Goal: Task Accomplishment & Management: Complete application form

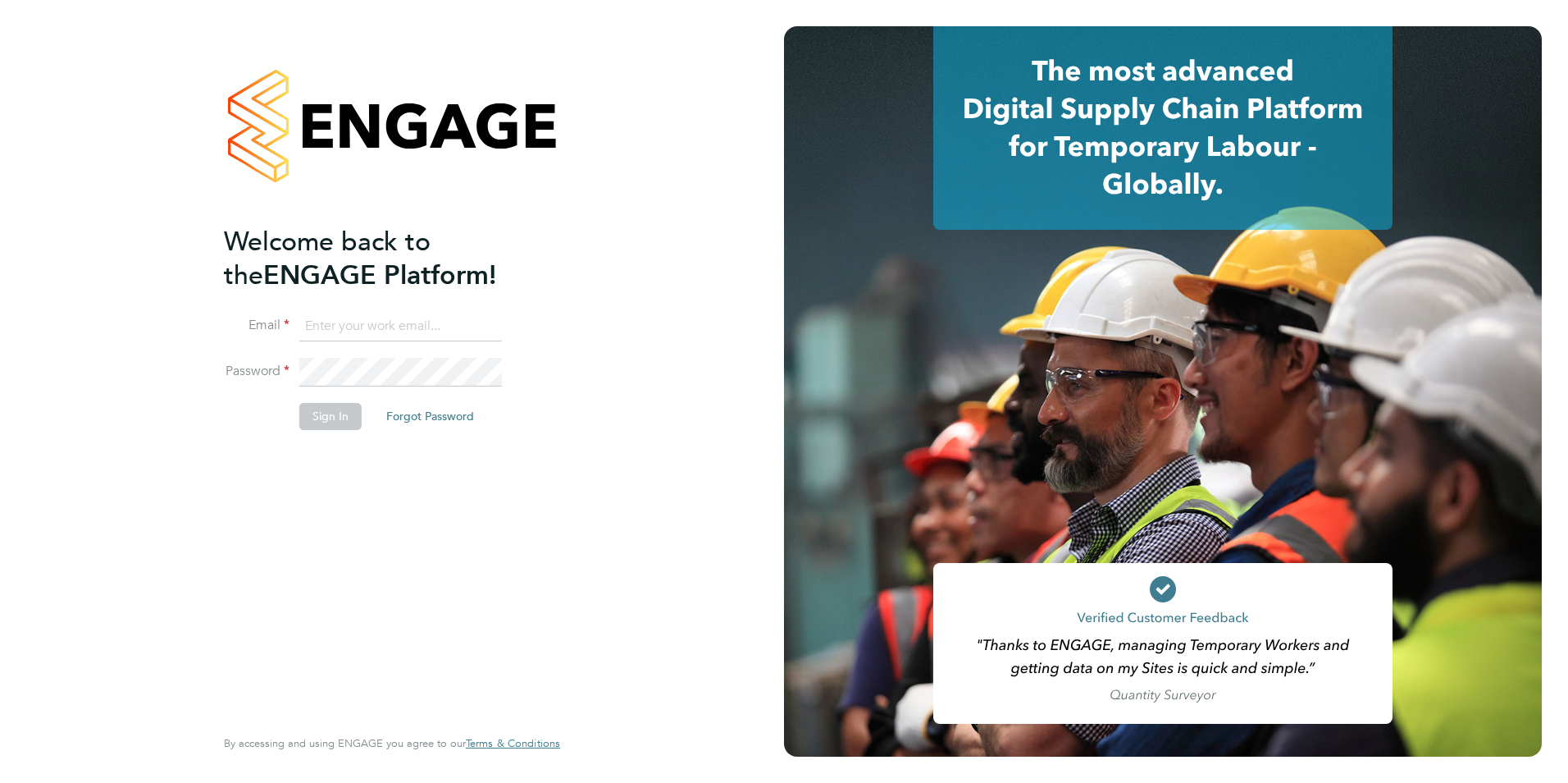
type input "[PERSON_NAME][EMAIL_ADDRESS][DOMAIN_NAME]"
click at [313, 405] on button "Sign In" at bounding box center [331, 416] width 63 height 26
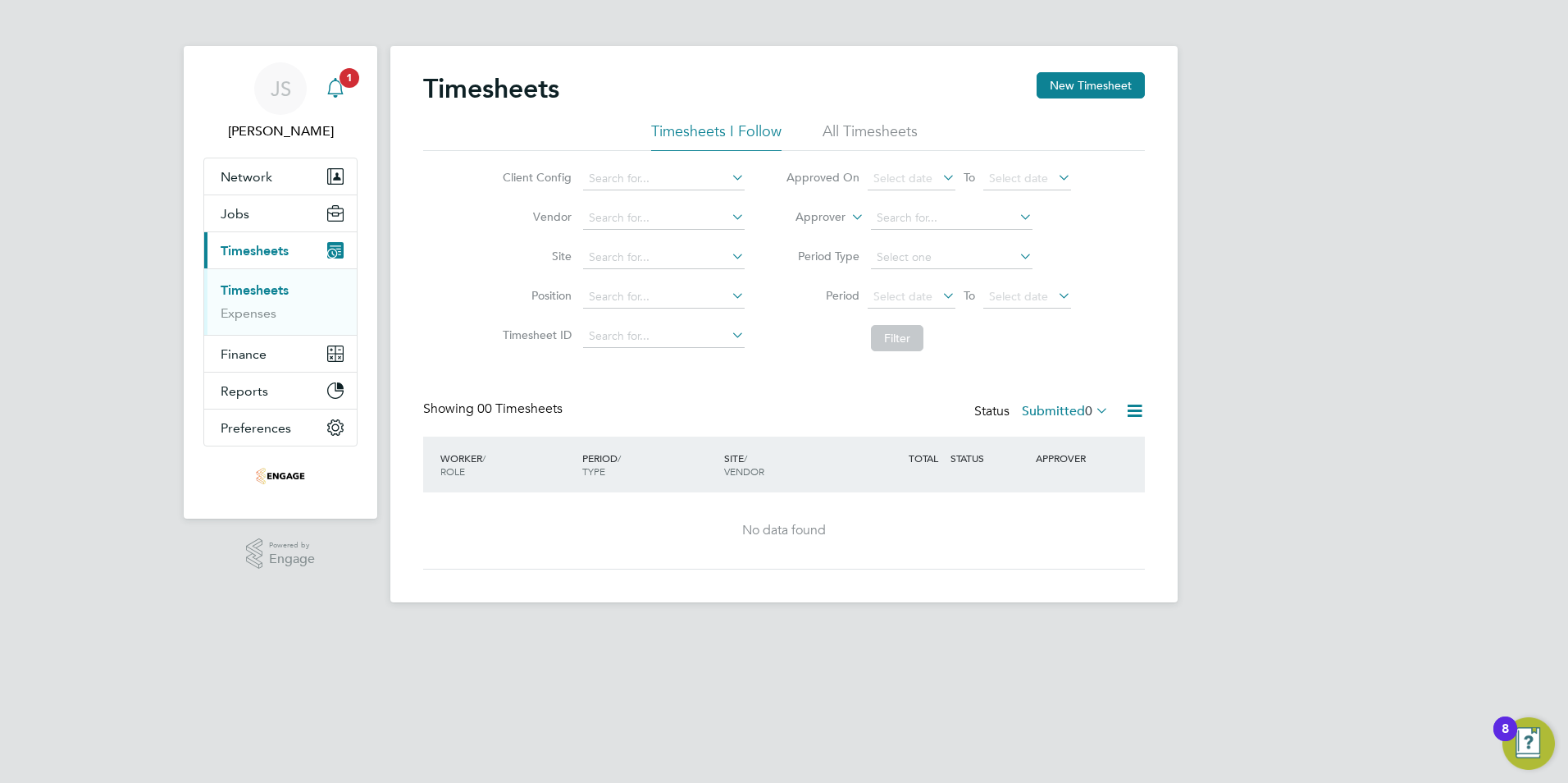
click at [341, 89] on icon "Main navigation" at bounding box center [335, 88] width 20 height 20
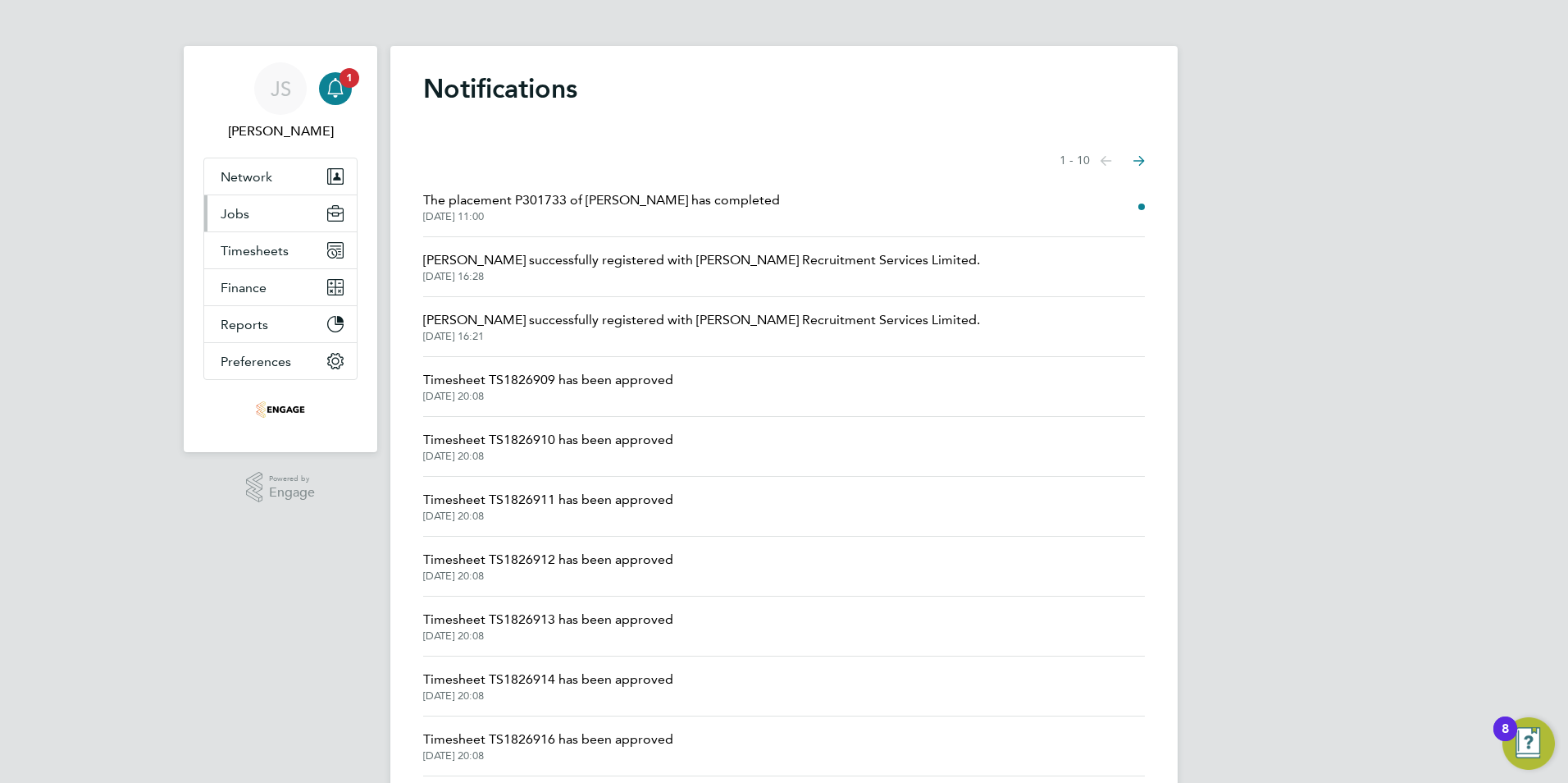
click at [256, 218] on button "Jobs" at bounding box center [281, 214] width 153 height 36
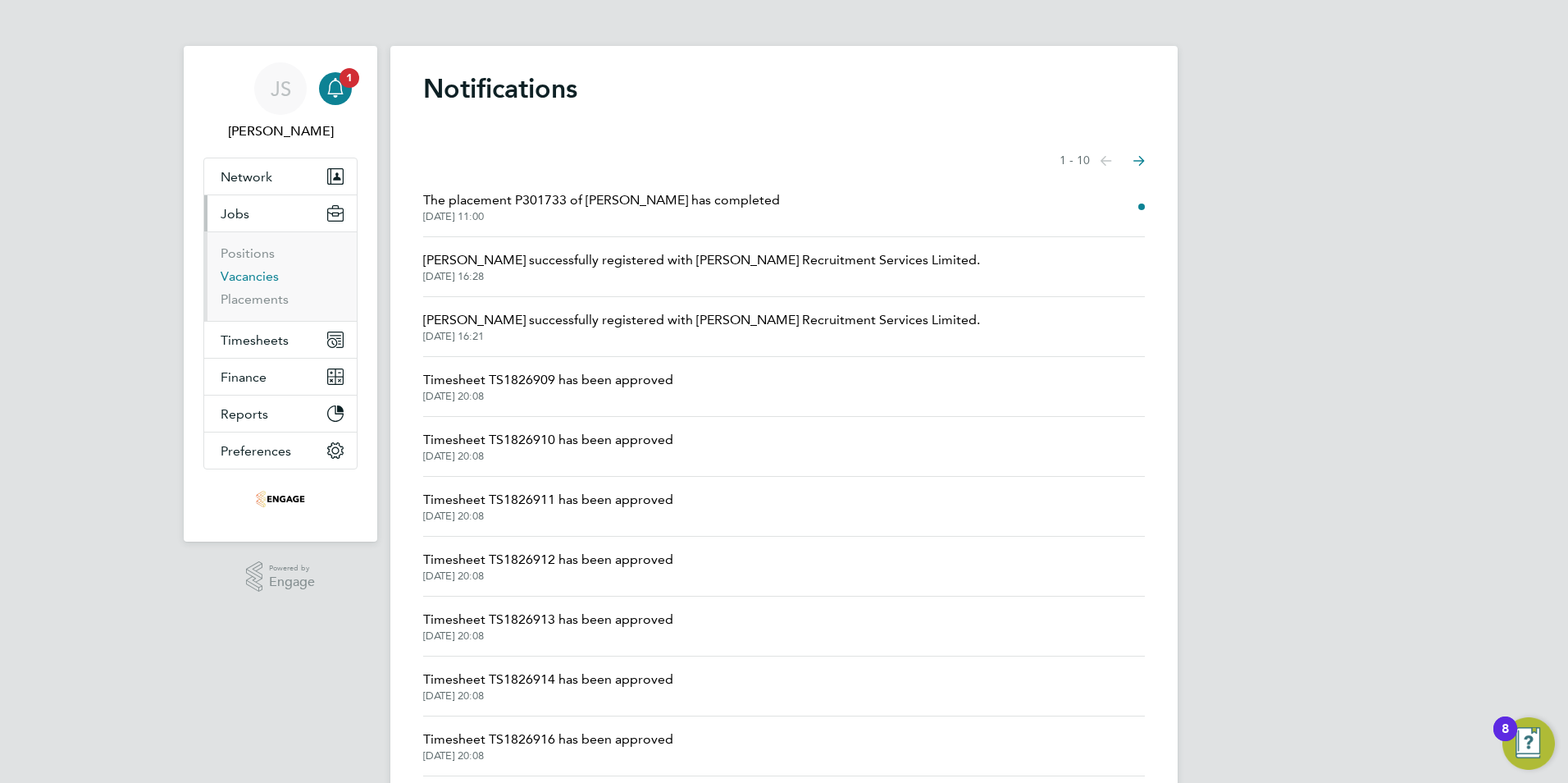
click at [266, 271] on link "Vacancies" at bounding box center [249, 276] width 58 height 16
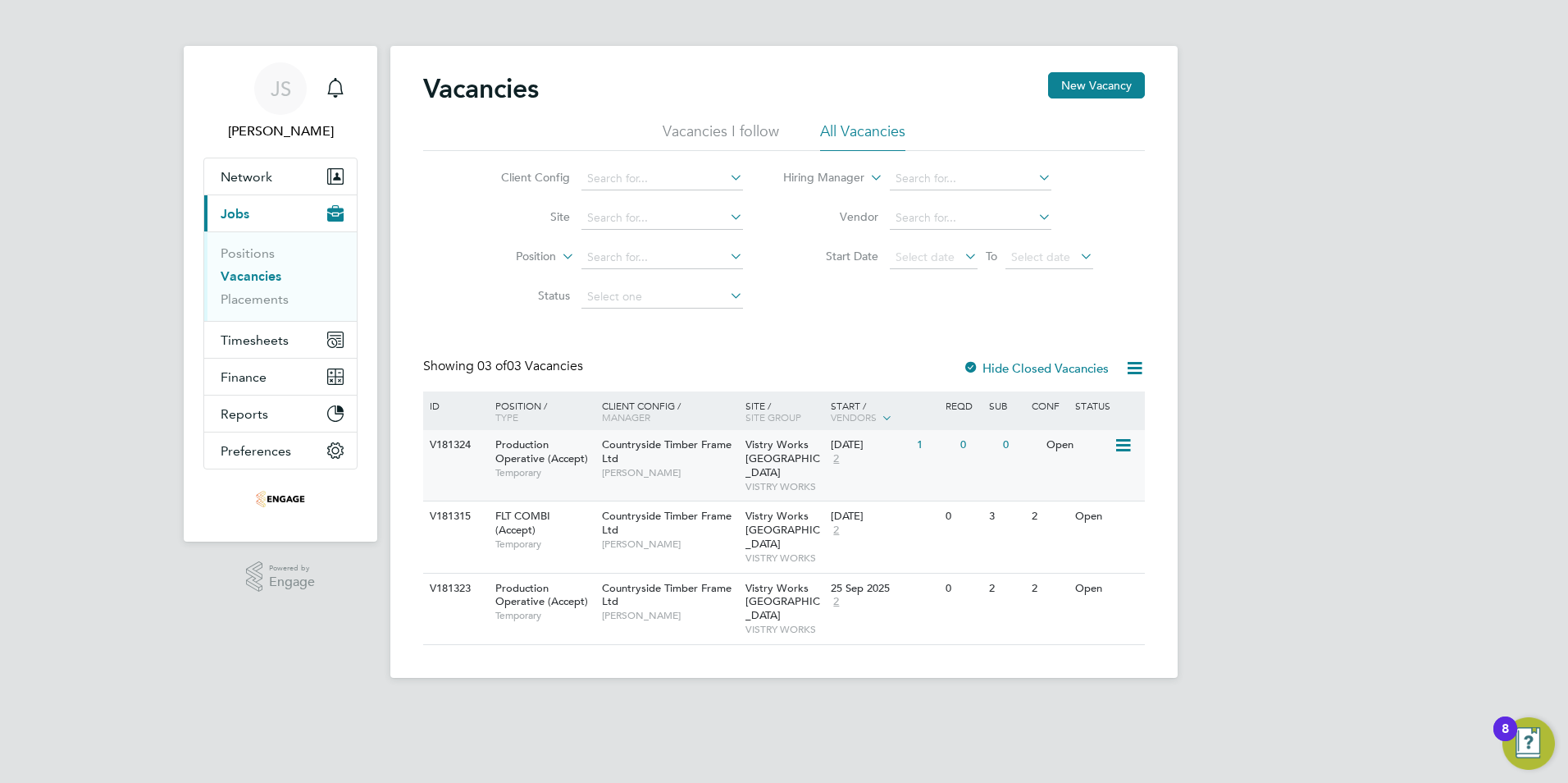
click at [968, 442] on div "0" at bounding box center [977, 445] width 43 height 30
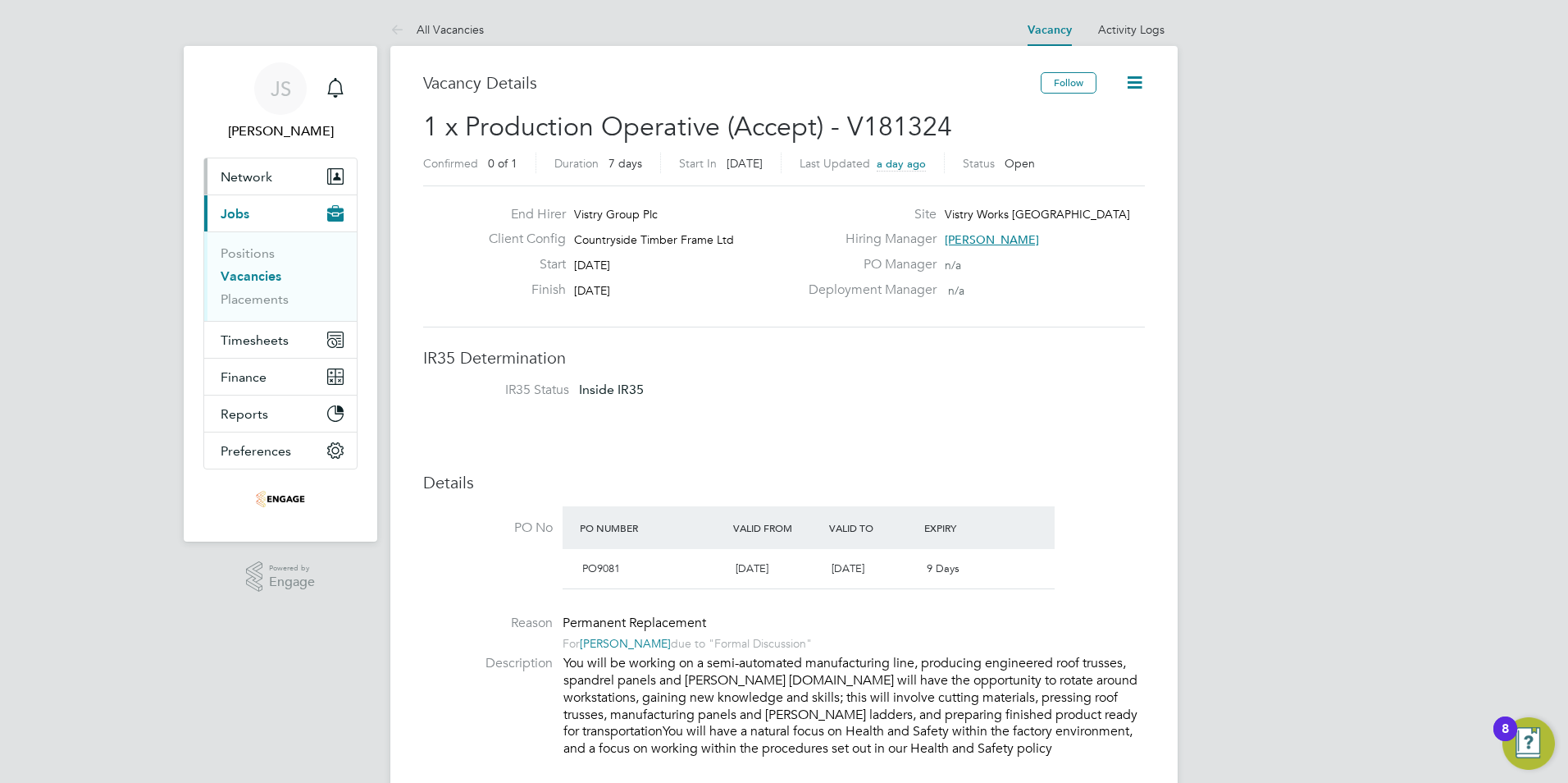
click at [257, 174] on span "Network" at bounding box center [246, 177] width 51 height 16
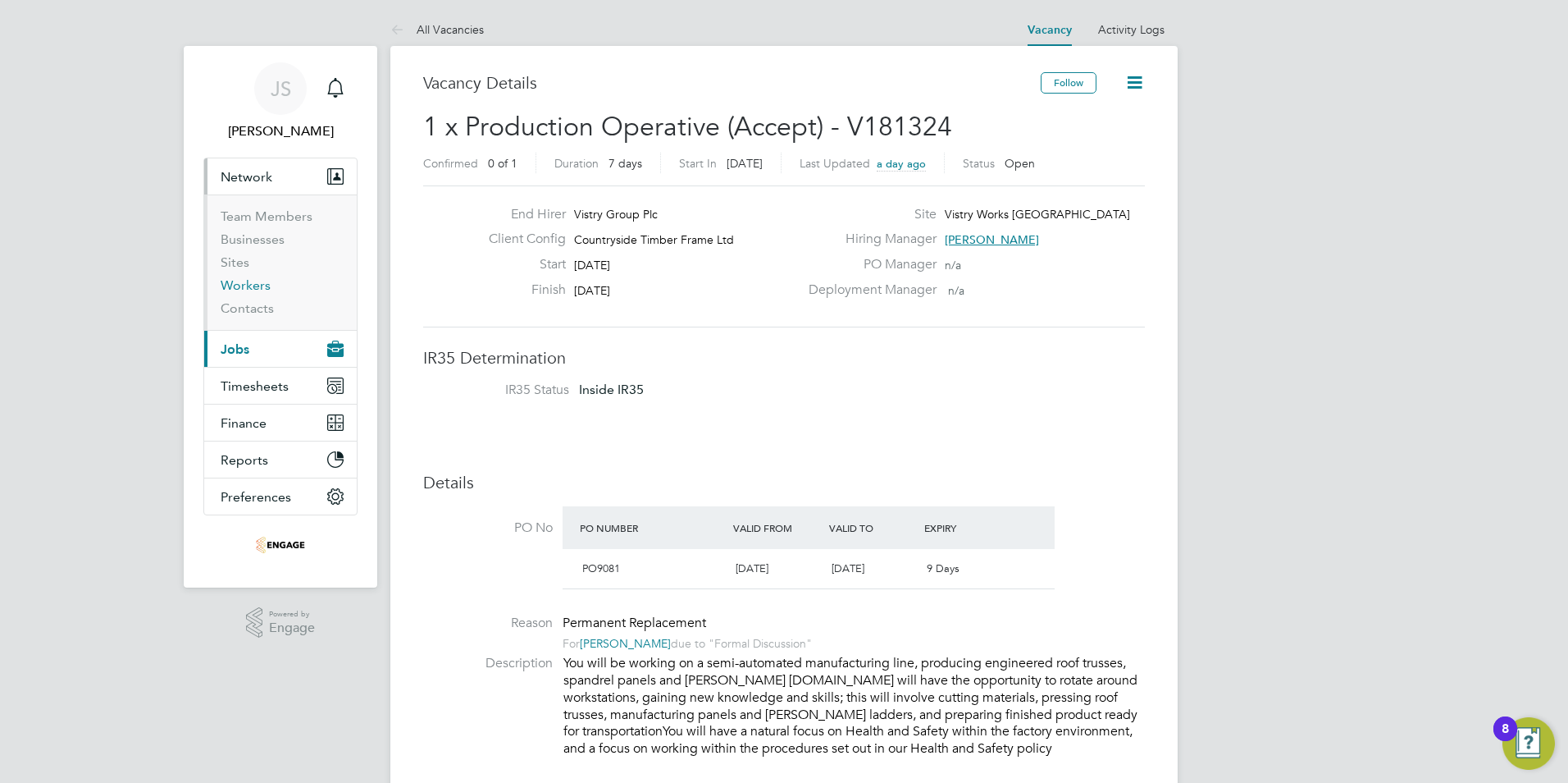
click at [255, 281] on link "Workers" at bounding box center [246, 285] width 50 height 16
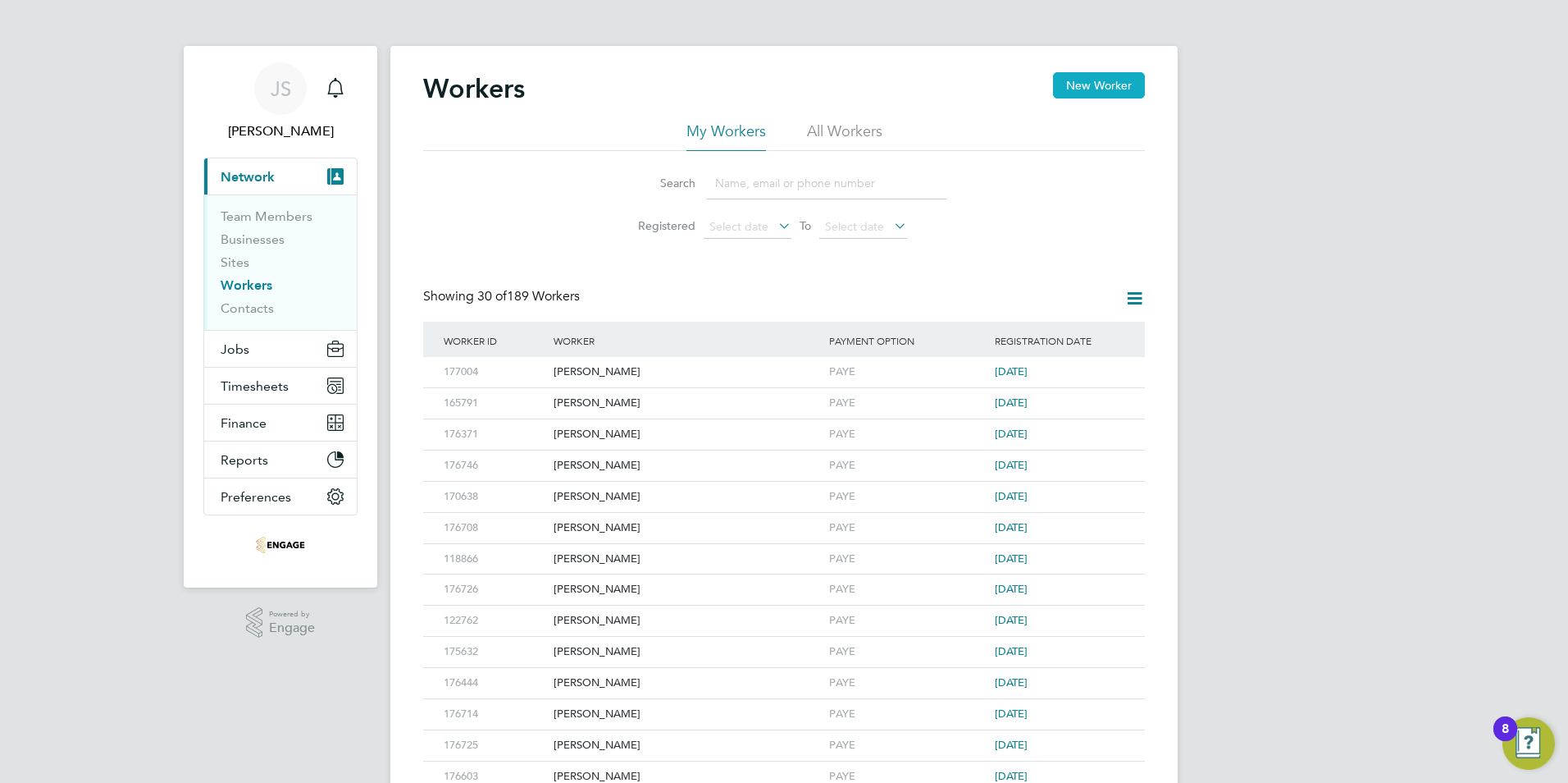
click at [1115, 83] on button "New Worker" at bounding box center [1099, 85] width 92 height 26
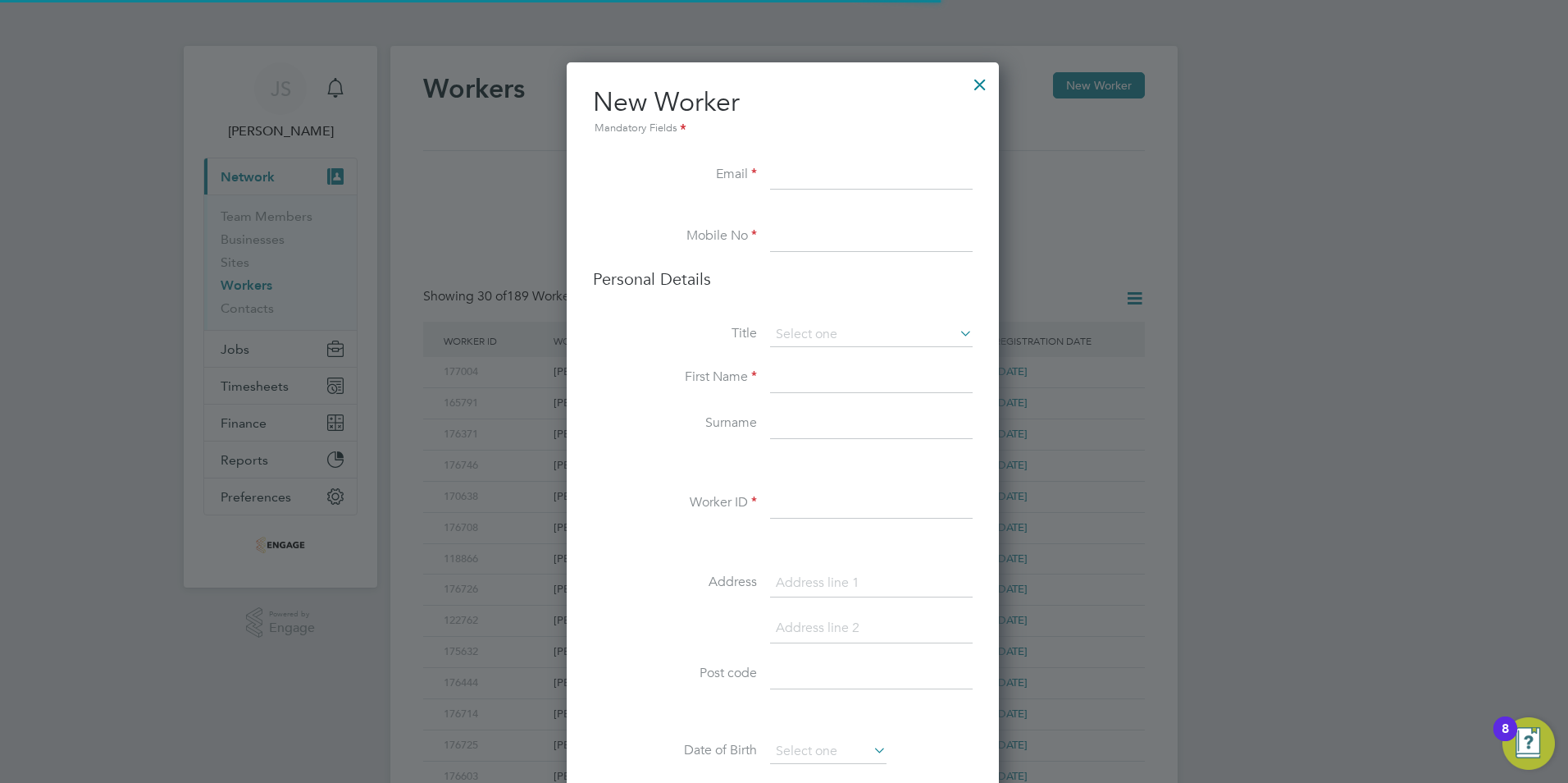
scroll to position [1389, 434]
click at [772, 375] on input at bounding box center [871, 378] width 202 height 30
paste input "Muhammad"
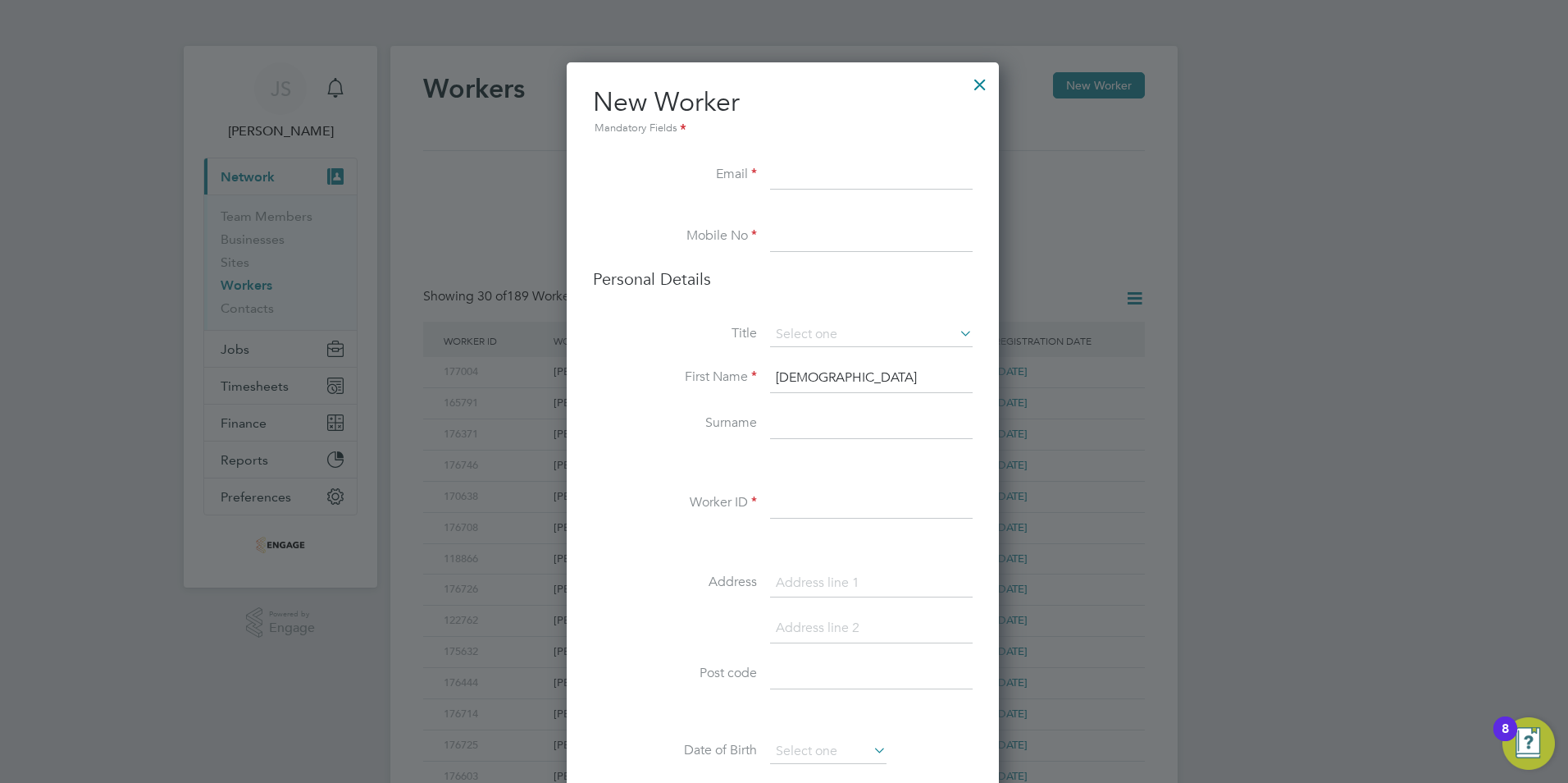
type input "Muhammad"
click at [816, 414] on input at bounding box center [871, 424] width 202 height 30
paste input "Dada"
type input "Dada"
click at [814, 328] on input at bounding box center [871, 335] width 202 height 24
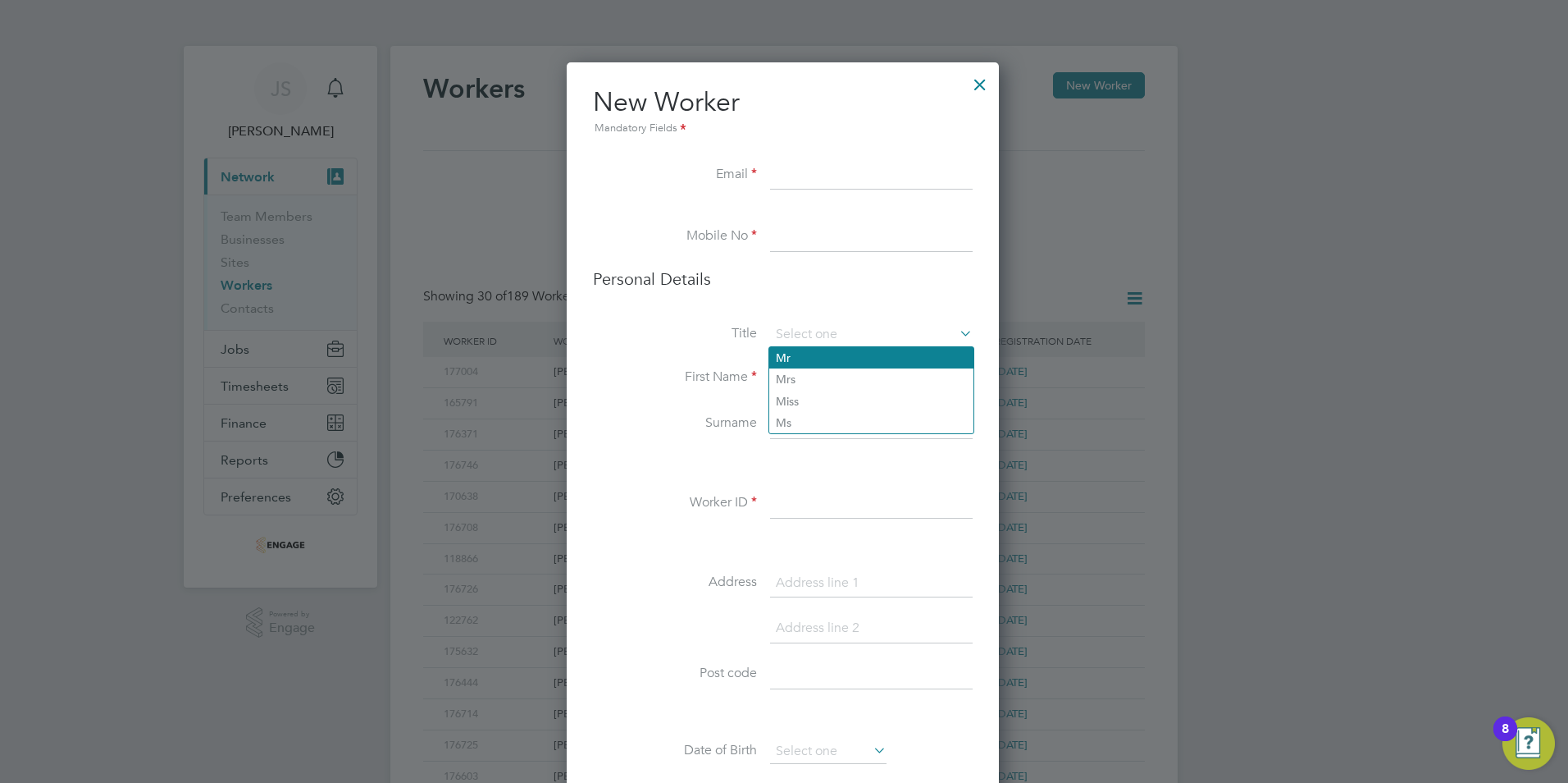
click at [794, 362] on li "Mr" at bounding box center [871, 357] width 204 height 22
type input "Mr"
drag, startPoint x: 774, startPoint y: 167, endPoint x: 718, endPoint y: 219, distance: 76.4
click at [774, 167] on input at bounding box center [871, 176] width 202 height 30
paste input "Myunusdada@gmail.com"
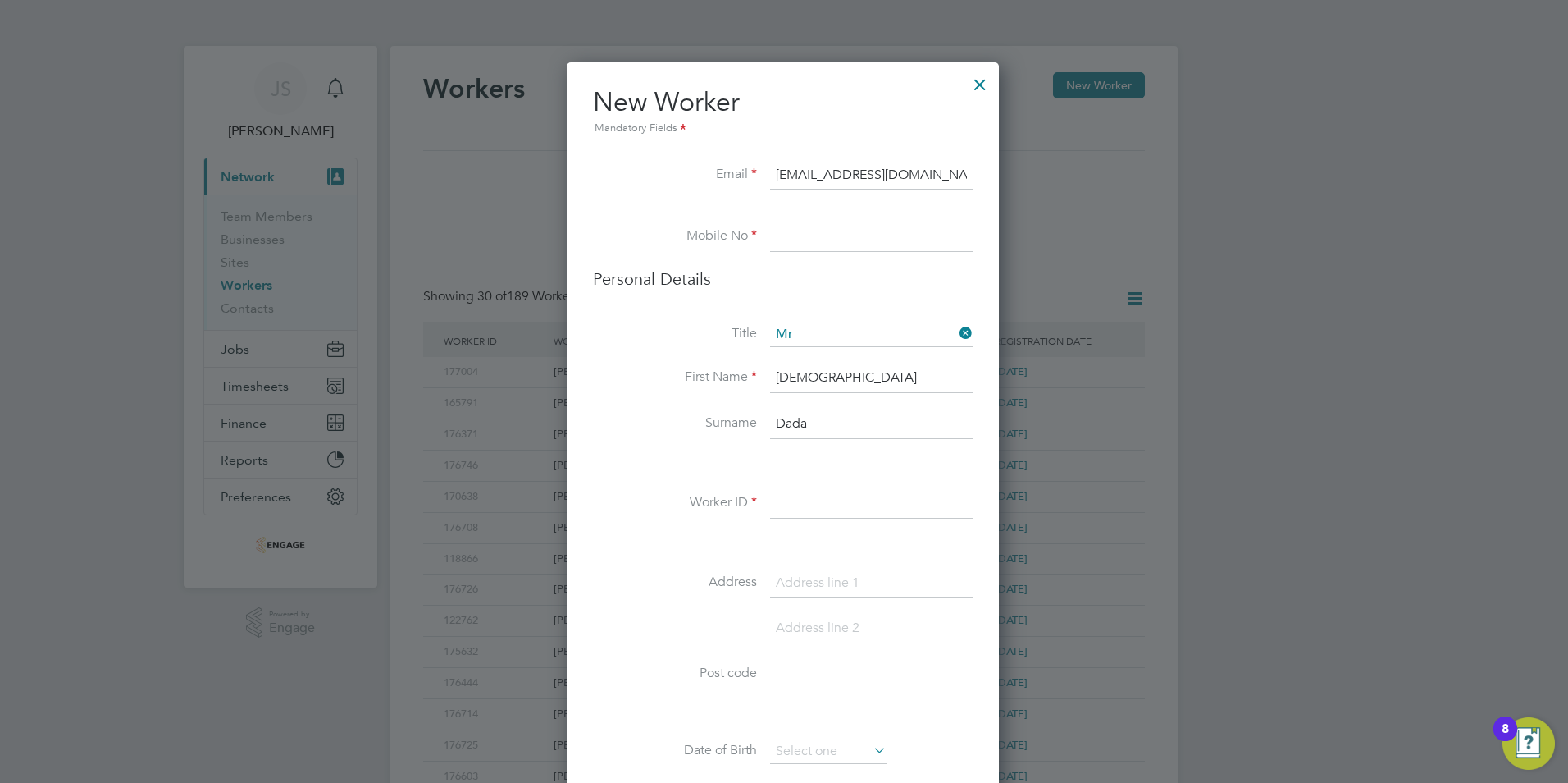
type input "Myunusdada@gmail.com"
click at [811, 225] on input at bounding box center [871, 237] width 202 height 30
paste input "07508277749"
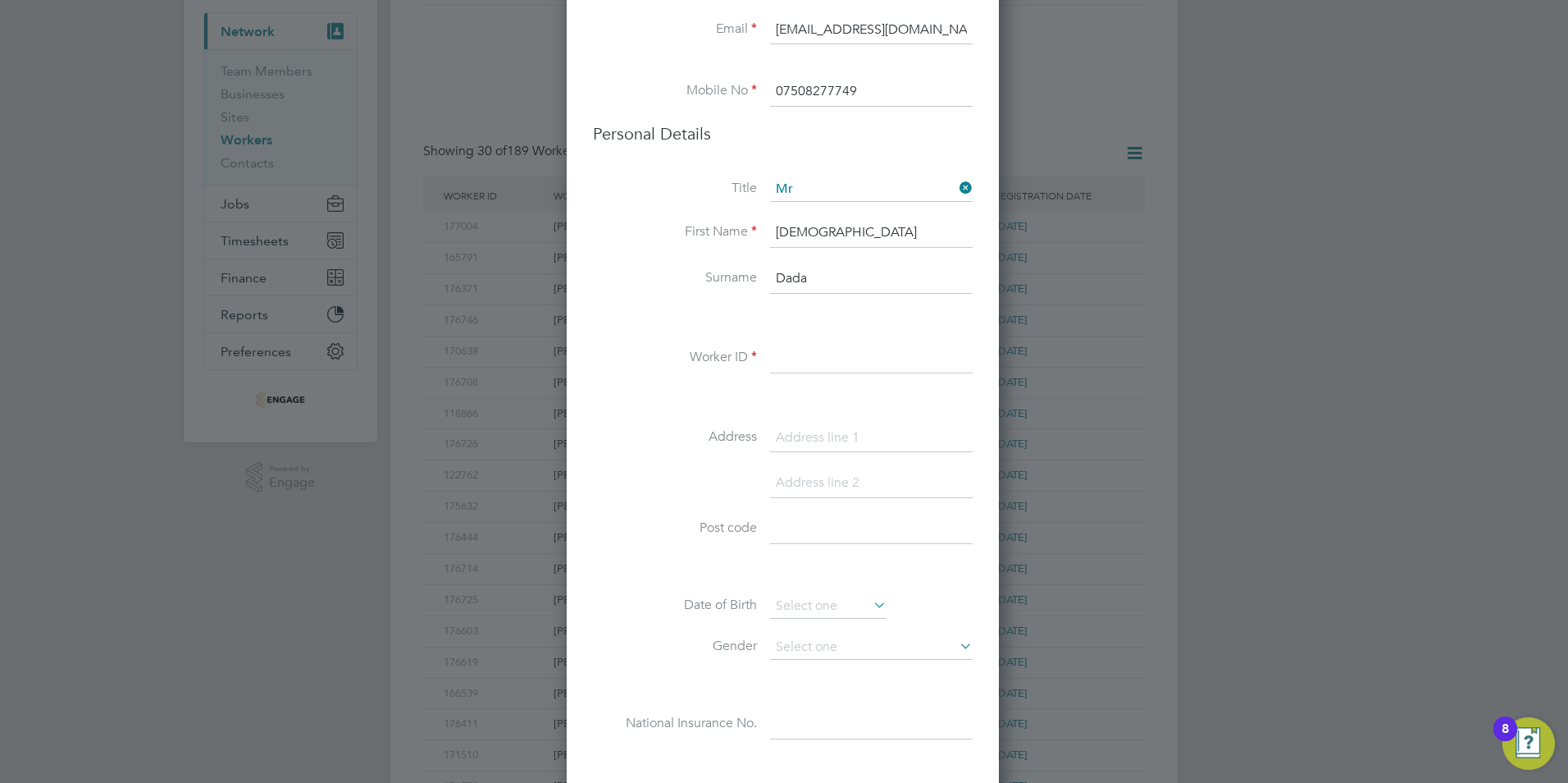
scroll to position [164, 0]
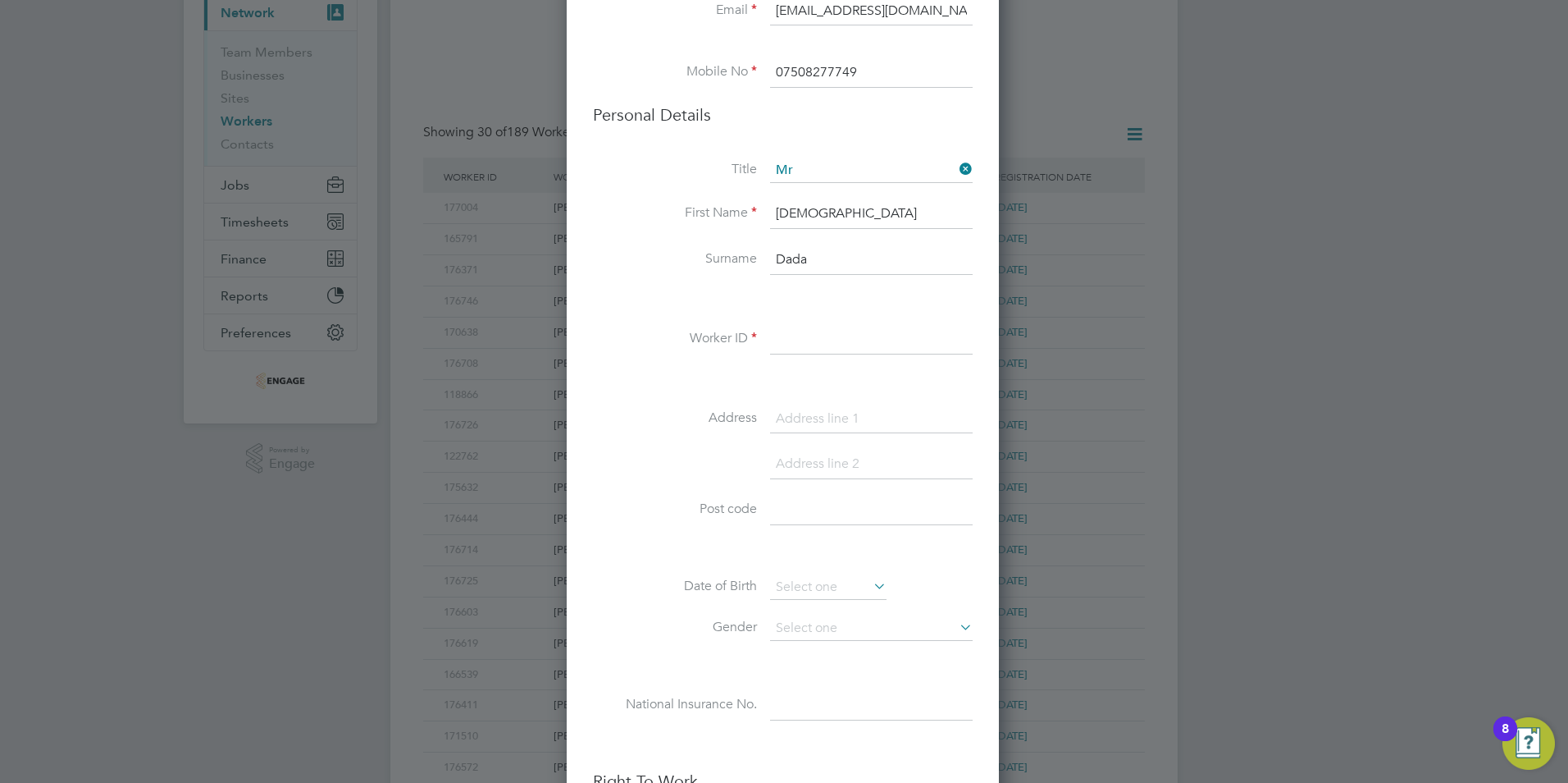
type input "07508277749"
click at [818, 335] on input at bounding box center [871, 340] width 202 height 30
paste input "169066"
type input "169066"
click at [801, 410] on input at bounding box center [871, 419] width 202 height 30
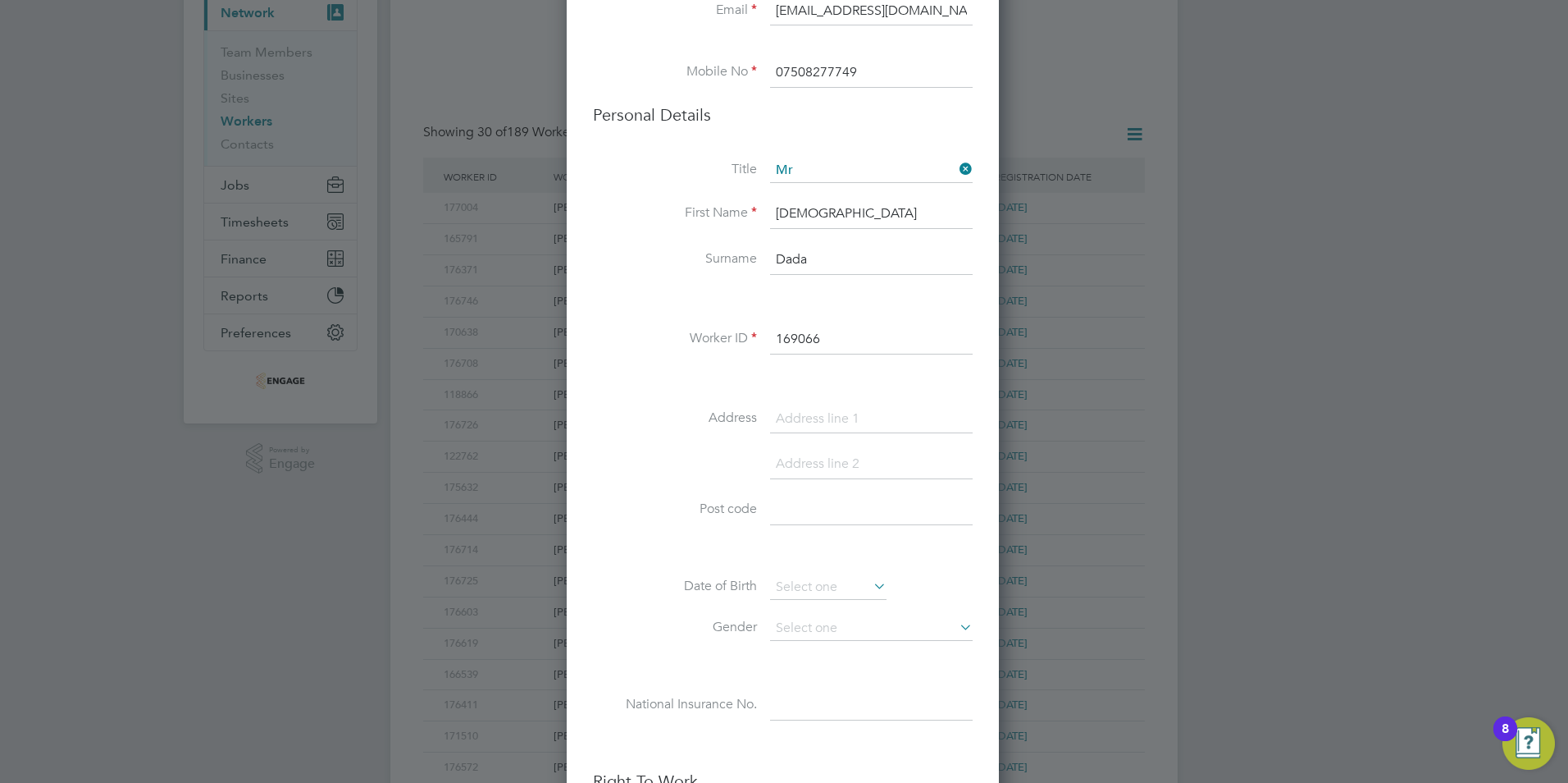
paste input "6 Haynes Road"
type input "6 Haynes Road"
click at [815, 468] on input at bounding box center [871, 464] width 202 height 30
paste input "Leicester"
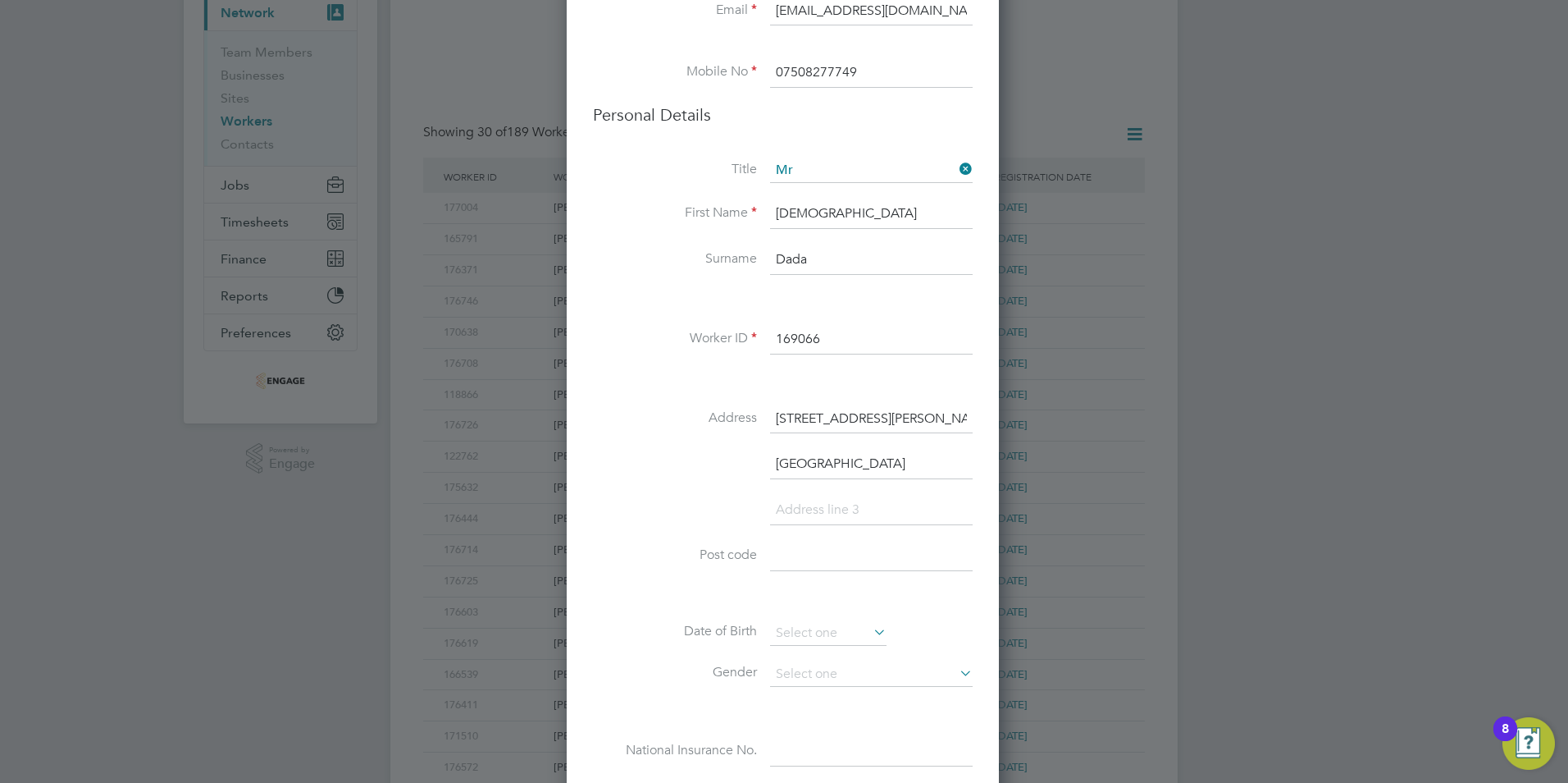
type input "Leicester"
click at [810, 547] on input at bounding box center [871, 556] width 202 height 30
paste input "LE5 4AQ"
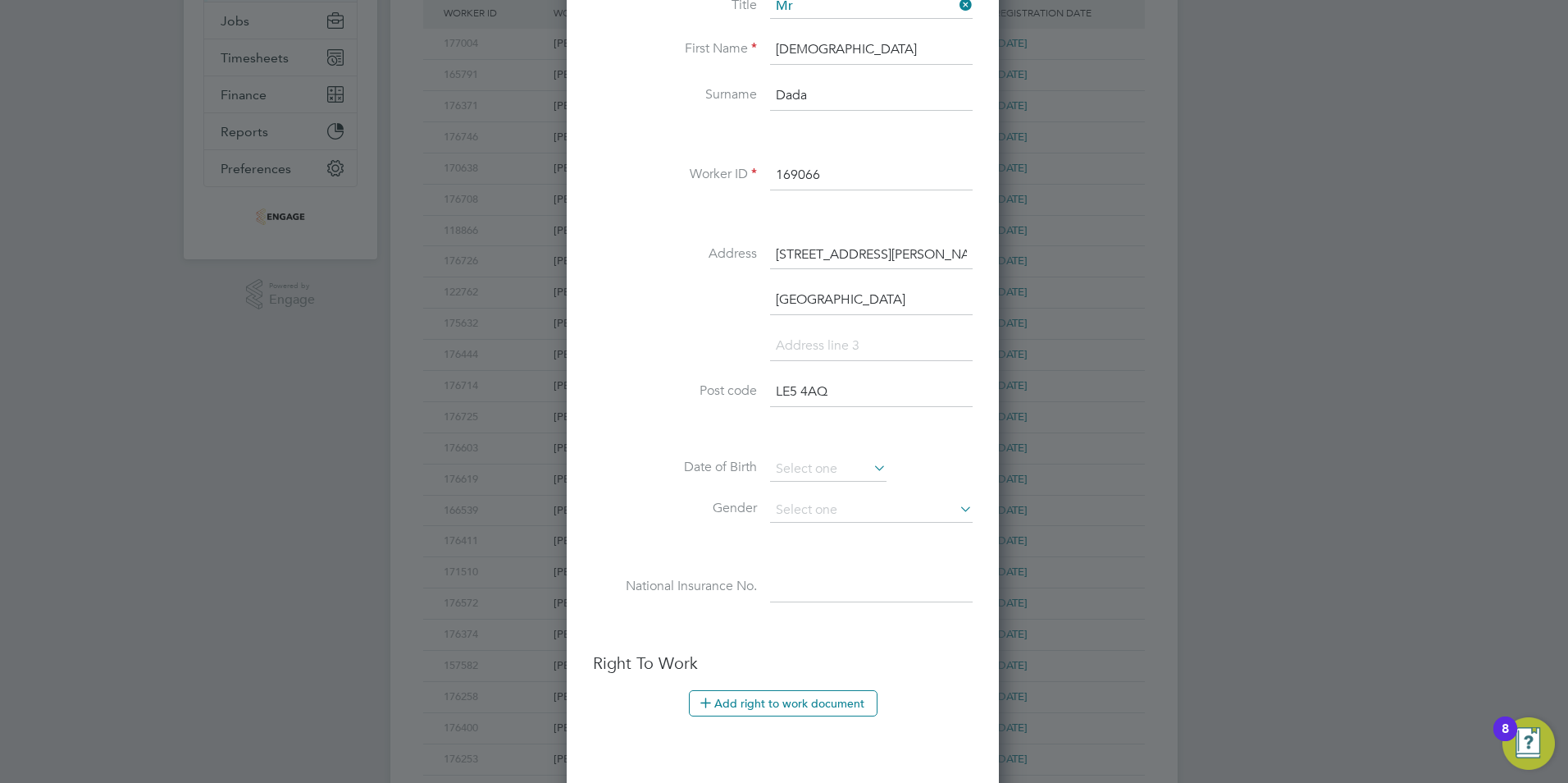
scroll to position [410, 0]
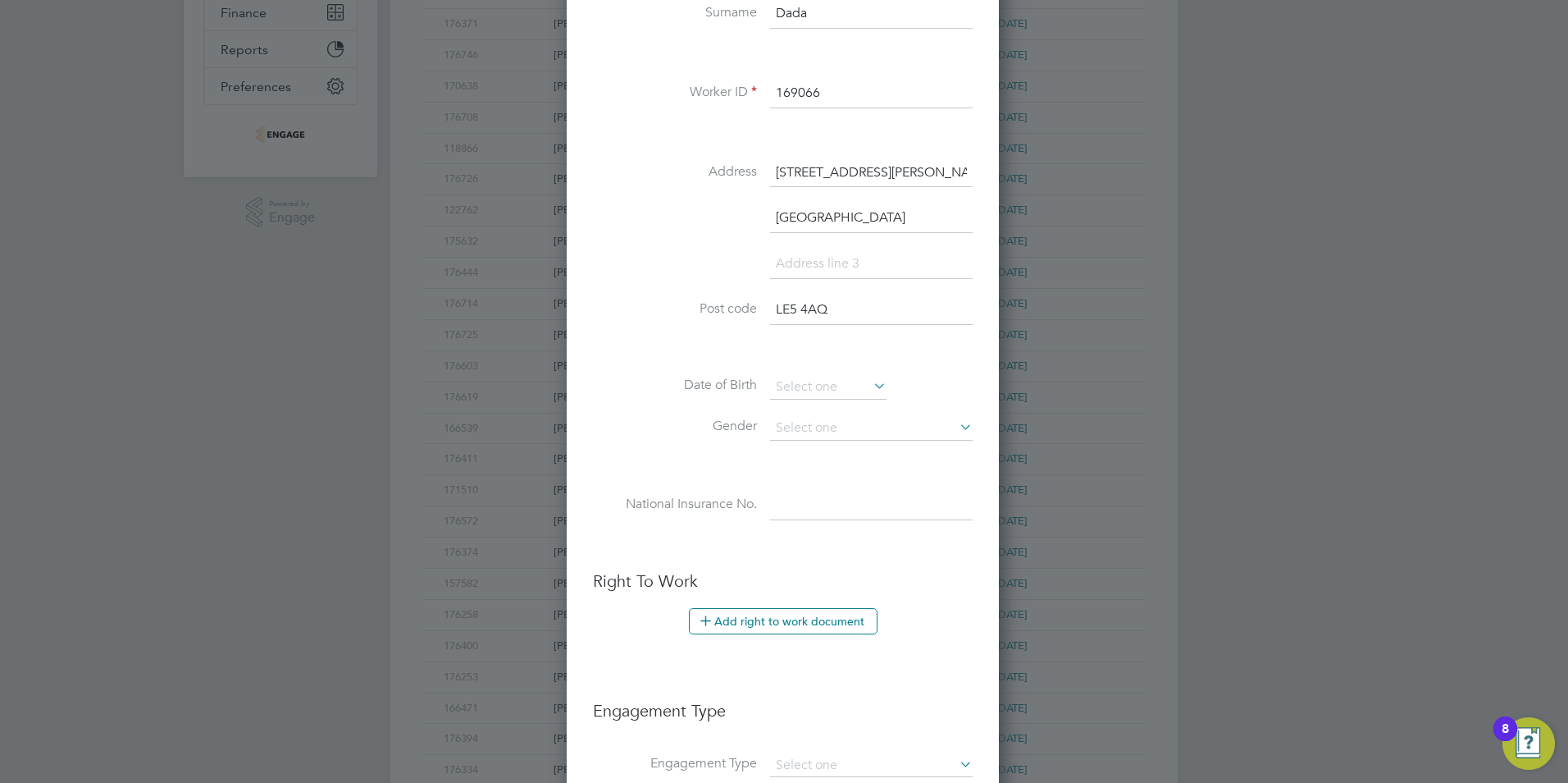
type input "LE5 4AQ"
click at [801, 382] on input at bounding box center [829, 387] width 116 height 24
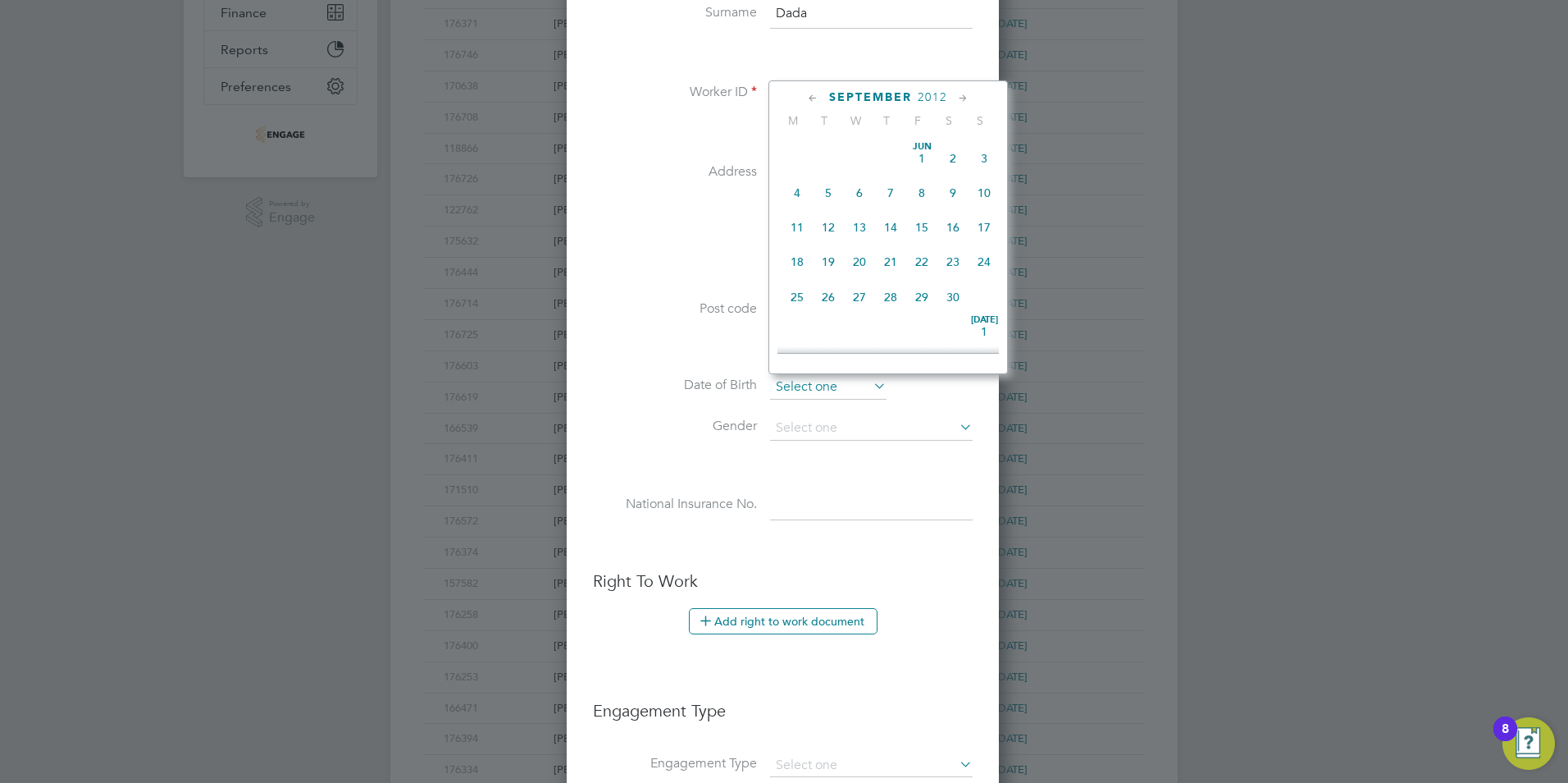
scroll to position [640, 0]
click at [925, 99] on span "2012" at bounding box center [933, 97] width 30 height 14
click at [982, 177] on span "2004" at bounding box center [984, 173] width 31 height 31
click at [958, 96] on icon at bounding box center [963, 98] width 16 height 18
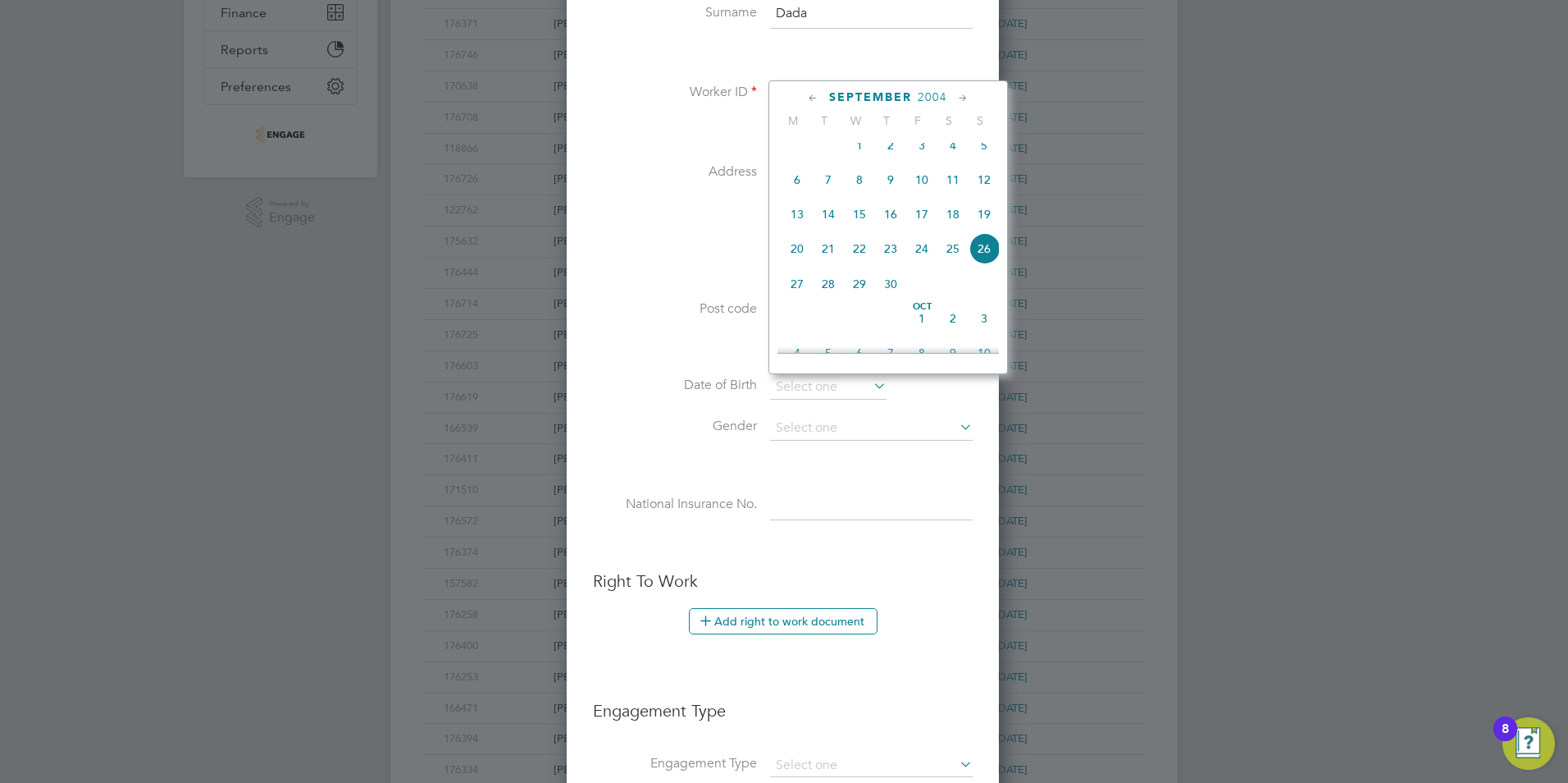
click at [958, 96] on icon at bounding box center [963, 98] width 16 height 18
click at [895, 191] on span "7" at bounding box center [890, 176] width 31 height 31
type input "07 Oct 2004"
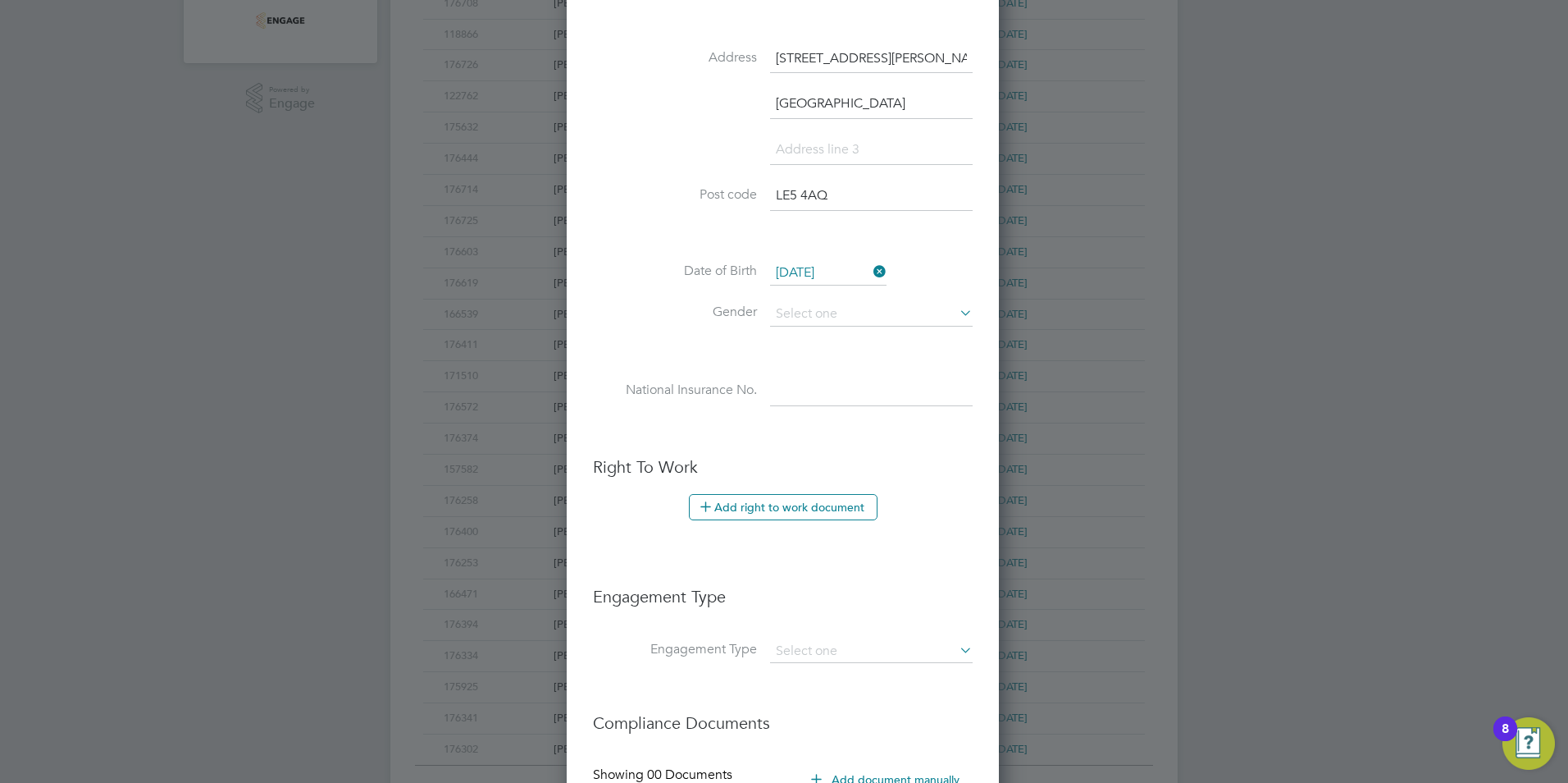
scroll to position [574, 0]
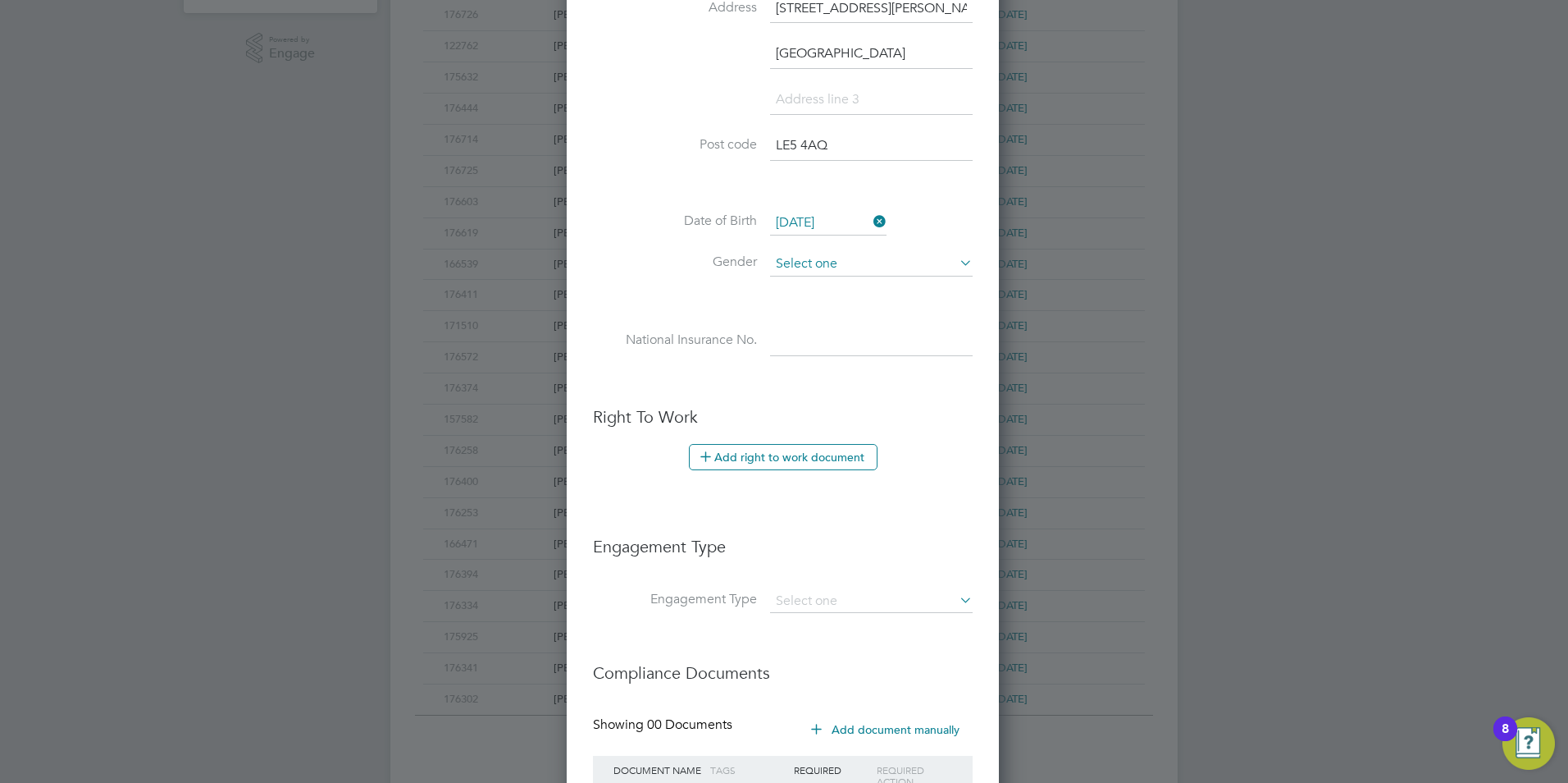
click at [810, 272] on input at bounding box center [871, 264] width 202 height 24
click at [805, 291] on li "Male" at bounding box center [871, 287] width 204 height 22
type input "Male"
click at [780, 346] on input at bounding box center [871, 342] width 202 height 30
paste input "PK184108A"
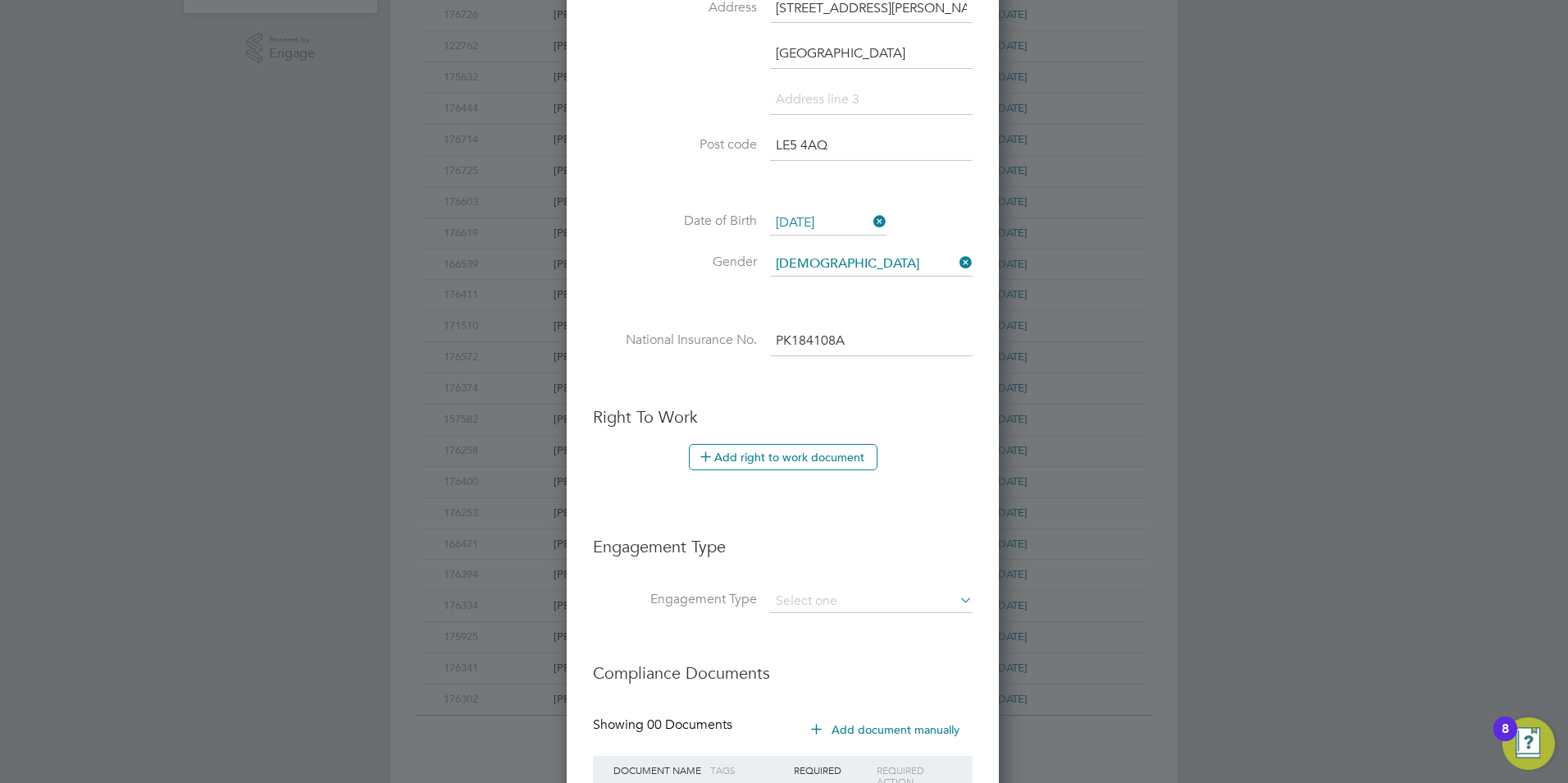
type input "PK 18 41 08 A"
click at [742, 404] on ul "New Worker Mandatory Fields Email Myunusdada@gmail.com Mobile No 07508277749 Pe…" at bounding box center [783, 199] width 380 height 1377
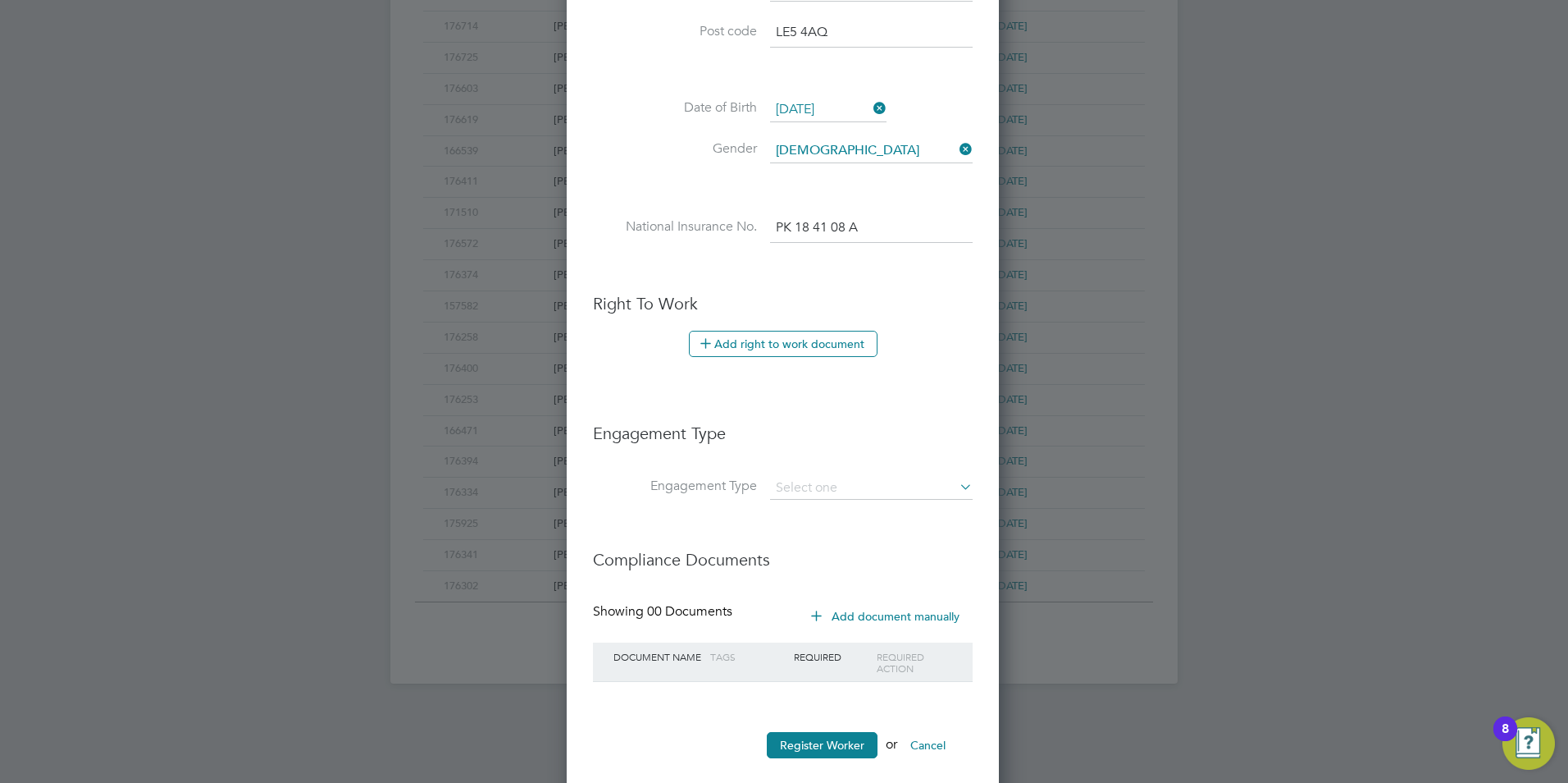
scroll to position [713, 0]
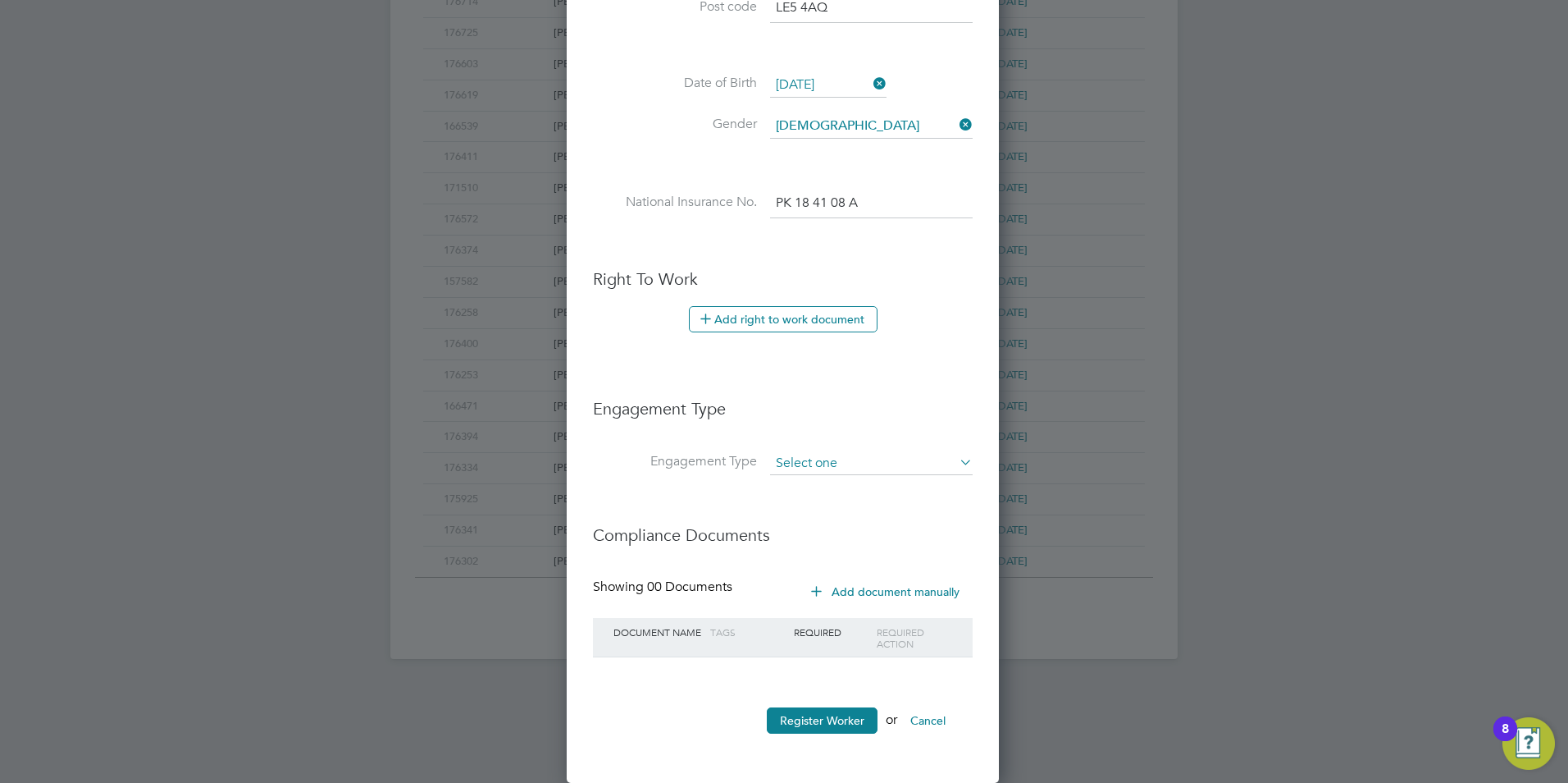
click at [868, 453] on input at bounding box center [871, 463] width 202 height 23
click at [808, 505] on li "PAYE Direct" at bounding box center [871, 510] width 204 height 23
type input "PAYE Direct"
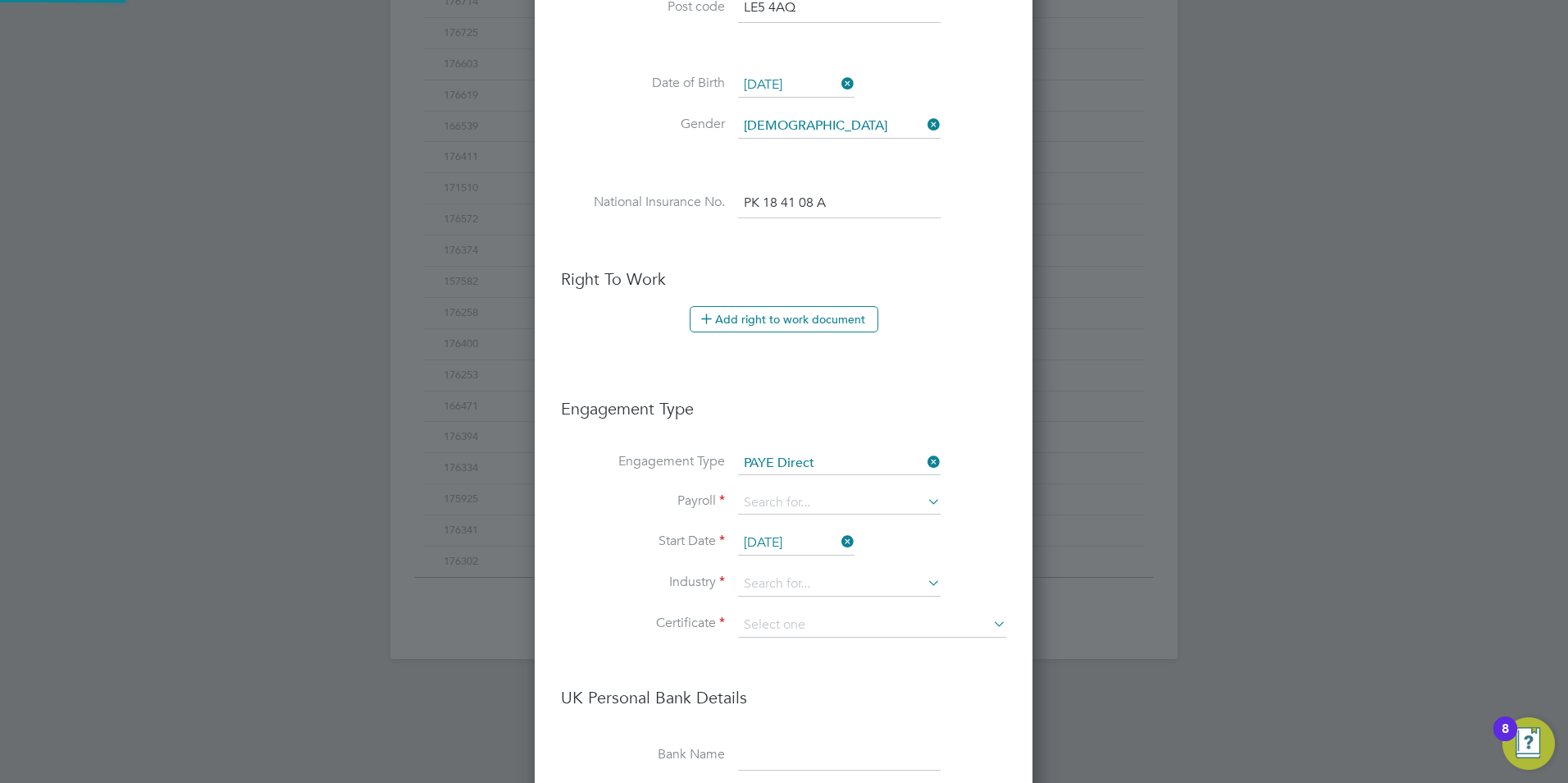
scroll to position [1912, 500]
click at [762, 502] on input at bounding box center [839, 503] width 202 height 23
click at [799, 520] on li "PAYE" at bounding box center [839, 526] width 204 height 23
type input "PAYE"
click at [769, 544] on input "26 Sep 2025" at bounding box center [797, 543] width 116 height 24
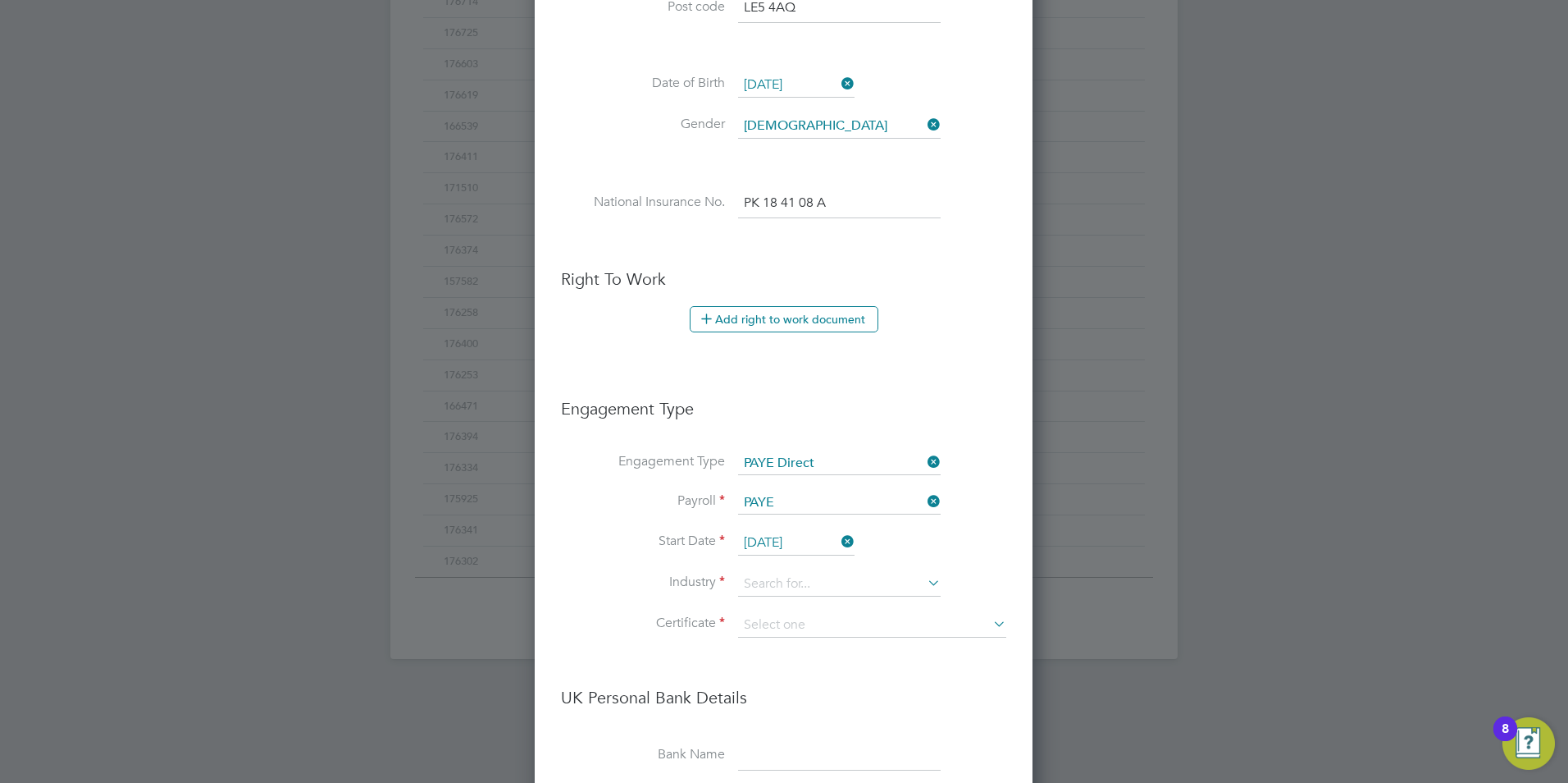
scroll to position [604, 0]
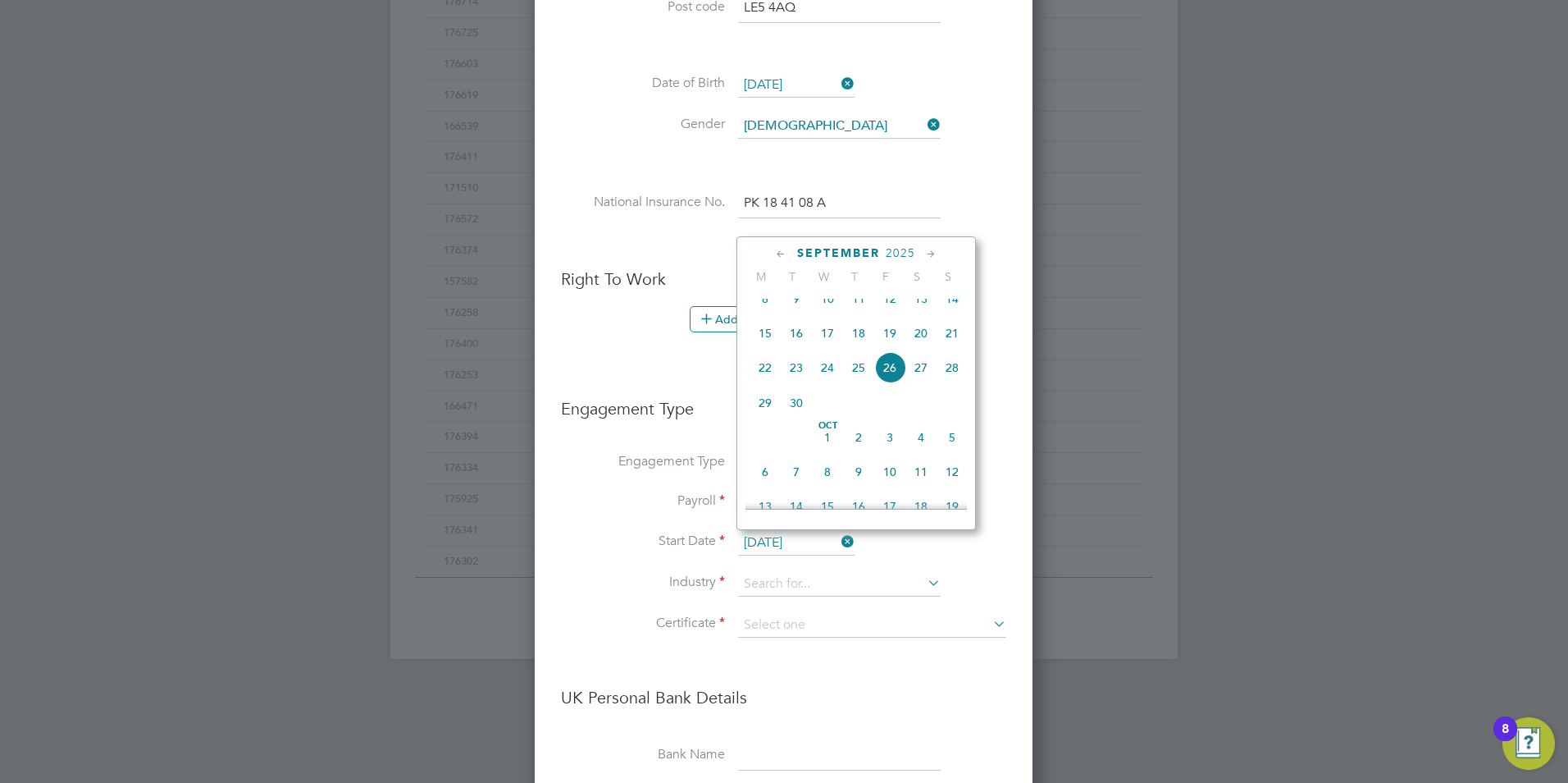
click at [765, 419] on span "29" at bounding box center [765, 403] width 31 height 31
type input "29 Sep 2025"
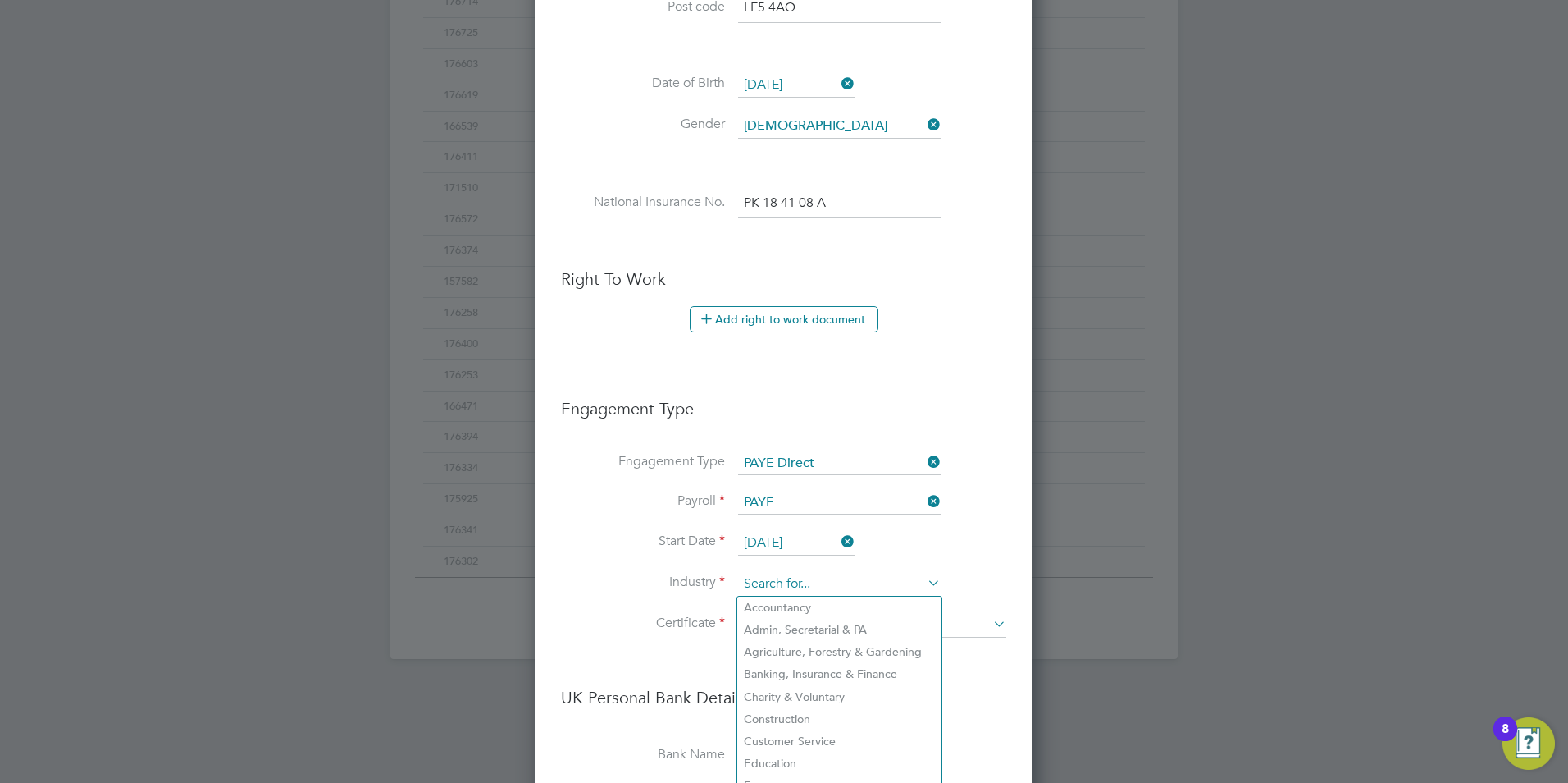
click at [777, 594] on input at bounding box center [839, 584] width 202 height 24
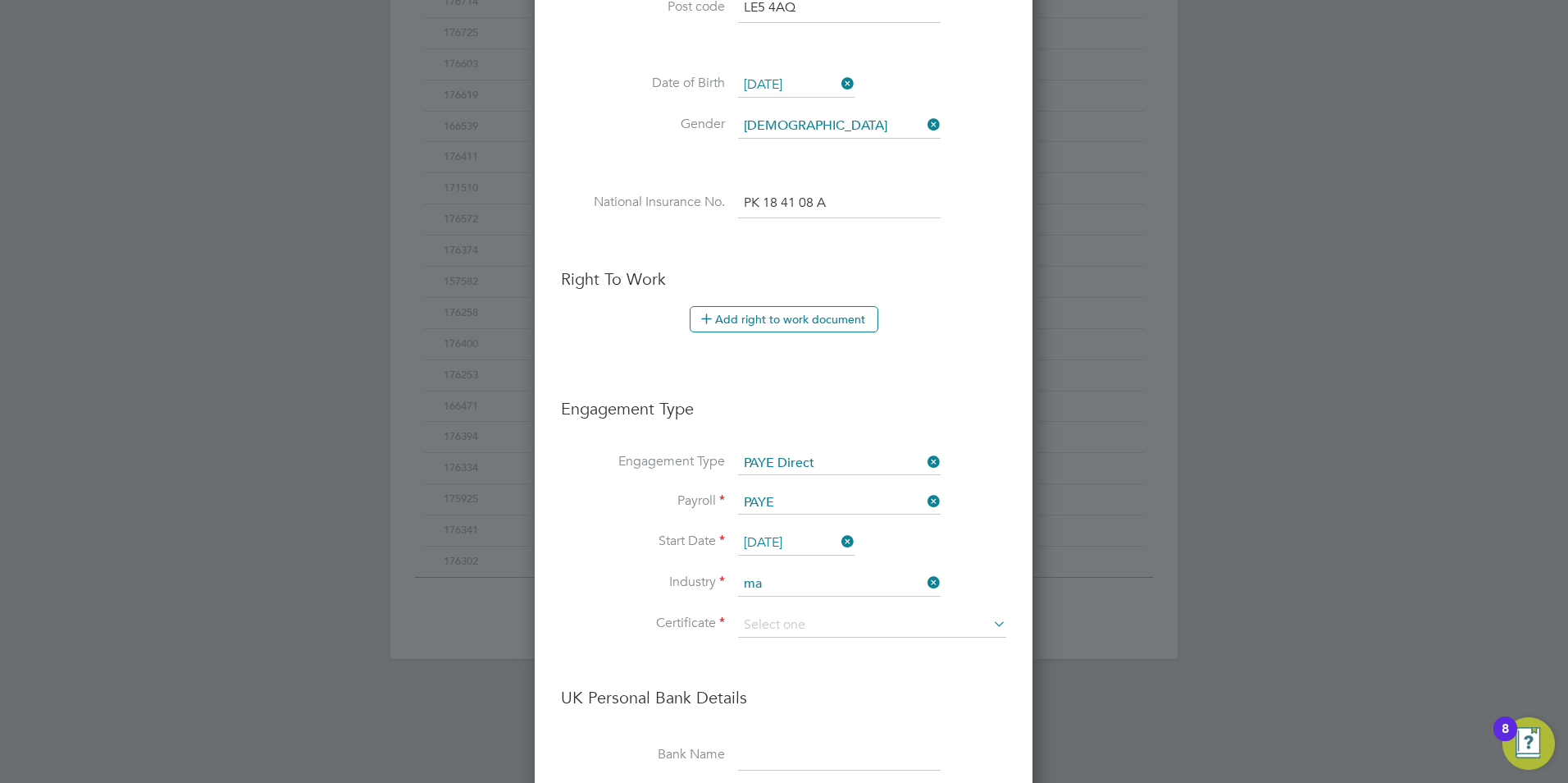
click at [786, 624] on li "Ma nufacturing" at bounding box center [839, 629] width 204 height 22
type input "Manufacturing"
click at [786, 624] on input at bounding box center [872, 625] width 268 height 24
click at [774, 687] on li "Don't know" at bounding box center [872, 691] width 270 height 22
type input "Don't know"
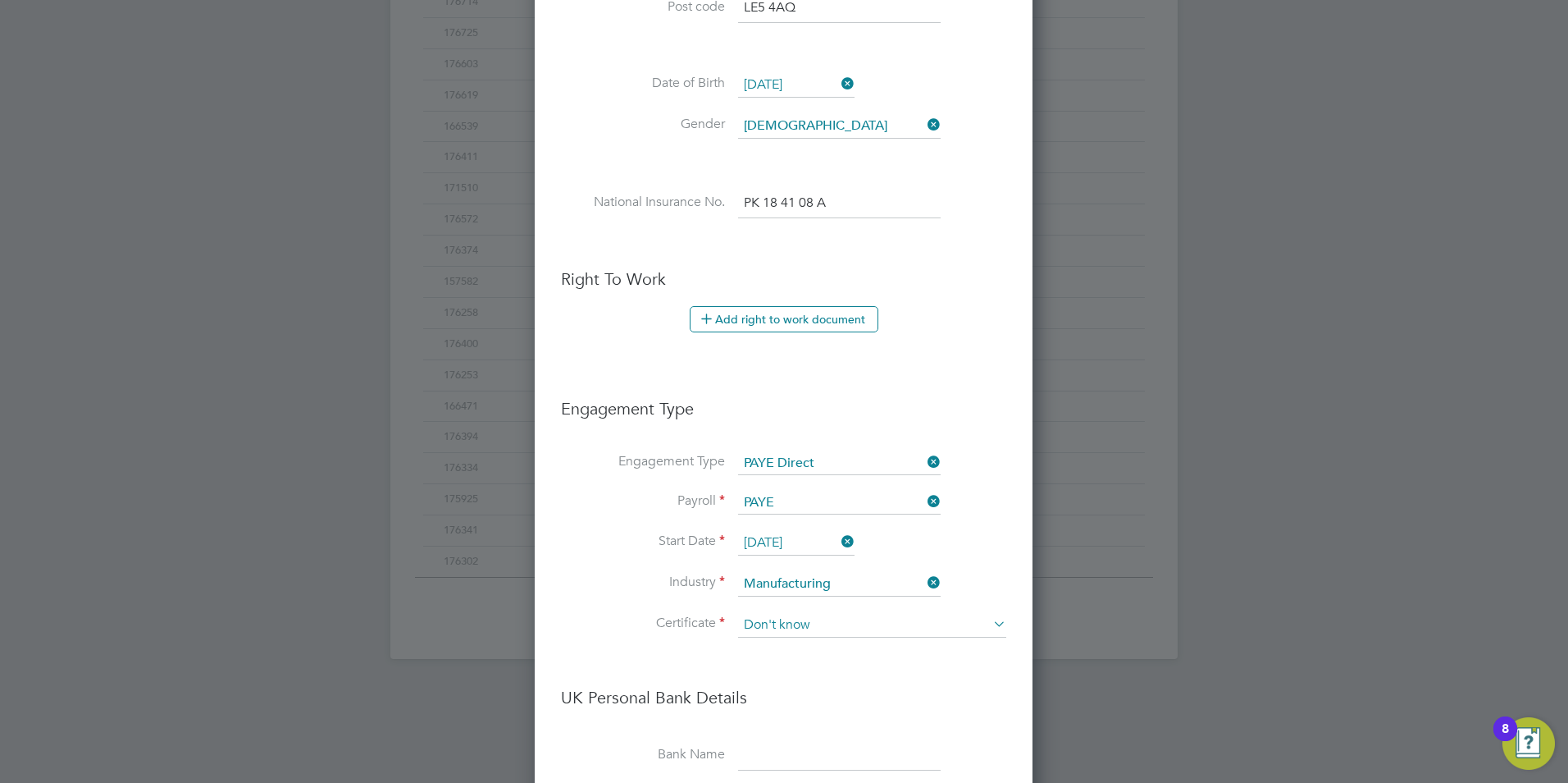
scroll to position [1994, 563]
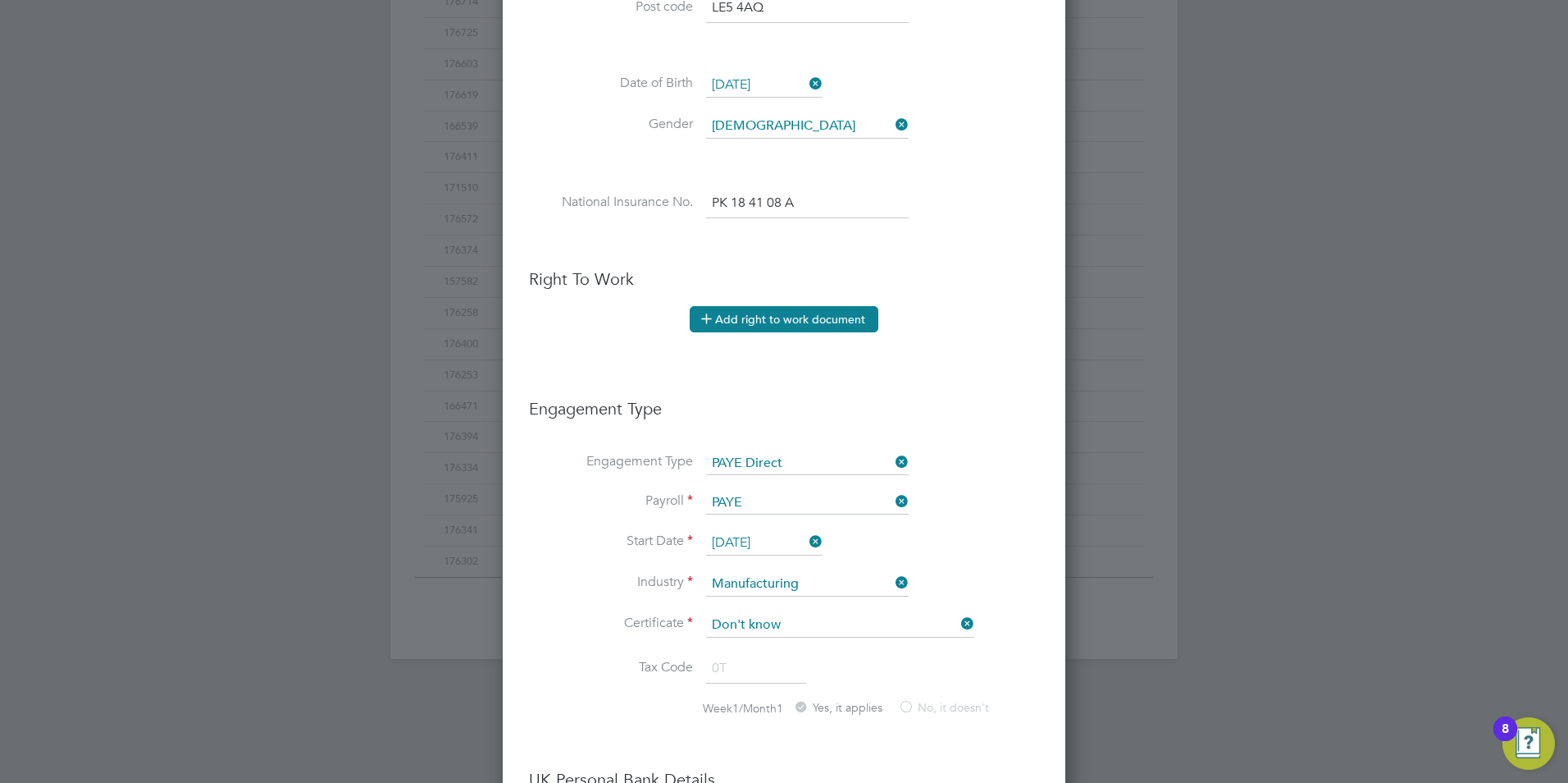
click at [767, 314] on button "Add right to work document" at bounding box center [784, 319] width 189 height 26
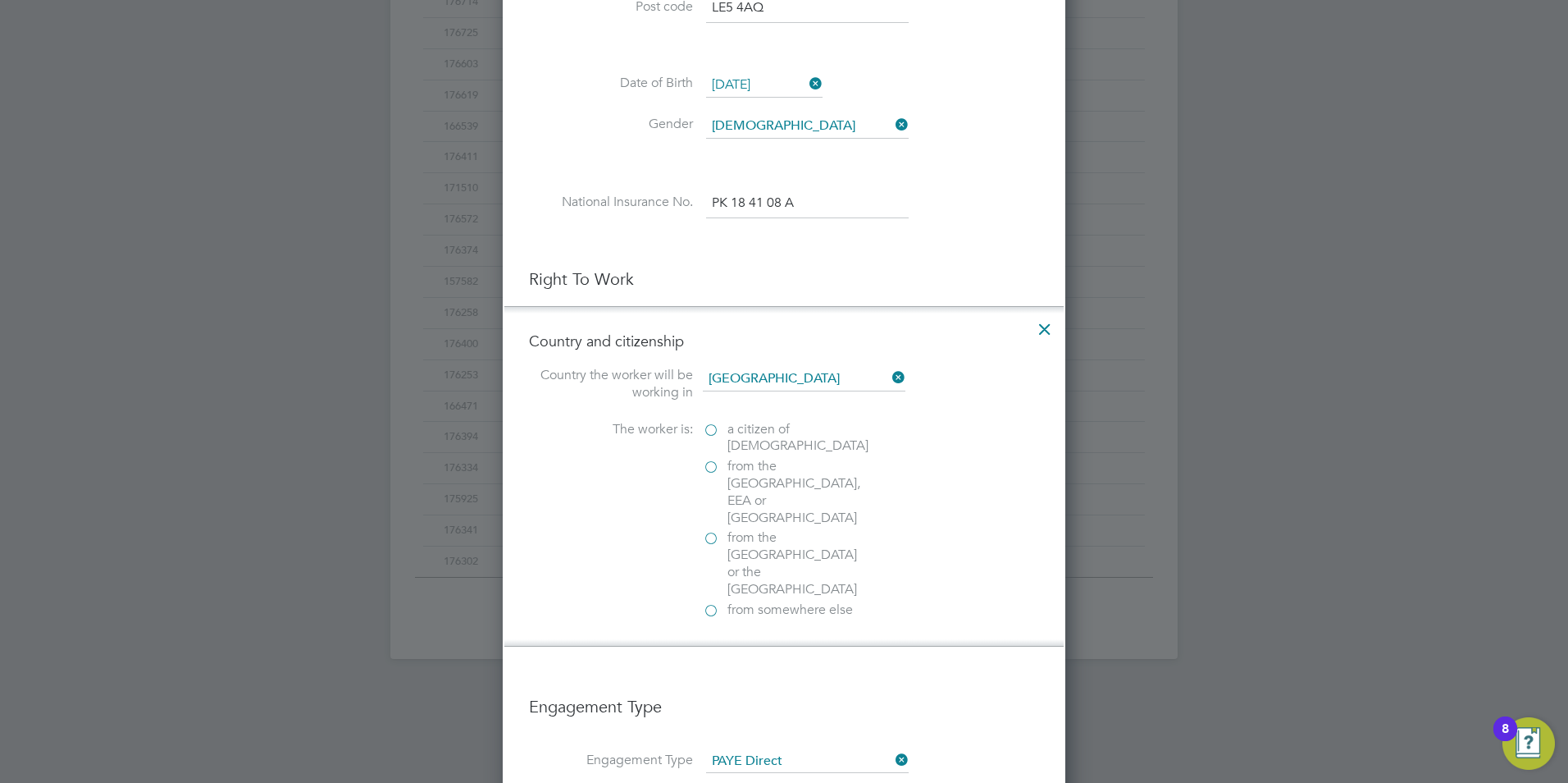
scroll to position [2241, 563]
drag, startPoint x: 713, startPoint y: 432, endPoint x: 731, endPoint y: 444, distance: 21.6
click at [713, 432] on label "a citizen of United Kingdom" at bounding box center [784, 438] width 164 height 35
click at [0, 0] on input "a citizen of United Kingdom" at bounding box center [0, 0] width 0 height 0
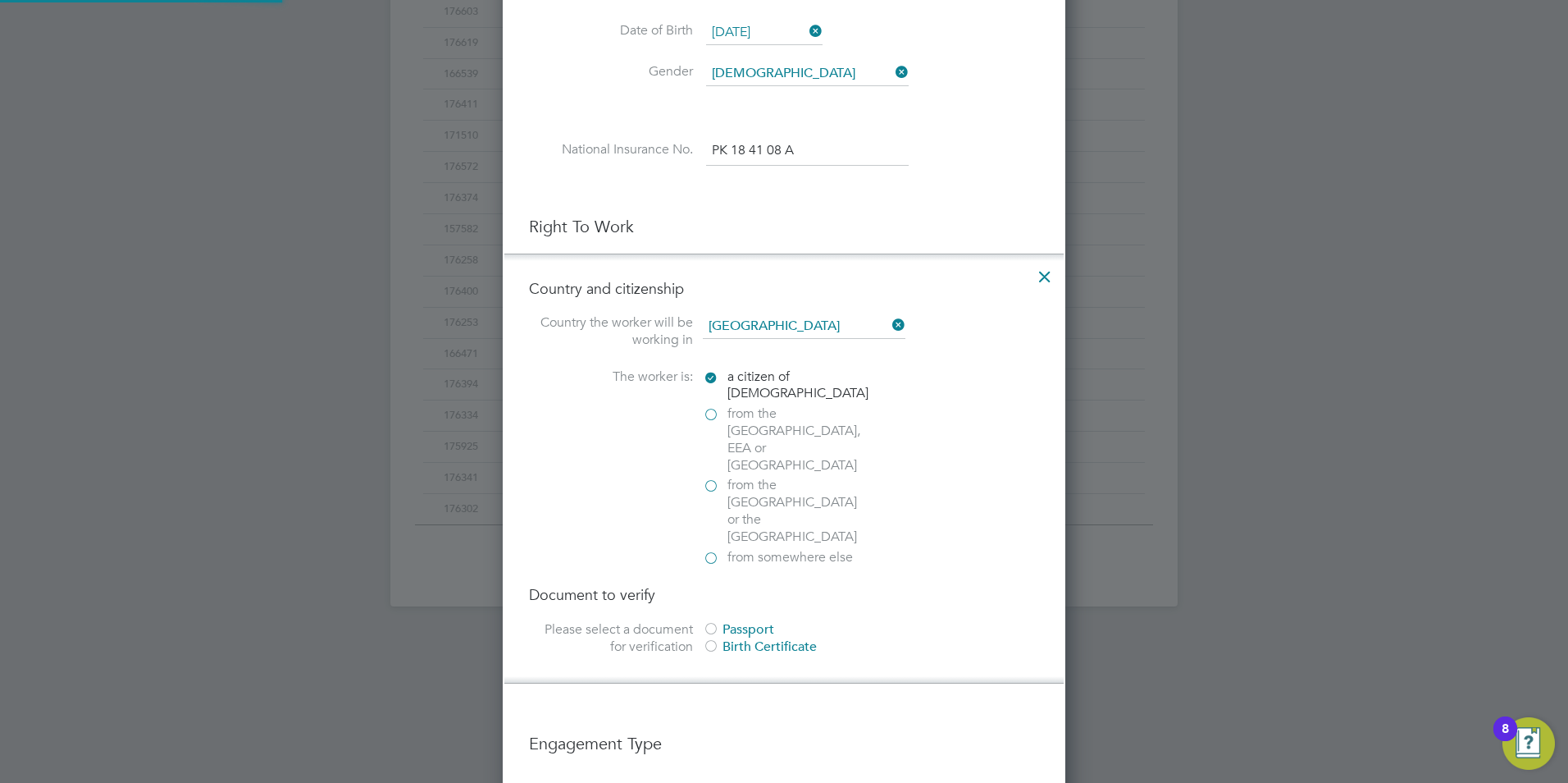
scroll to position [876, 0]
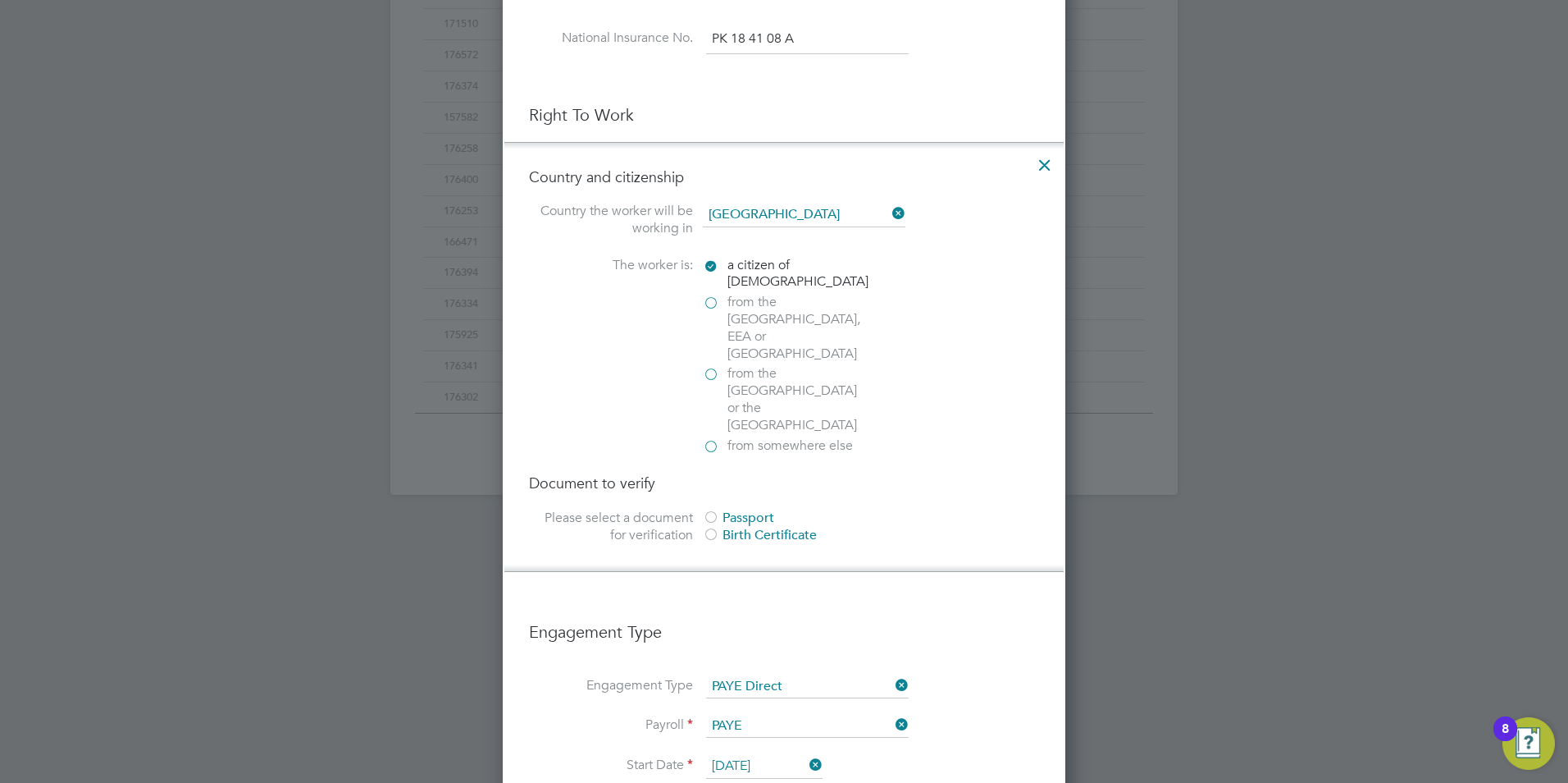
click at [712, 510] on div at bounding box center [711, 518] width 17 height 17
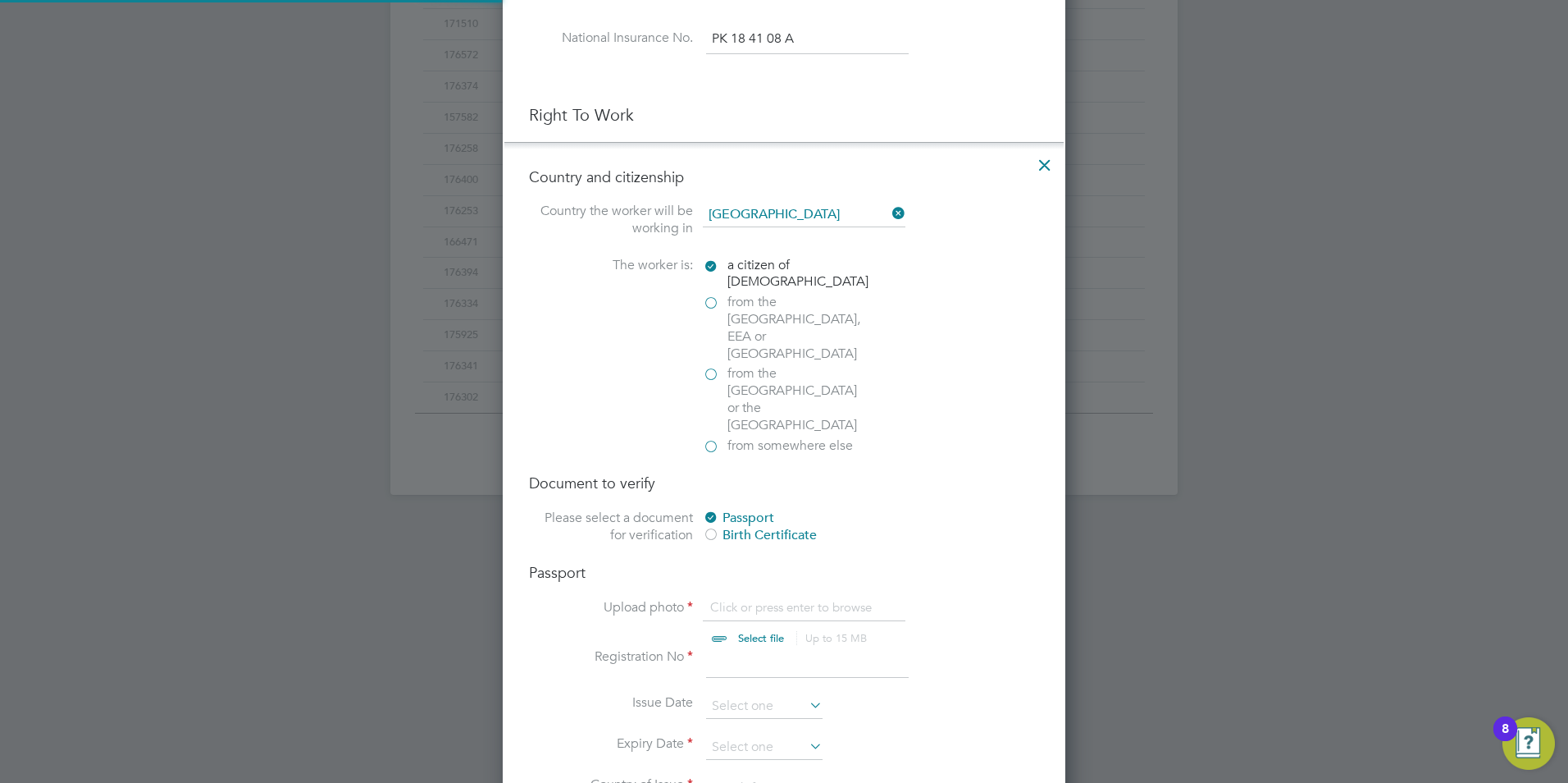
scroll to position [22, 203]
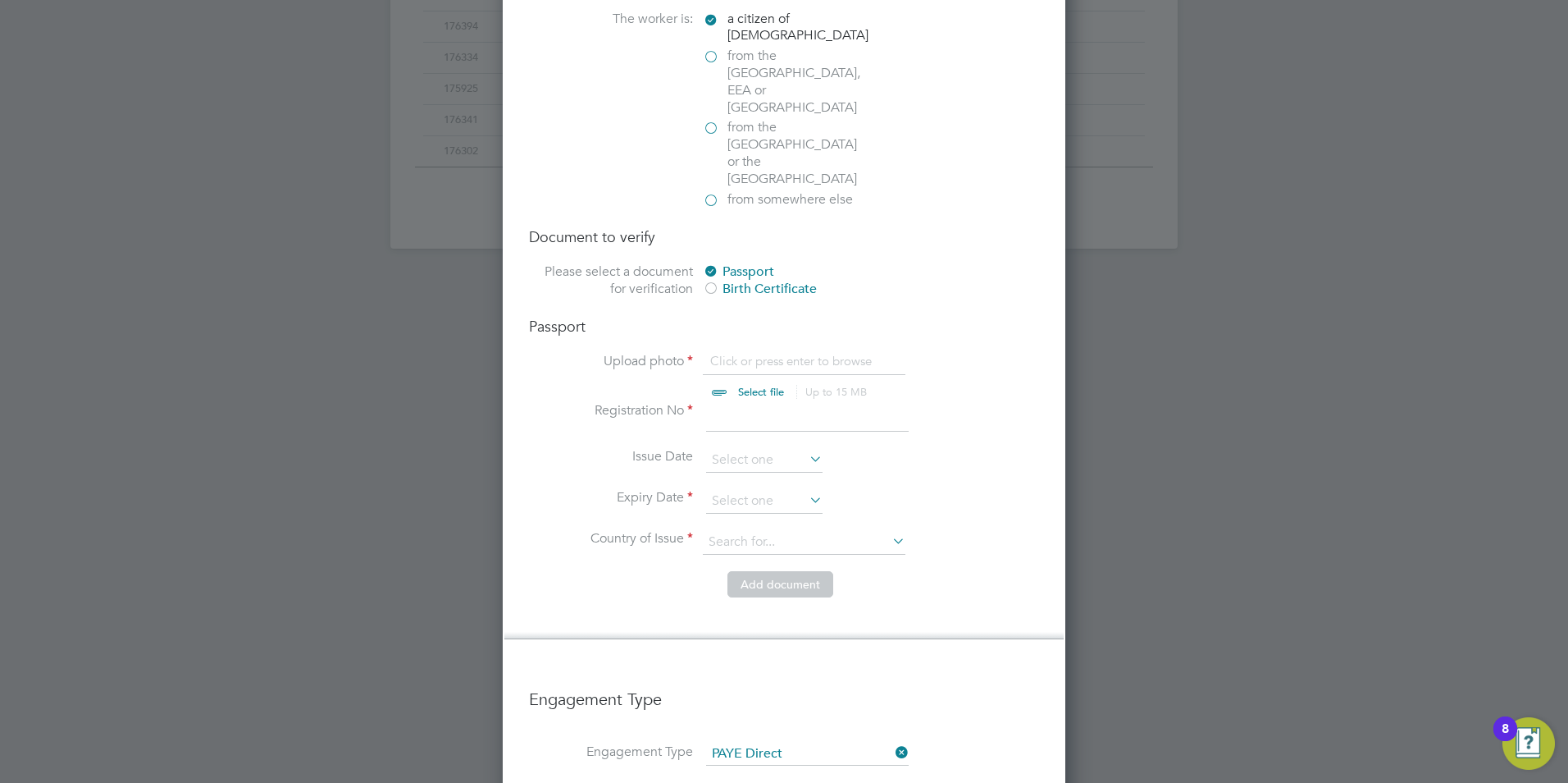
click at [751, 316] on div "Passport Upload photo Click or press enter to browse Select file Up to 15 MB Dr…" at bounding box center [784, 443] width 510 height 254
click at [751, 353] on input "file" at bounding box center [777, 377] width 257 height 50
type input "C:\fakepath\Muhammad Dada - Muhammad Dada RTW - Britishrish Passport .pdf"
click at [751, 402] on input at bounding box center [807, 417] width 202 height 30
click at [746, 402] on input at bounding box center [807, 417] width 202 height 30
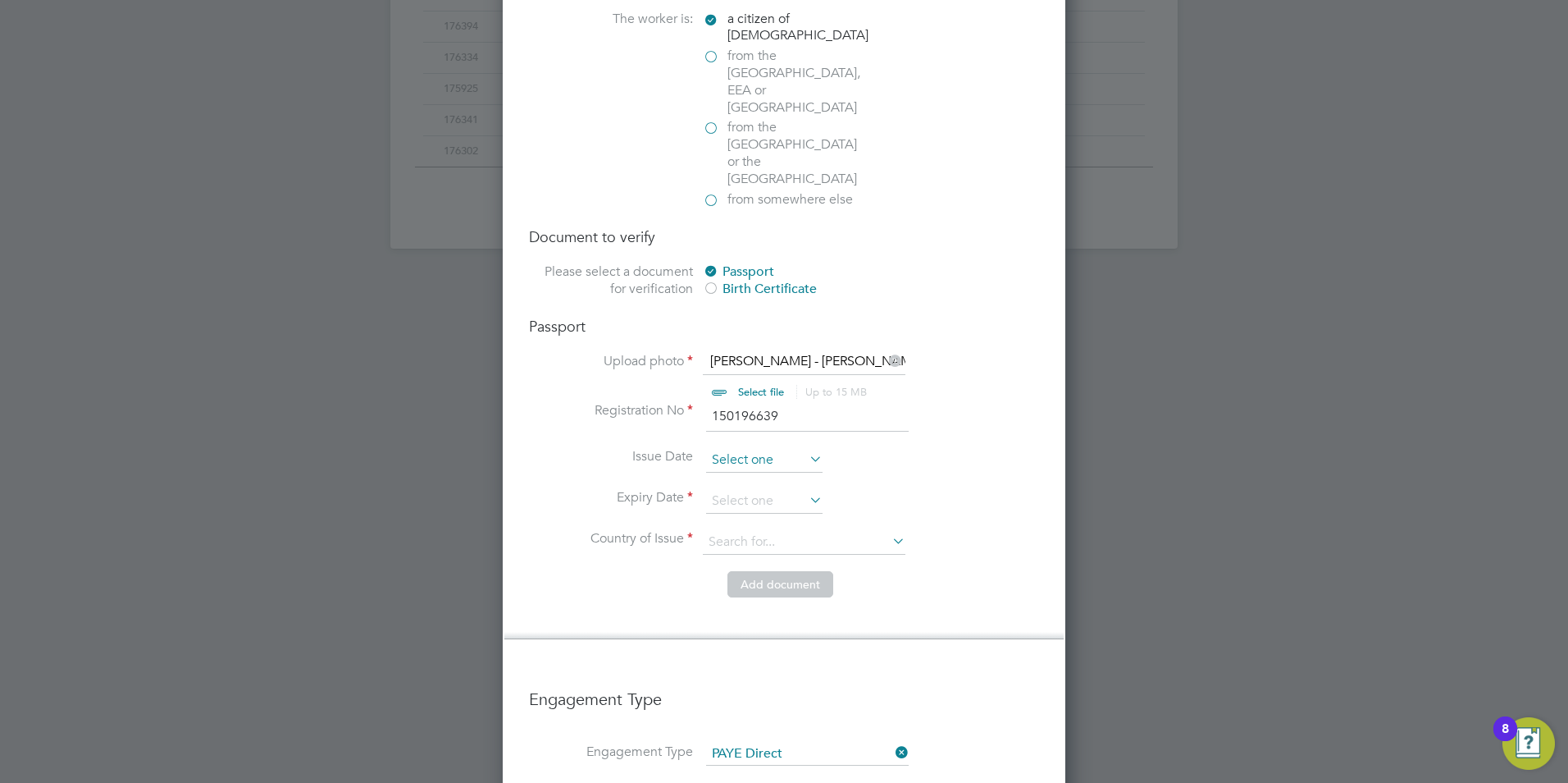
type input "150196639"
click at [751, 448] on input at bounding box center [764, 461] width 116 height 24
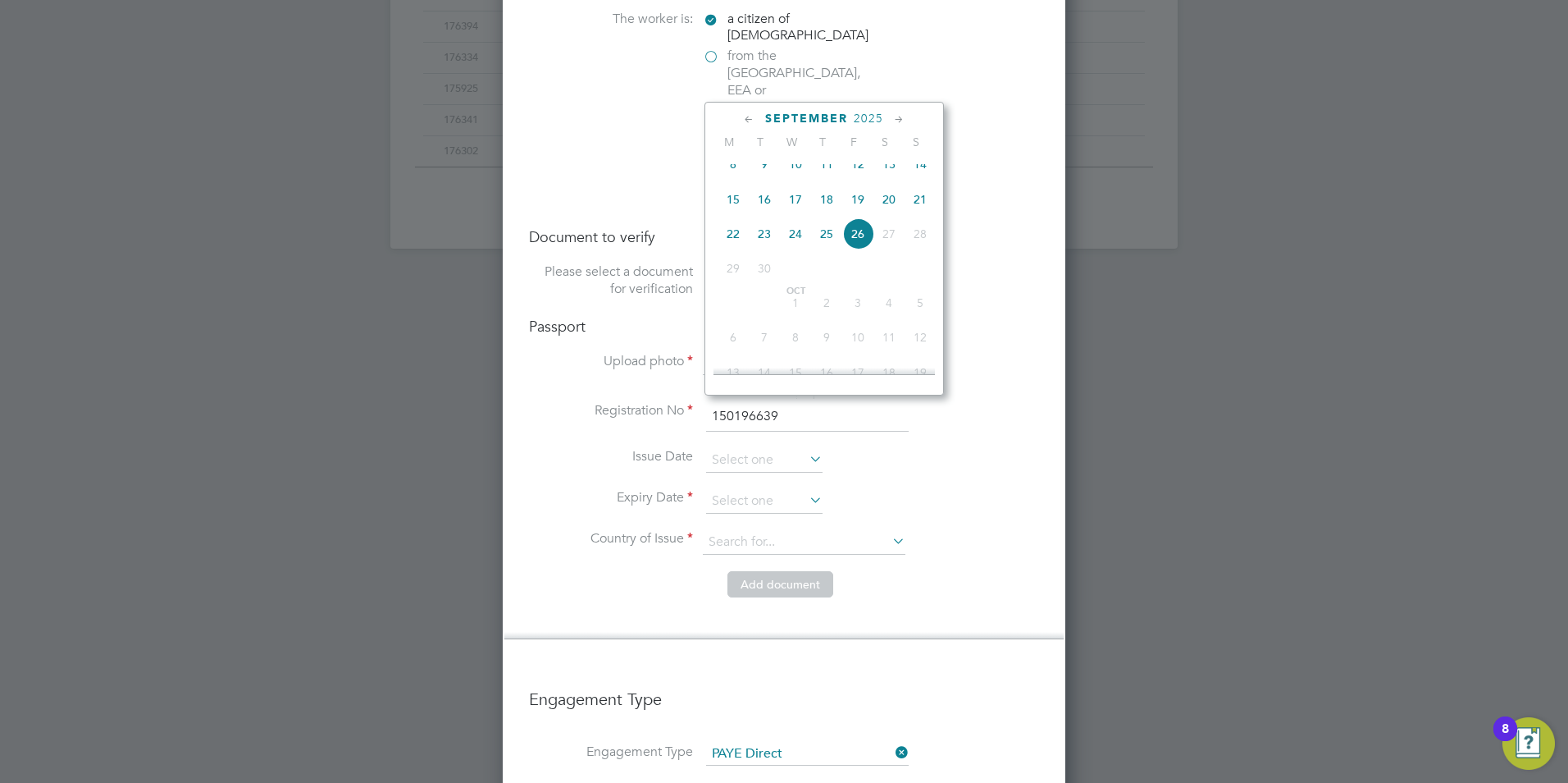
click at [869, 119] on span "2025" at bounding box center [869, 118] width 30 height 14
click at [923, 242] on span "2024" at bounding box center [920, 229] width 31 height 31
click at [743, 119] on icon at bounding box center [750, 119] width 16 height 18
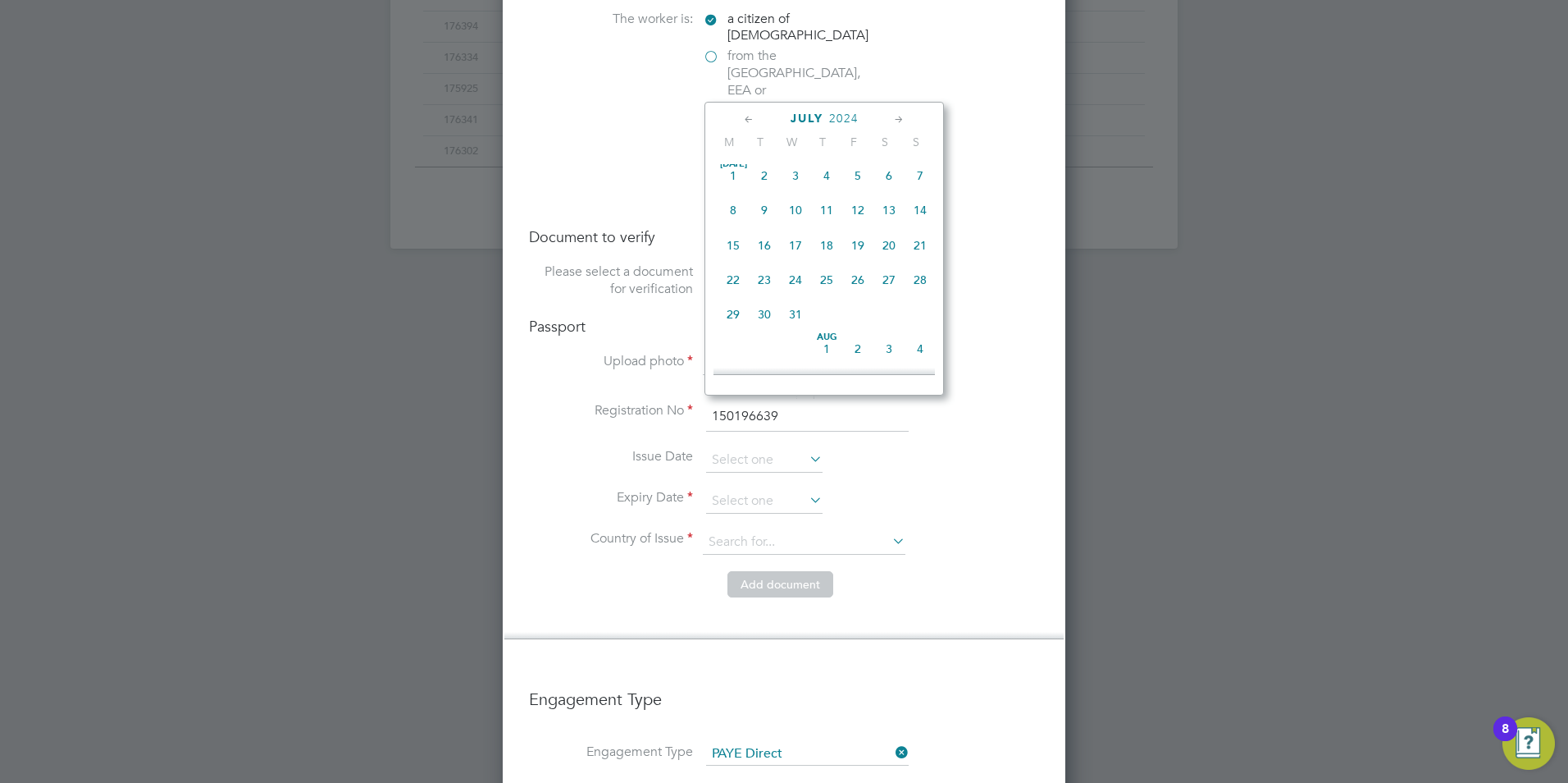
click at [743, 119] on icon at bounding box center [750, 119] width 16 height 18
click at [898, 116] on icon at bounding box center [899, 119] width 16 height 18
click at [800, 324] on span "26" at bounding box center [796, 315] width 31 height 31
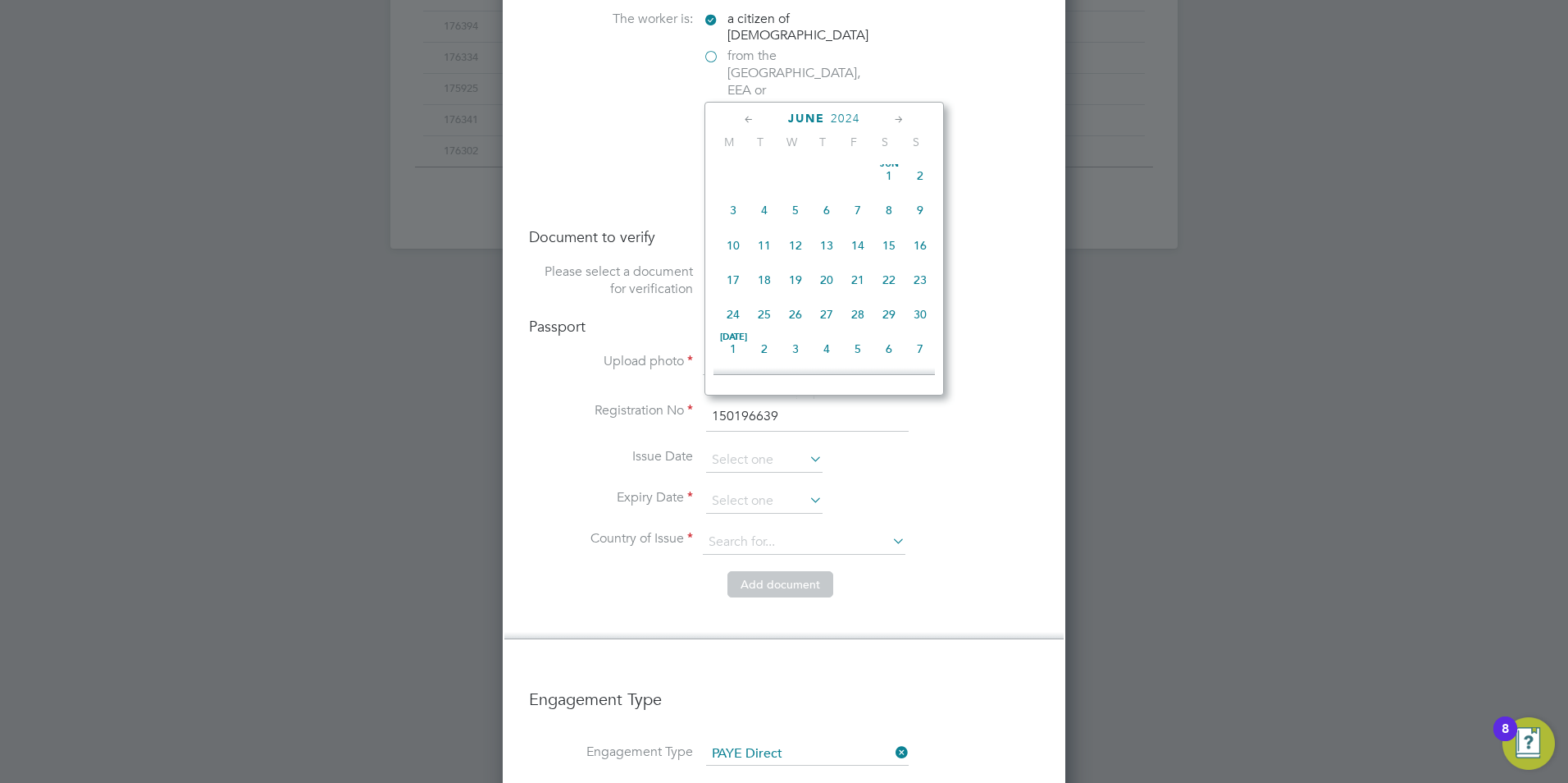
type input "26 Jun 2024"
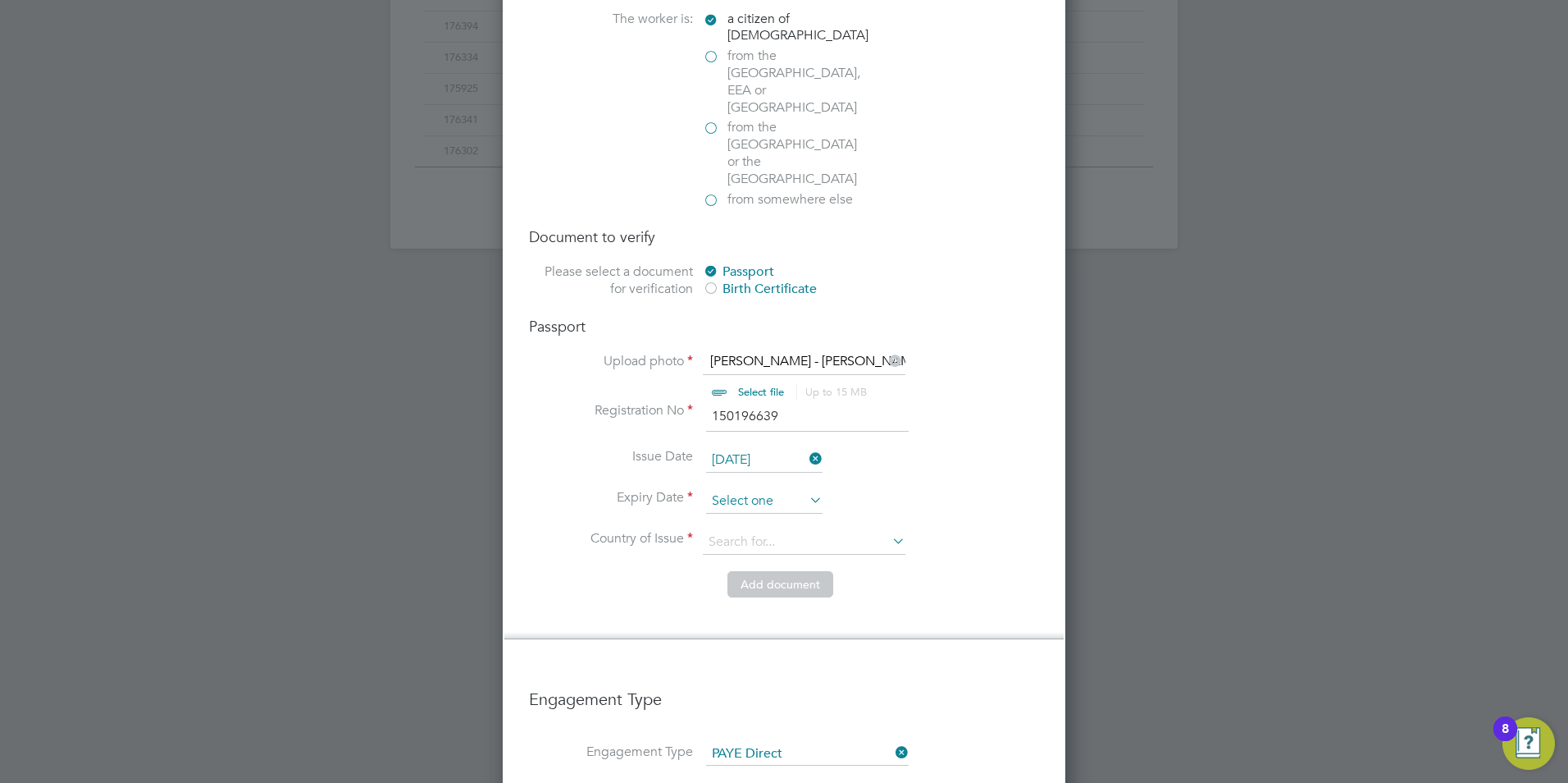
click at [753, 489] on input at bounding box center [764, 501] width 116 height 24
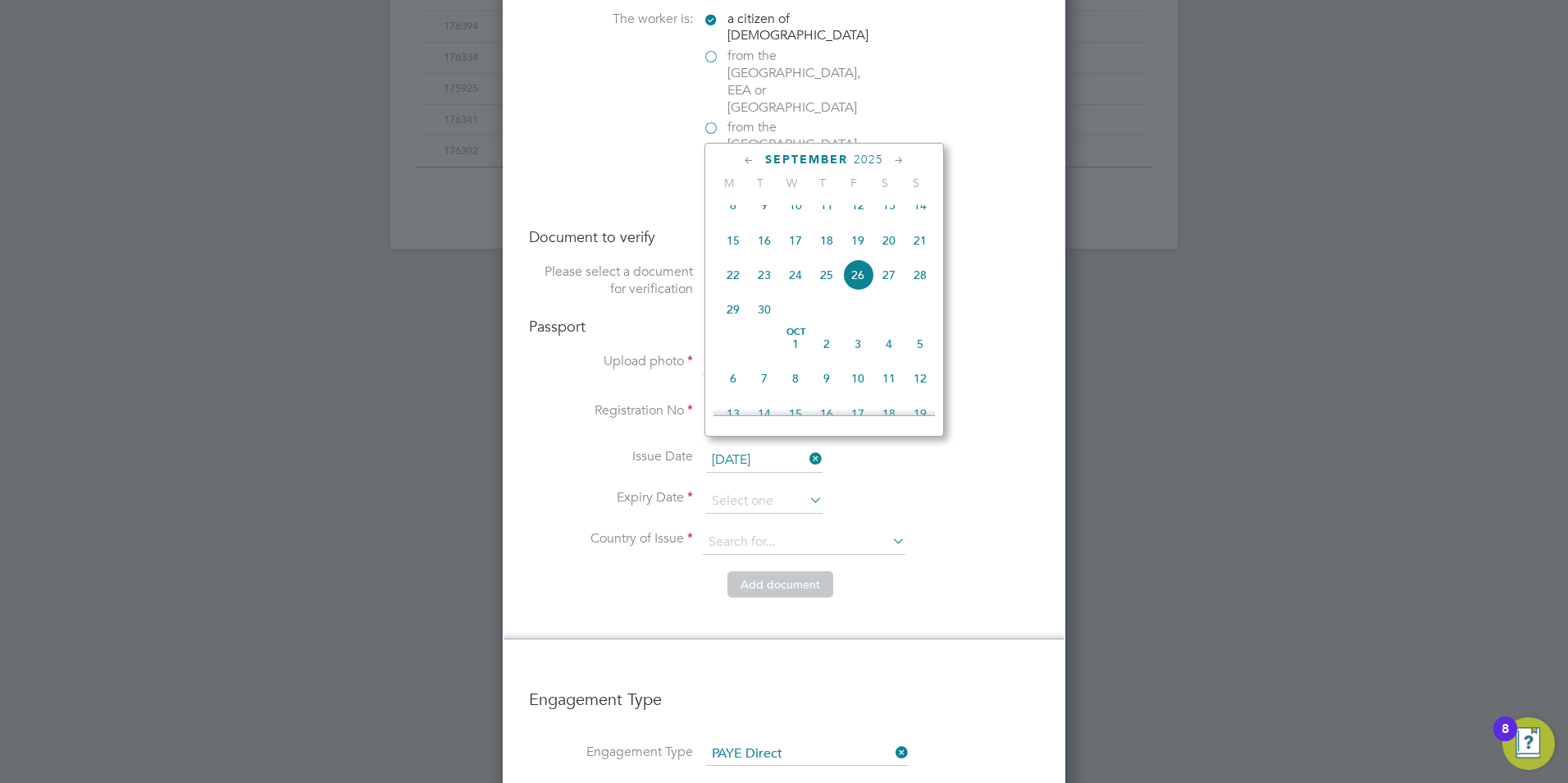
click at [882, 158] on span "2025" at bounding box center [869, 160] width 30 height 14
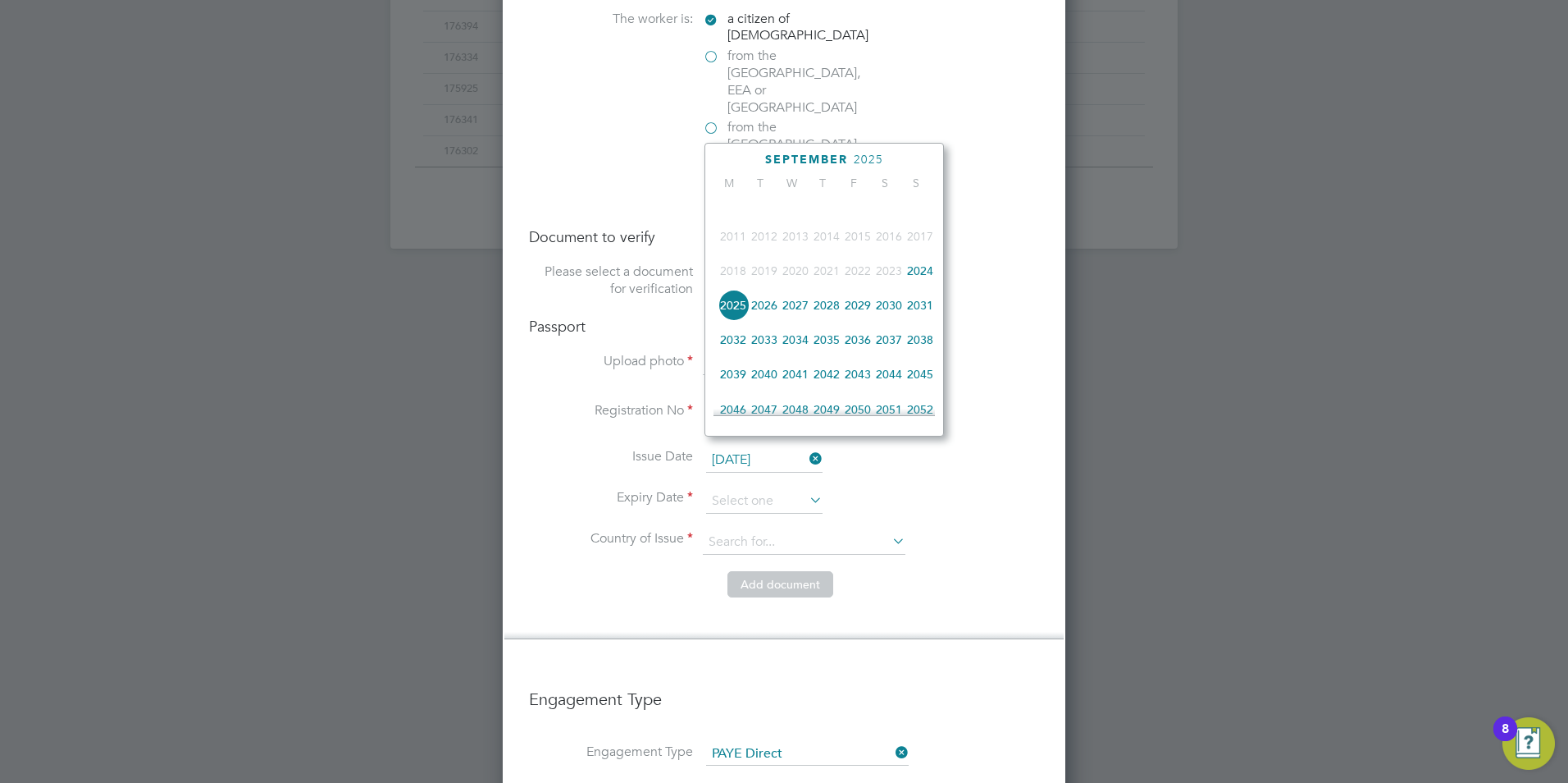
click at [797, 355] on span "2034" at bounding box center [796, 340] width 31 height 31
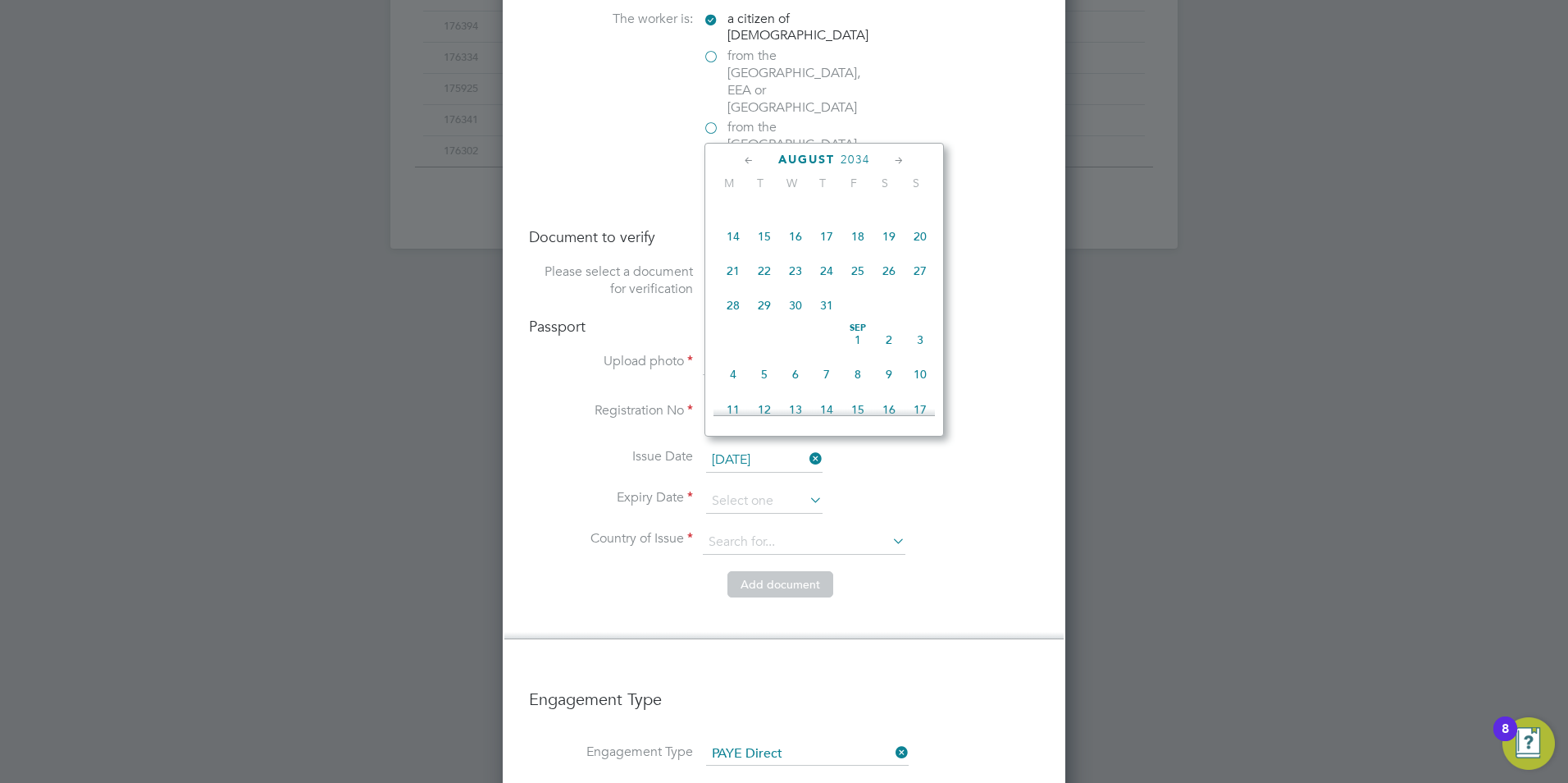
click at [750, 156] on icon at bounding box center [750, 161] width 16 height 18
click at [897, 155] on icon at bounding box center [899, 161] width 16 height 18
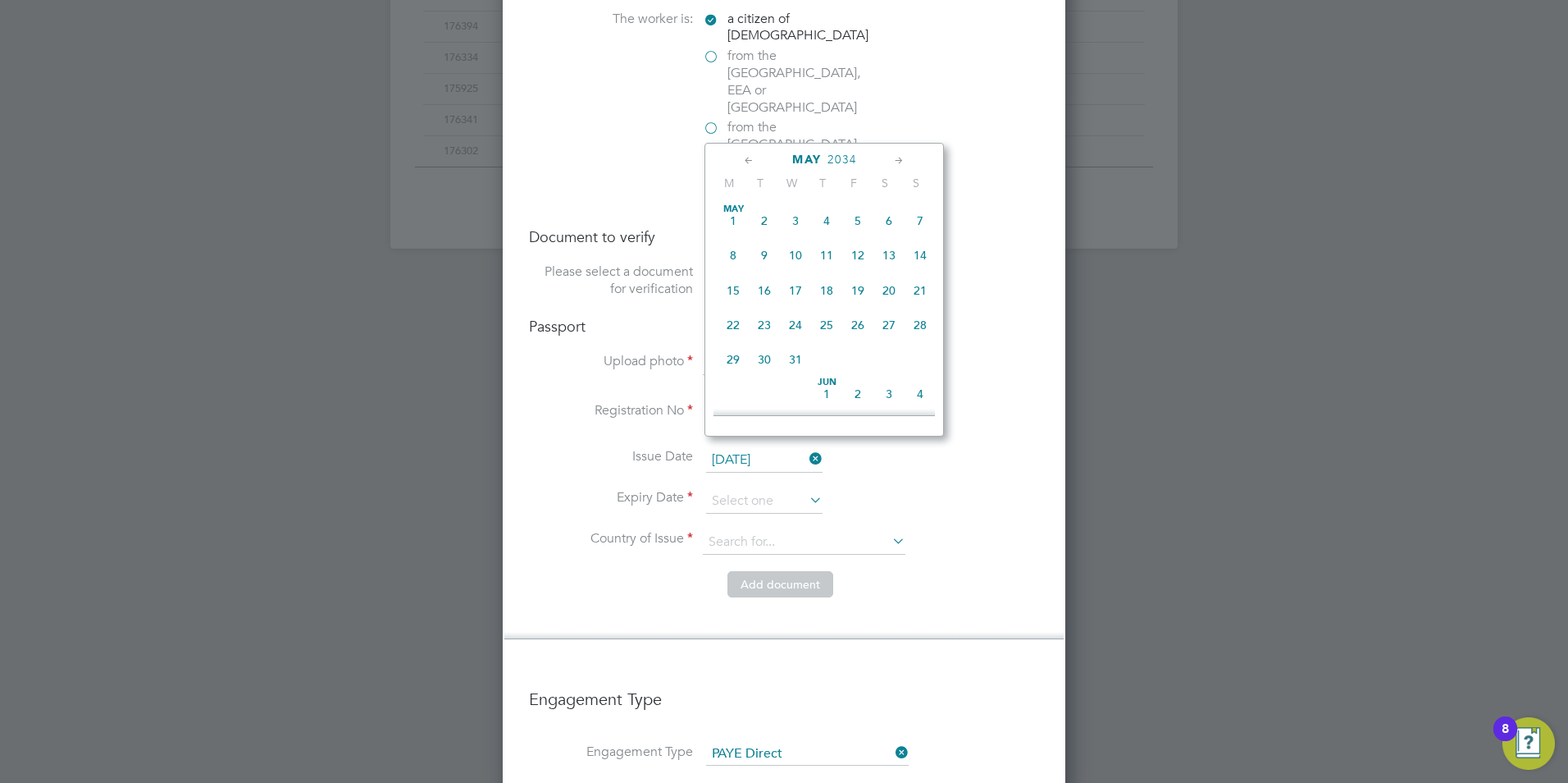
scroll to position [177, 0]
click at [737, 360] on span "26" at bounding box center [733, 355] width 31 height 31
type input "26 Jun 2034"
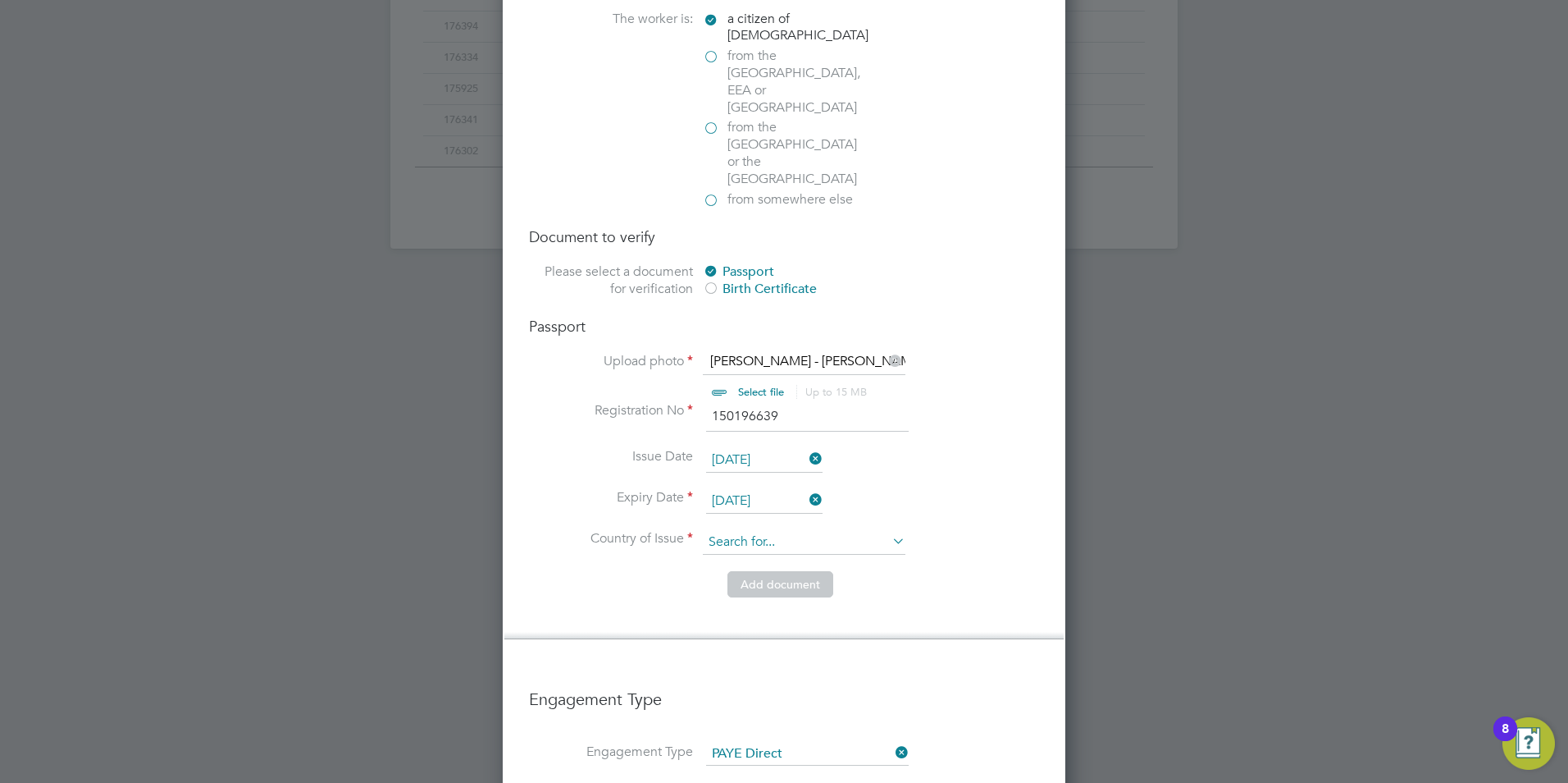
click at [757, 530] on input at bounding box center [804, 542] width 202 height 24
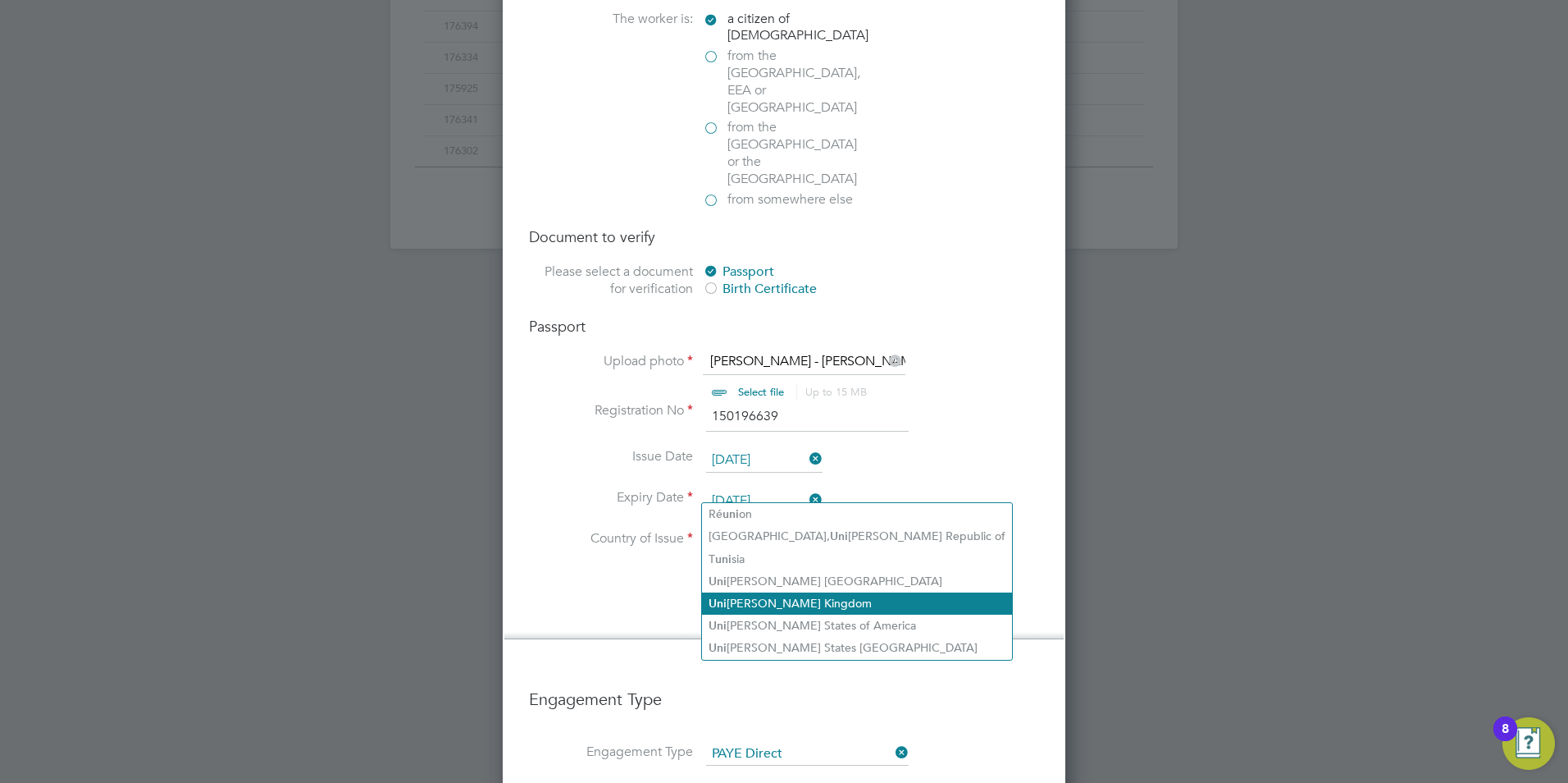
click at [757, 593] on li "Uni ted Kingdom" at bounding box center [857, 603] width 310 height 22
type input "United Kingdom"
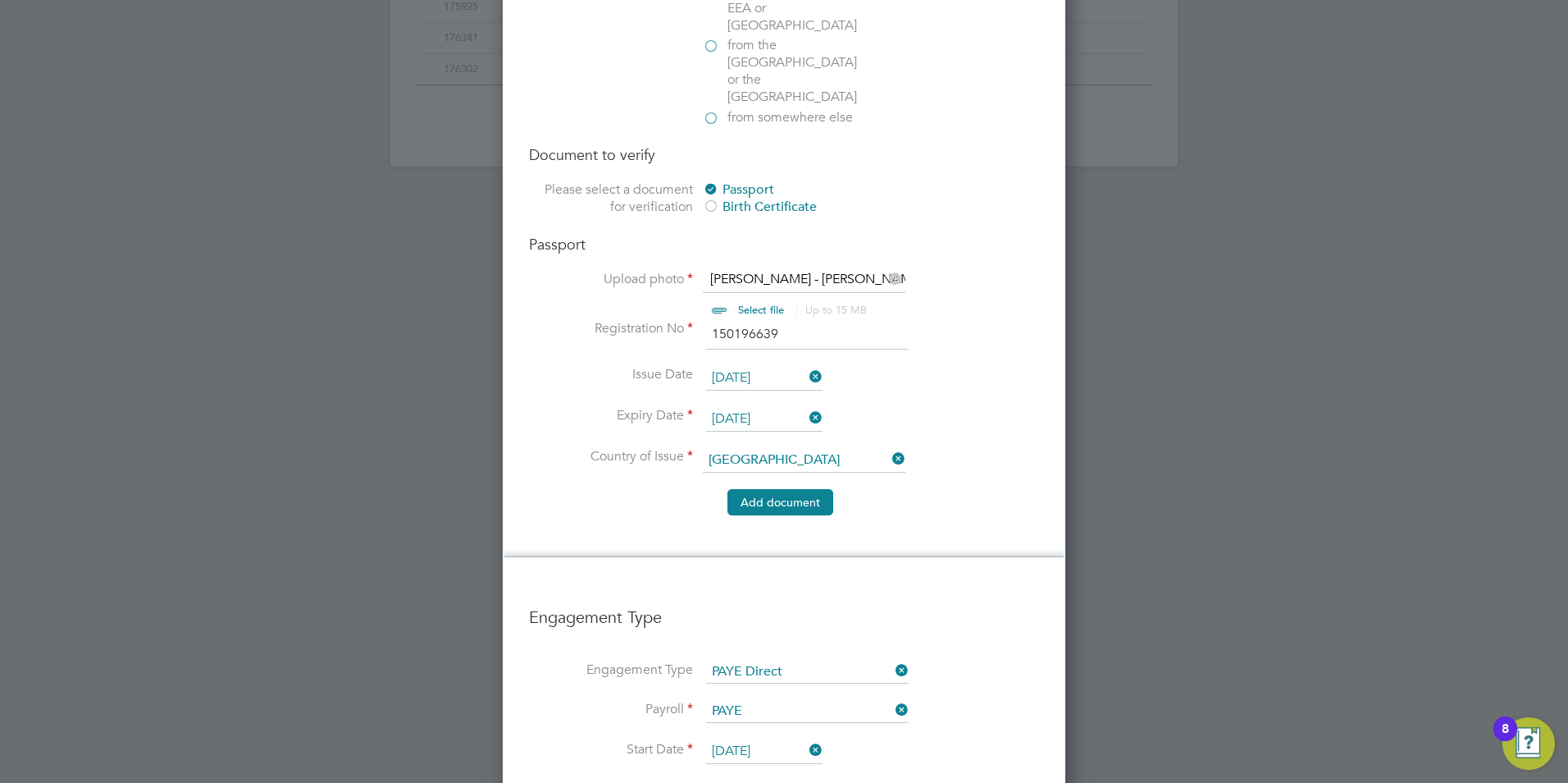
click at [765, 489] on button "Add document" at bounding box center [780, 502] width 106 height 26
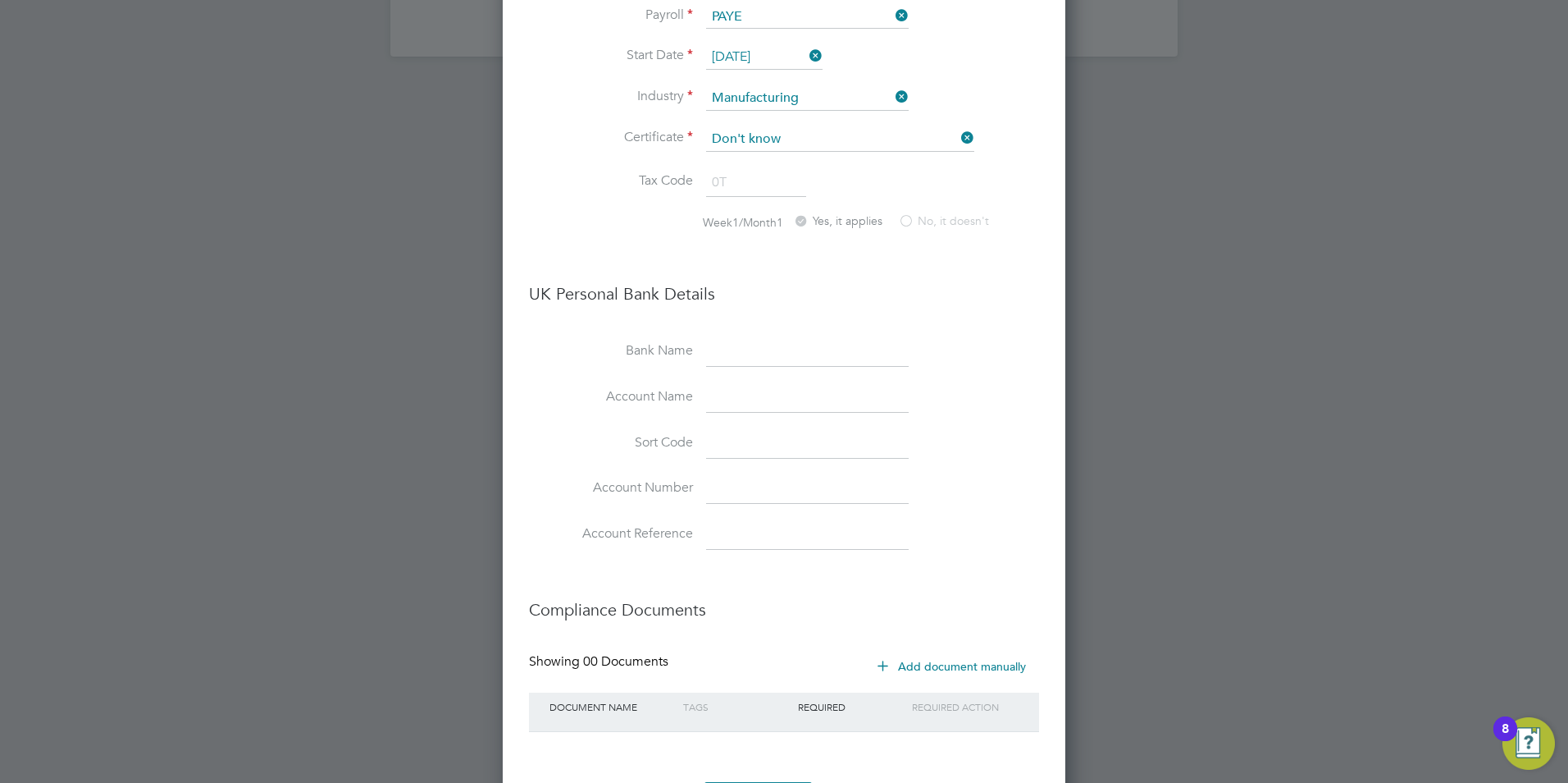
scroll to position [1390, 0]
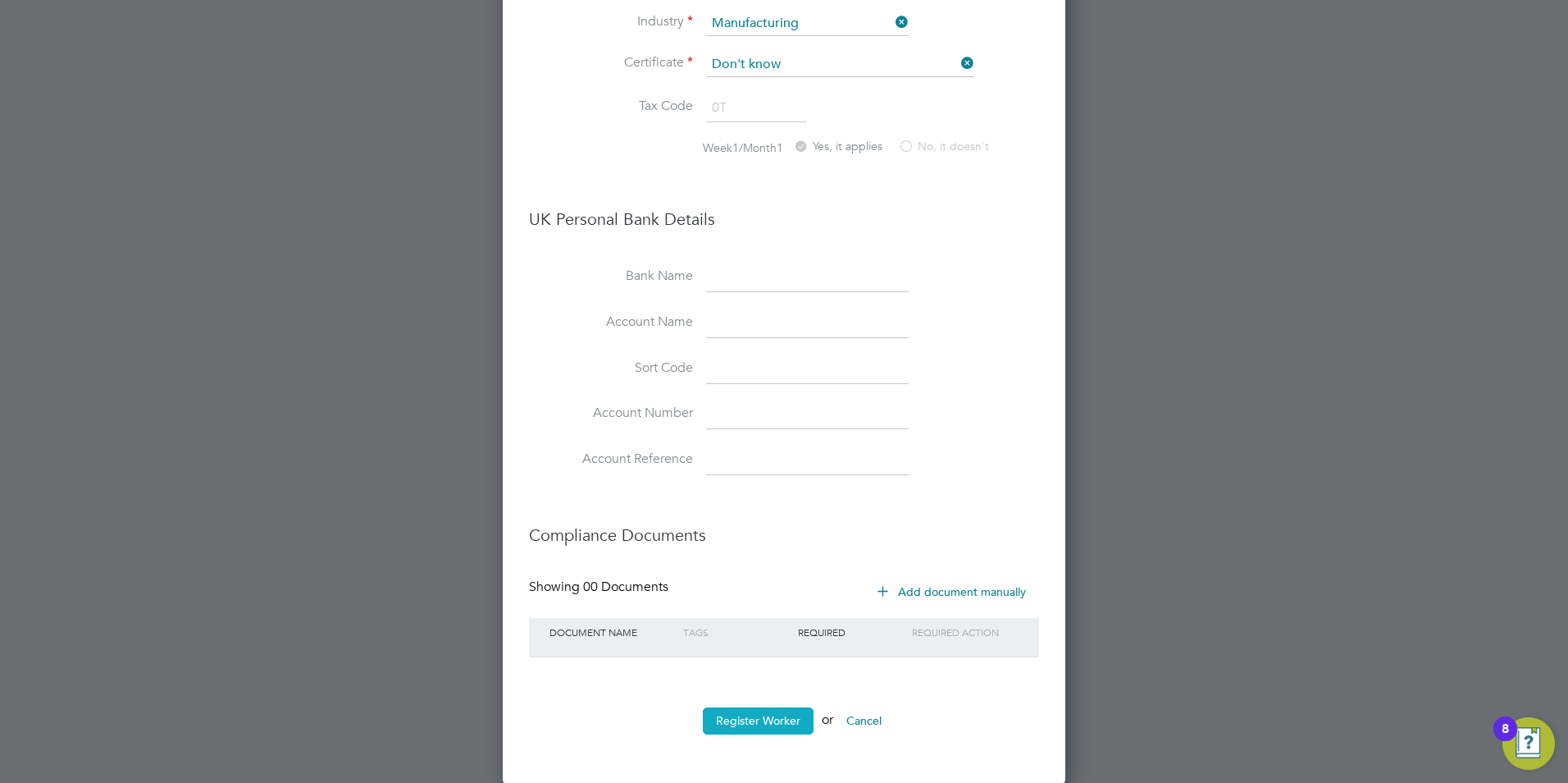
click at [779, 718] on button "Register Worker" at bounding box center [758, 720] width 110 height 26
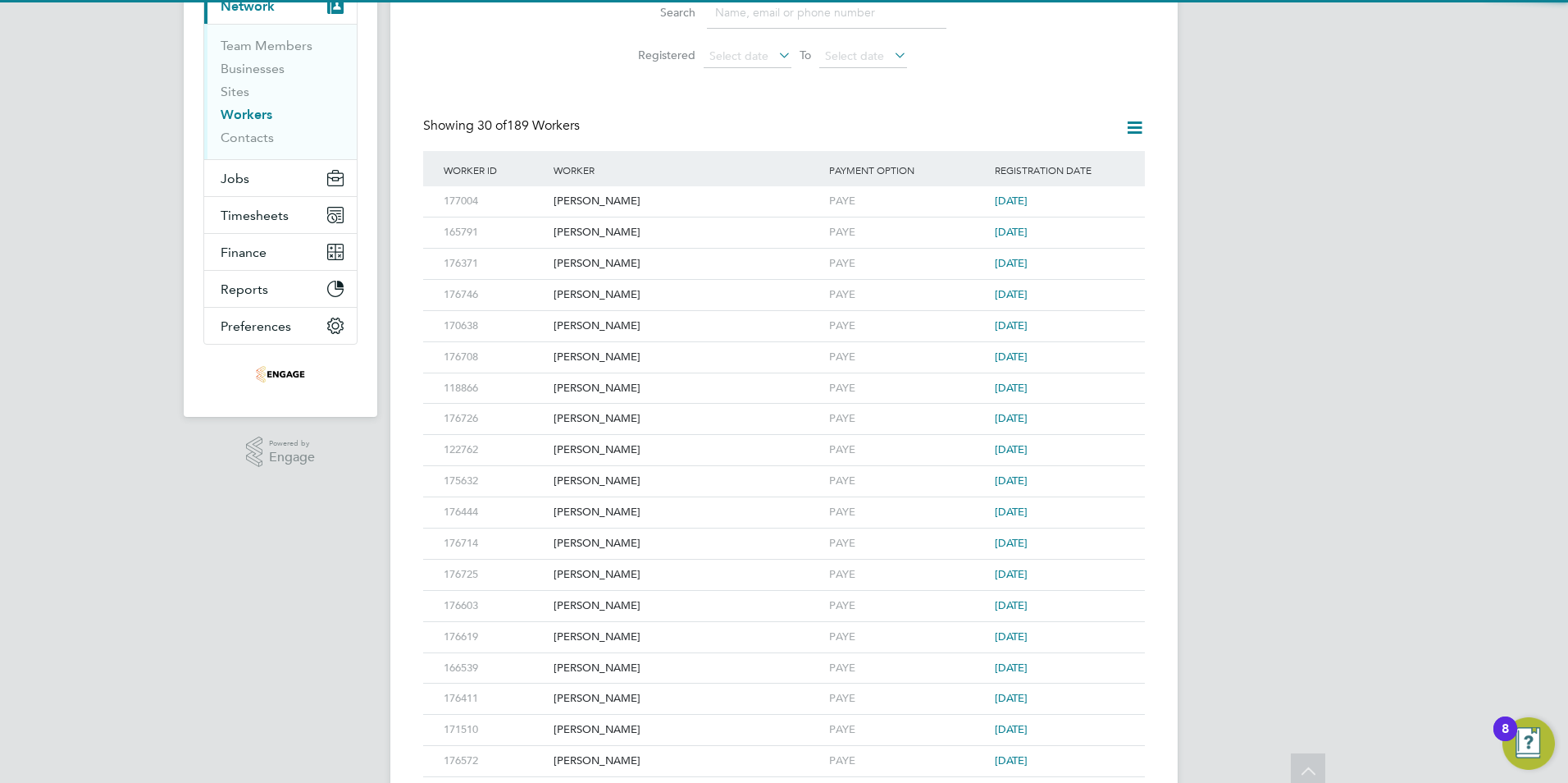
scroll to position [0, 0]
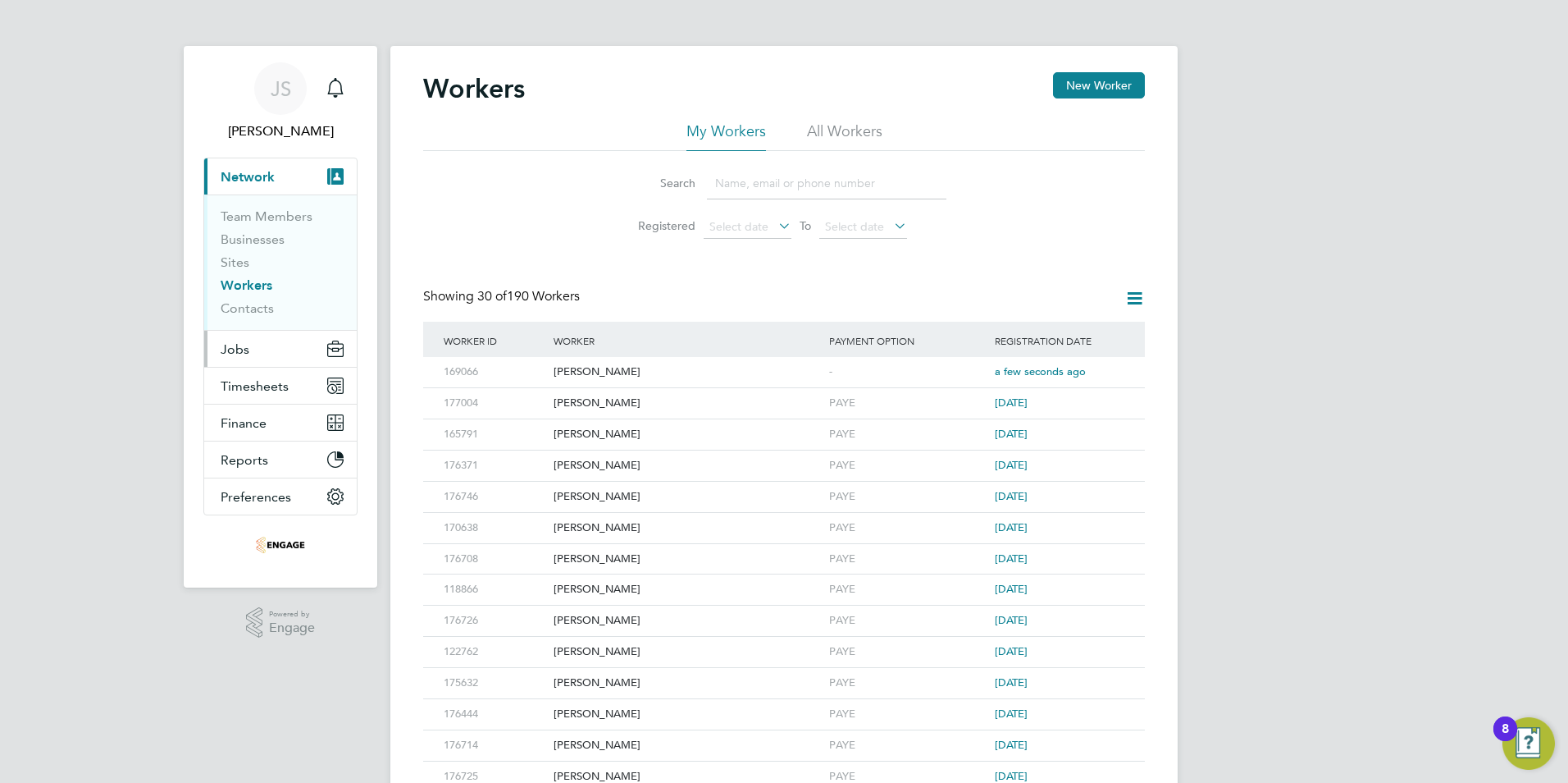
click at [241, 350] on span "Jobs" at bounding box center [235, 349] width 29 height 16
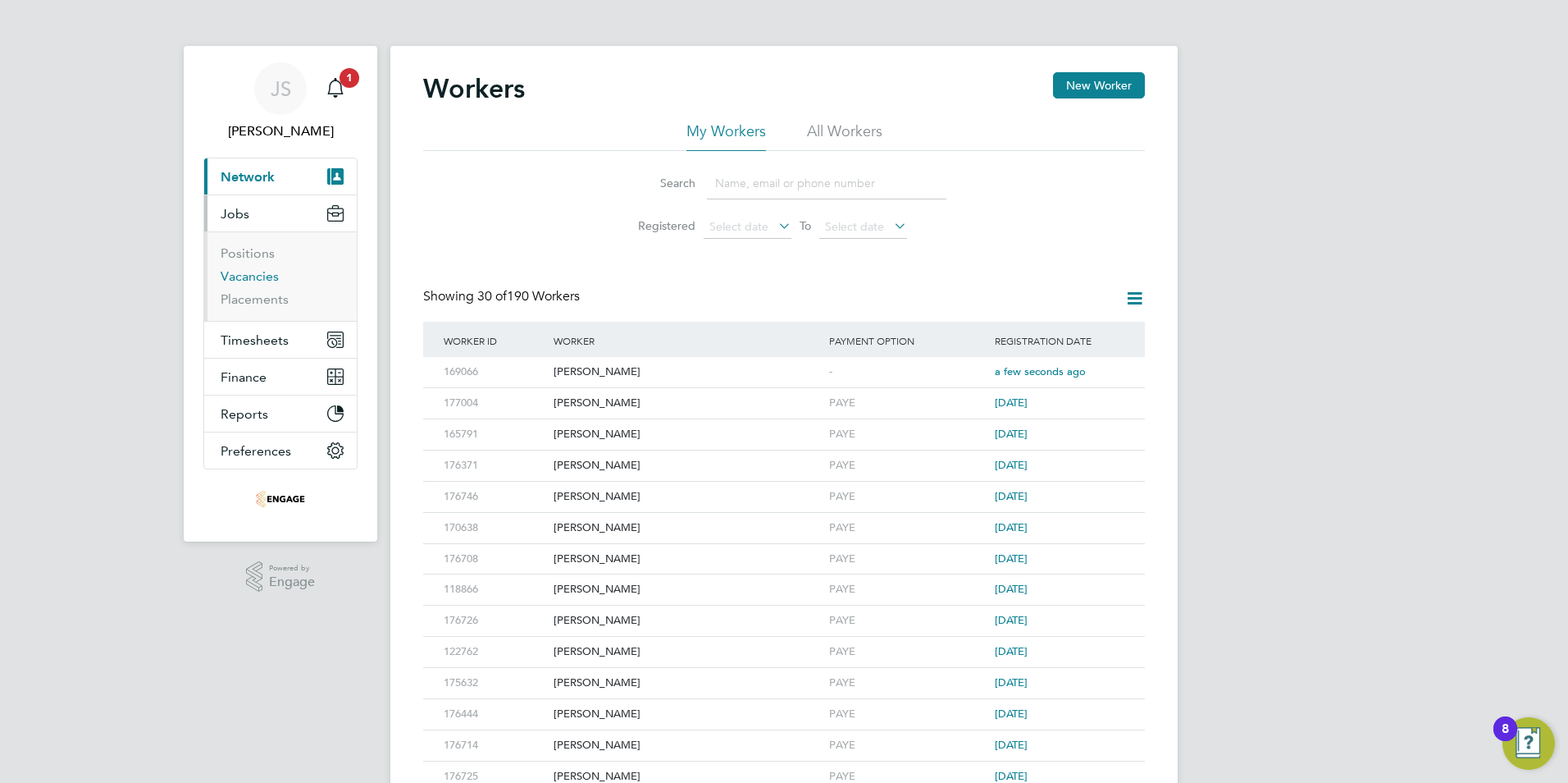
click at [244, 276] on link "Vacancies" at bounding box center [249, 276] width 58 height 16
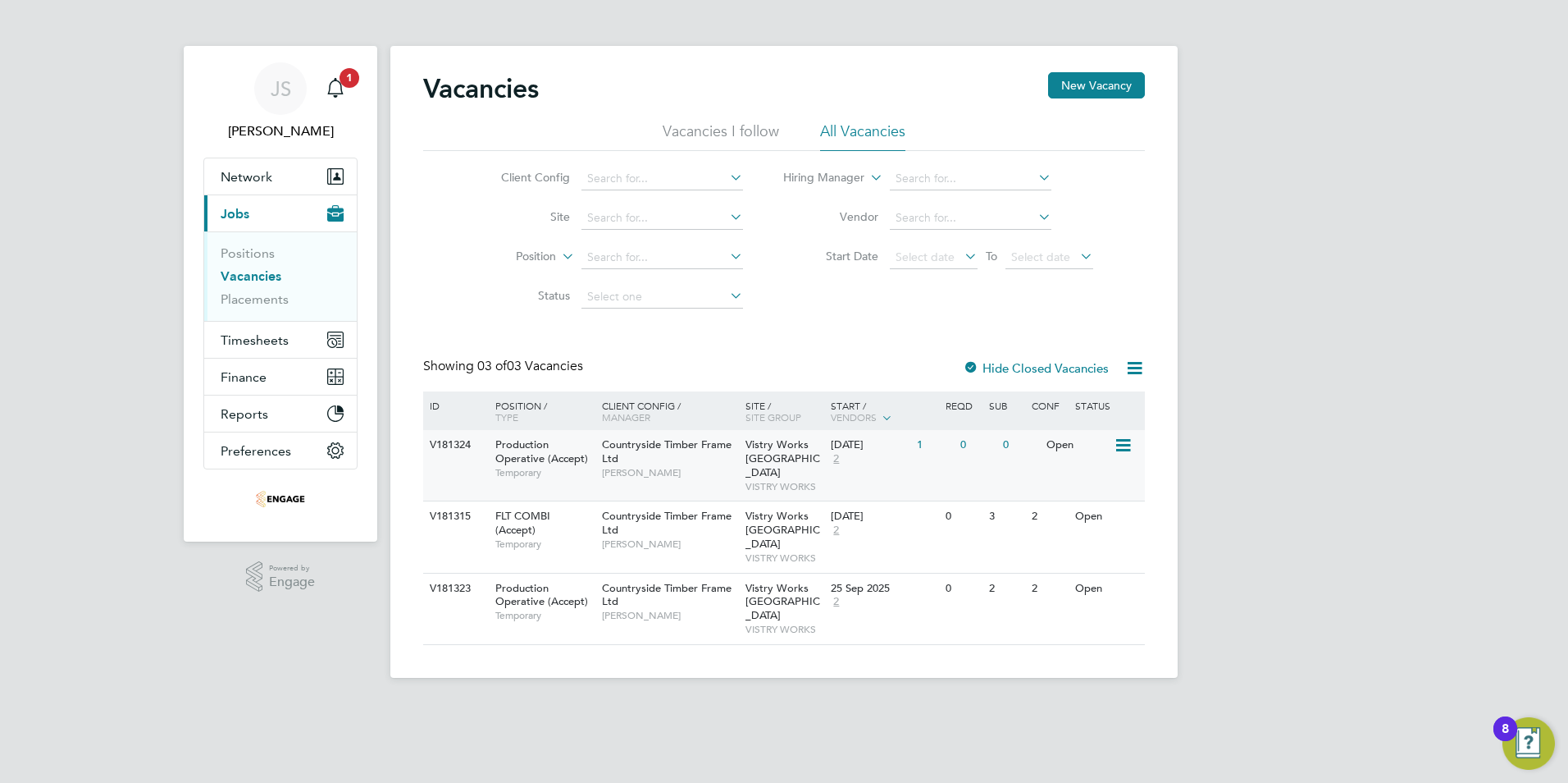
click at [950, 455] on div "1" at bounding box center [934, 445] width 43 height 30
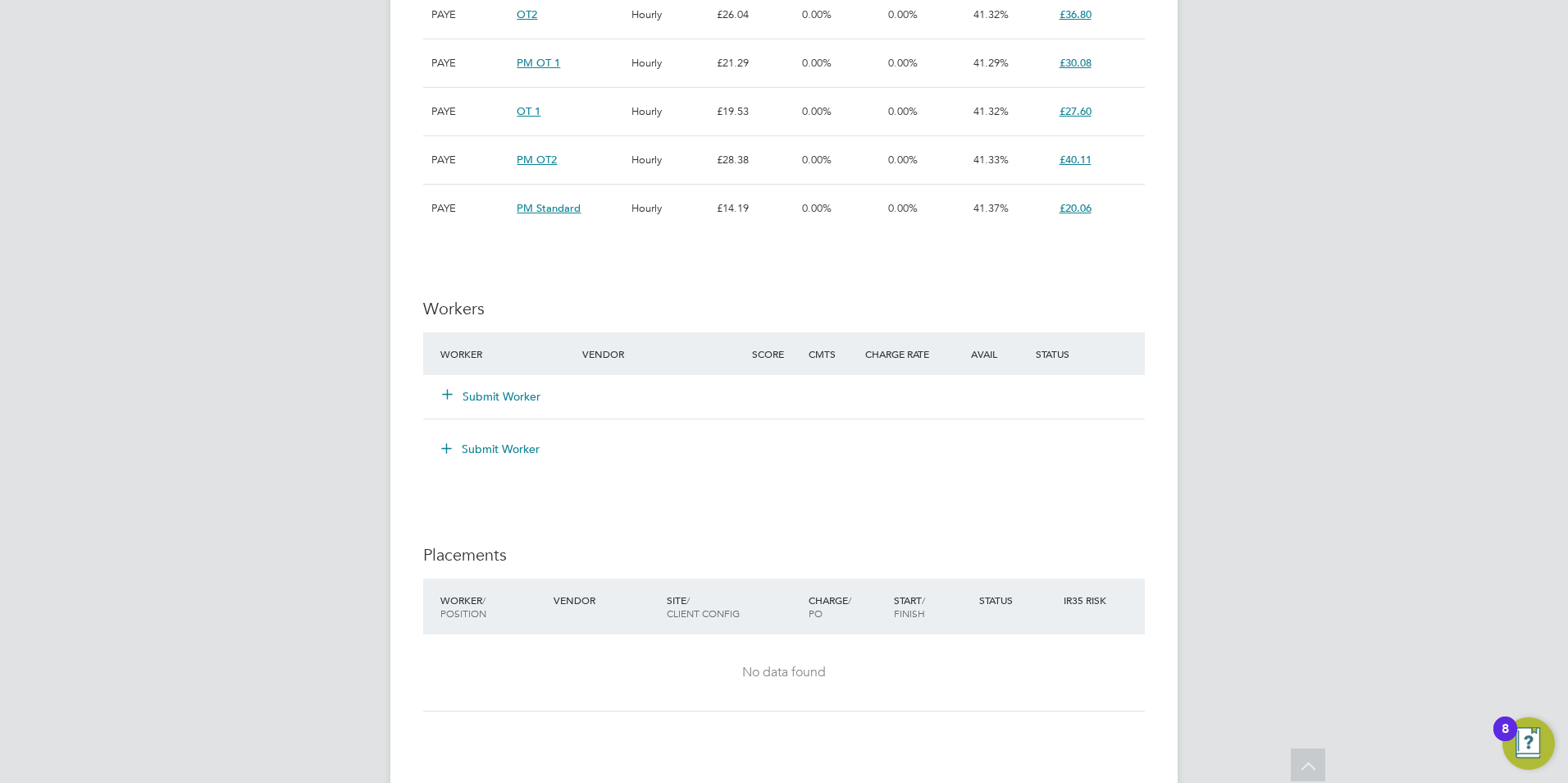
scroll to position [1313, 0]
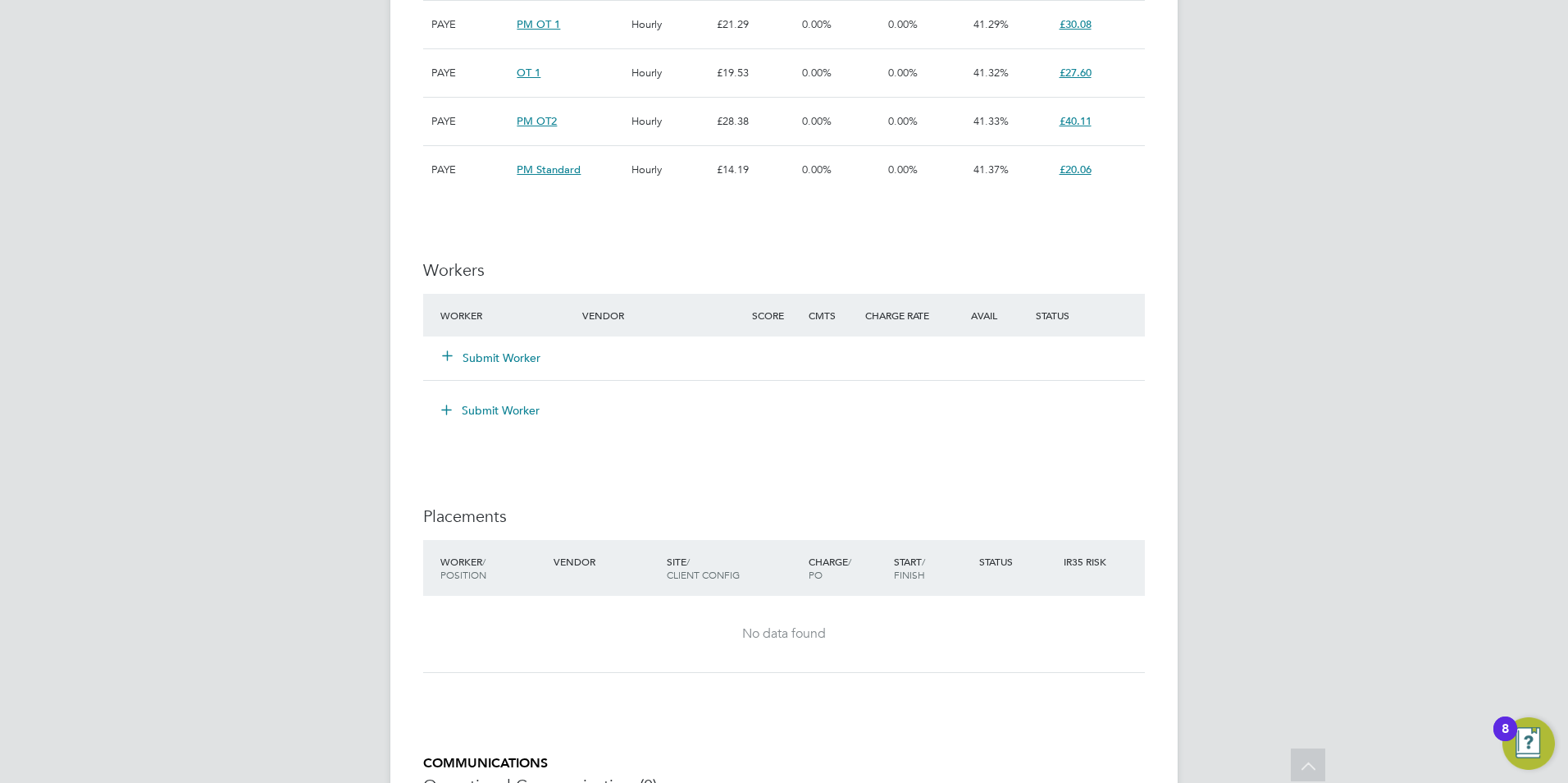
click at [493, 359] on button "Submit Worker" at bounding box center [492, 357] width 98 height 17
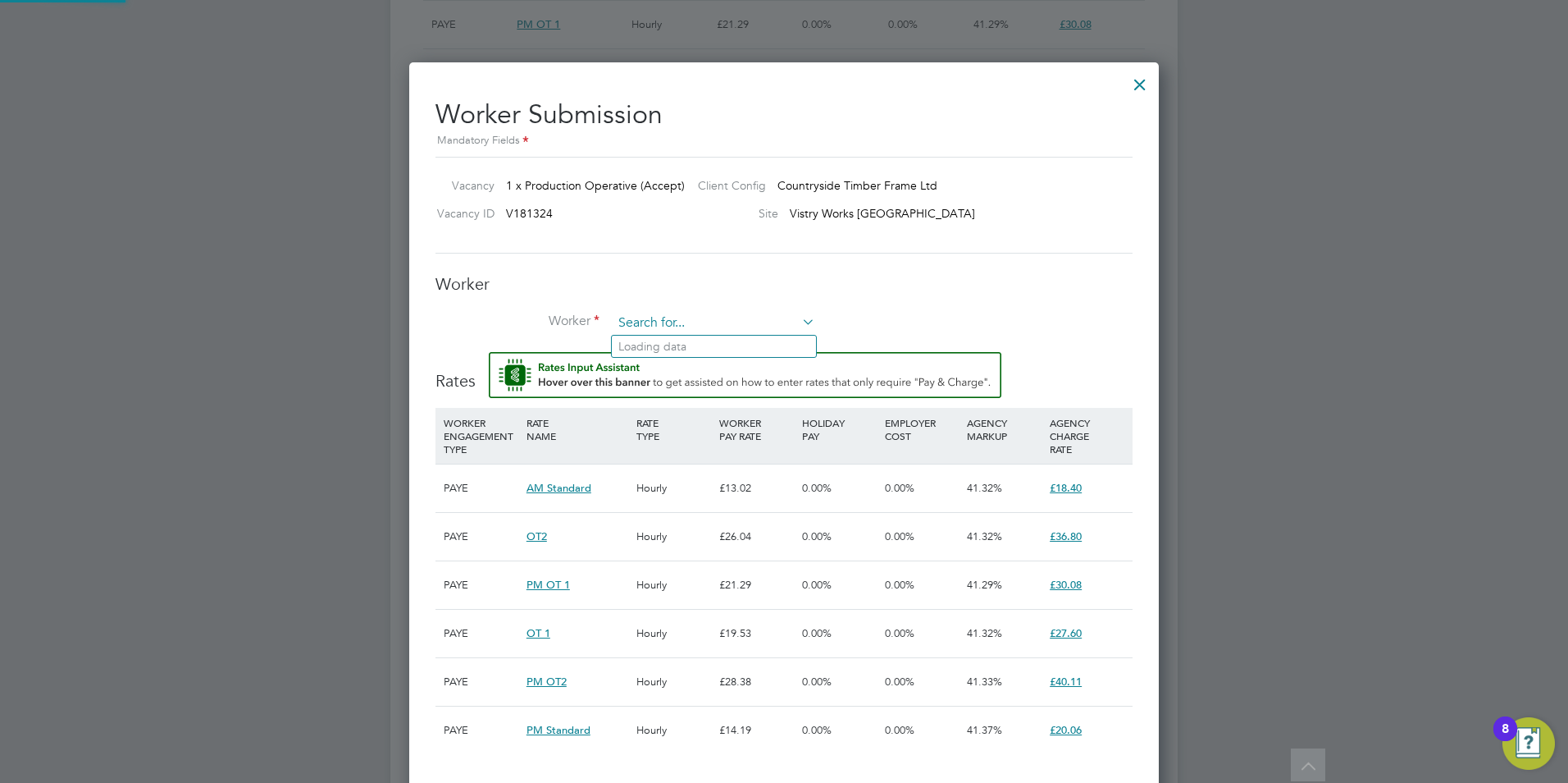
click at [654, 326] on input at bounding box center [713, 323] width 202 height 24
click at [664, 387] on li "Muh ammad Dada (169066)" at bounding box center [713, 390] width 204 height 22
type input "Muhammad Dada (169066)"
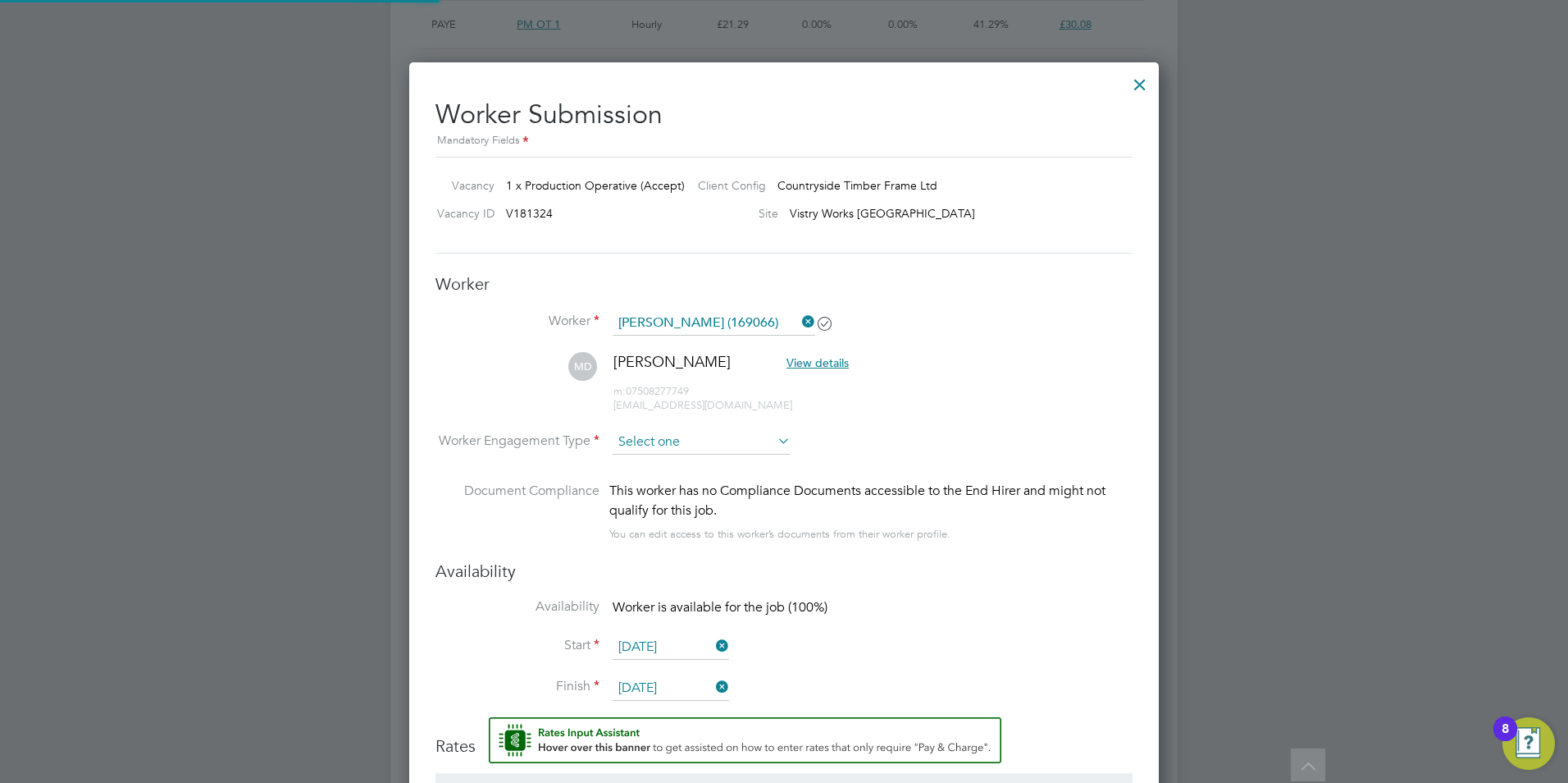
click at [688, 440] on input at bounding box center [701, 442] width 178 height 24
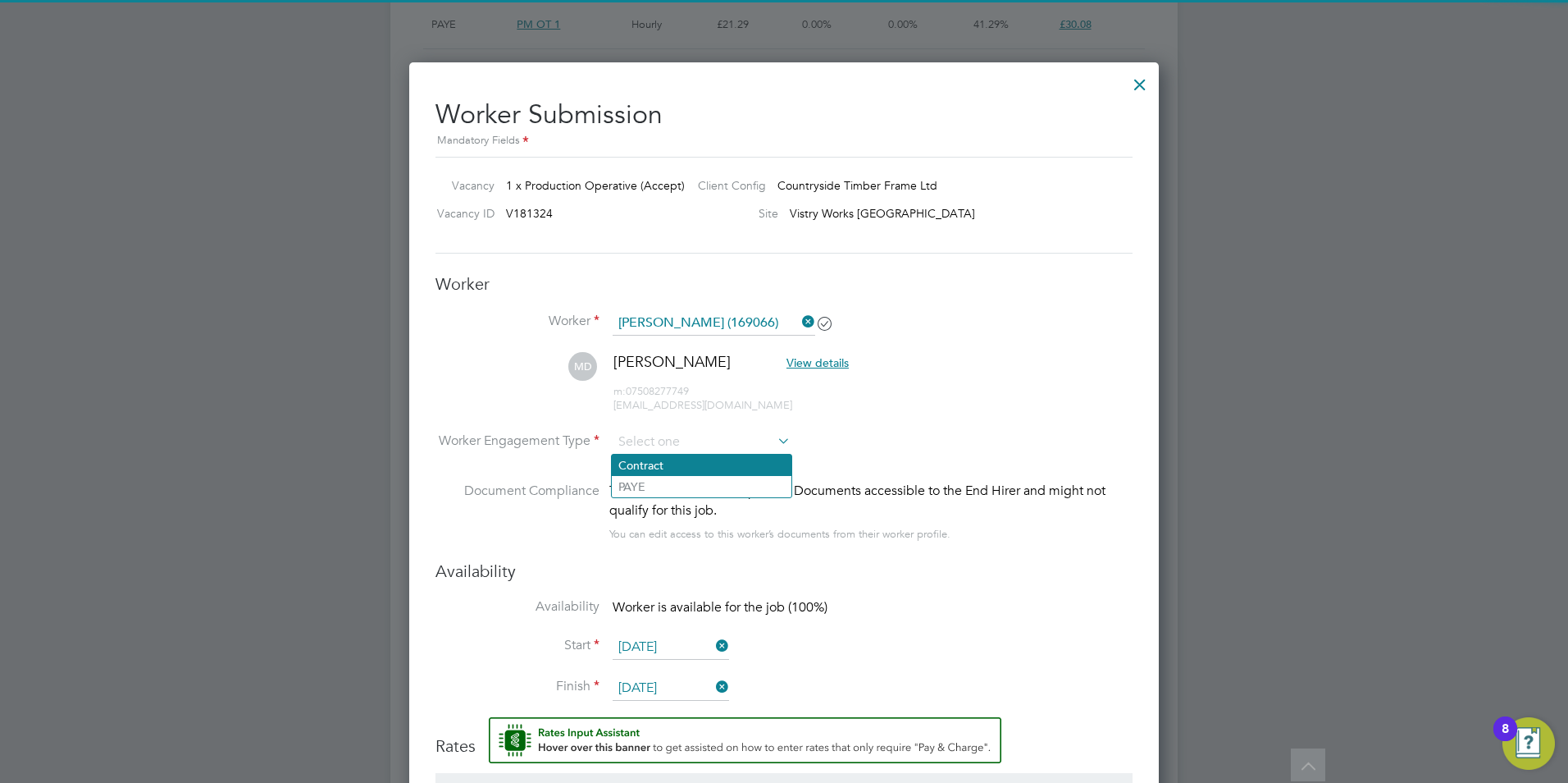
click at [694, 463] on li "Contract" at bounding box center [701, 465] width 180 height 22
type input "Contract"
click at [677, 441] on input at bounding box center [701, 442] width 178 height 24
click at [666, 484] on li "PAYE" at bounding box center [701, 487] width 180 height 22
type input "PAYE"
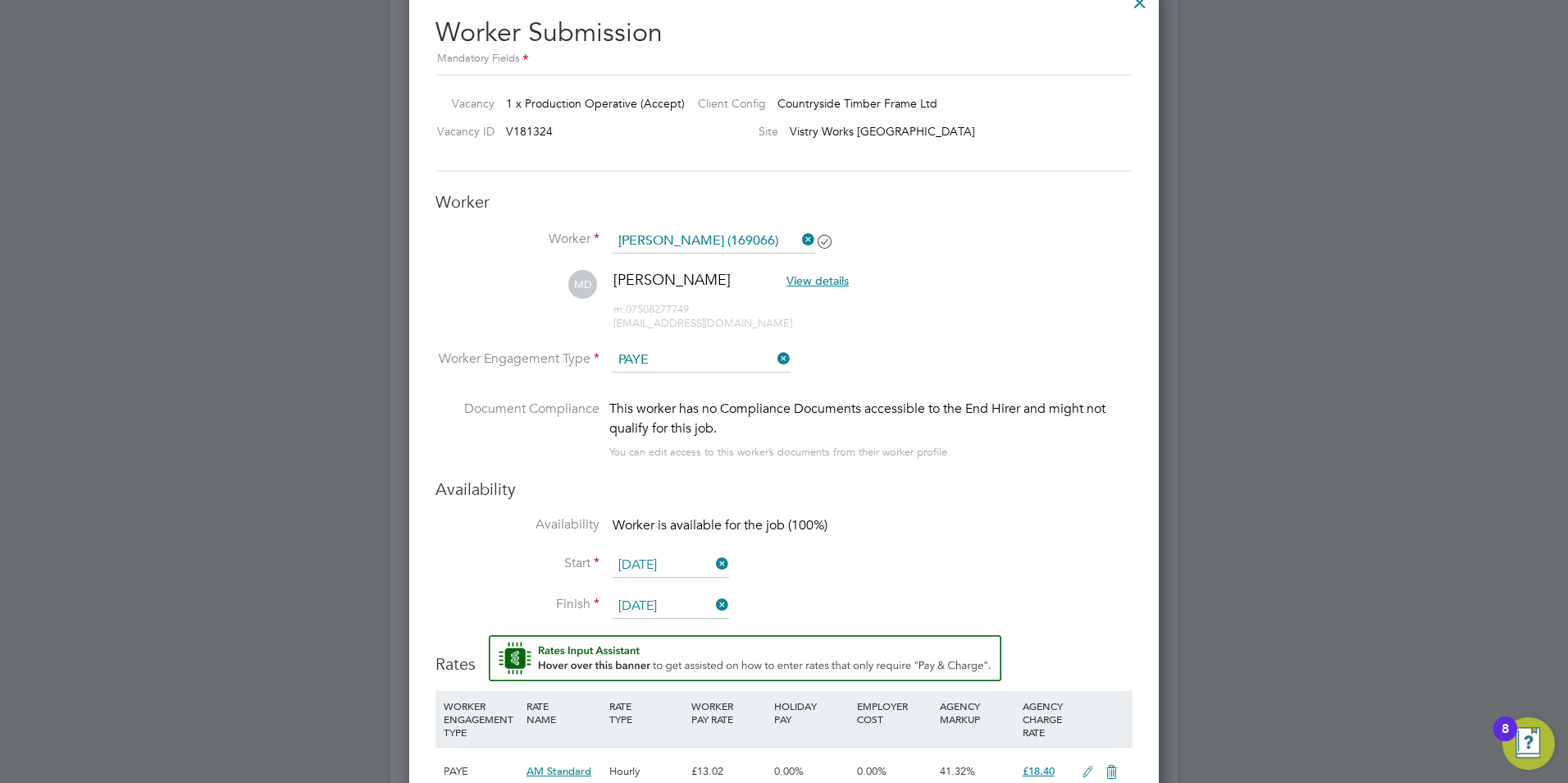
click at [669, 603] on input "05 Oct 2025" at bounding box center [671, 607] width 116 height 24
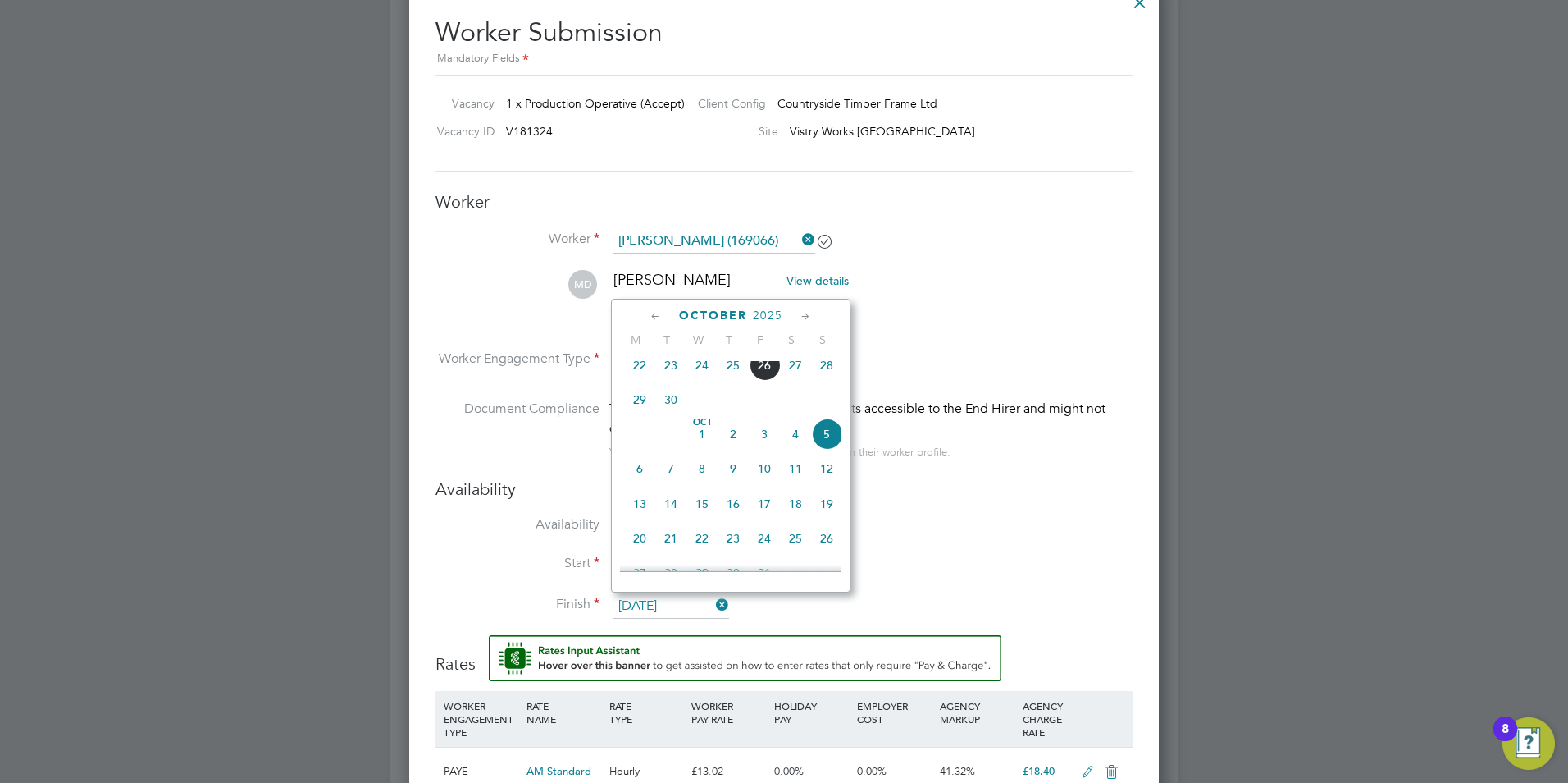
click at [810, 311] on icon at bounding box center [806, 316] width 16 height 18
click at [808, 318] on icon at bounding box center [806, 316] width 16 height 18
click at [767, 476] on span "26" at bounding box center [764, 461] width 31 height 31
type input "26 Dec 2025"
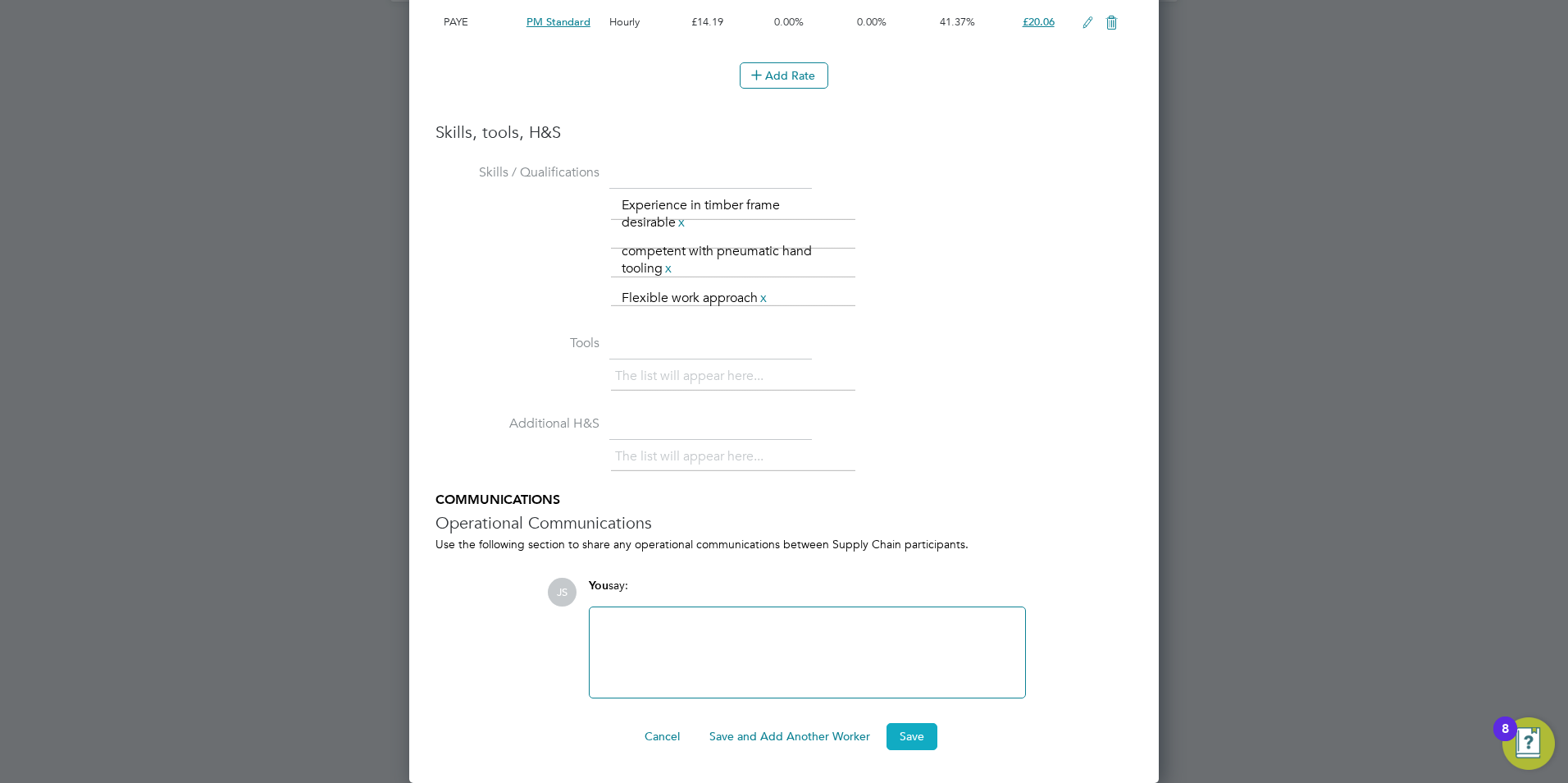
click at [914, 743] on button "Save" at bounding box center [912, 736] width 51 height 26
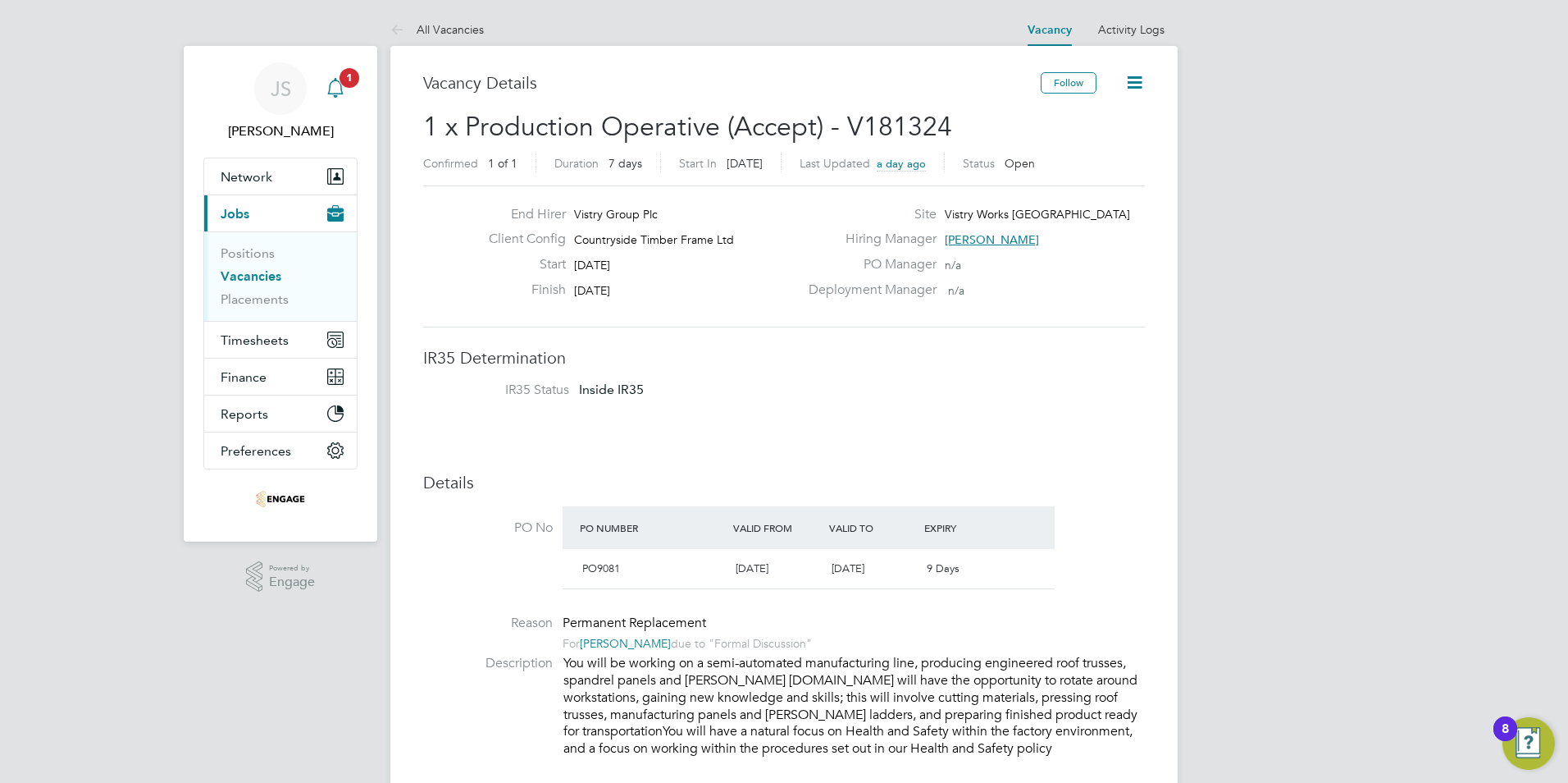
click at [341, 85] on icon "Main navigation" at bounding box center [335, 86] width 16 height 17
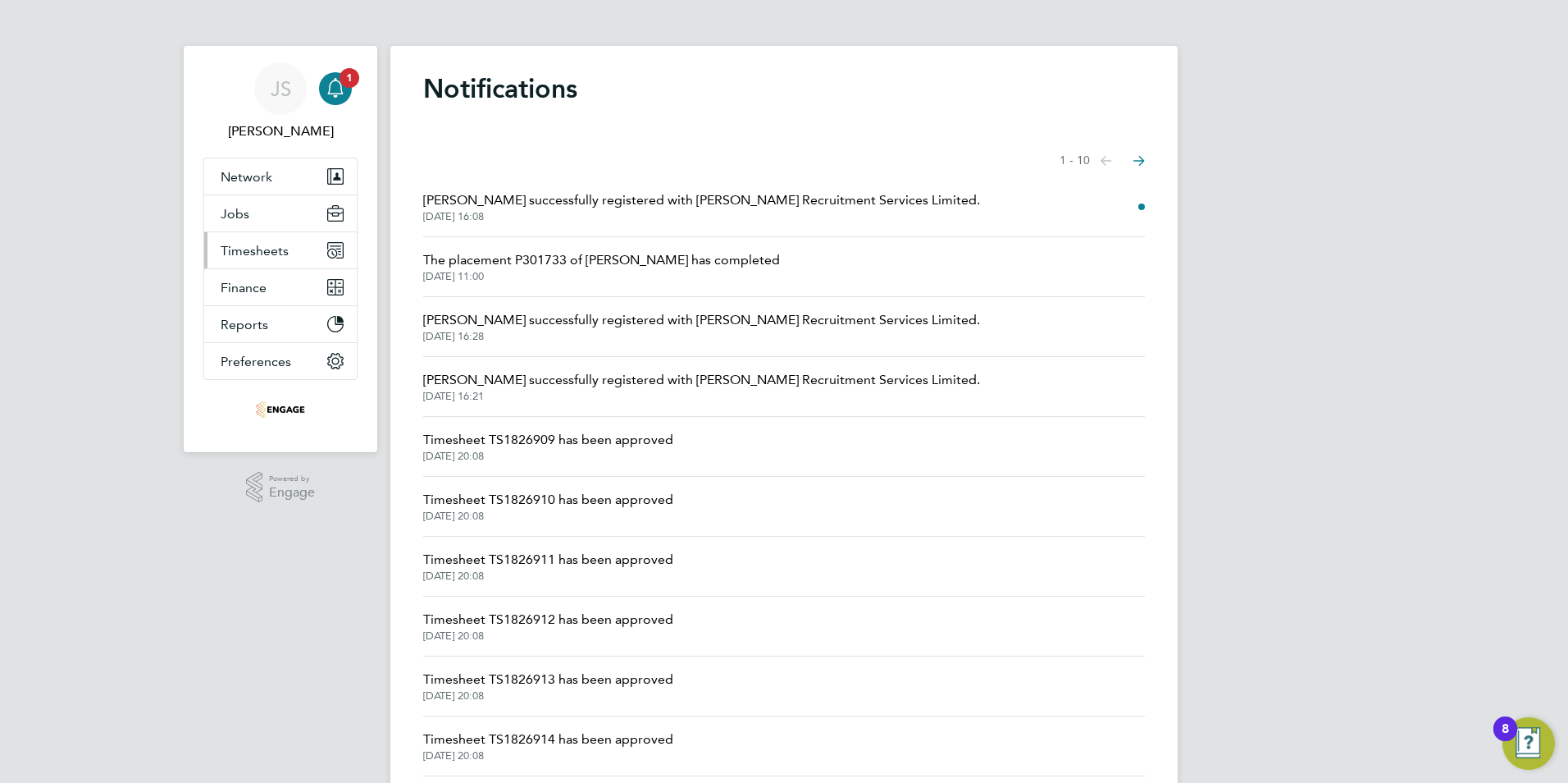
click at [247, 242] on span "Timesheets" at bounding box center [255, 250] width 68 height 16
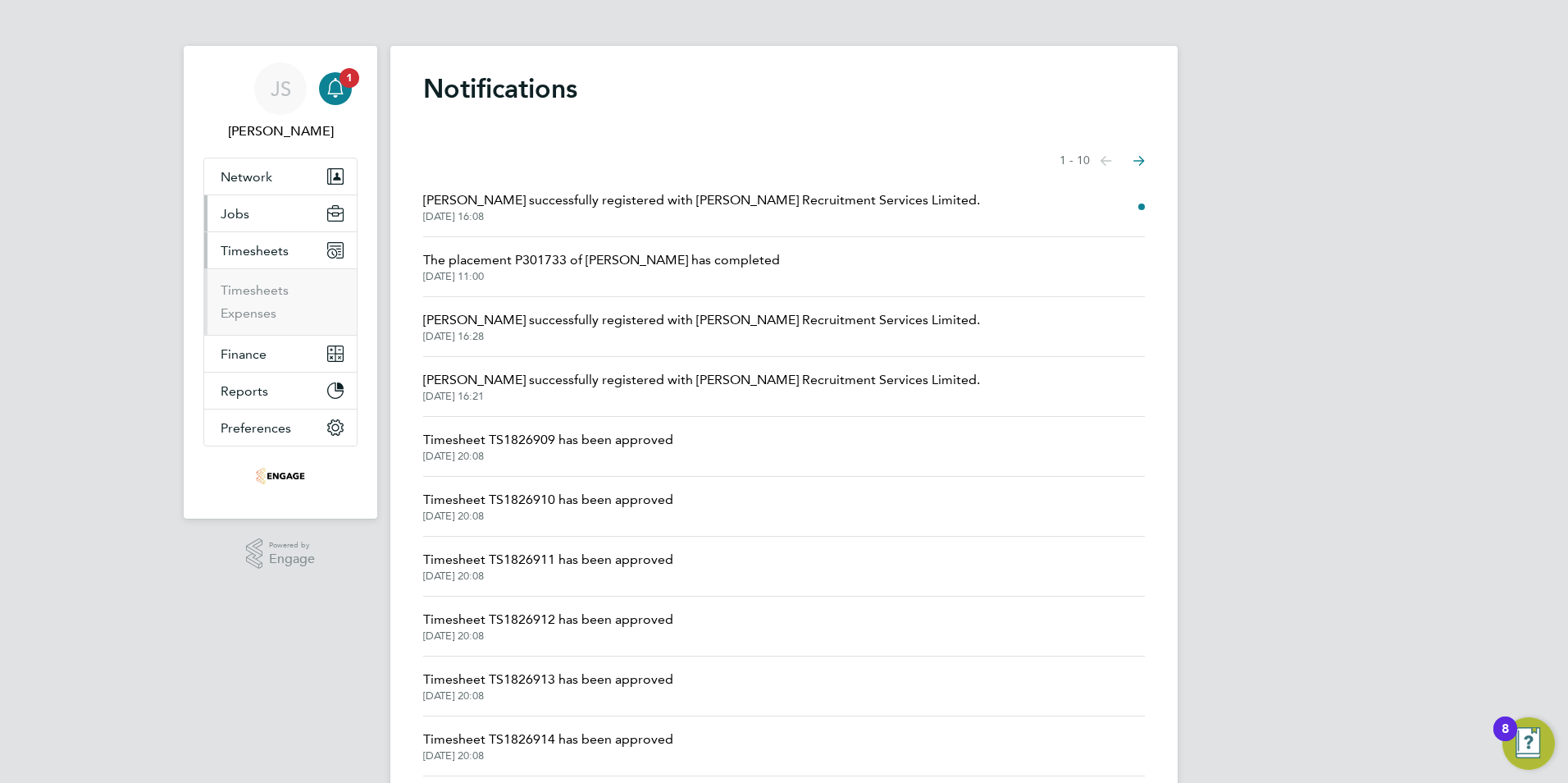
click at [253, 205] on button "Jobs" at bounding box center [281, 214] width 153 height 36
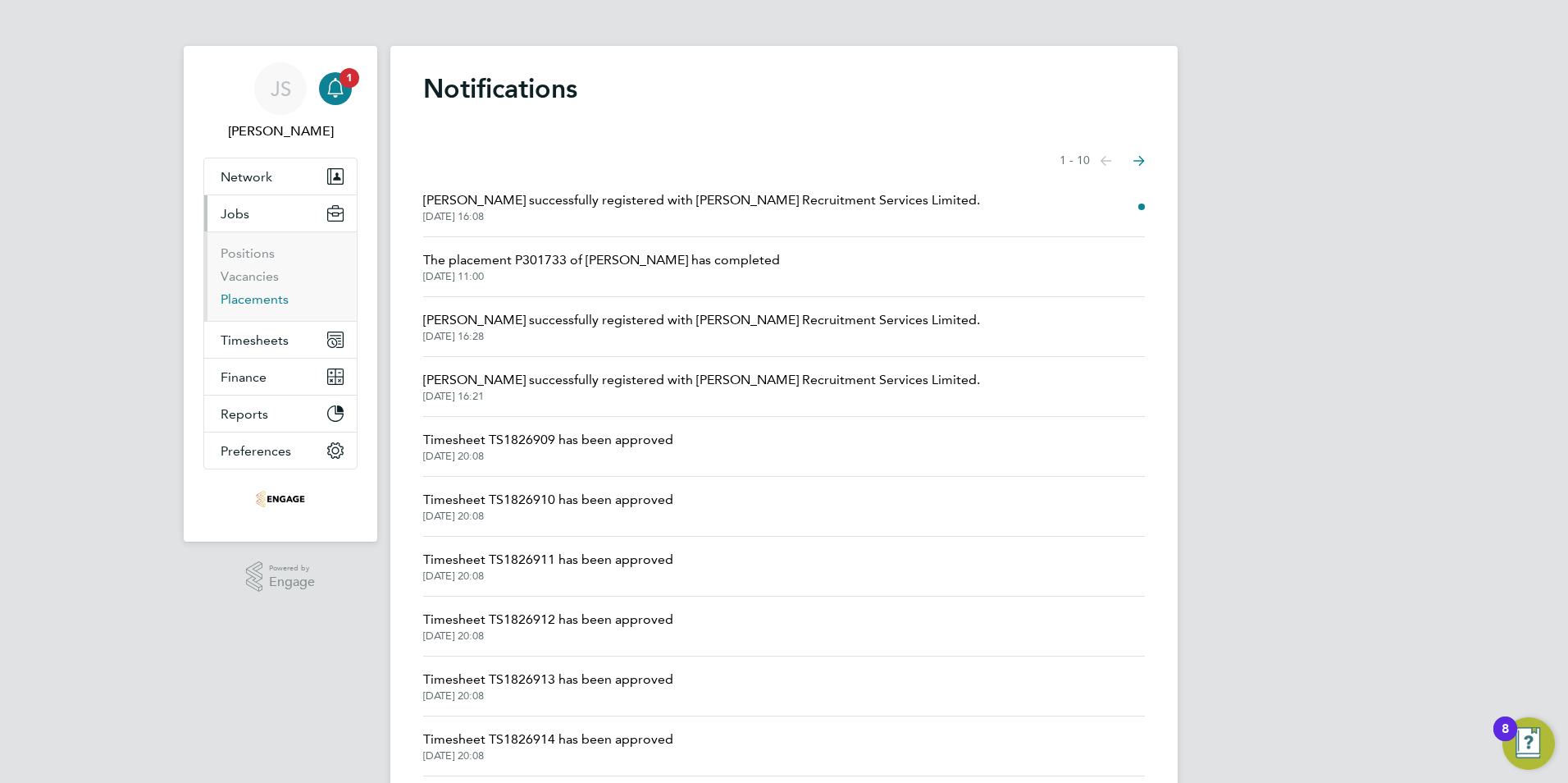
click at [273, 301] on link "Placements" at bounding box center [255, 299] width 68 height 16
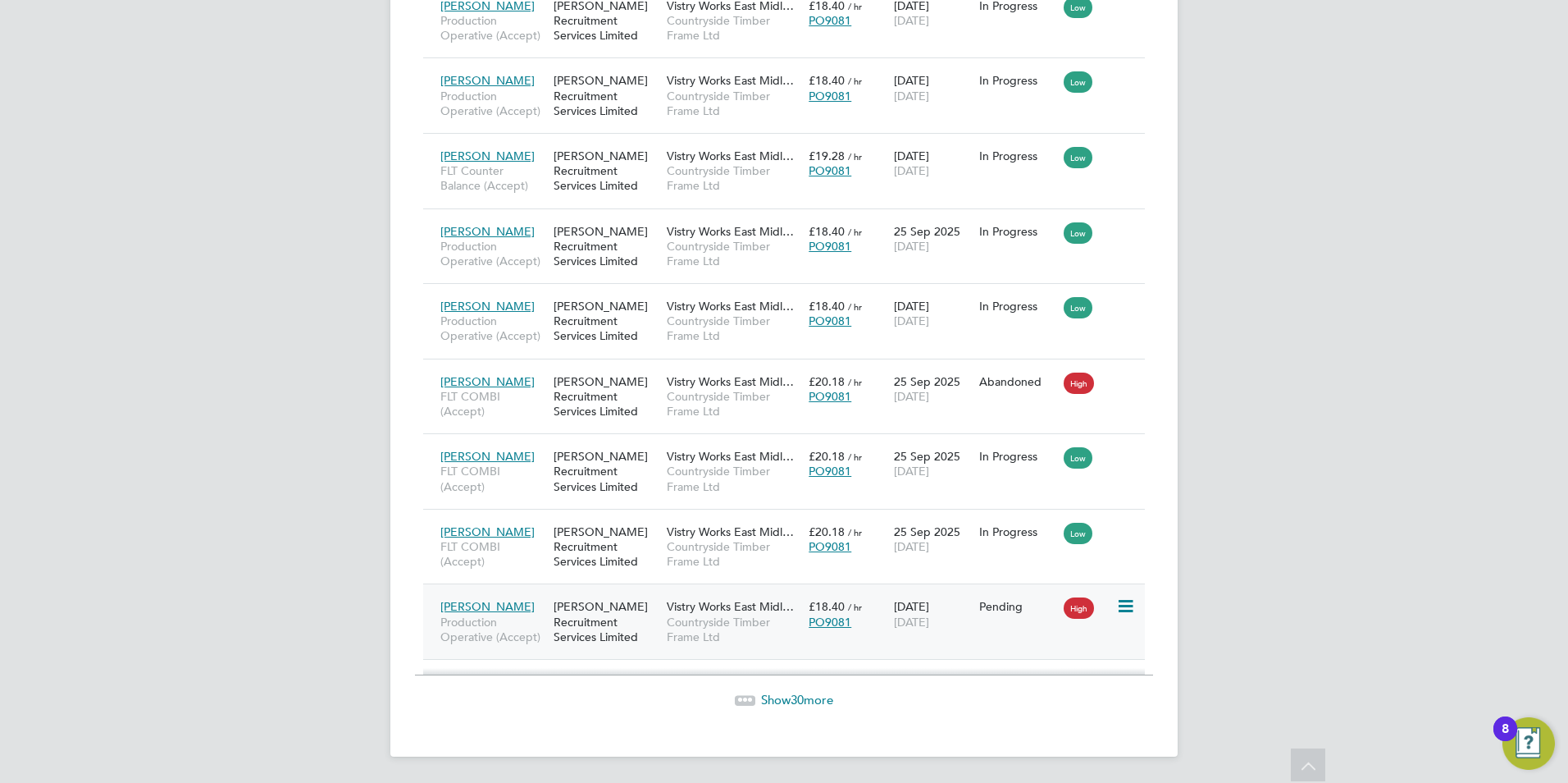
click at [1116, 602] on icon at bounding box center [1124, 606] width 17 height 20
click at [1019, 706] on li "Start" at bounding box center [1050, 709] width 169 height 23
type input "Dave Spiller"
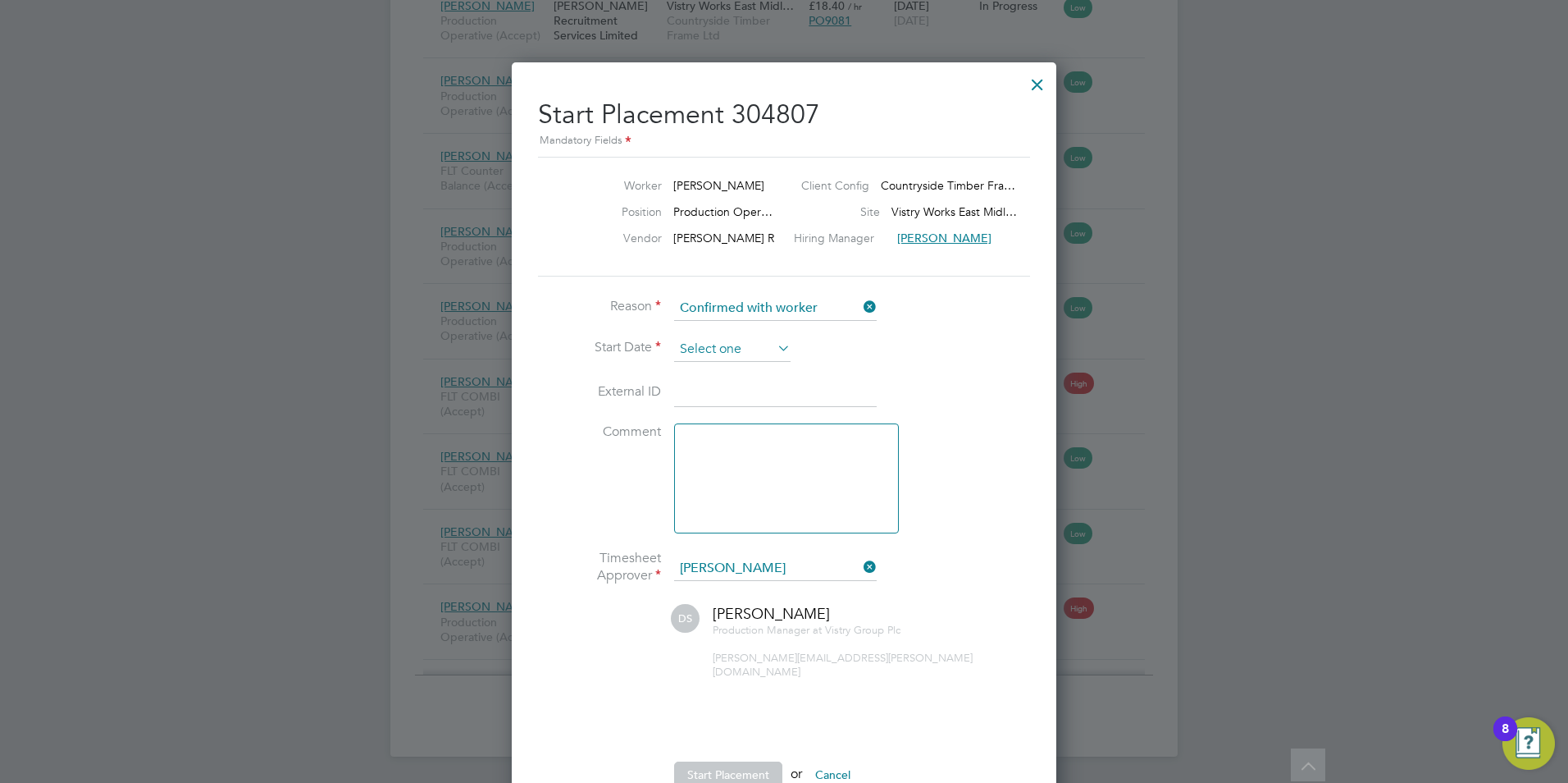
click at [682, 349] on input at bounding box center [732, 349] width 116 height 24
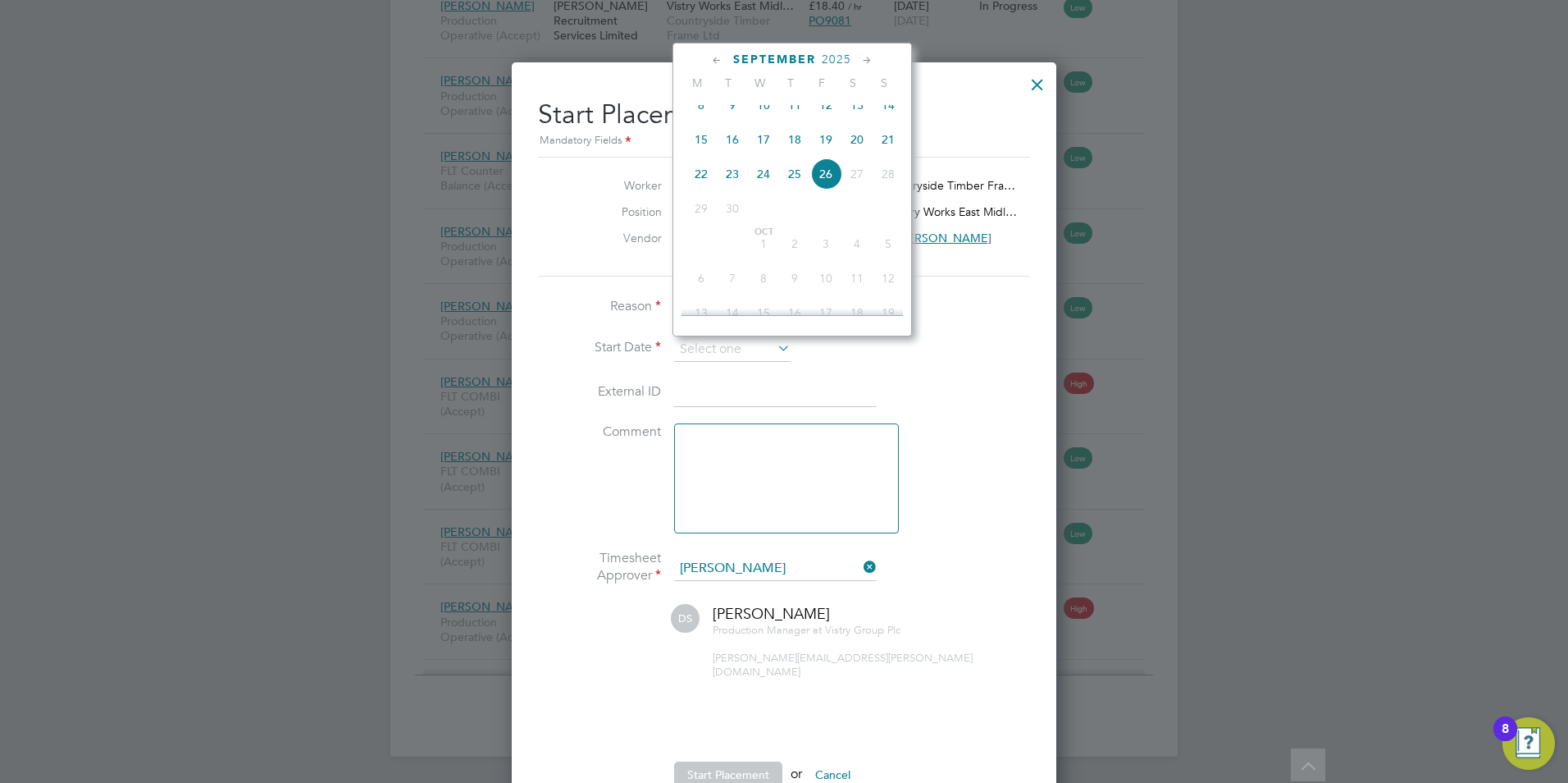
click at [703, 224] on span "29" at bounding box center [701, 209] width 31 height 31
click at [1040, 83] on div at bounding box center [1037, 81] width 30 height 30
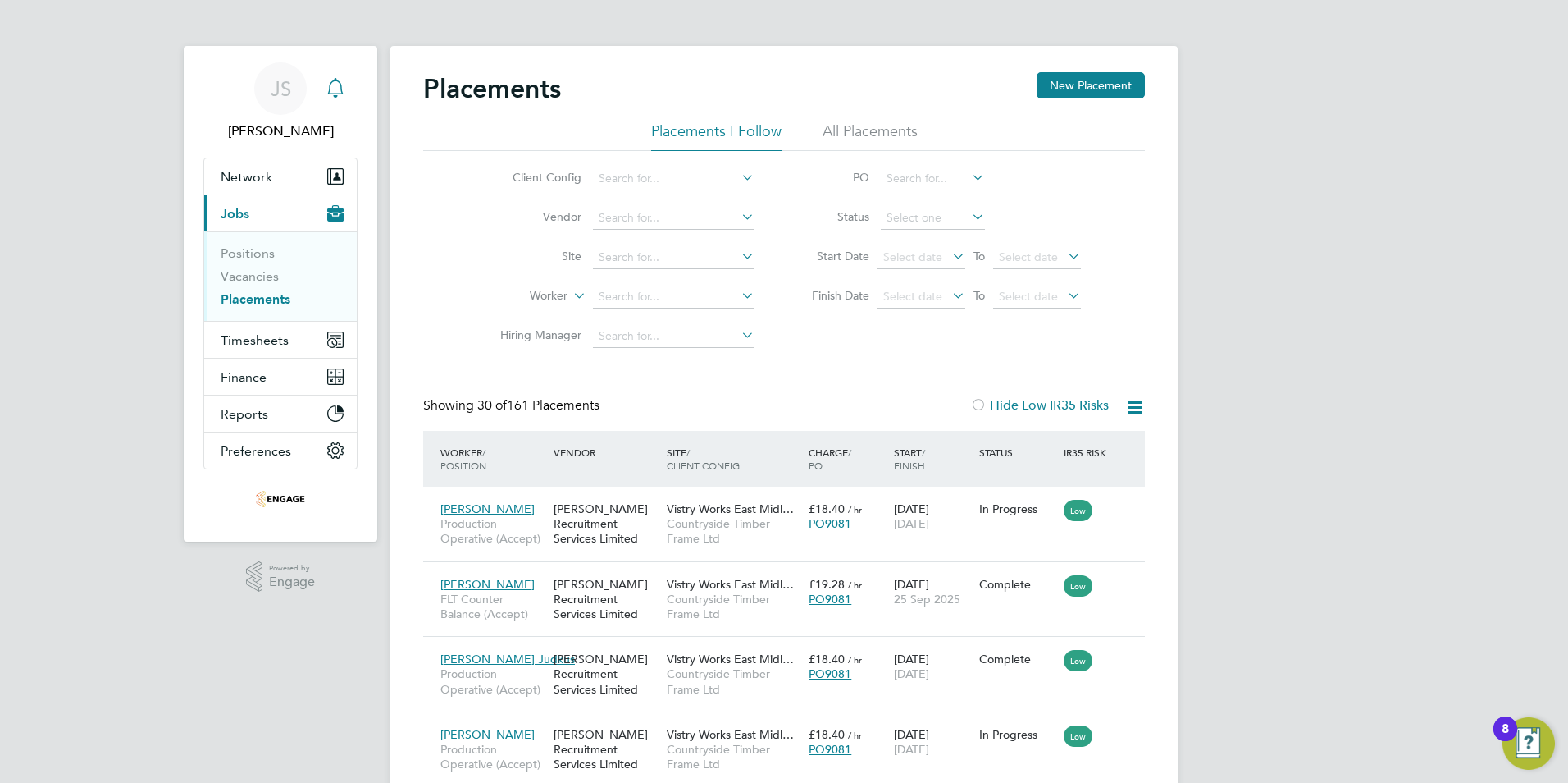
click at [341, 87] on icon "Main navigation" at bounding box center [335, 86] width 16 height 17
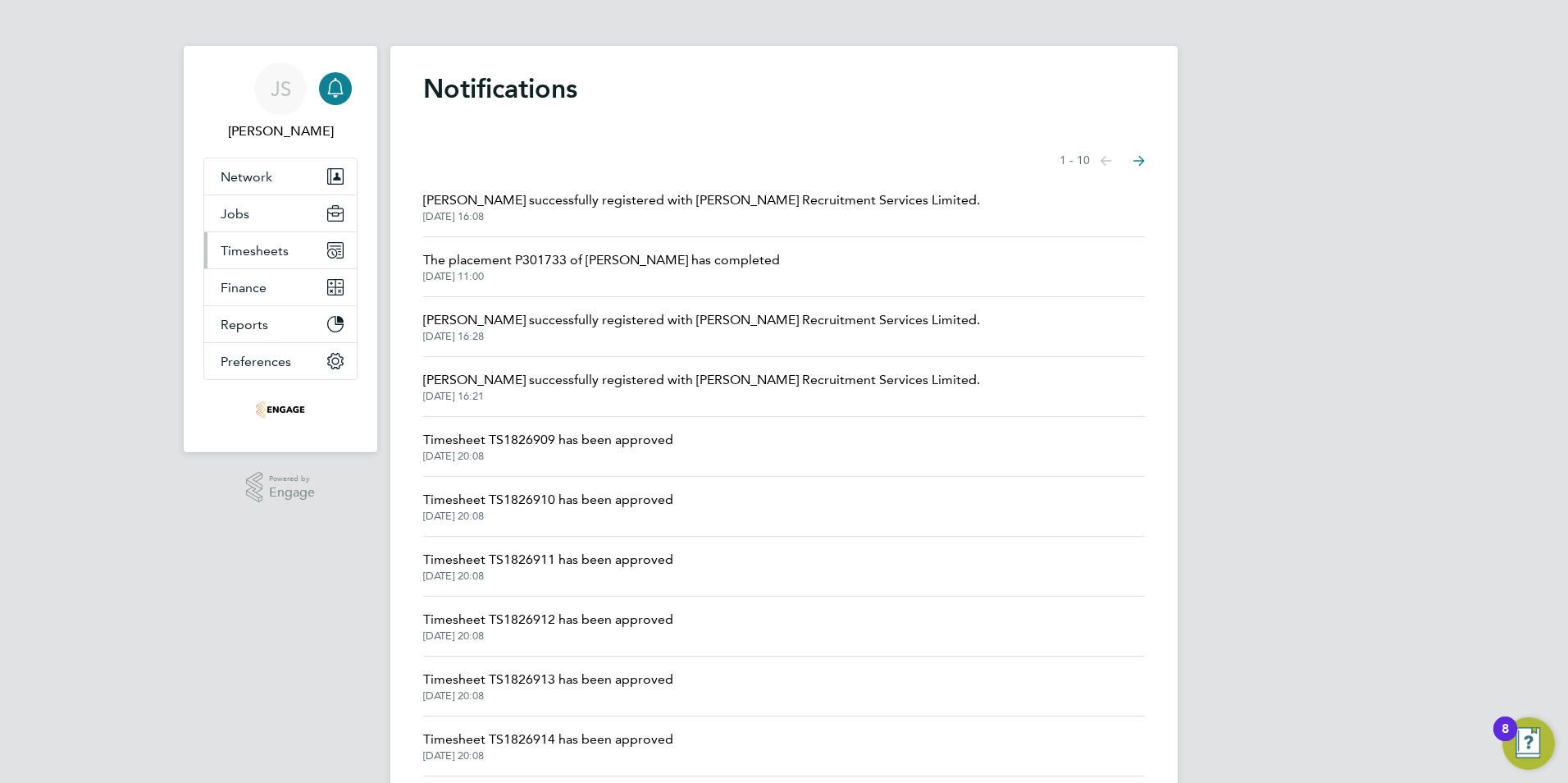
click at [236, 247] on span "Timesheets" at bounding box center [255, 250] width 68 height 16
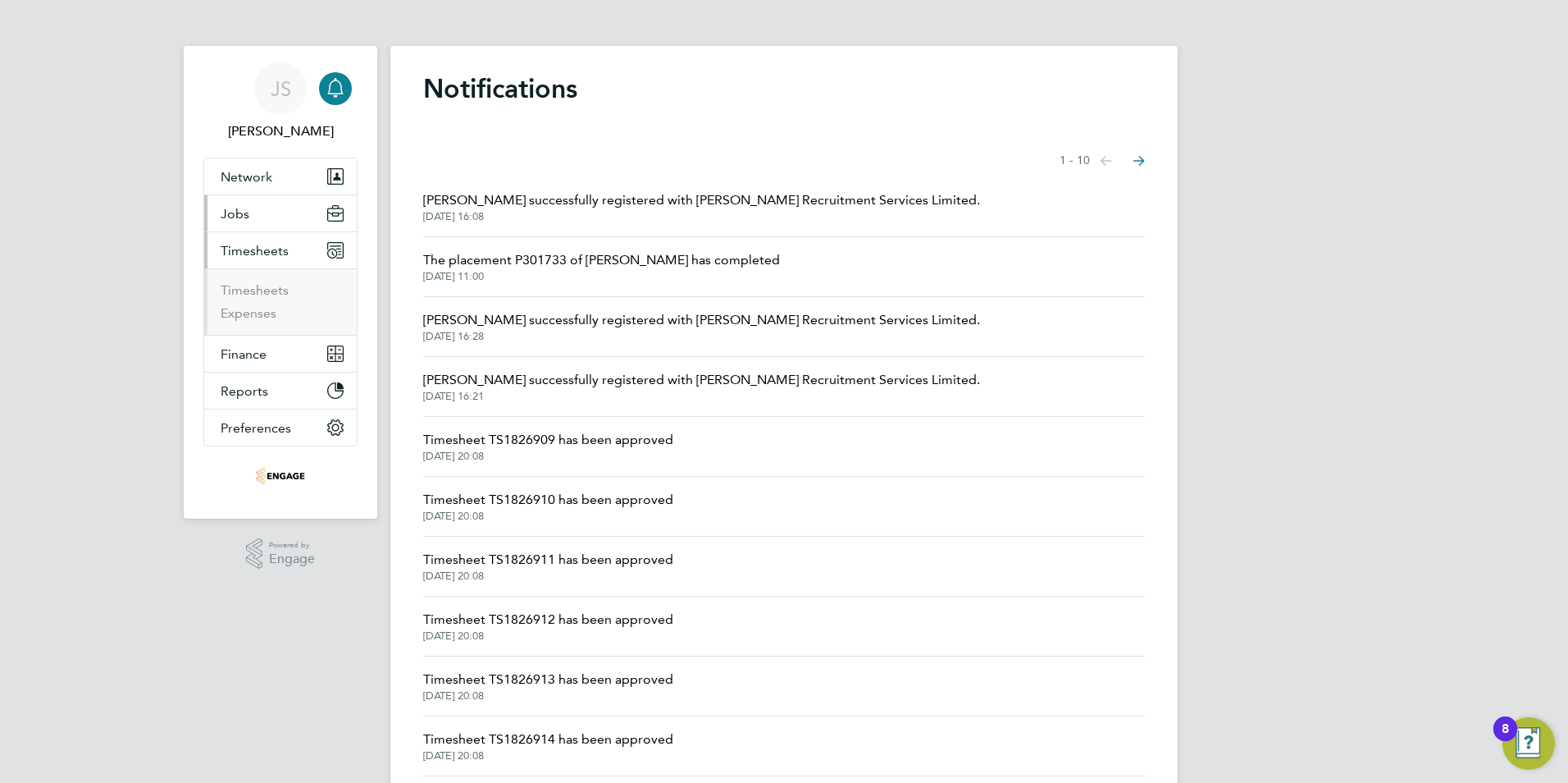
click at [236, 216] on span "Jobs" at bounding box center [235, 214] width 29 height 16
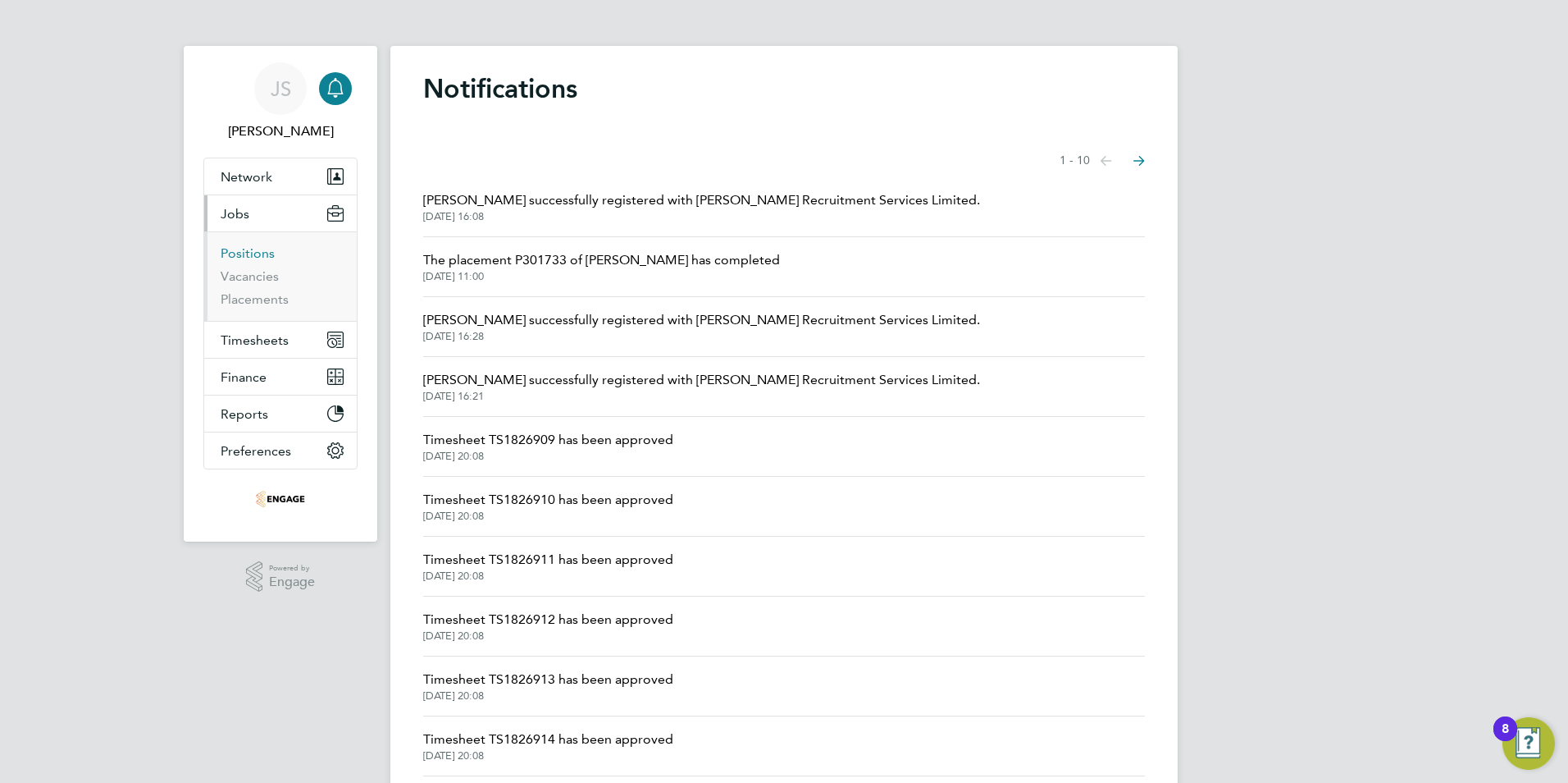
click at [249, 250] on link "Positions" at bounding box center [248, 253] width 54 height 16
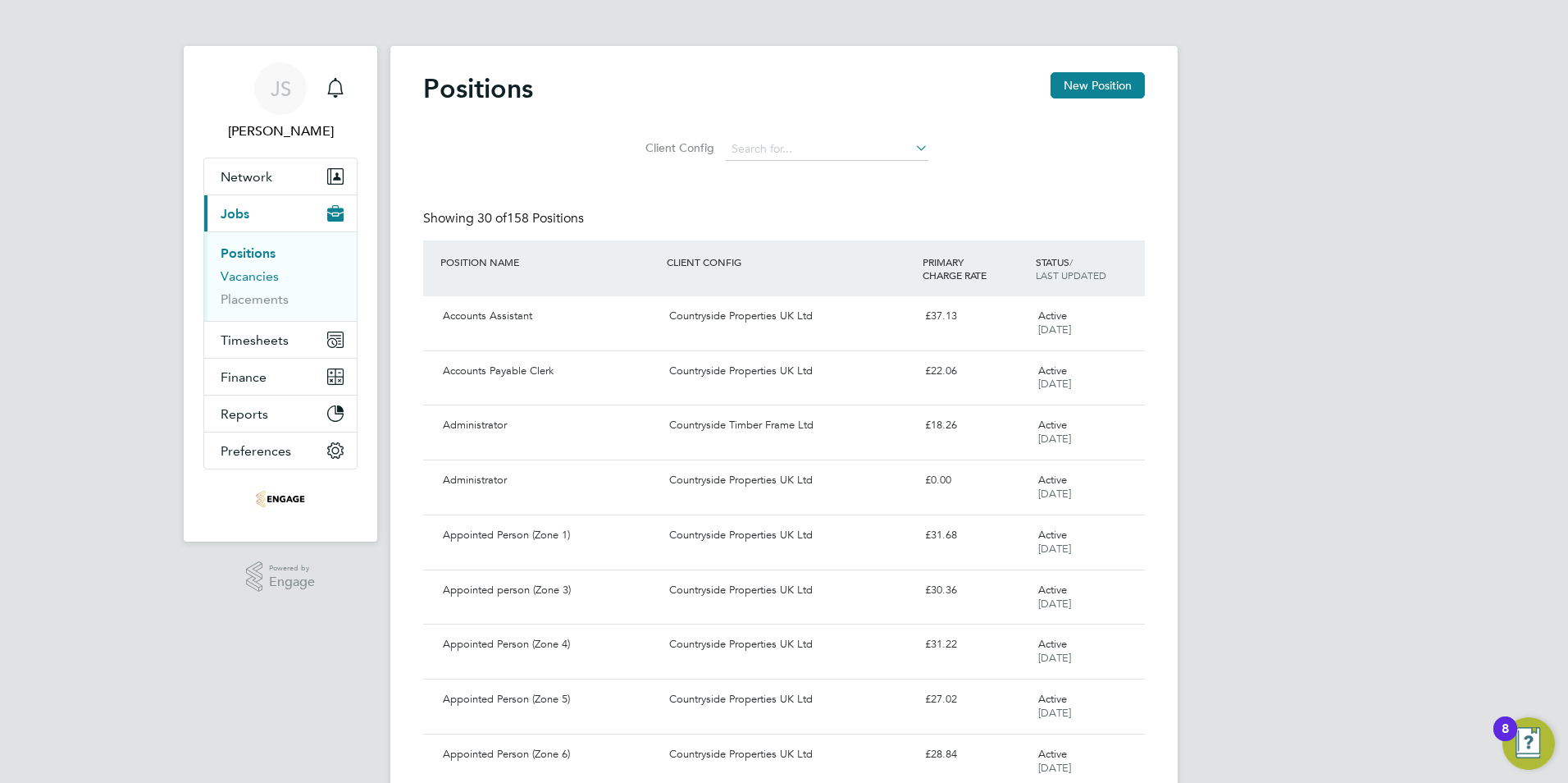
click at [260, 282] on link "Vacancies" at bounding box center [249, 276] width 58 height 16
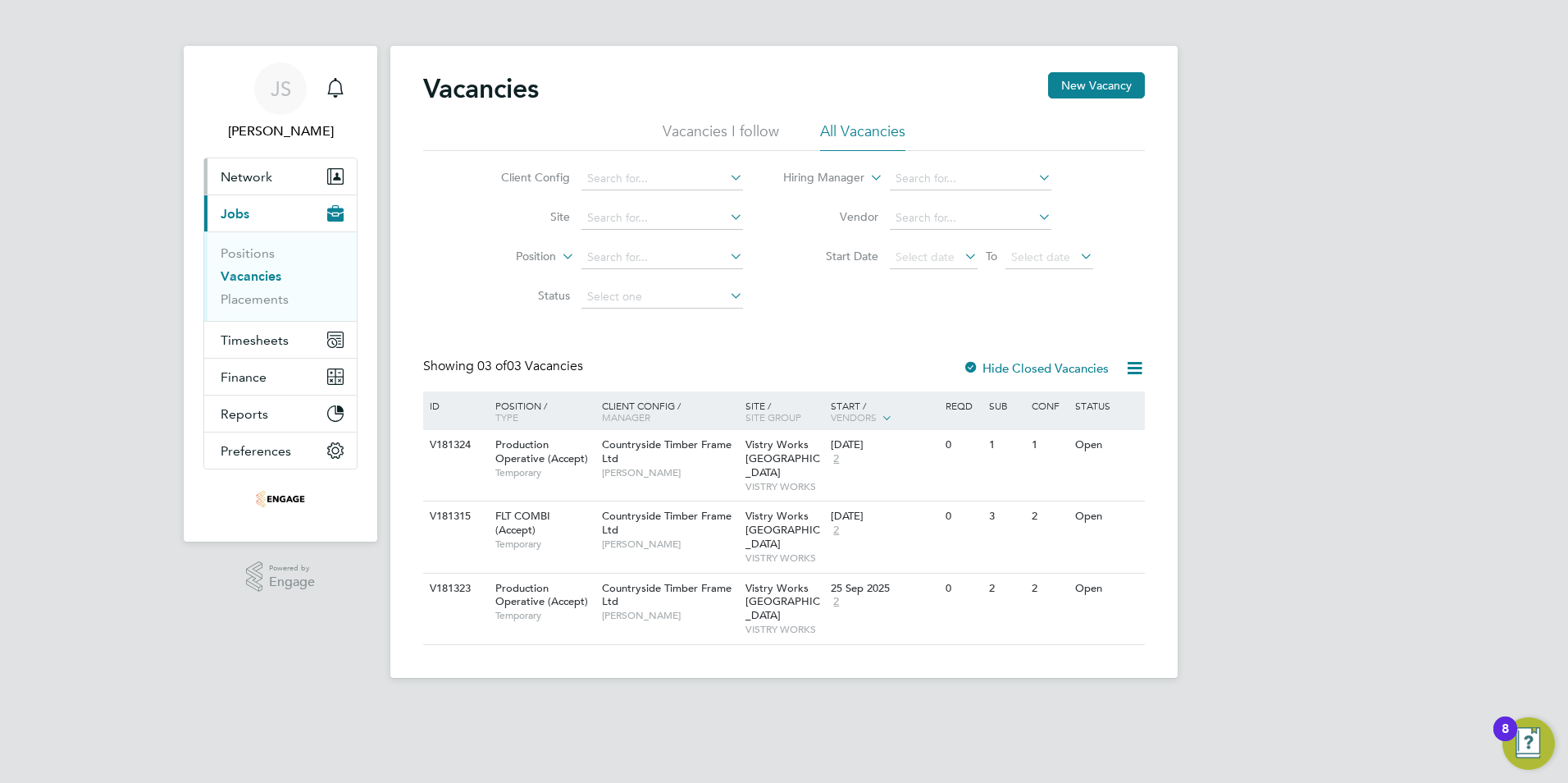
click at [235, 178] on span "Network" at bounding box center [246, 177] width 51 height 16
click at [263, 190] on button "Network" at bounding box center [281, 176] width 153 height 36
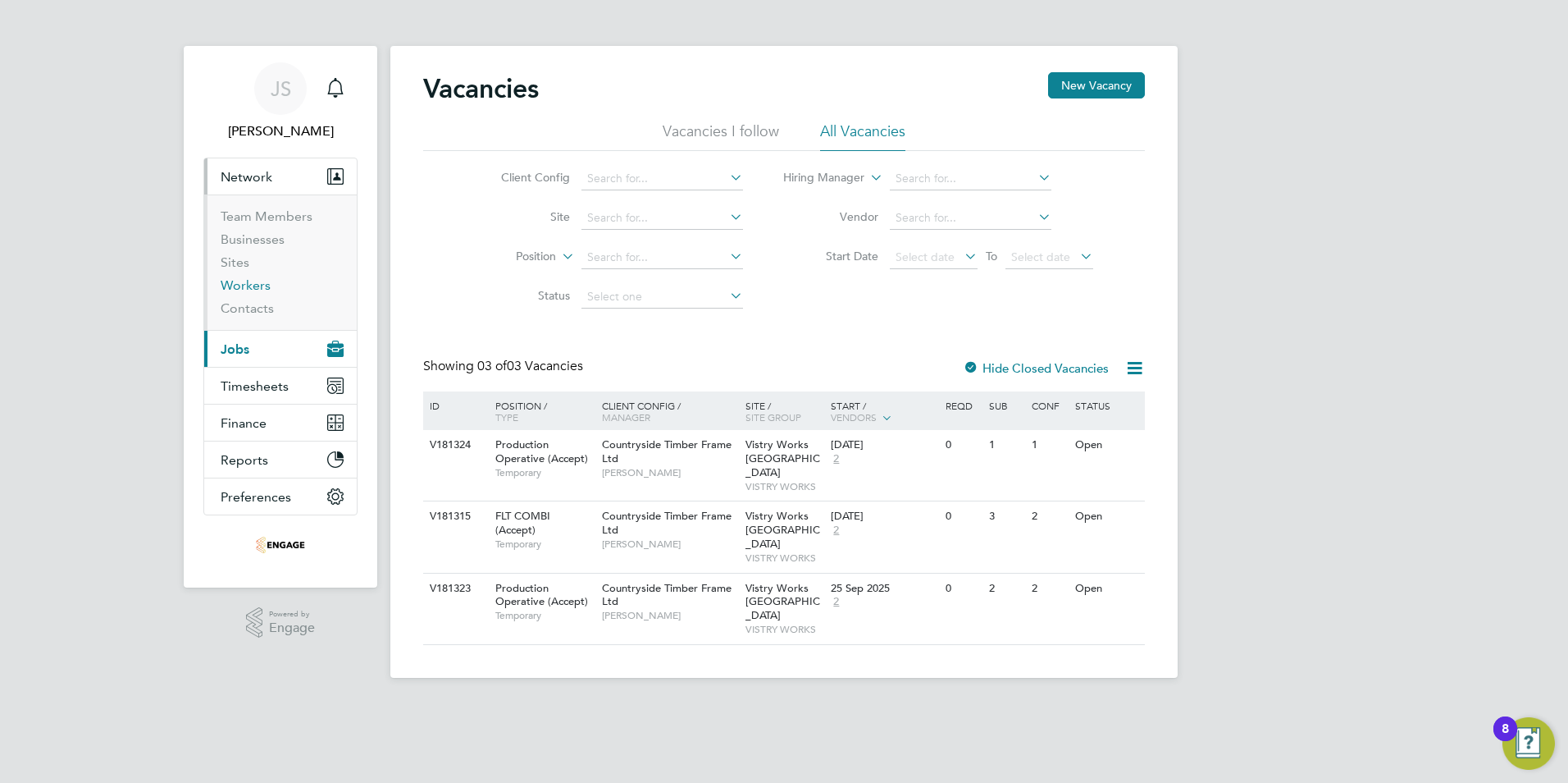
click at [235, 289] on link "Workers" at bounding box center [246, 285] width 50 height 16
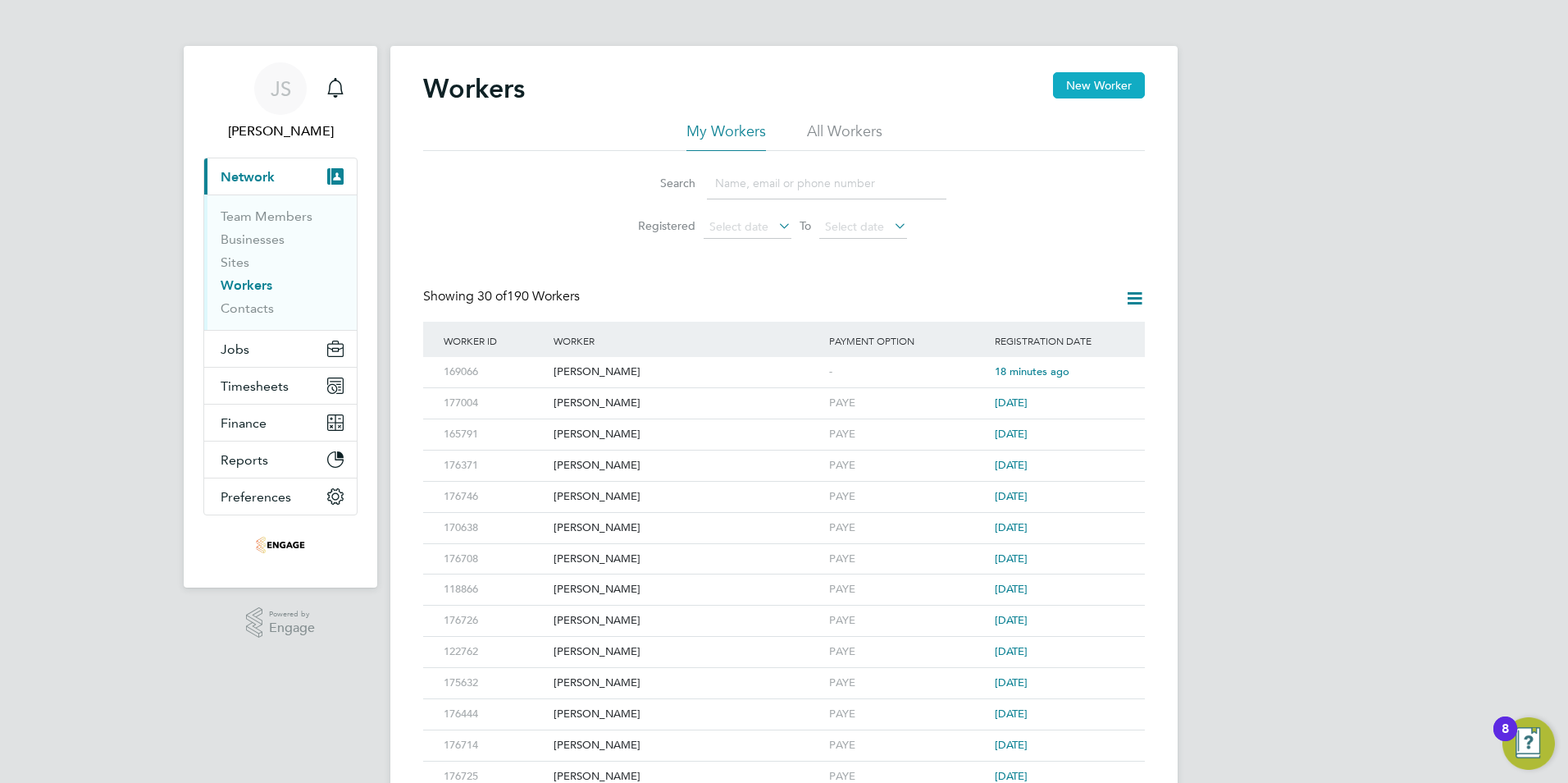
click at [1083, 96] on button "New Worker" at bounding box center [1099, 85] width 92 height 26
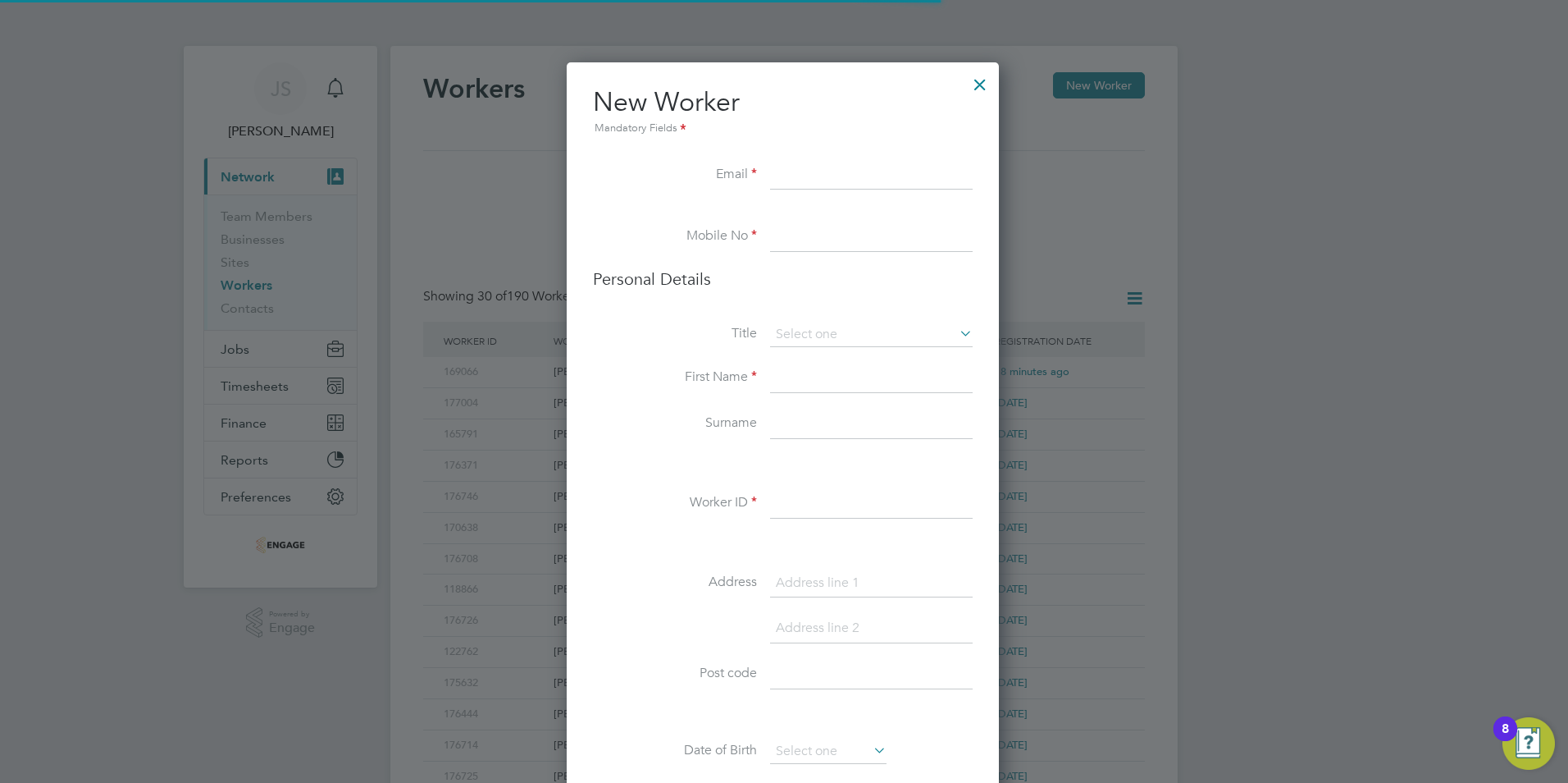
scroll to position [1389, 434]
click at [791, 431] on input at bounding box center [871, 424] width 202 height 30
paste input "Zawistowska"
type input "Zawistowska"
drag, startPoint x: 799, startPoint y: 373, endPoint x: 798, endPoint y: 359, distance: 14.0
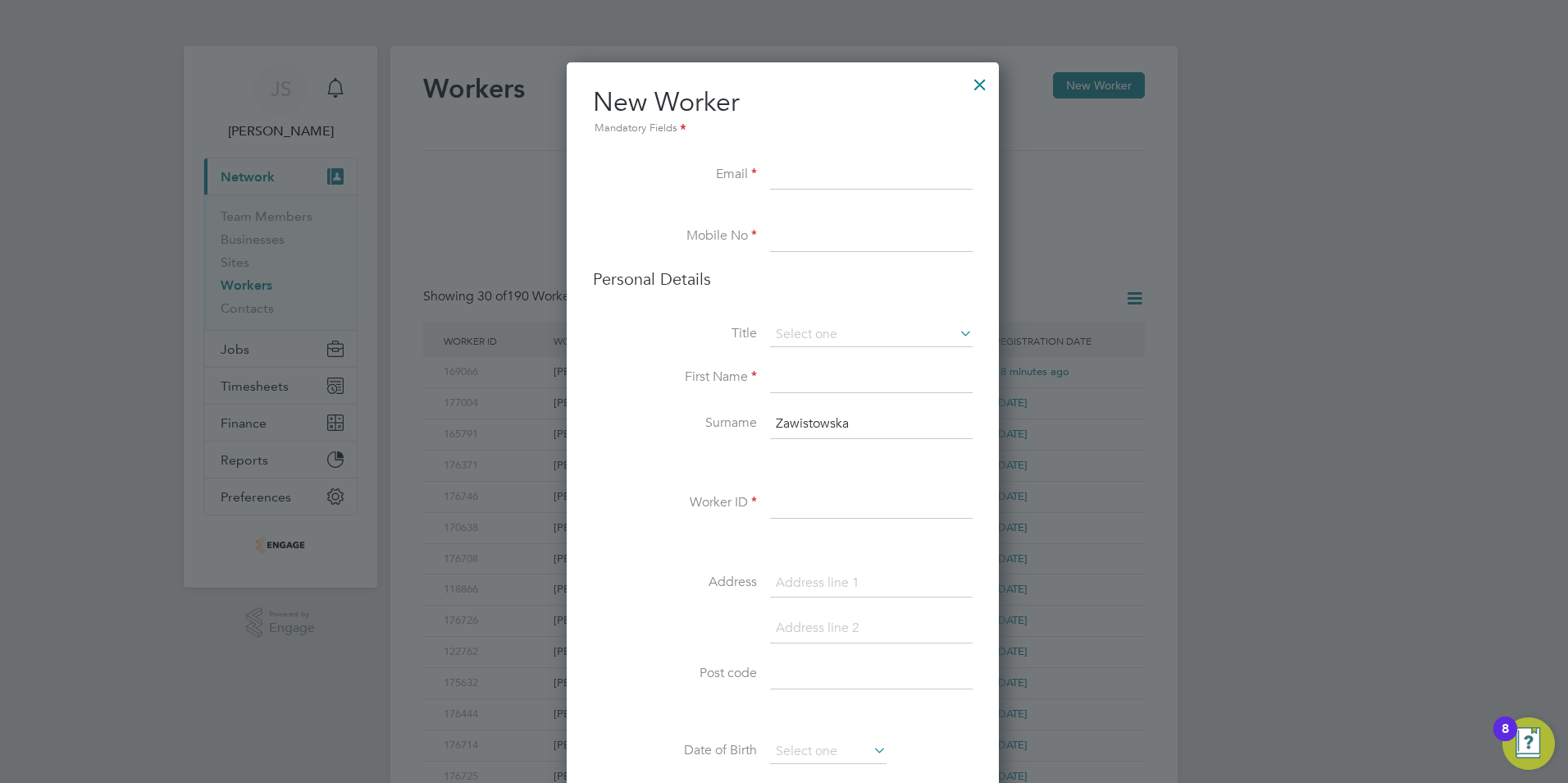
click at [799, 373] on input at bounding box center [871, 378] width 202 height 30
paste input "Magdalena"
type input "Magdalena"
click at [802, 332] on input at bounding box center [871, 335] width 202 height 24
click at [797, 384] on li "Mrs" at bounding box center [871, 379] width 204 height 22
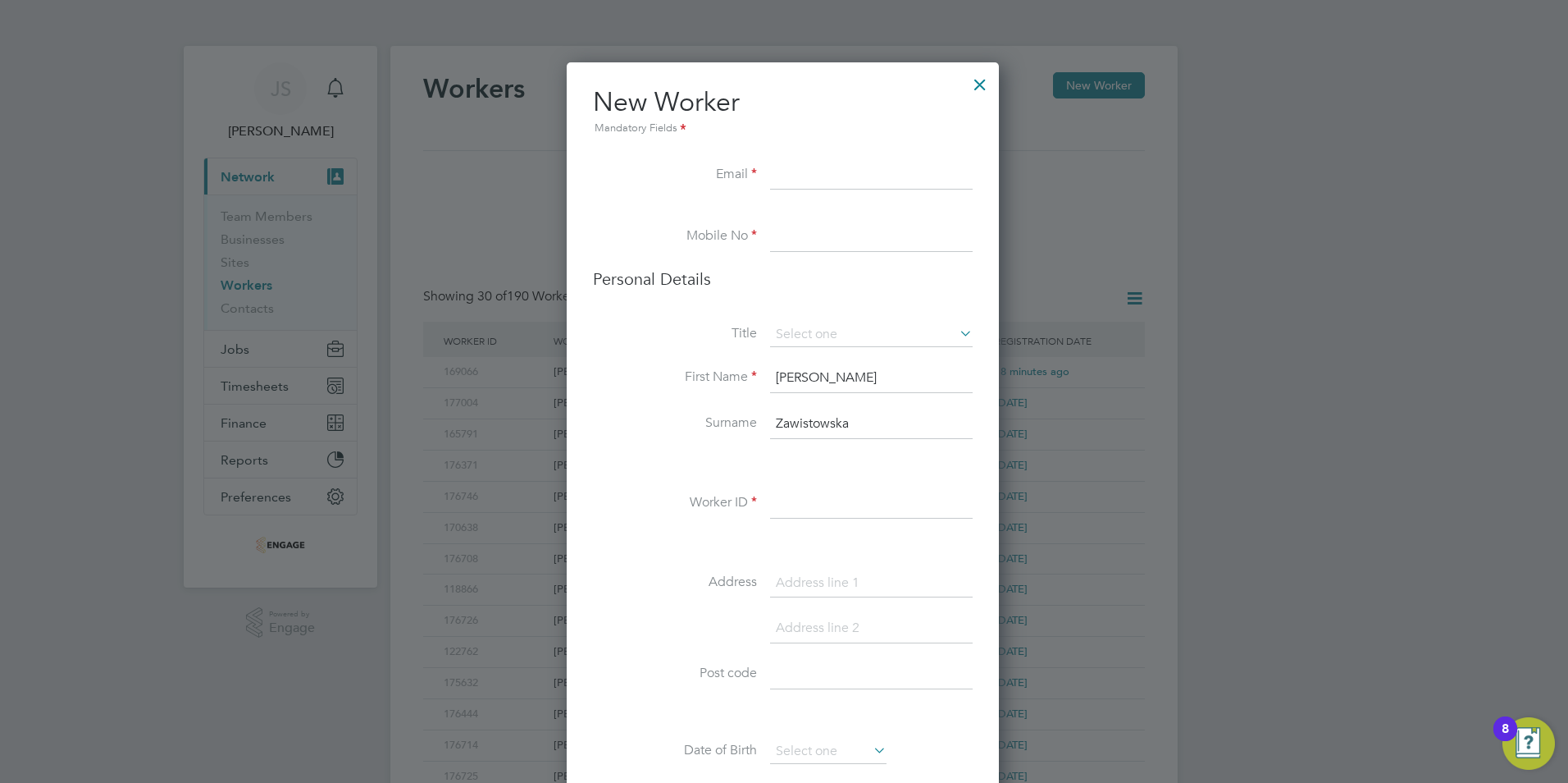
type input "Mrs"
drag, startPoint x: 797, startPoint y: 228, endPoint x: 765, endPoint y: 228, distance: 32.0
click at [797, 228] on input at bounding box center [871, 237] width 202 height 30
paste input "07799 758983"
type input "07799 758983"
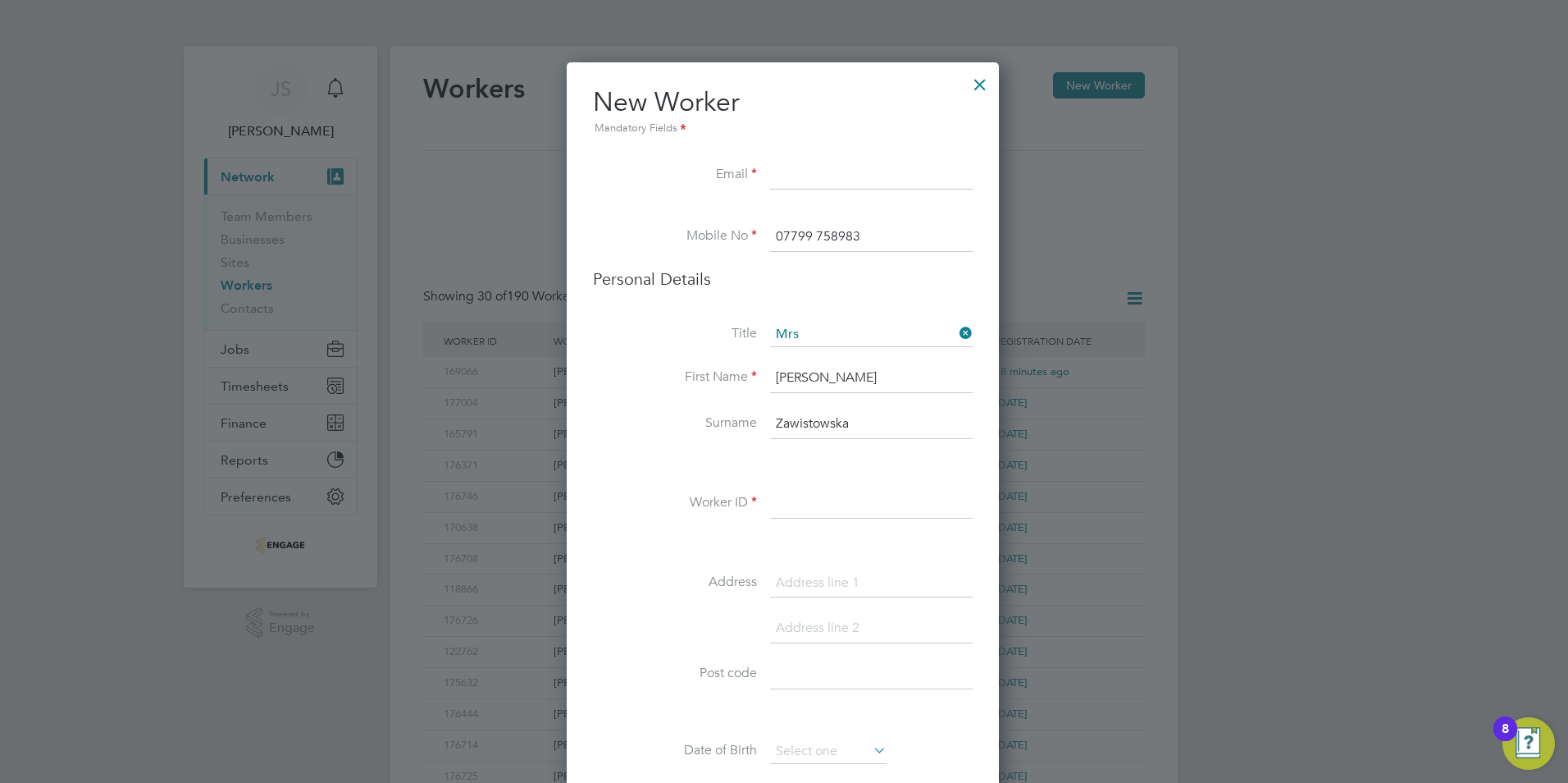
click at [844, 176] on input at bounding box center [871, 176] width 202 height 30
paste input "madziusiazawistowska@gmail.com"
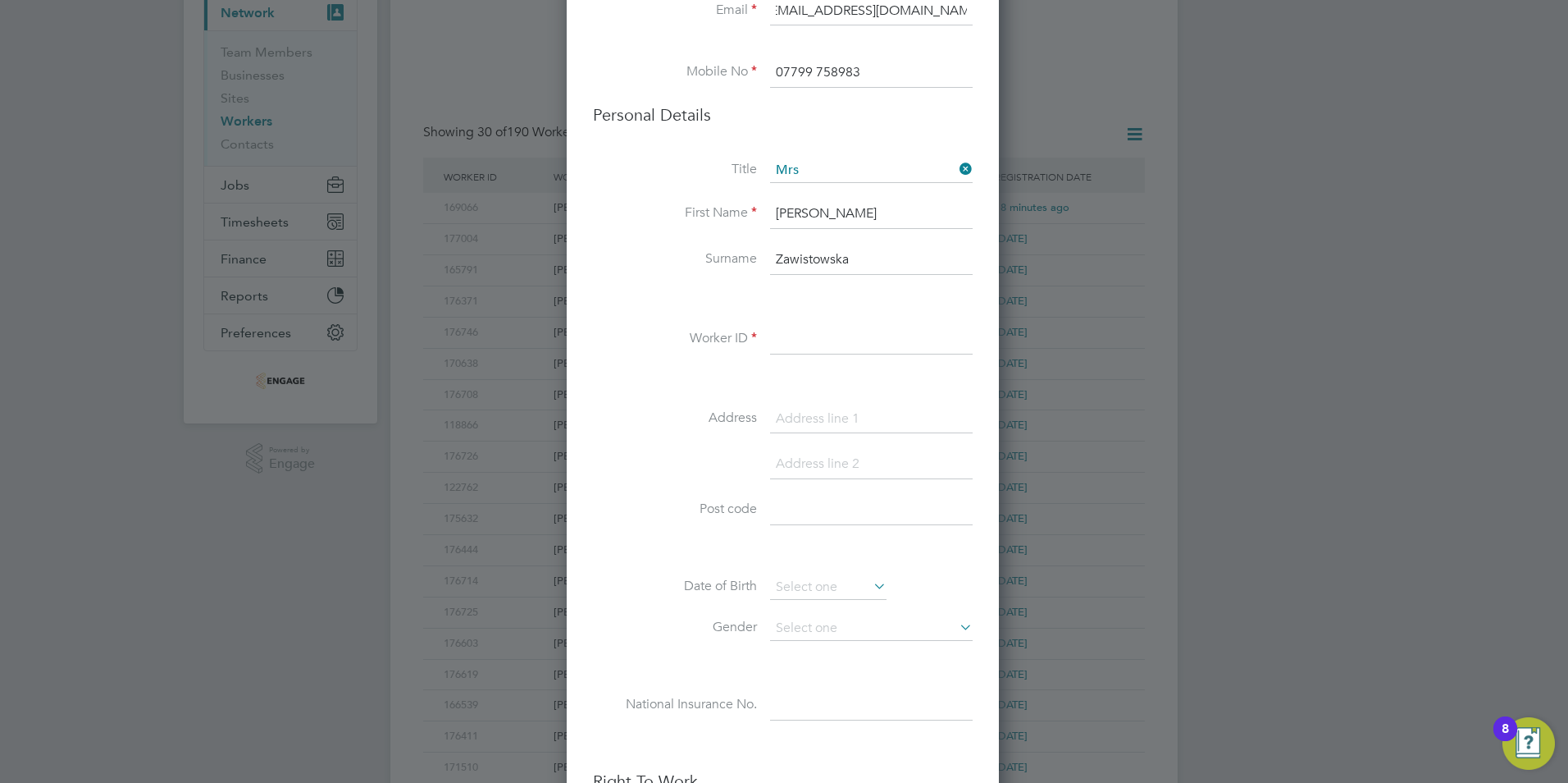
scroll to position [246, 0]
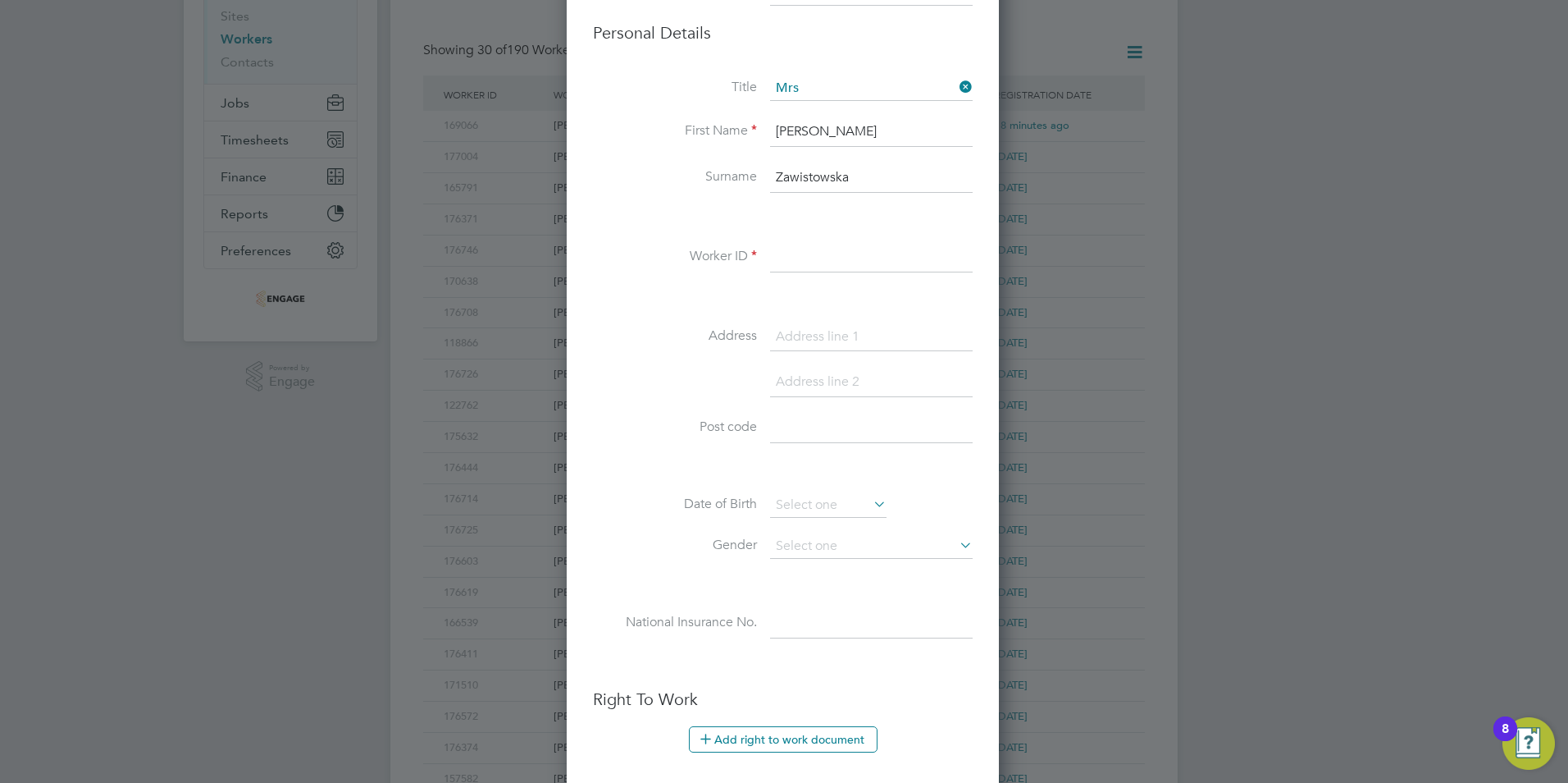
type input "madziusiazawistowska@gmail.com"
click at [809, 261] on input at bounding box center [871, 257] width 202 height 30
paste input "127797"
type input "127797"
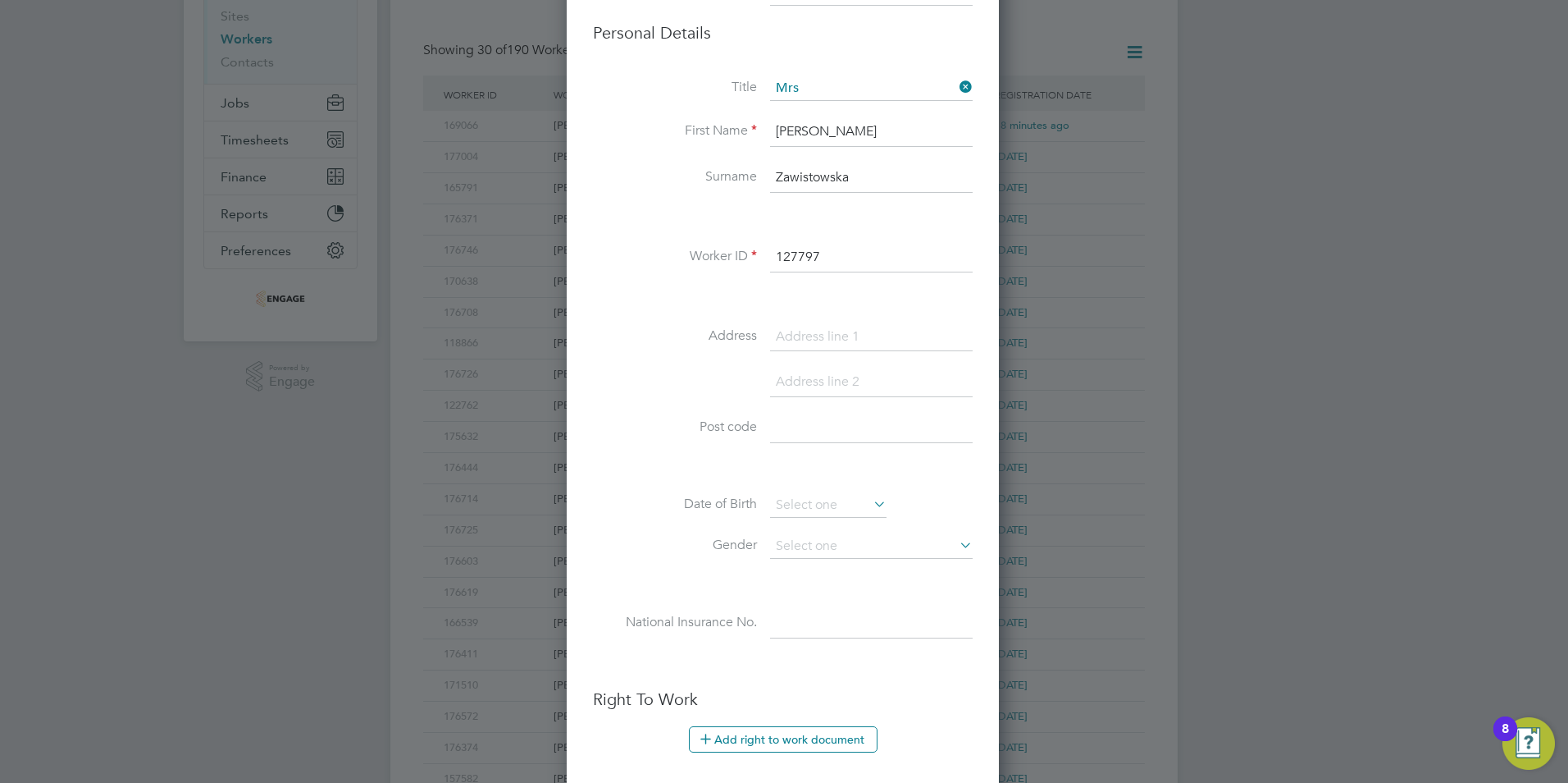
click at [811, 339] on input at bounding box center [871, 337] width 202 height 30
paste input "5 Leyland road"
type input "5 Leyland road"
click at [805, 388] on input at bounding box center [871, 382] width 202 height 30
paste input "Leicester"
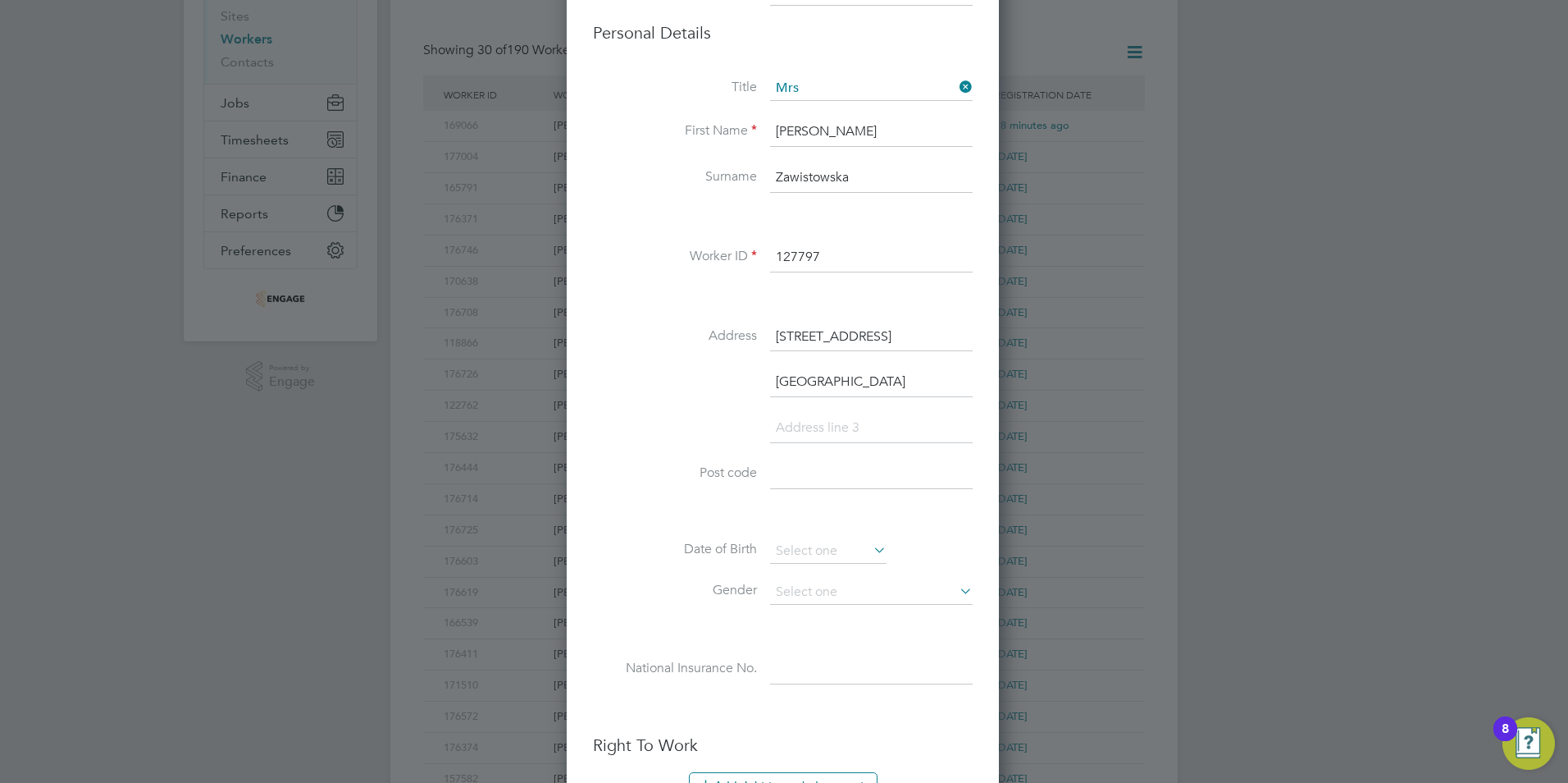
scroll to position [1433, 434]
type input "Leicester"
drag, startPoint x: 798, startPoint y: 475, endPoint x: 774, endPoint y: 515, distance: 46.6
click at [798, 475] on input at bounding box center [871, 474] width 202 height 30
paste input "LE3 2JR"
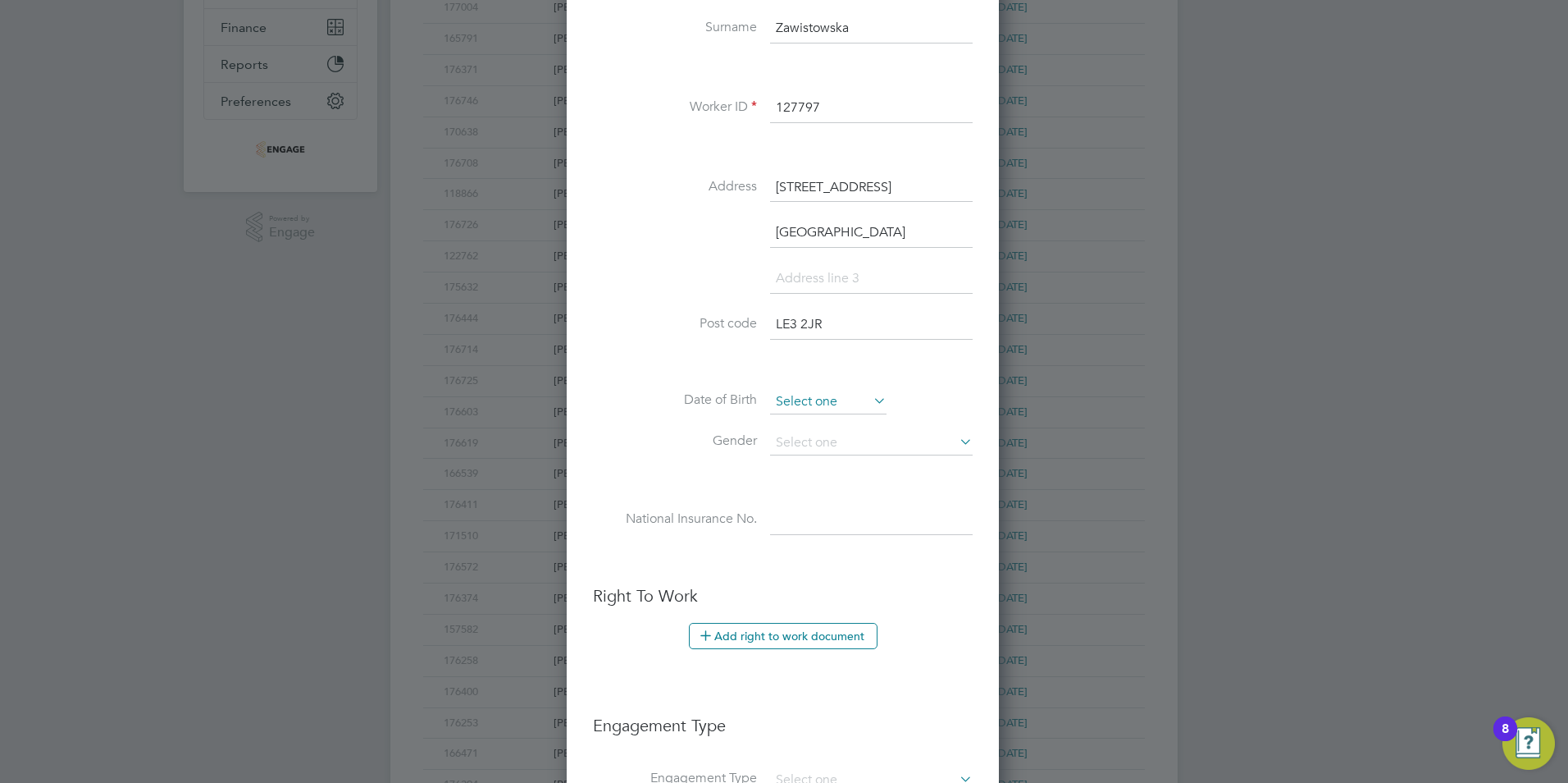
scroll to position [410, 0]
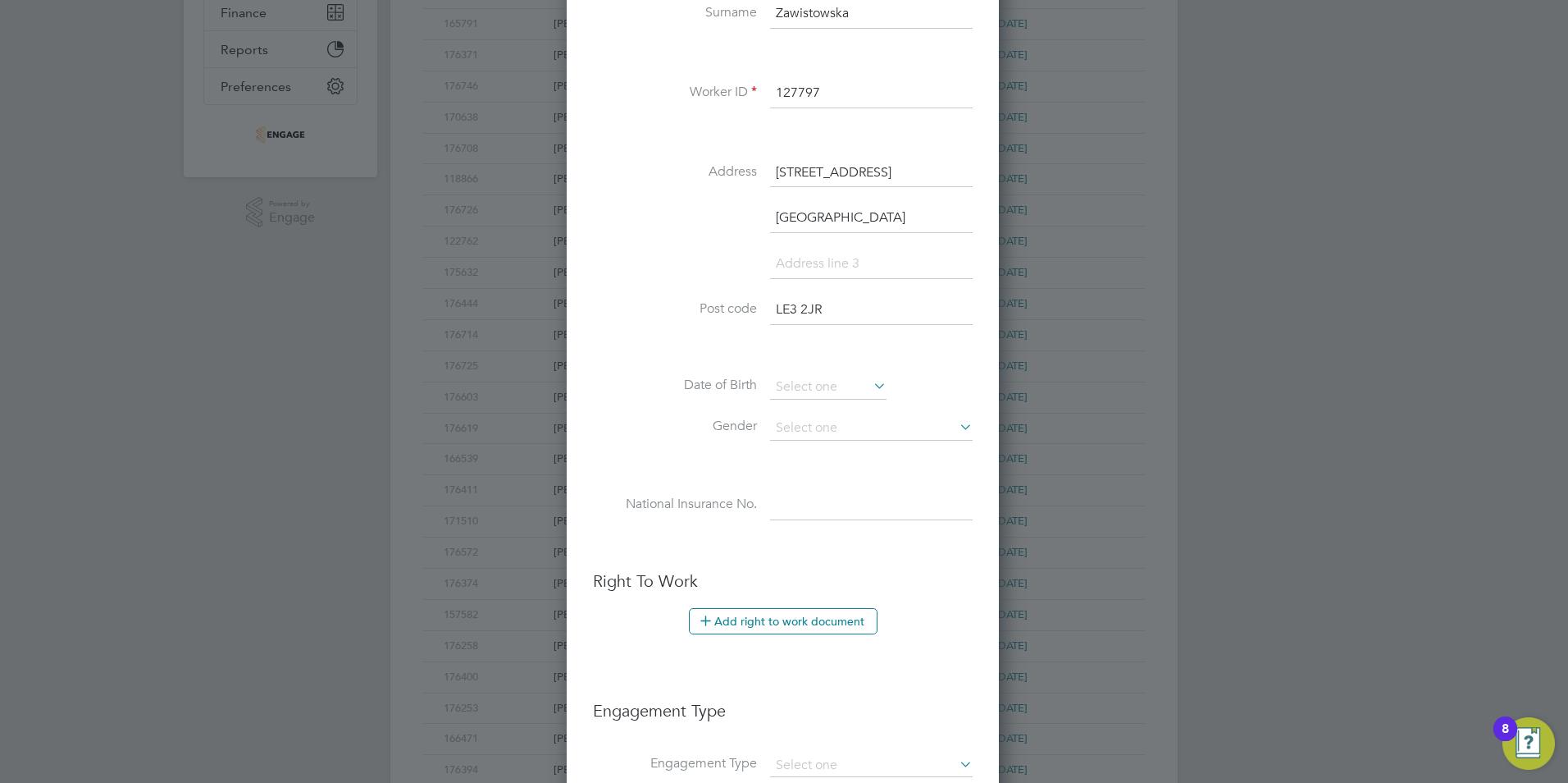
type input "LE3 2JR"
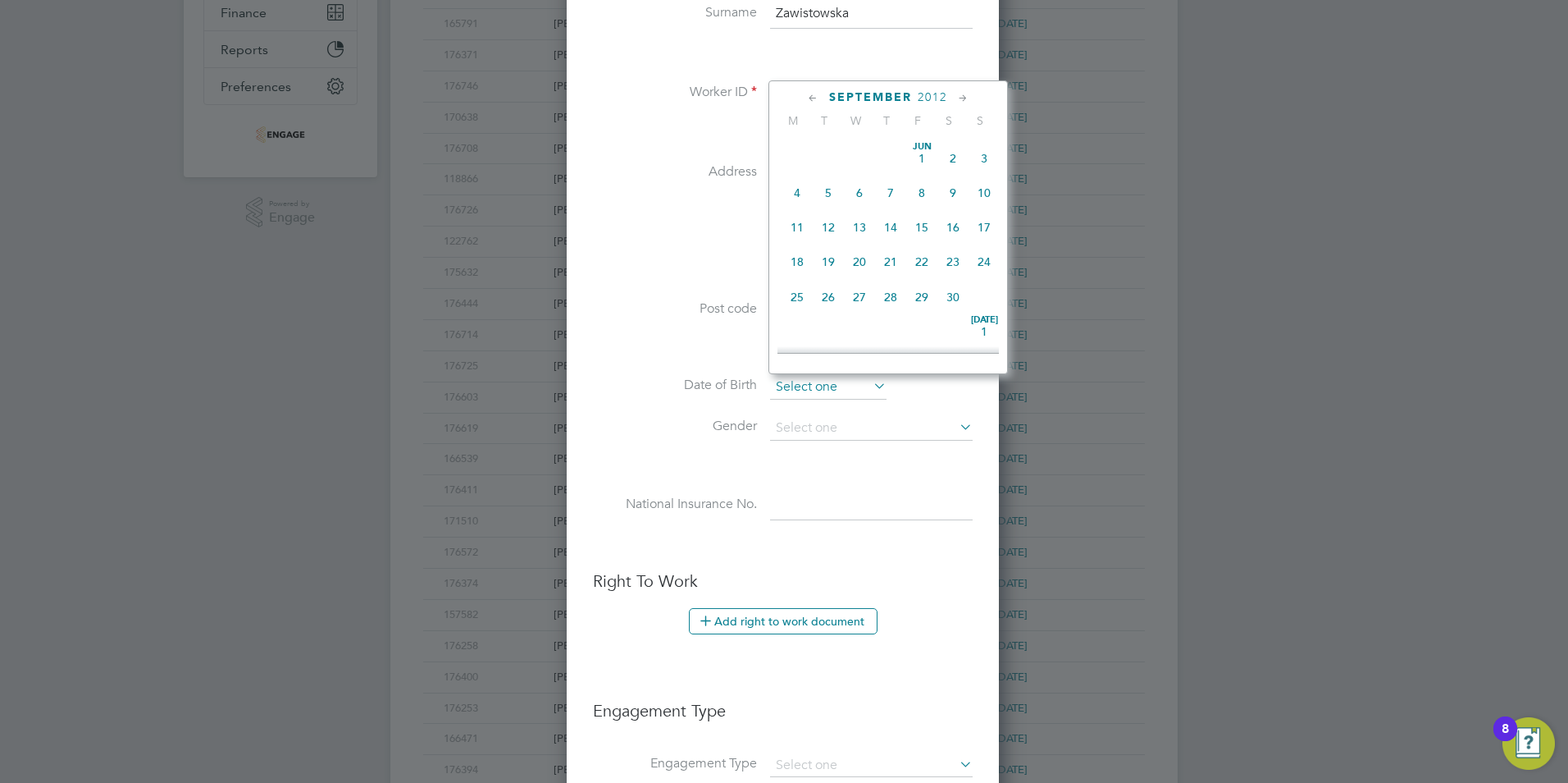
click at [798, 381] on input at bounding box center [829, 387] width 116 height 24
click at [927, 98] on span "2012" at bounding box center [933, 97] width 30 height 14
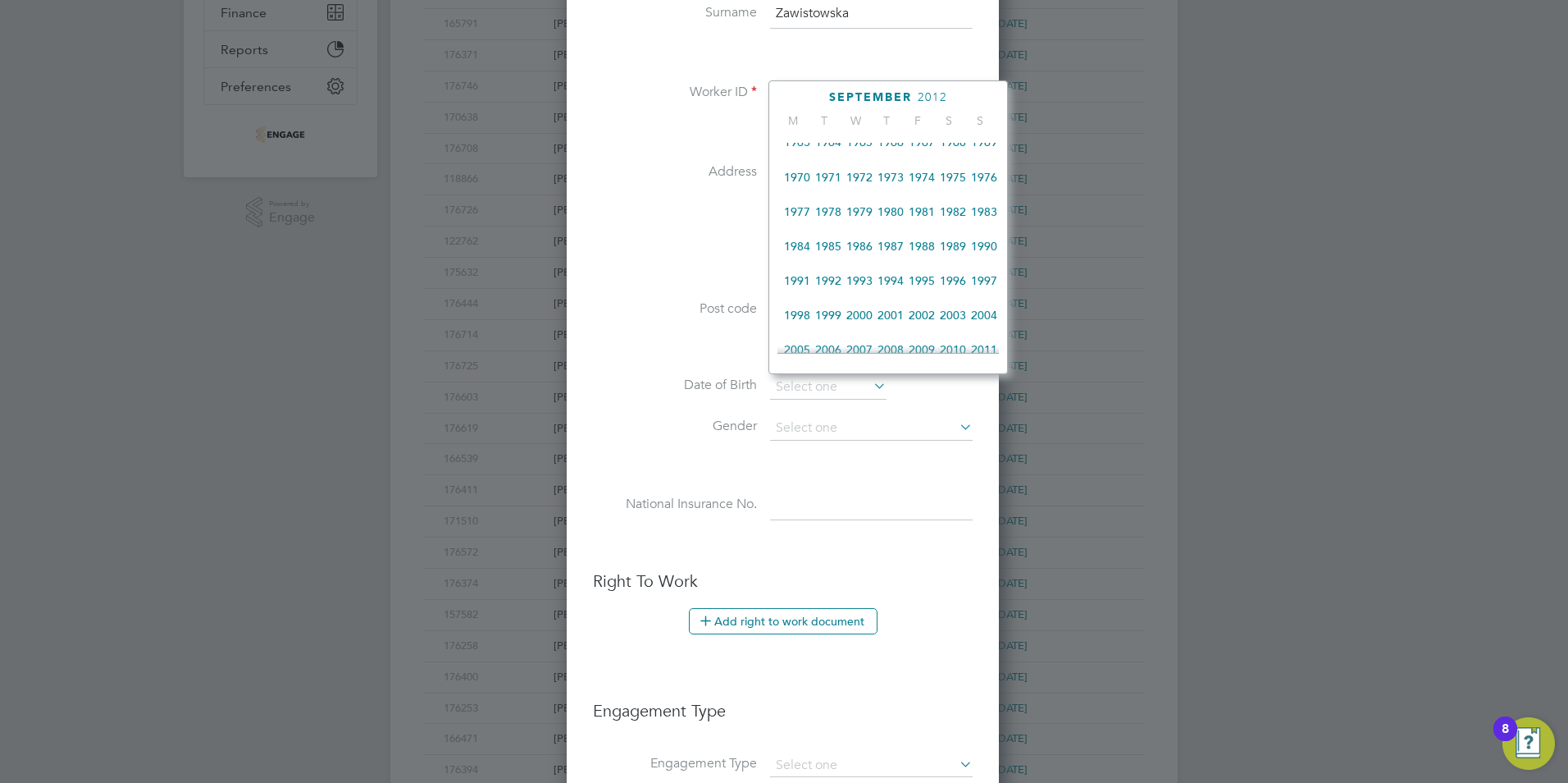
scroll to position [271, 0]
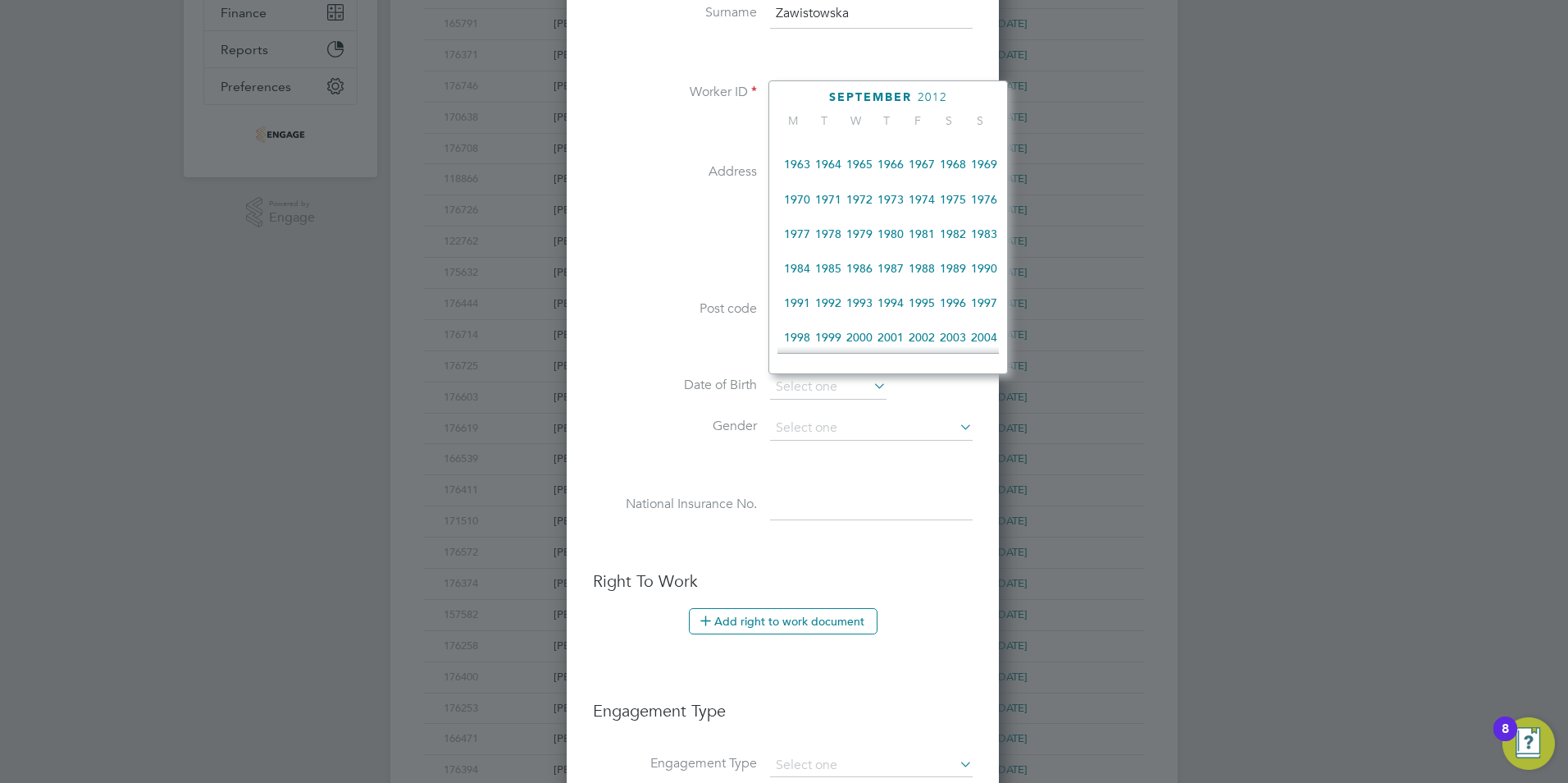
click at [868, 269] on span "1986" at bounding box center [860, 269] width 31 height 31
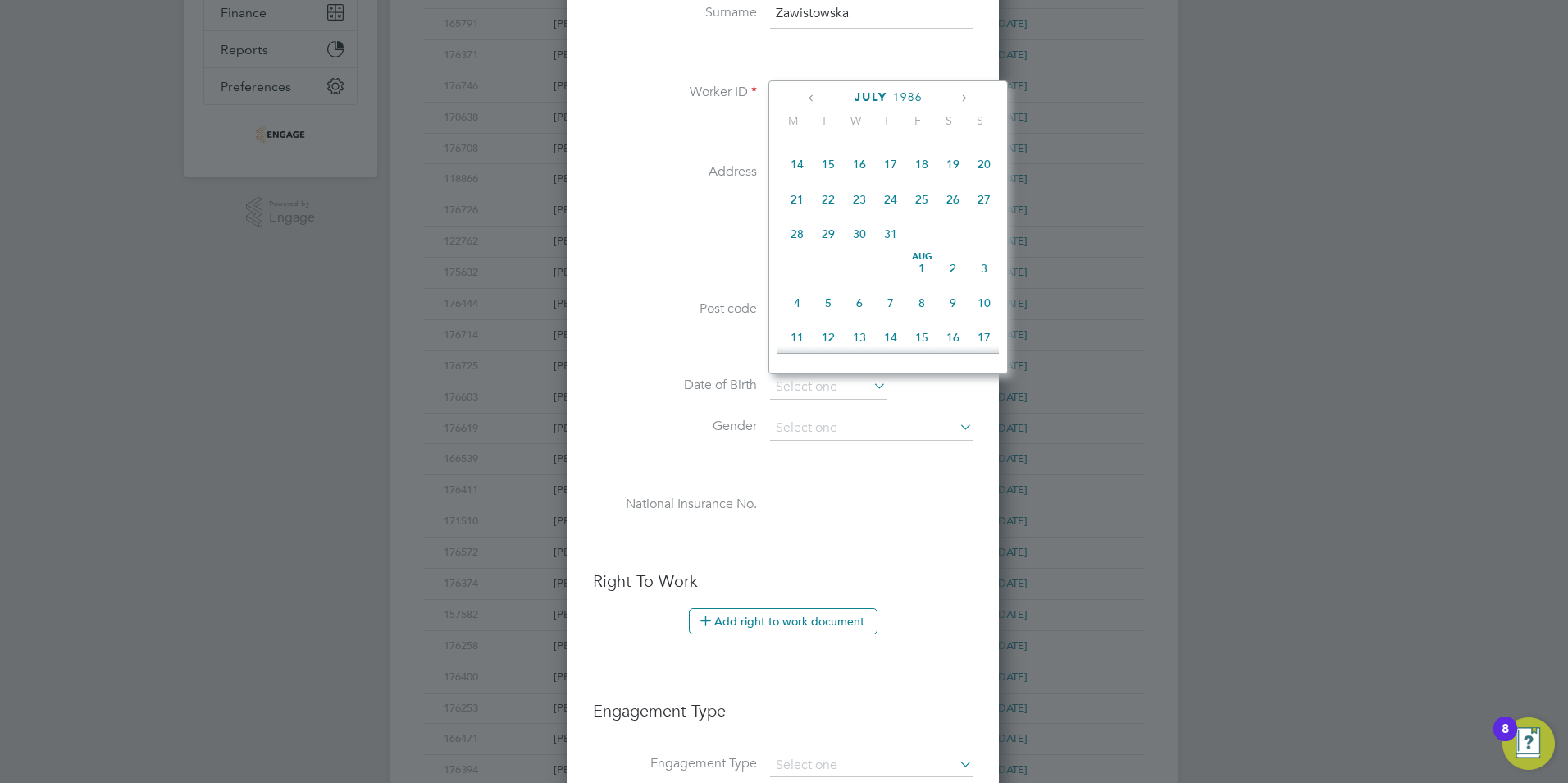
click at [807, 99] on icon at bounding box center [813, 98] width 16 height 18
click at [957, 97] on icon at bounding box center [963, 98] width 16 height 18
click at [837, 260] on span "17" at bounding box center [829, 258] width 31 height 31
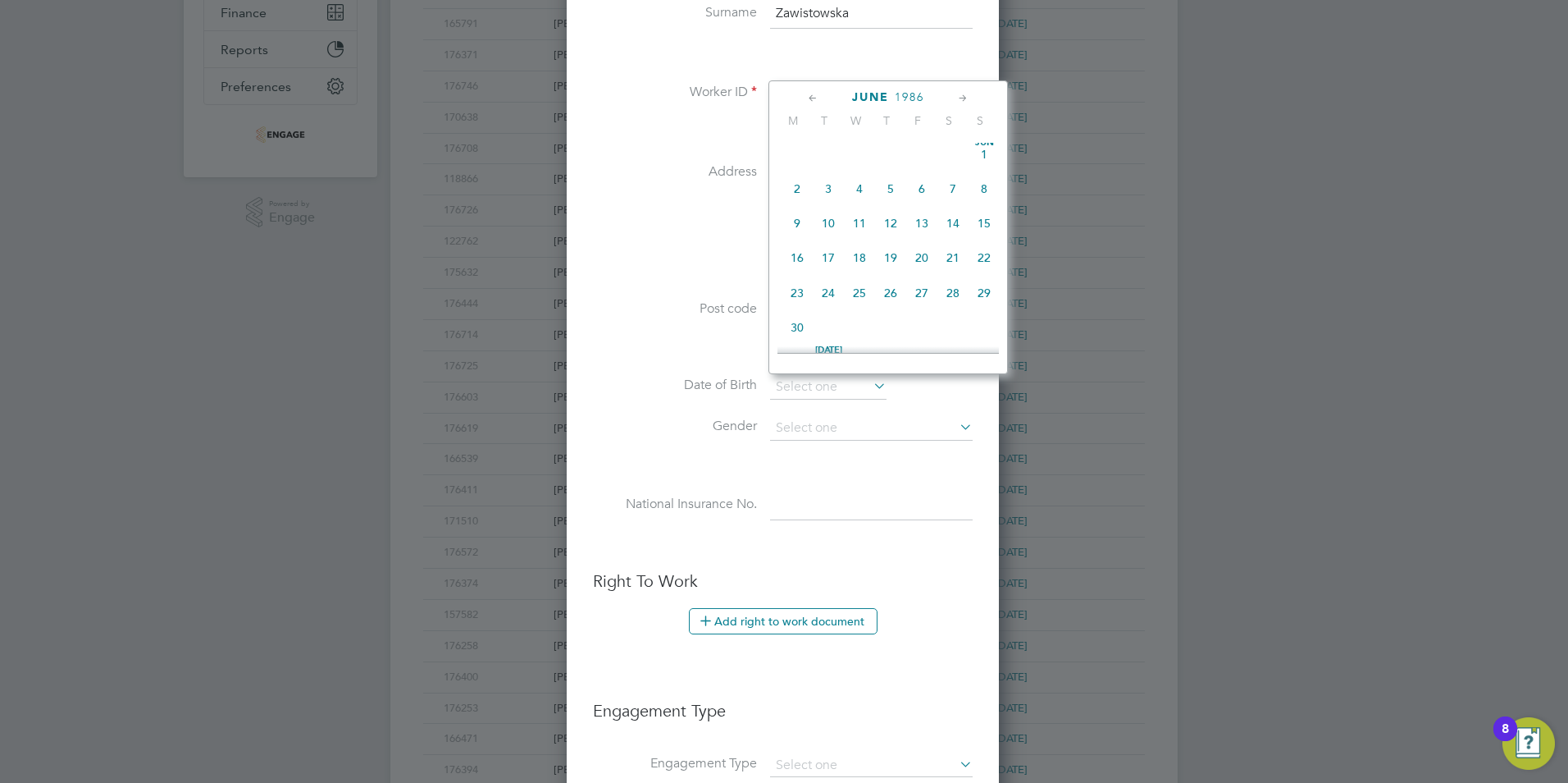
type input "17 Jun 1986"
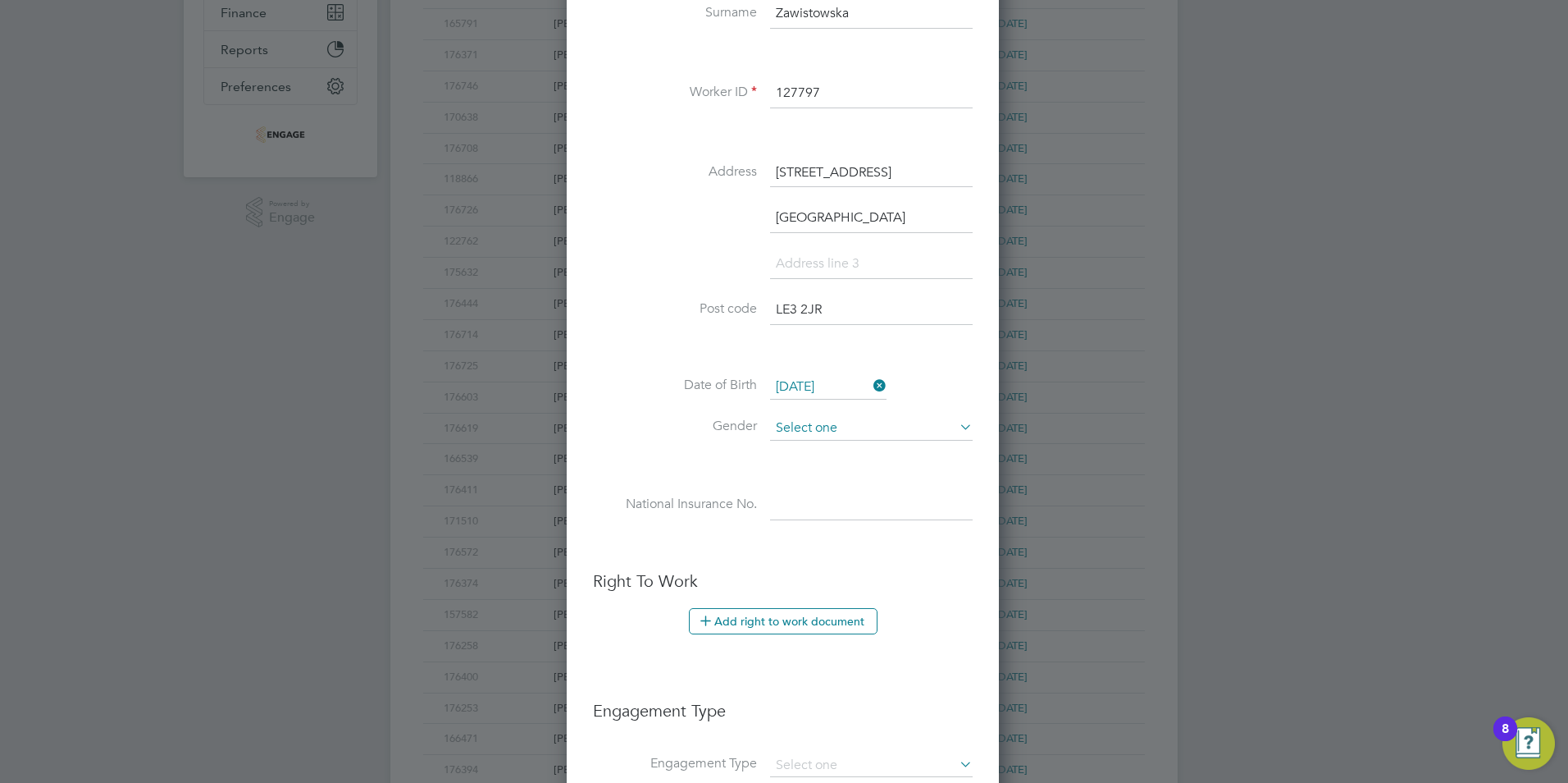
click at [804, 424] on input at bounding box center [871, 428] width 202 height 24
click at [806, 471] on li "Female" at bounding box center [871, 473] width 204 height 22
type input "Female"
click at [799, 522] on li "National Insurance No." at bounding box center [783, 514] width 380 height 46
click at [789, 511] on input at bounding box center [871, 506] width 202 height 30
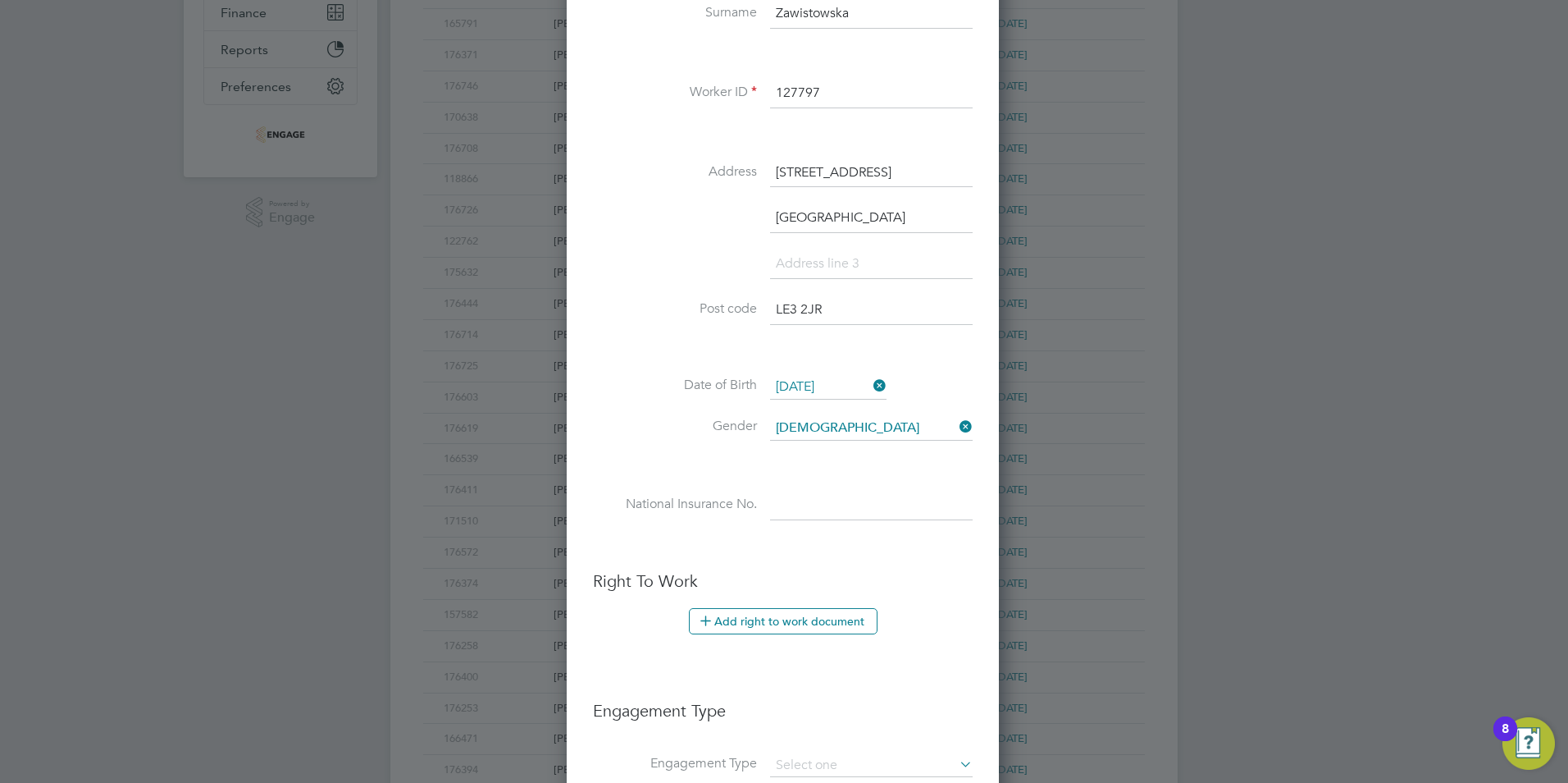
paste input "SN417144A"
type input "SN 41 71 44 A"
click at [678, 568] on ul "New Worker Mandatory Fields Email madziusiazawistowska@gmail.com Mobile No 0779…" at bounding box center [783, 363] width 380 height 1377
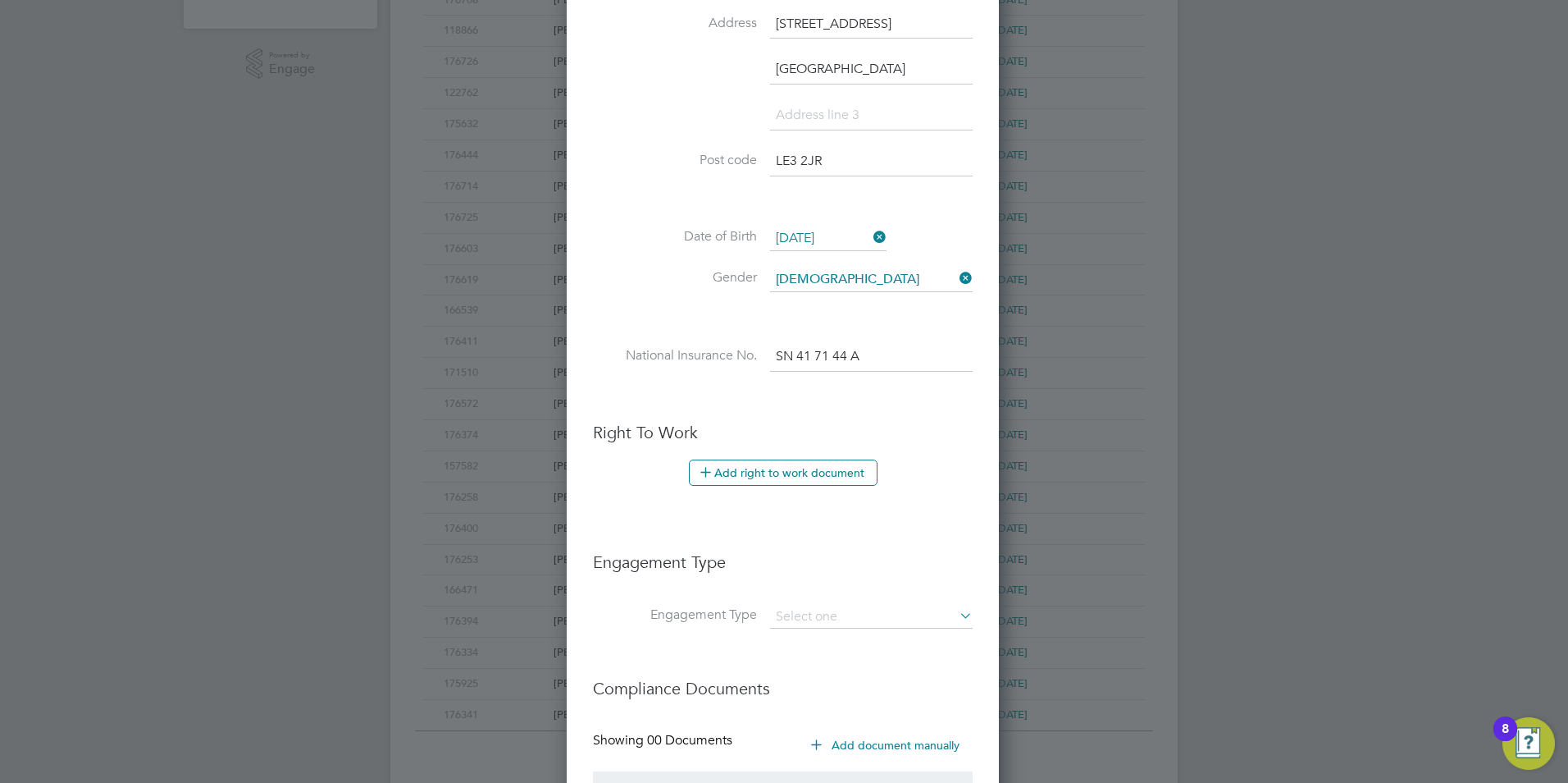
scroll to position [656, 0]
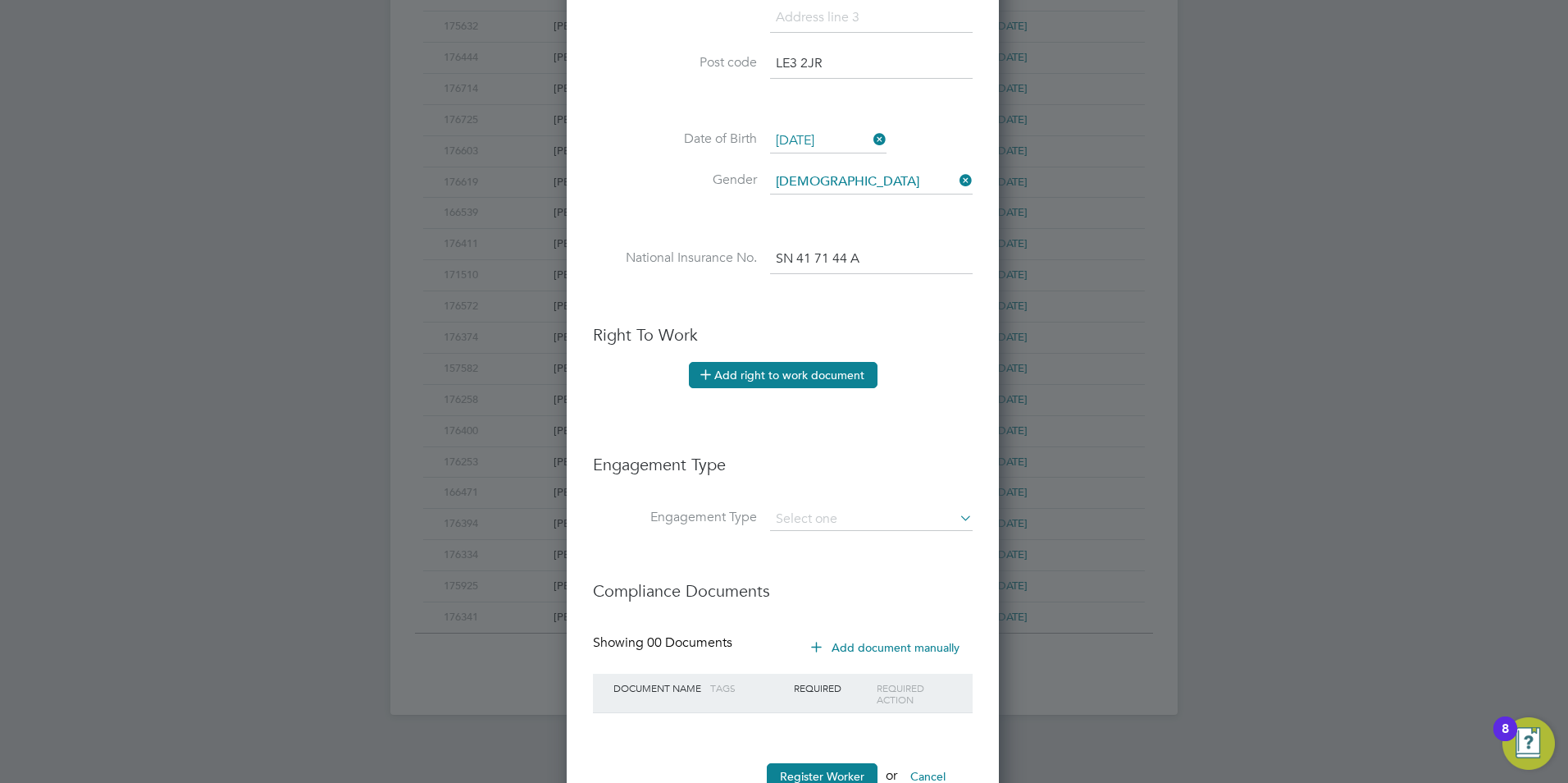
click at [724, 374] on button "Add right to work document" at bounding box center [783, 375] width 189 height 26
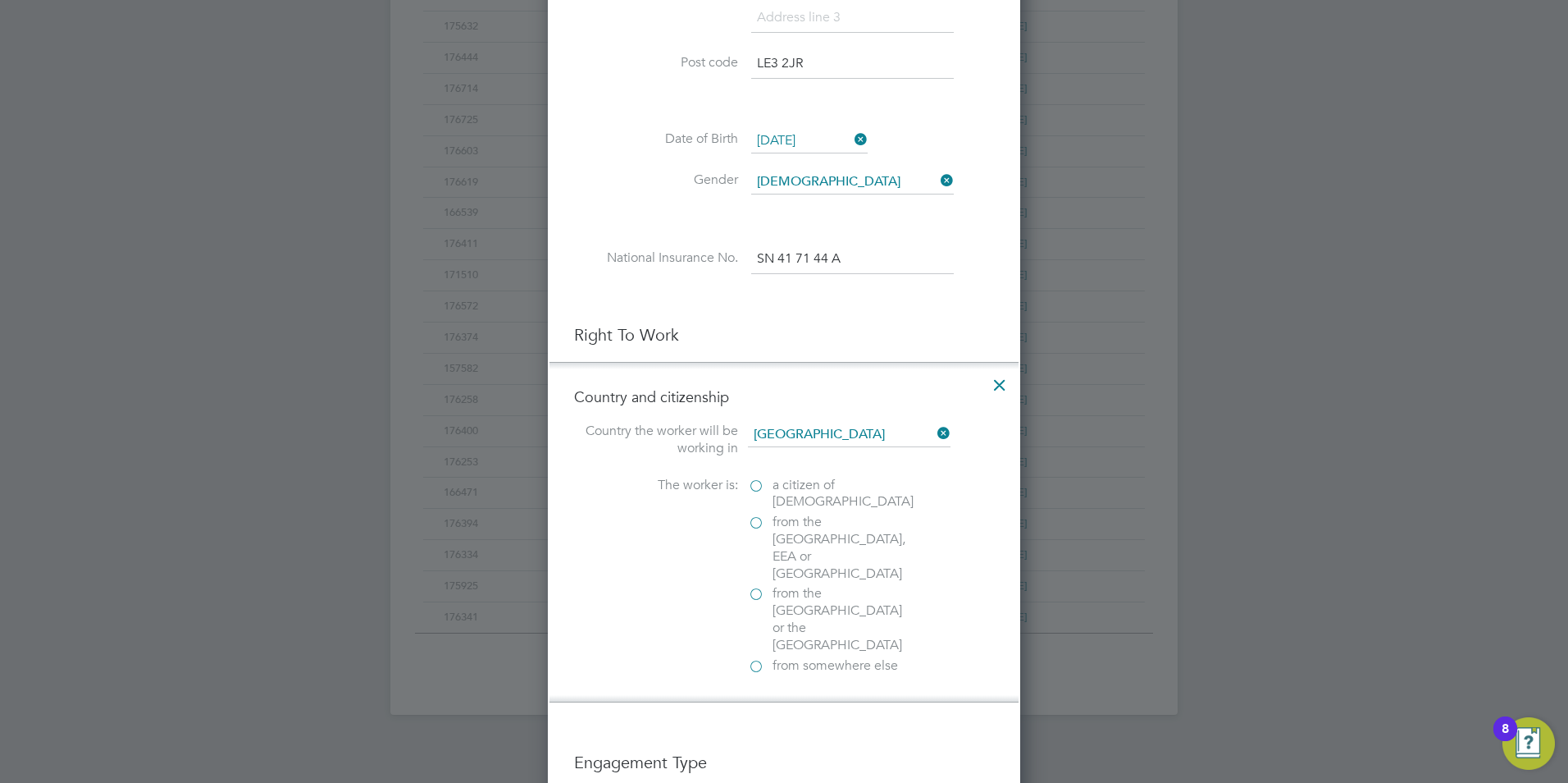
scroll to position [1682, 473]
click at [757, 521] on label "from the EU, EEA or Switzerland" at bounding box center [830, 547] width 164 height 68
click at [0, 0] on input "from the EU, EEA or Switzerland" at bounding box center [0, 0] width 0 height 0
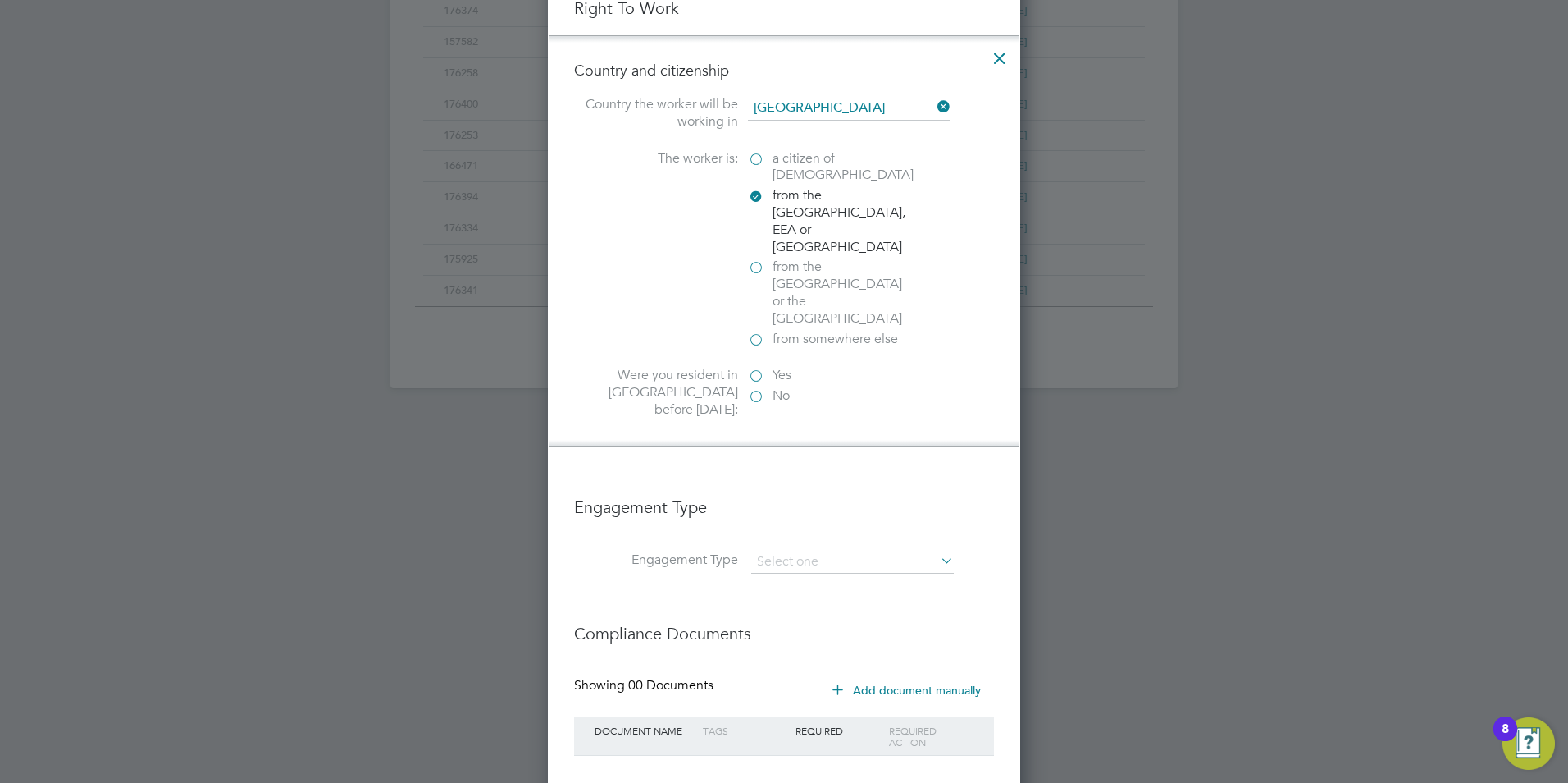
scroll to position [1017, 0]
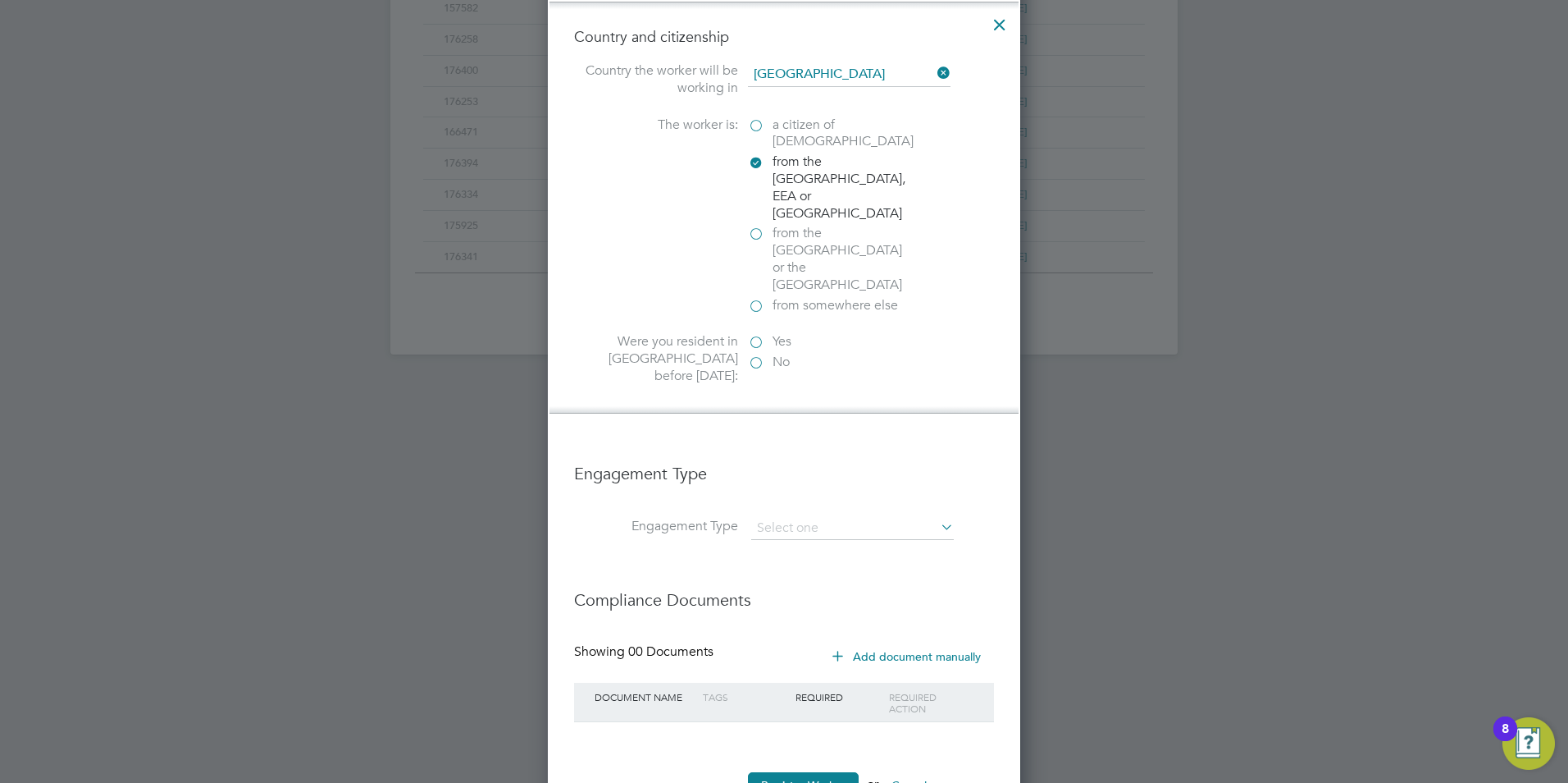
click at [756, 333] on label "Yes" at bounding box center [830, 342] width 164 height 17
click at [0, 0] on input "Yes" at bounding box center [0, 0] width 0 height 0
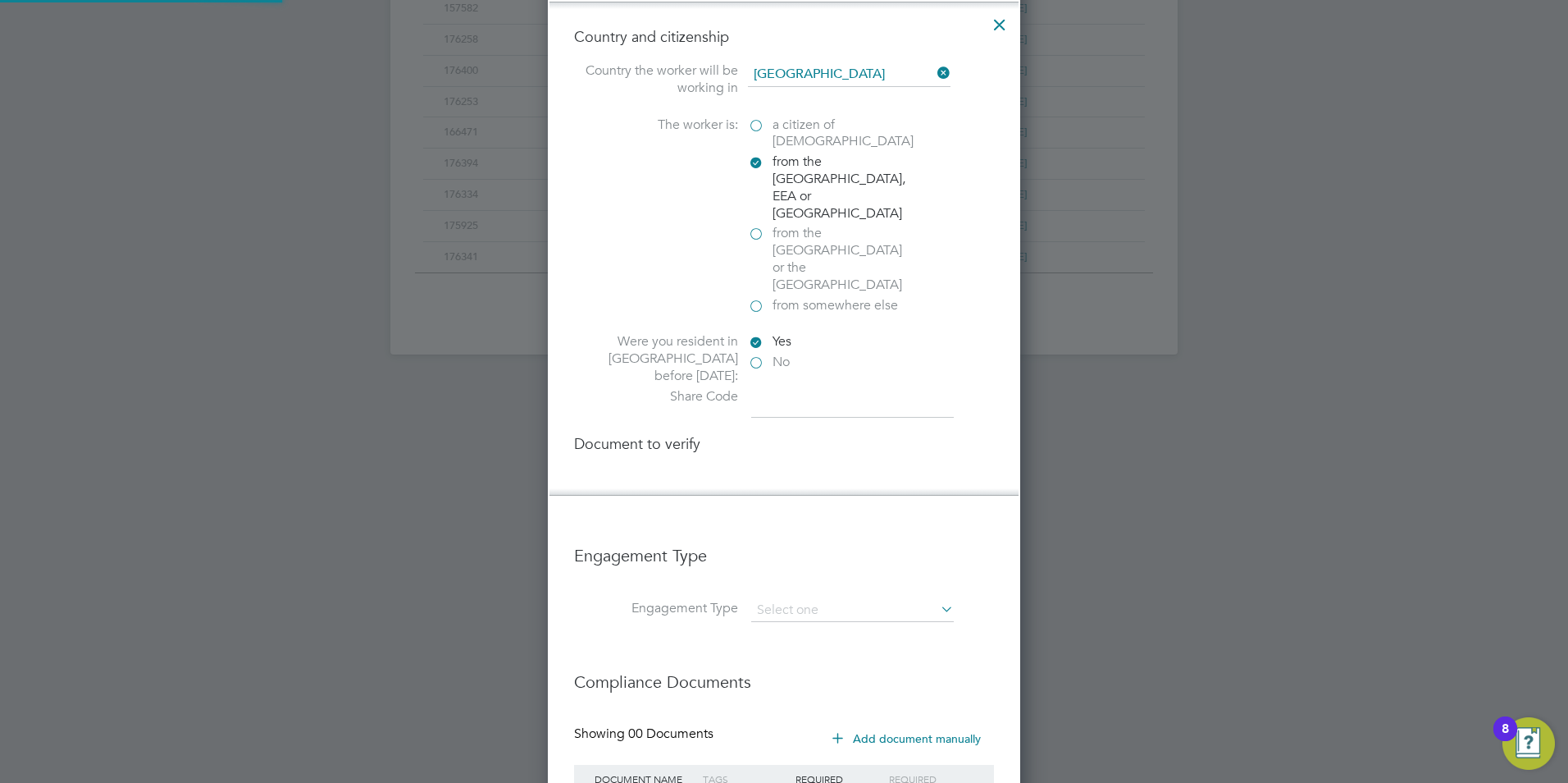
scroll to position [1857, 473]
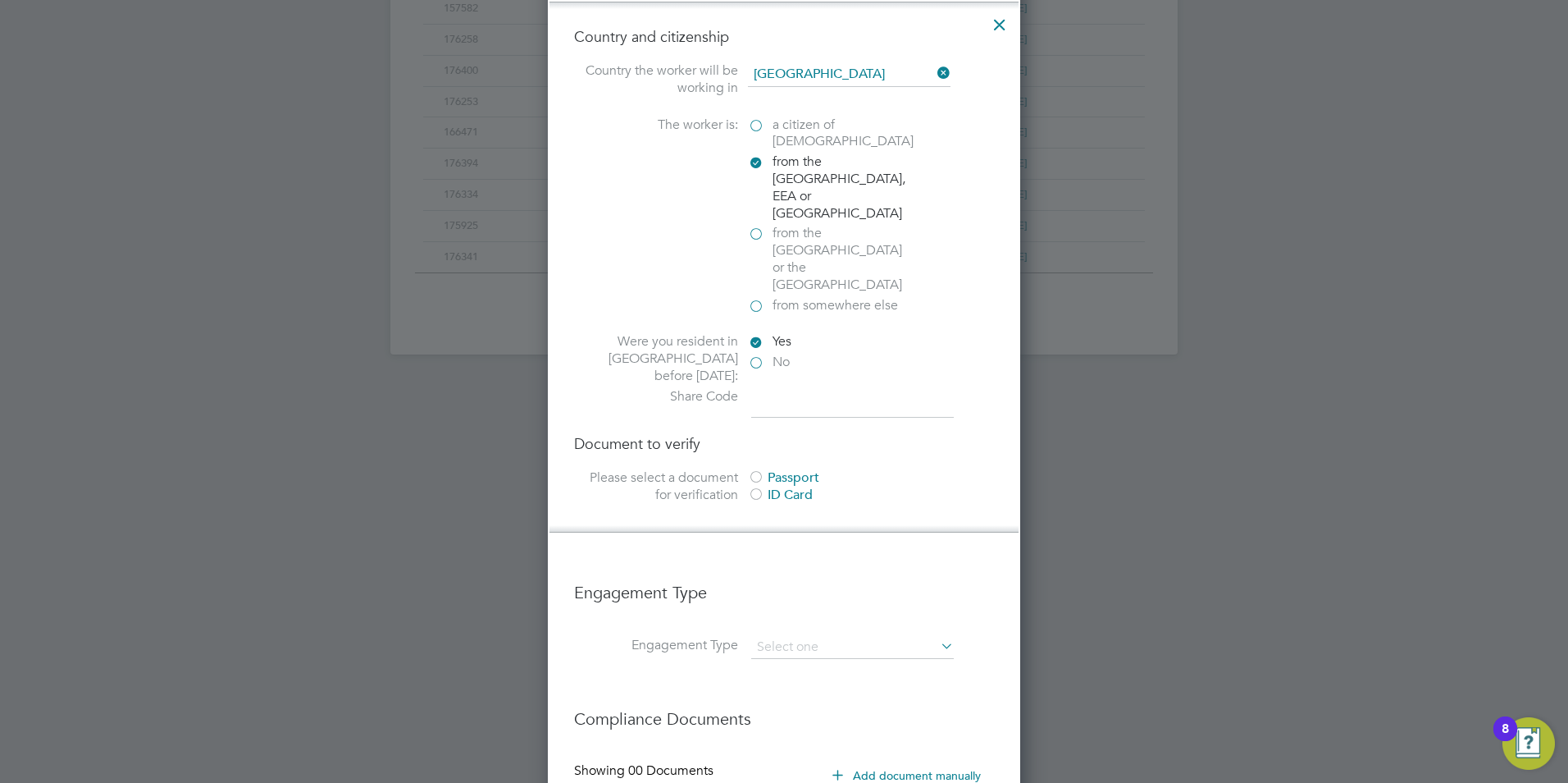
drag, startPoint x: 765, startPoint y: 345, endPoint x: 598, endPoint y: 480, distance: 214.7
click at [765, 388] on input at bounding box center [852, 403] width 202 height 30
click at [800, 388] on input at bounding box center [852, 403] width 202 height 30
paste input "W7D6CG6CR"
type input "W7D6CG6CR"
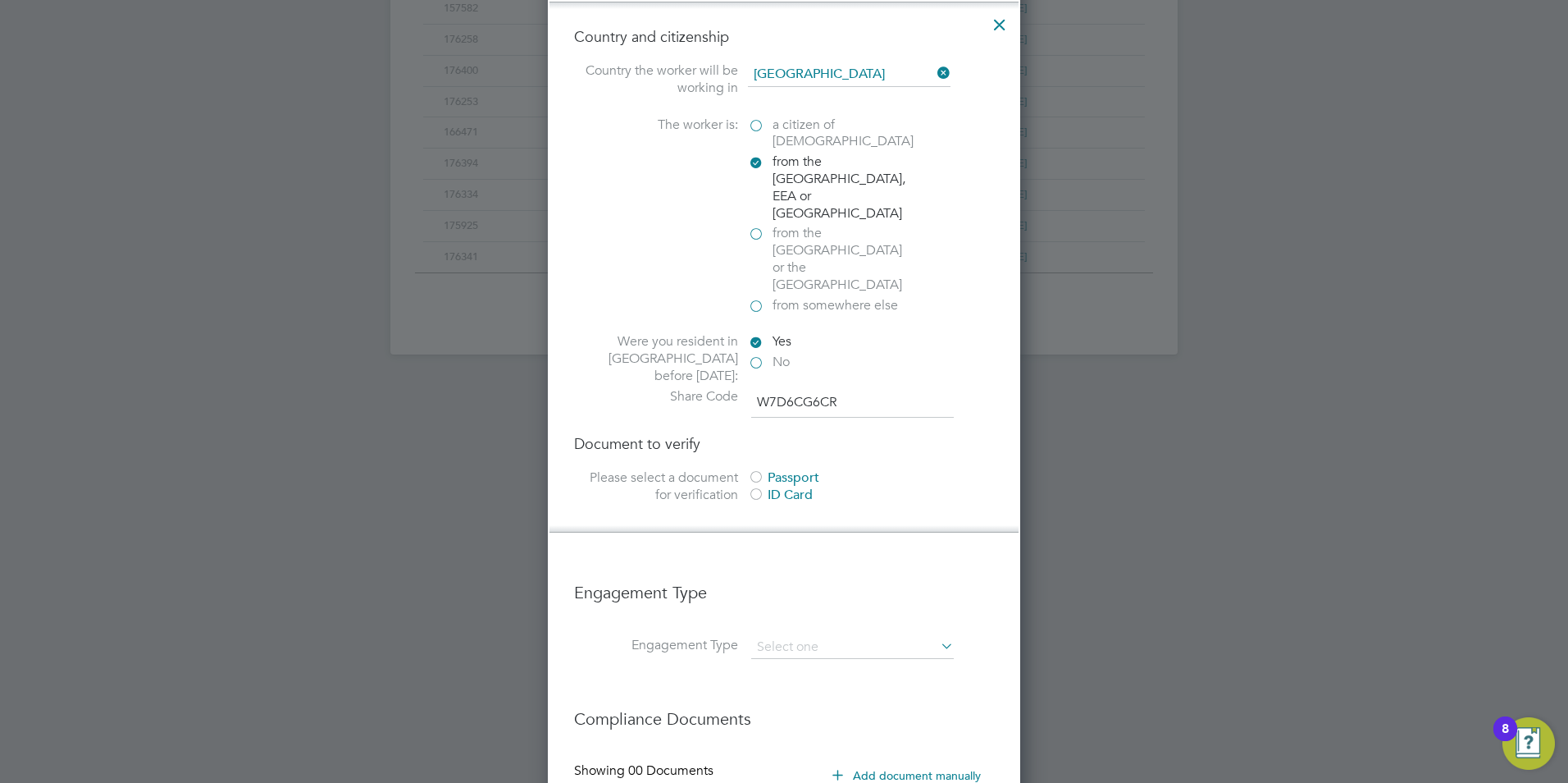
click at [754, 470] on div at bounding box center [756, 478] width 17 height 17
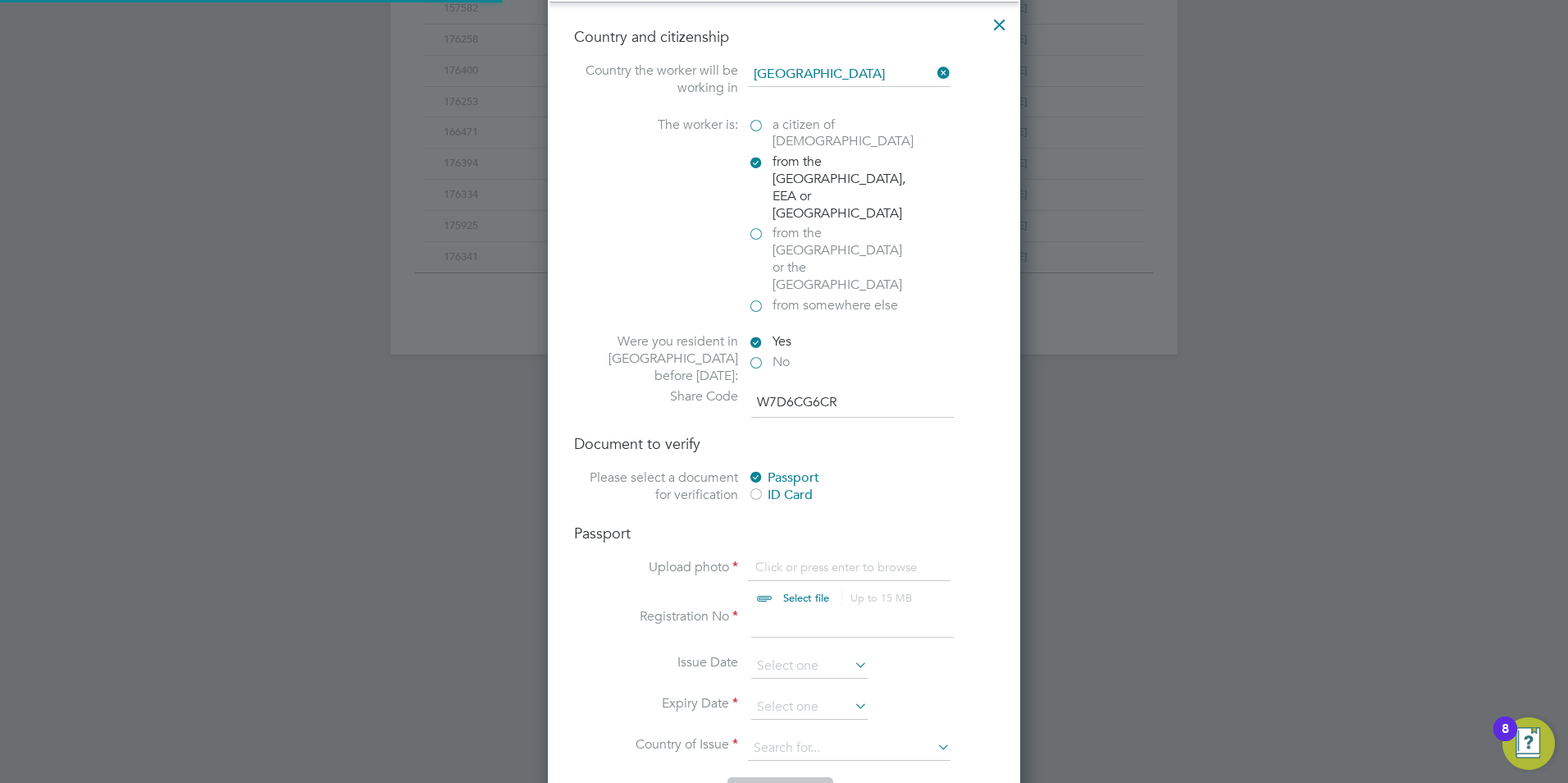
scroll to position [22, 203]
click at [769, 523] on div "Passport Upload photo Click or press enter to browse Select file Up to 15 MB Dr…" at bounding box center [784, 650] width 420 height 254
click at [776, 559] on input "file" at bounding box center [822, 583] width 257 height 50
type input "C:\fakepath\Magdalena Zawistowska - Magdalena Zawistowska RTW - Settlement Stat…"
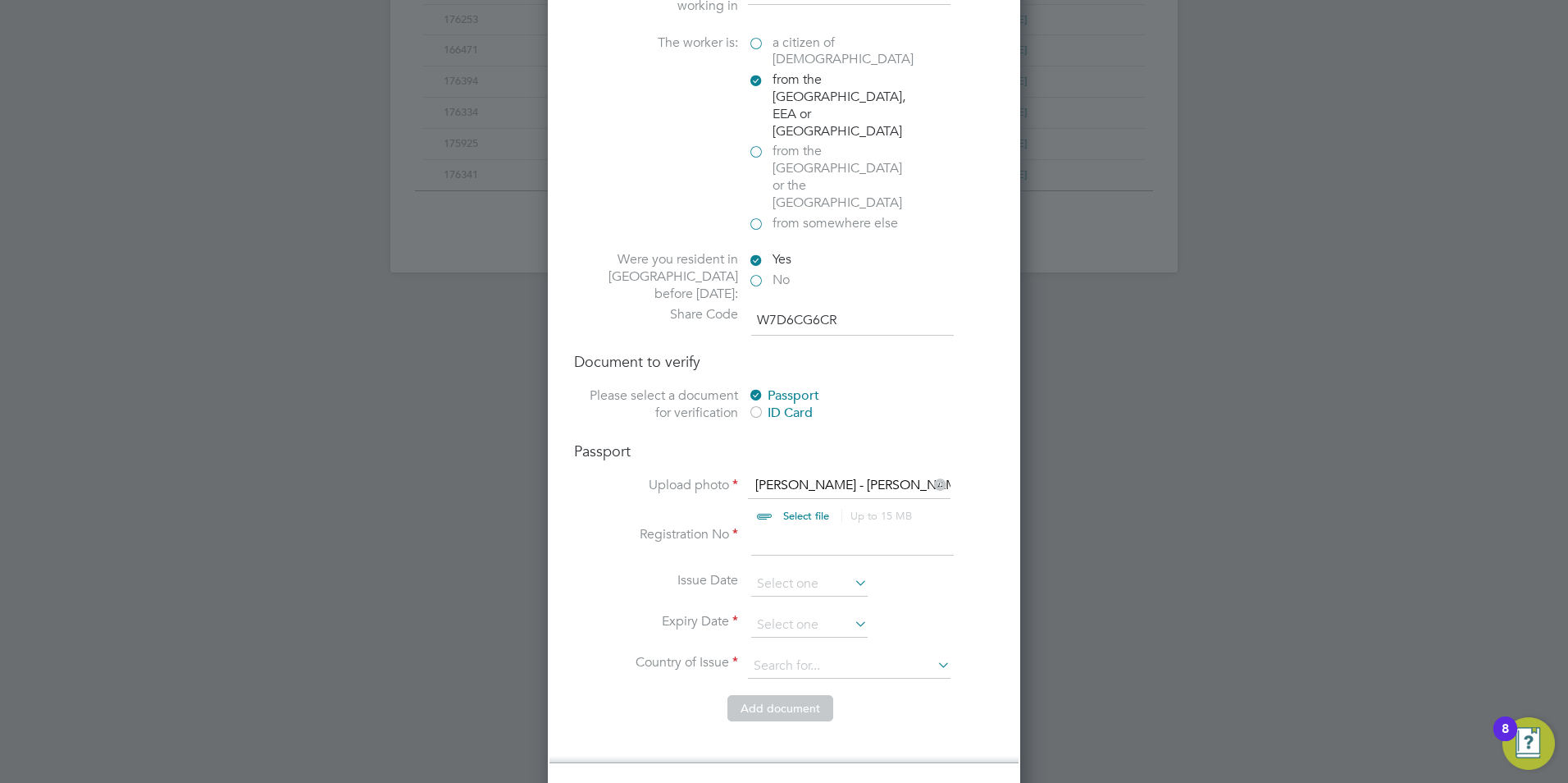
click at [758, 526] on input at bounding box center [852, 541] width 202 height 30
click at [760, 526] on input at bounding box center [852, 541] width 202 height 30
type input "EL9914505"
click at [777, 572] on input at bounding box center [810, 584] width 116 height 24
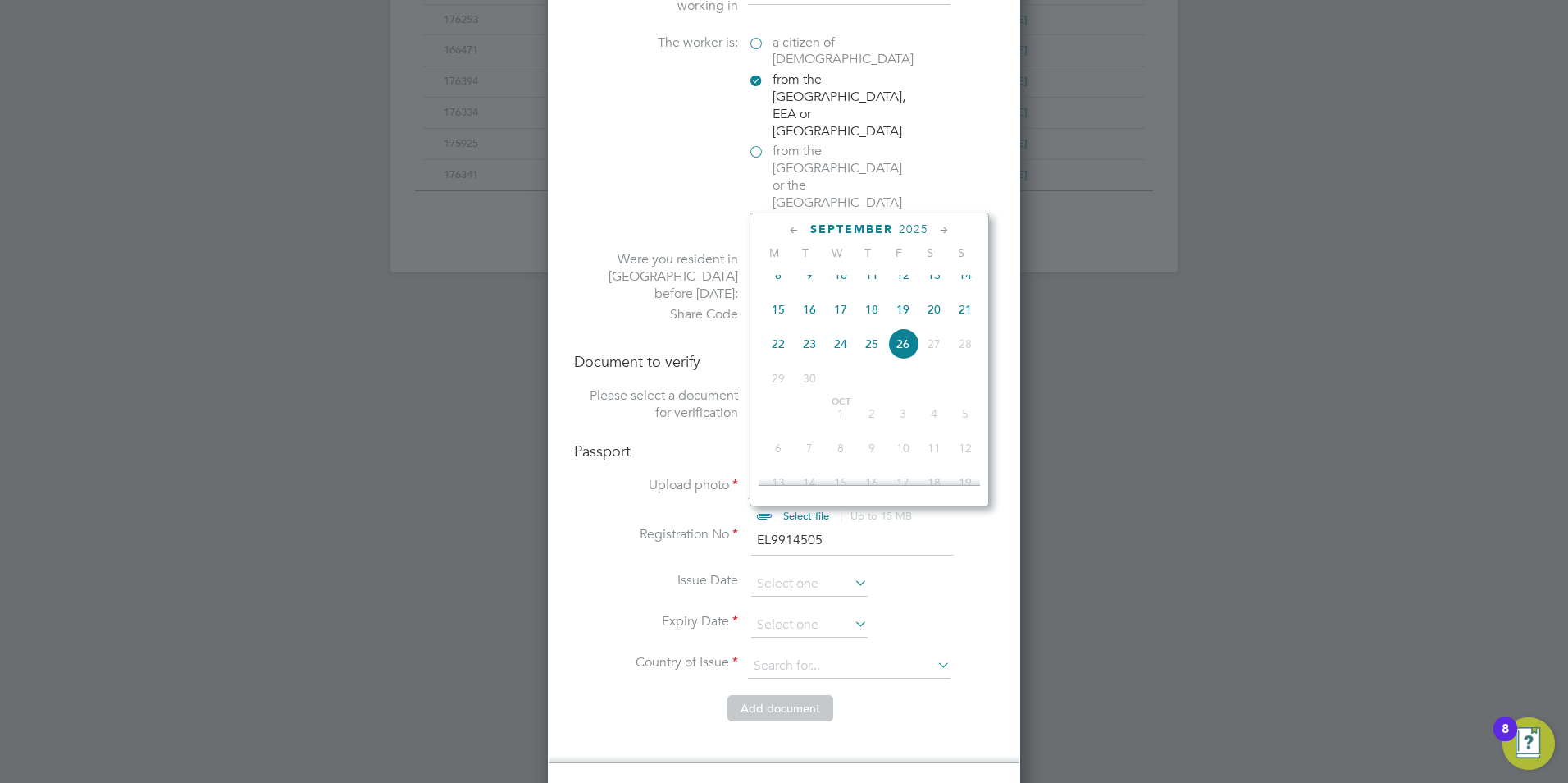
click at [910, 227] on span "2025" at bounding box center [914, 229] width 30 height 14
click at [960, 310] on span "2017" at bounding box center [965, 305] width 31 height 31
click at [805, 311] on span "Aug" at bounding box center [810, 306] width 31 height 8
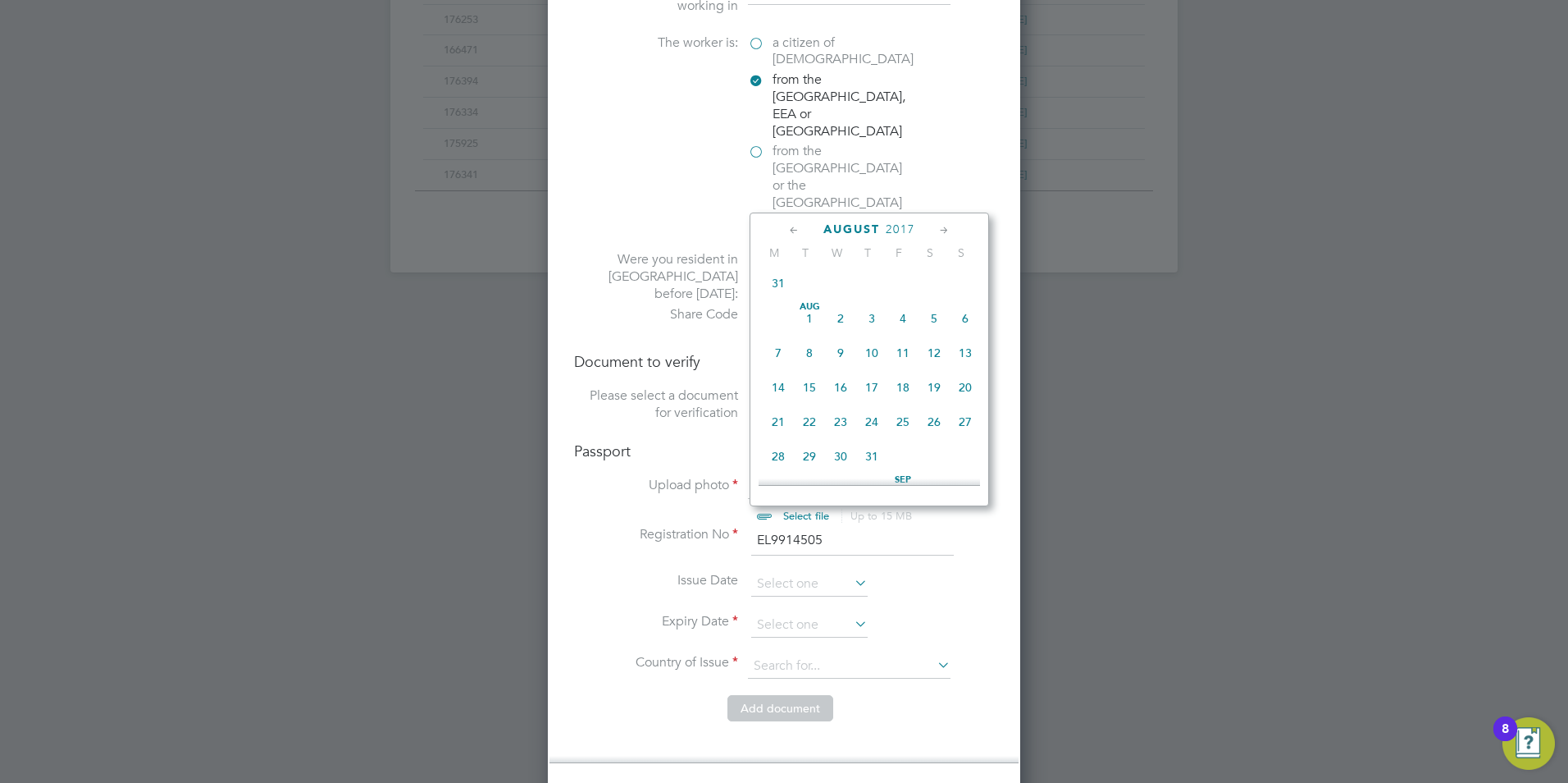
type input "01 Aug 2017"
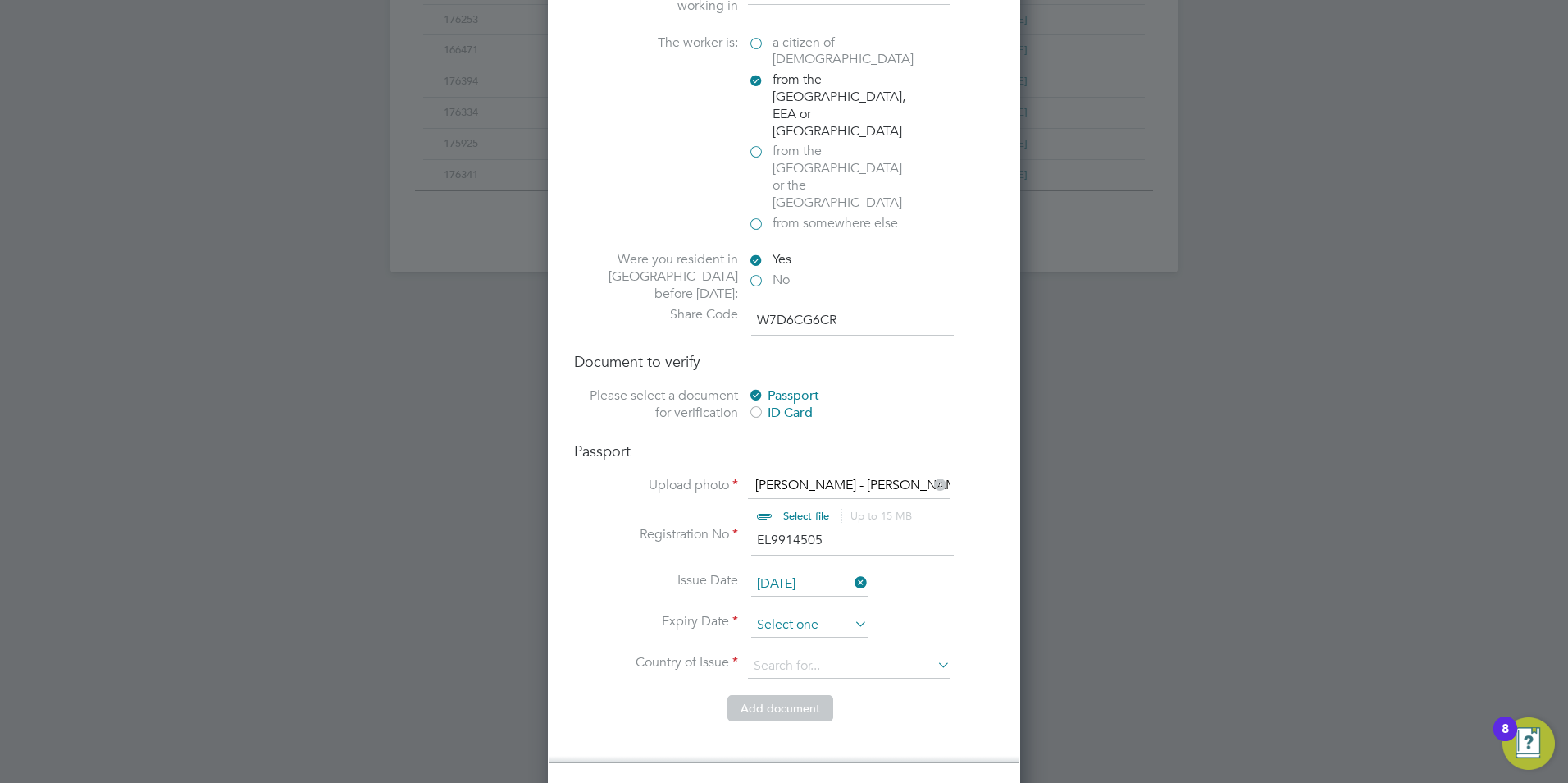
click at [785, 613] on input at bounding box center [810, 625] width 116 height 24
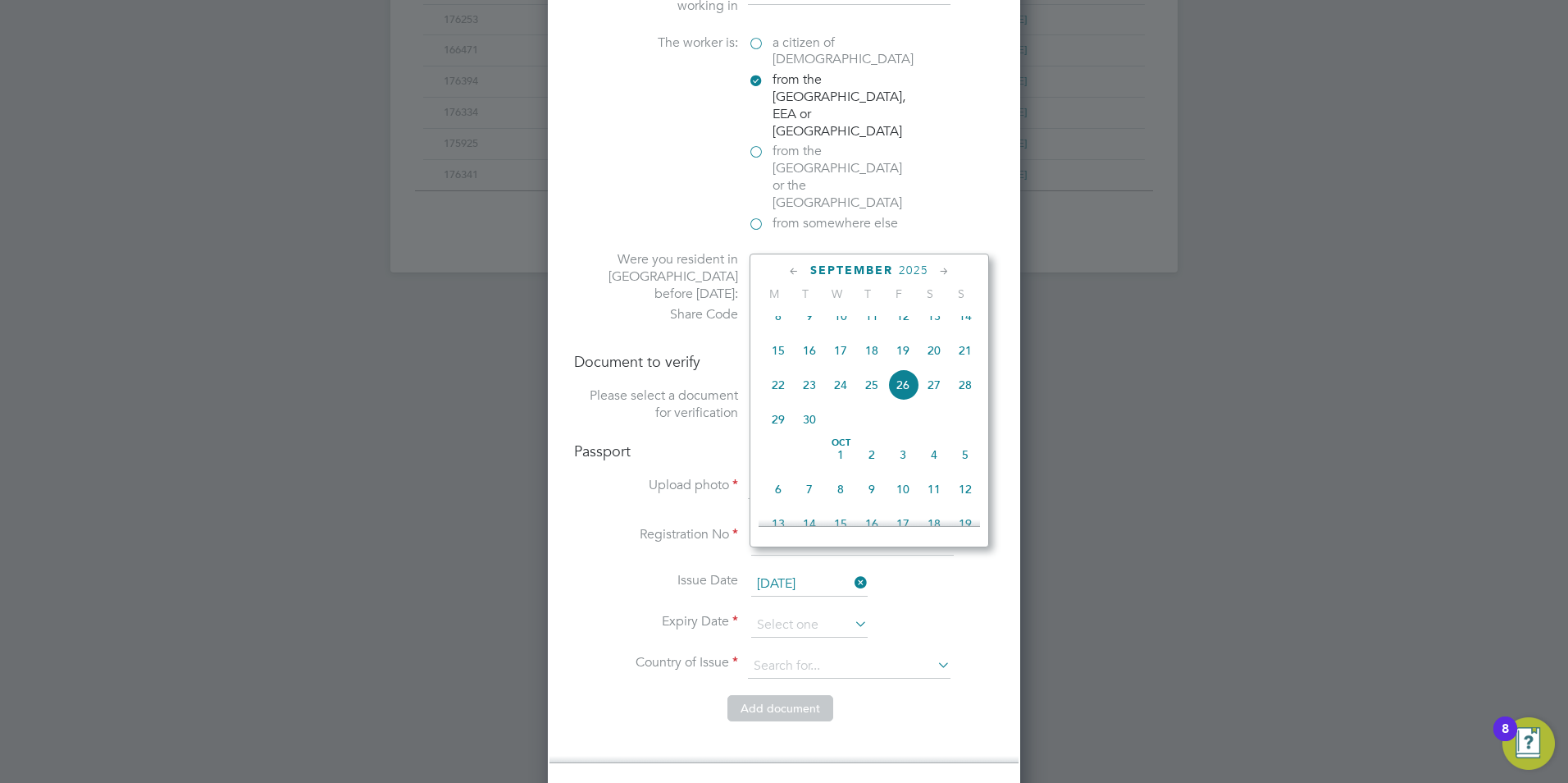
click at [926, 272] on span "2025" at bounding box center [914, 270] width 30 height 14
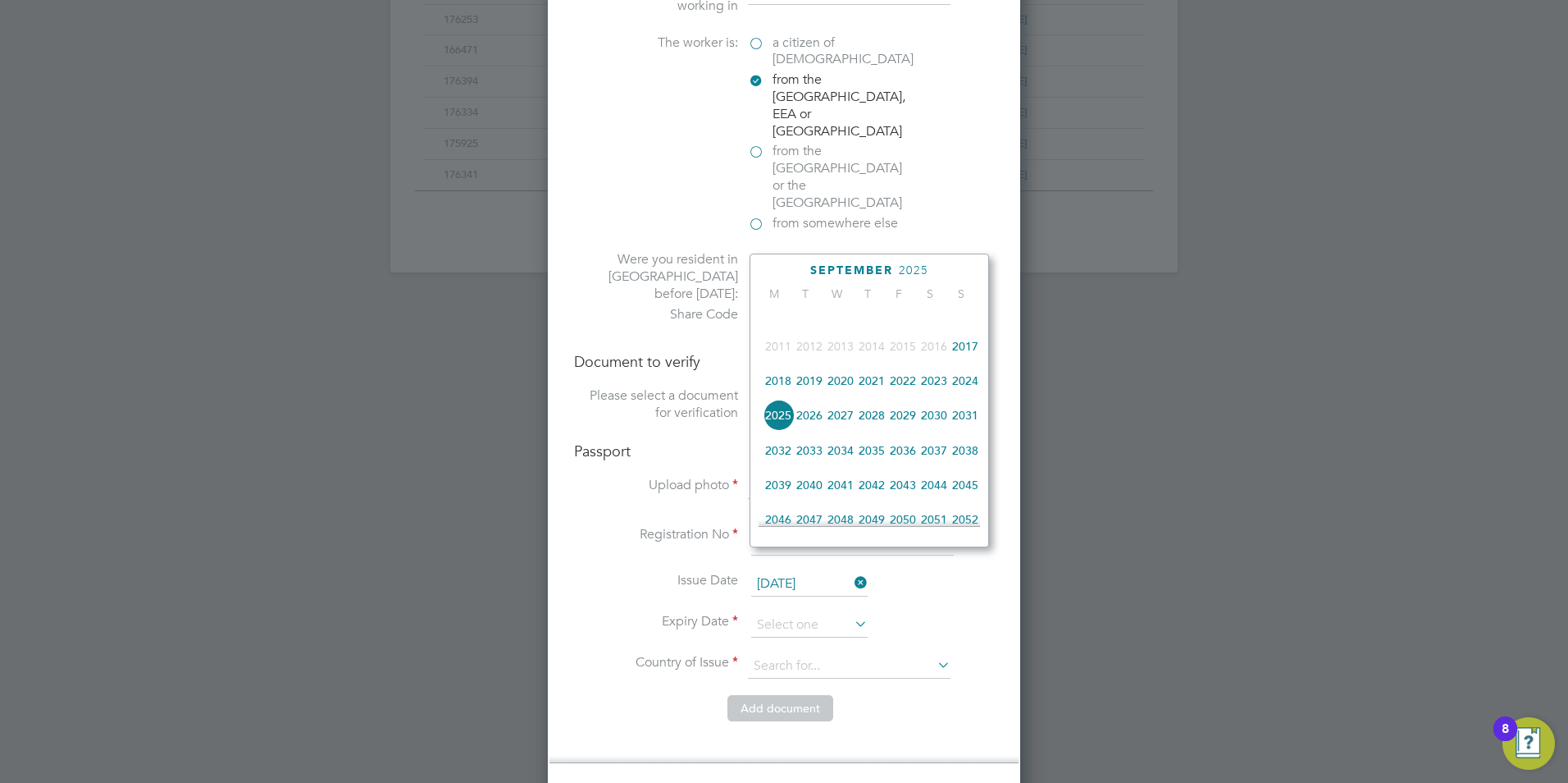
click at [840, 422] on span "2027" at bounding box center [841, 415] width 31 height 31
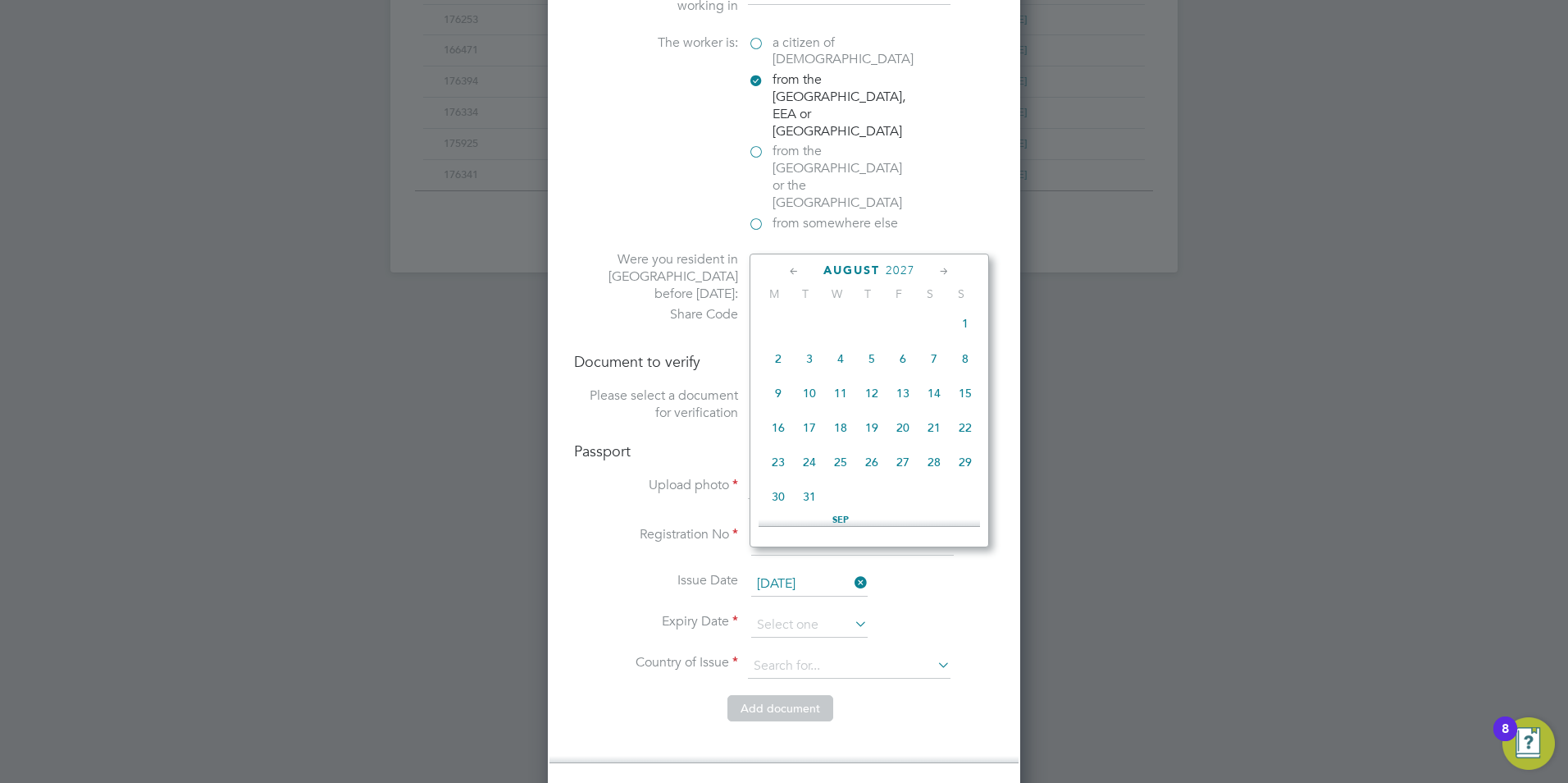
scroll to position [353, 0]
click at [968, 331] on span "Aug 1" at bounding box center [965, 324] width 31 height 31
type input "01 Aug 2027"
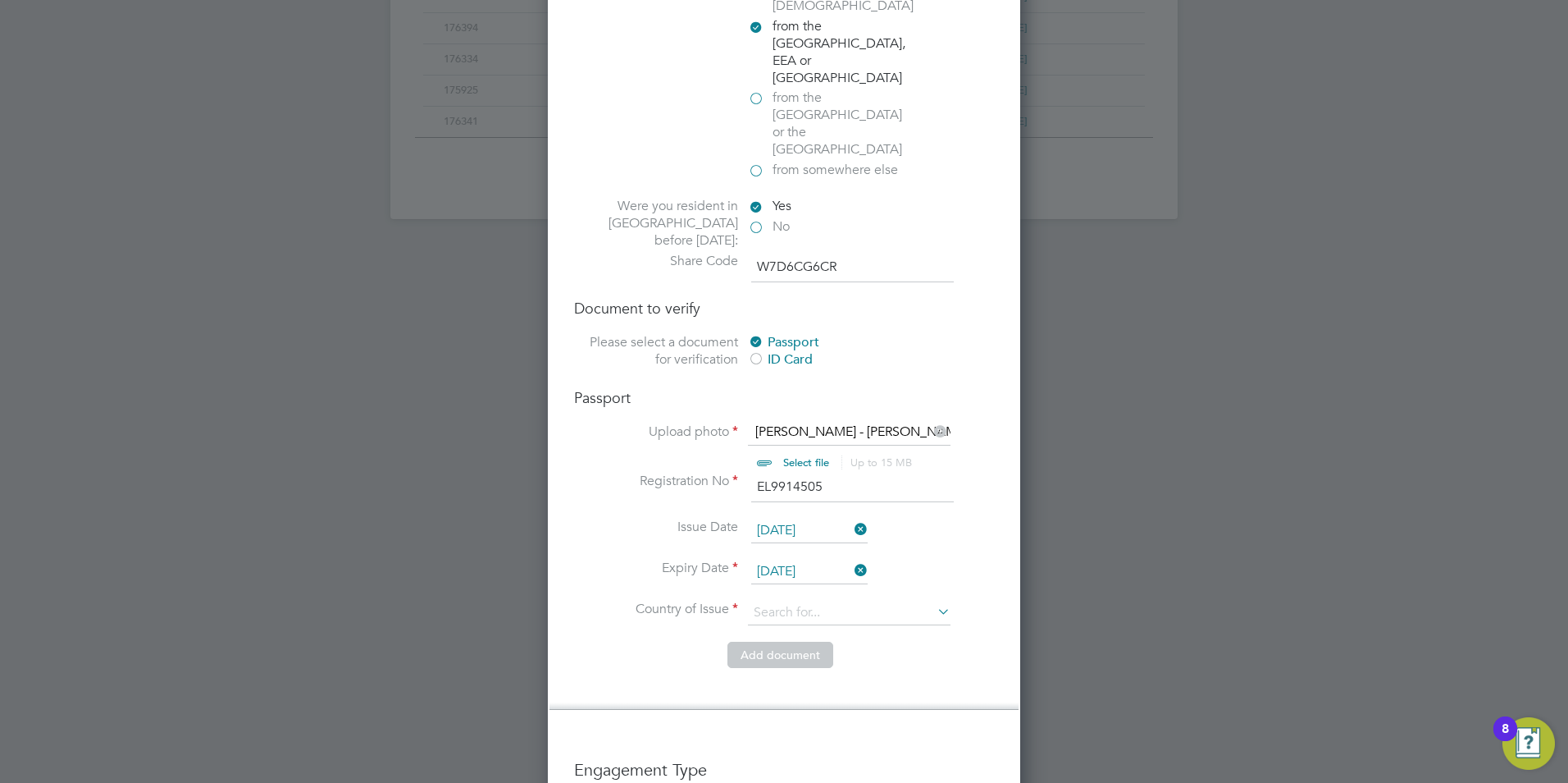
scroll to position [1181, 0]
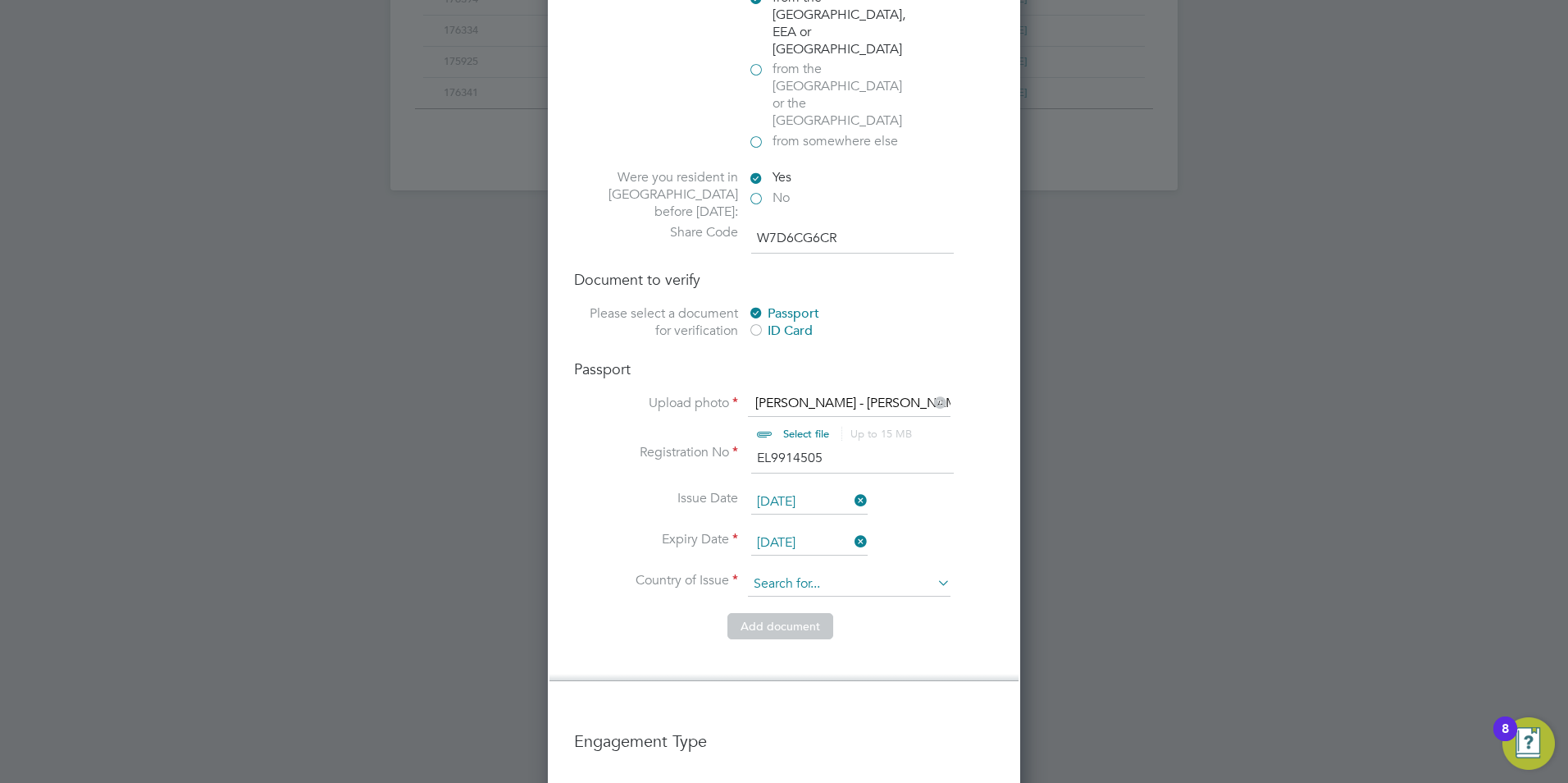
click at [772, 572] on input at bounding box center [849, 584] width 202 height 24
click at [781, 557] on li "Po land" at bounding box center [849, 564] width 204 height 22
type input "Poland"
click at [768, 613] on button "Add document" at bounding box center [780, 626] width 106 height 26
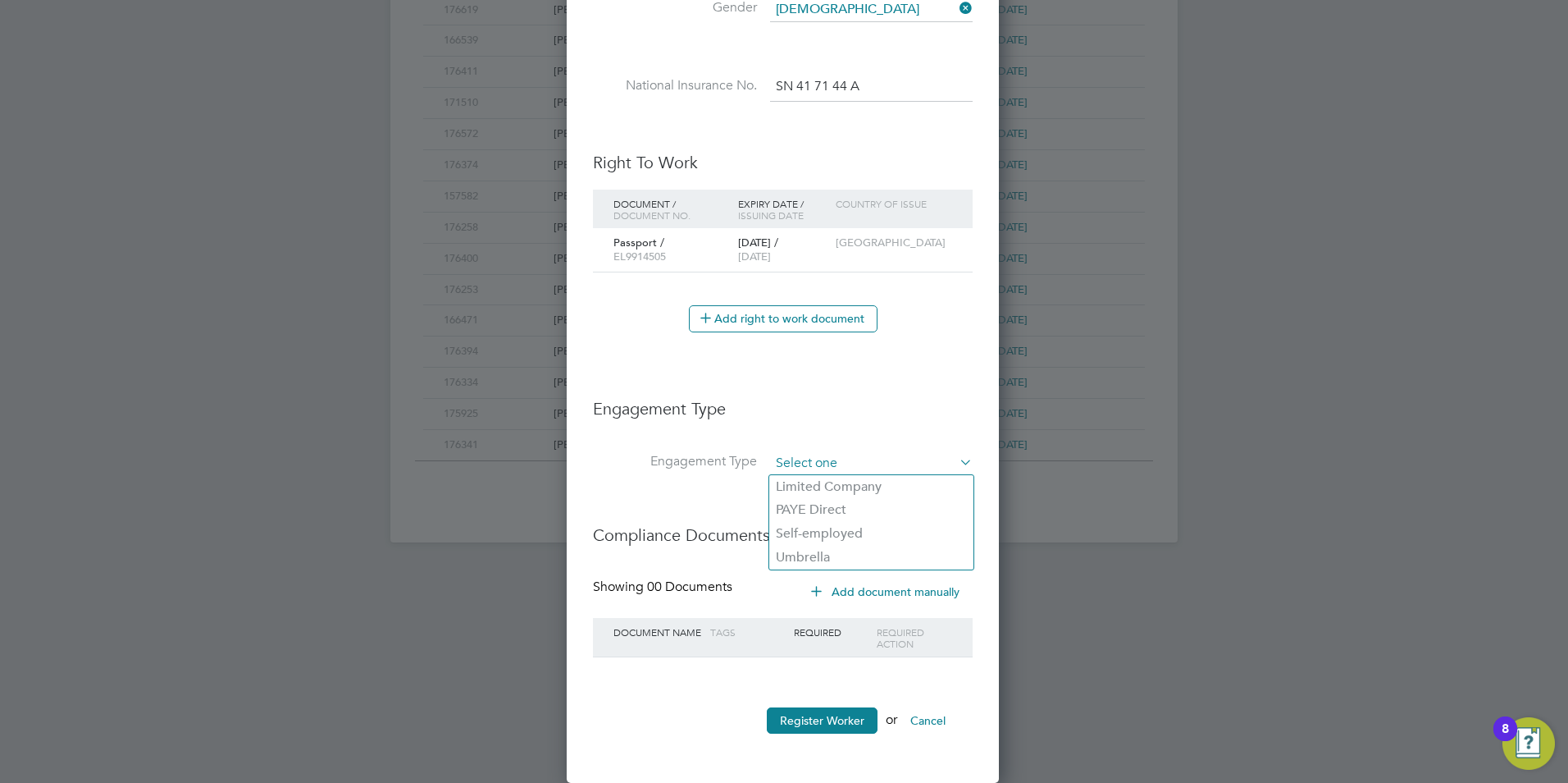
click at [844, 457] on input at bounding box center [871, 463] width 202 height 23
click at [811, 508] on li "PAYE Direct" at bounding box center [871, 509] width 204 height 23
type input "PAYE Direct"
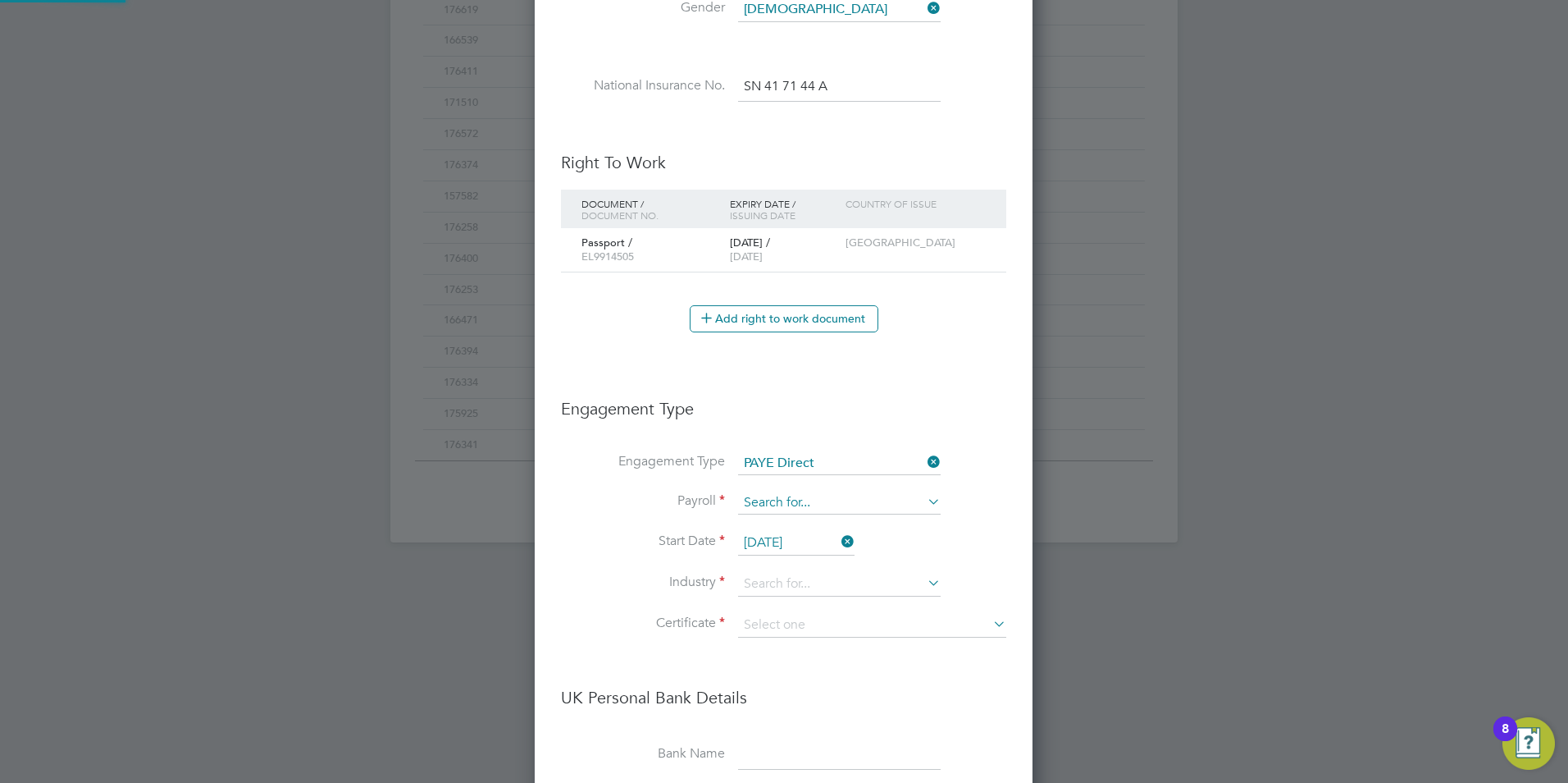
scroll to position [2028, 500]
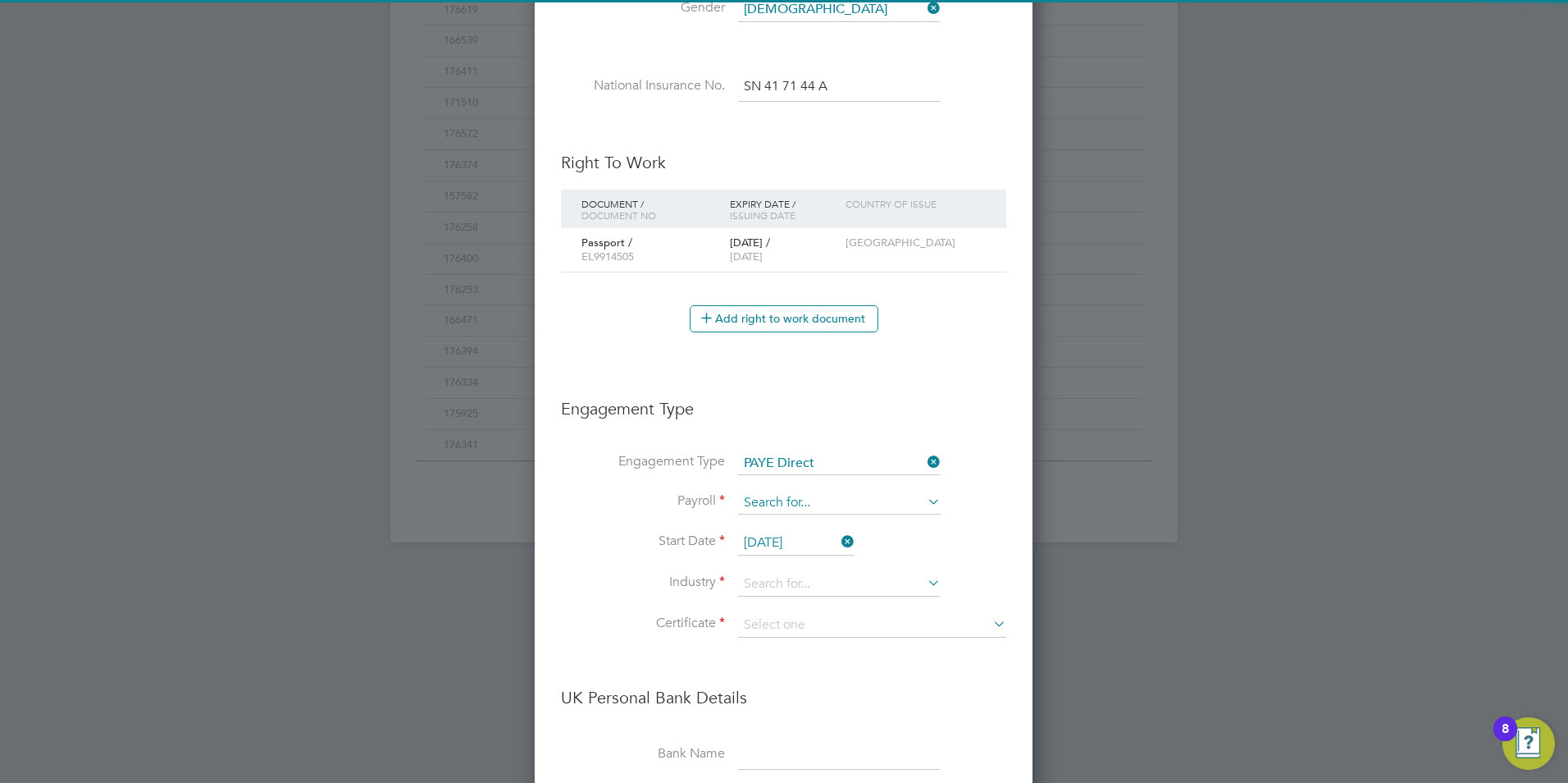
click at [778, 508] on input at bounding box center [839, 503] width 202 height 23
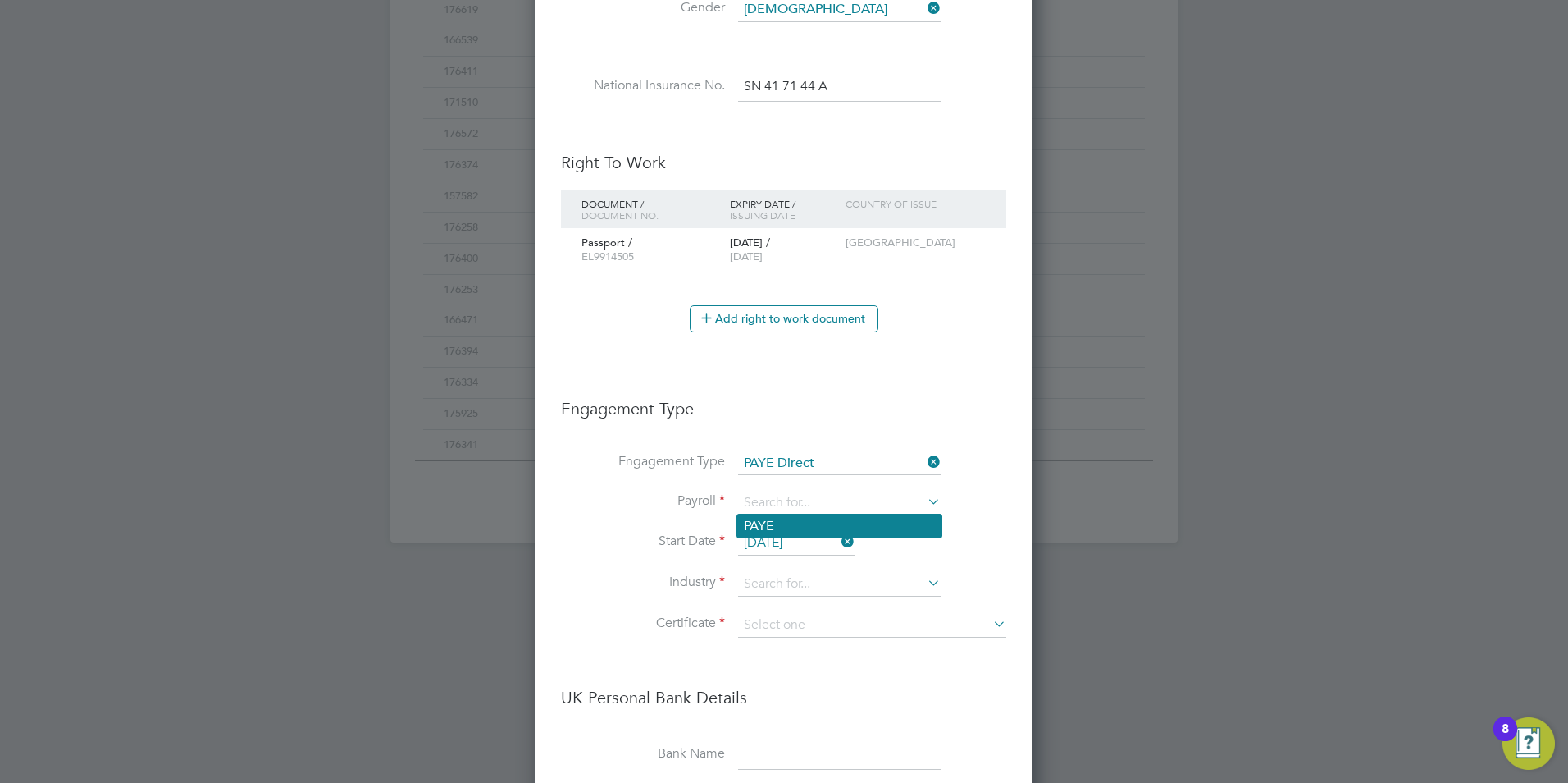
click at [786, 525] on li "PAYE" at bounding box center [839, 526] width 204 height 23
type input "PAYE"
click at [786, 533] on input "26 Sep 2025" at bounding box center [797, 543] width 116 height 24
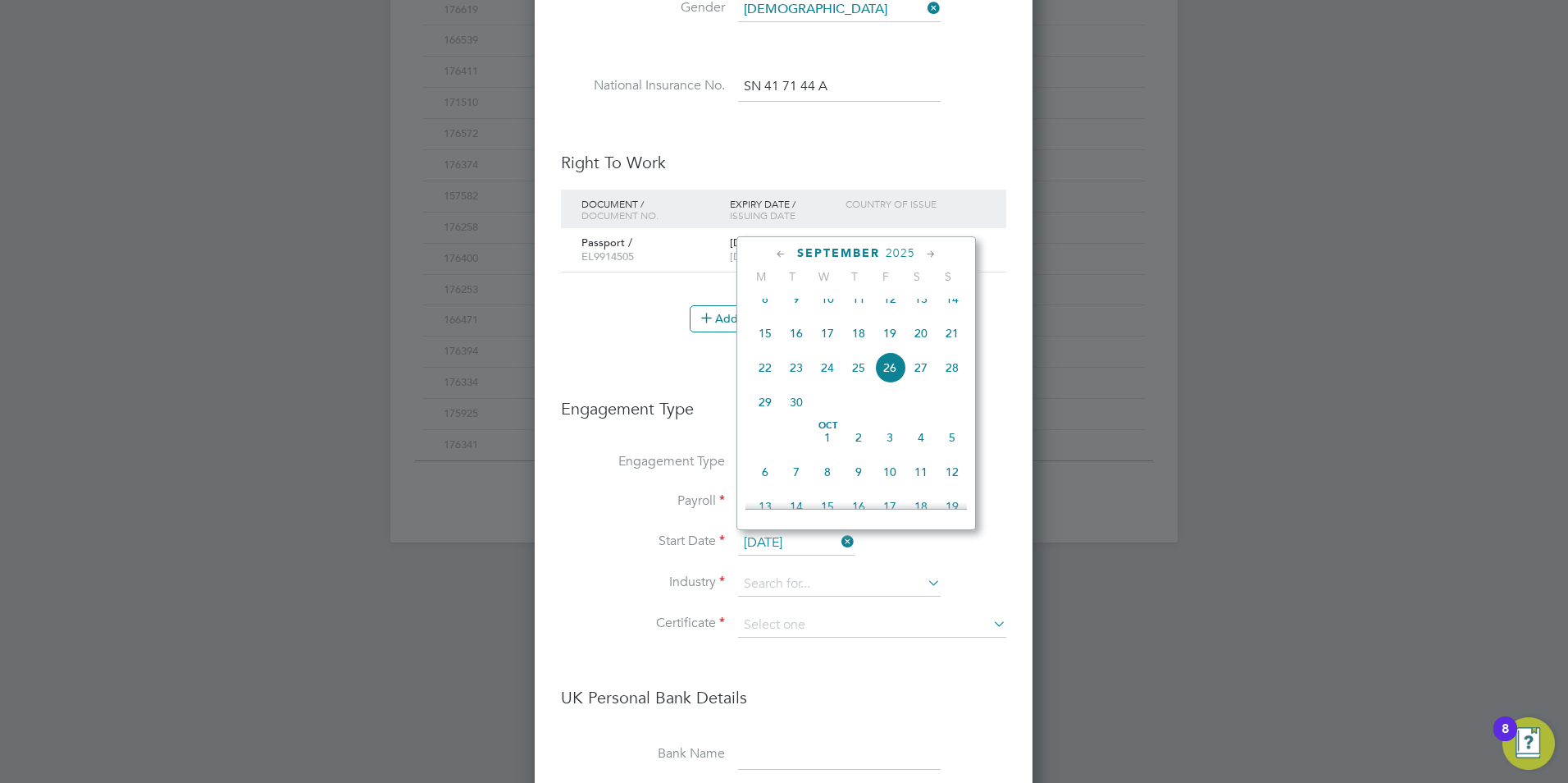
click at [766, 416] on span "29" at bounding box center [765, 402] width 31 height 31
type input "29 Sep 2025"
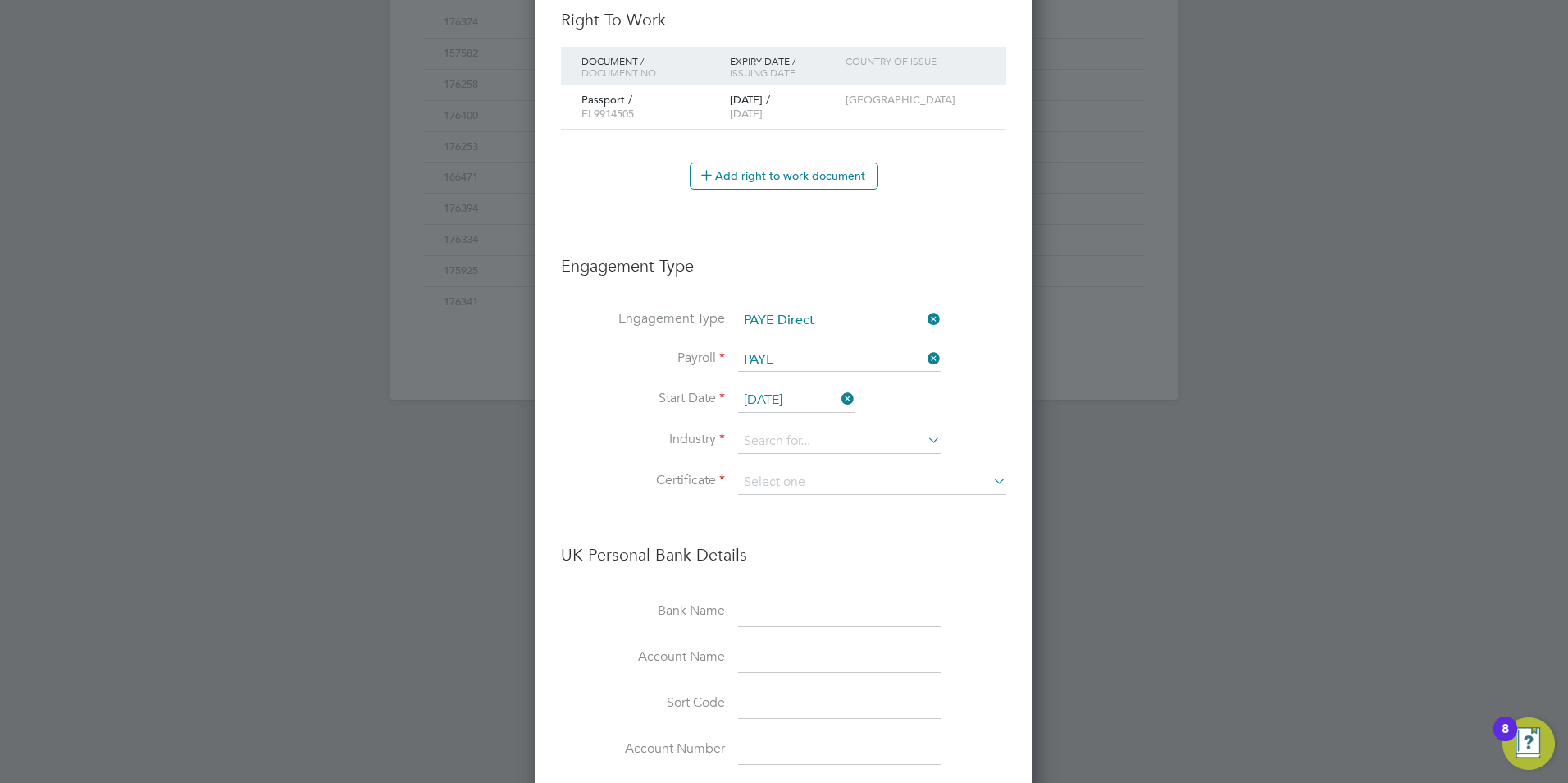
scroll to position [992, 0]
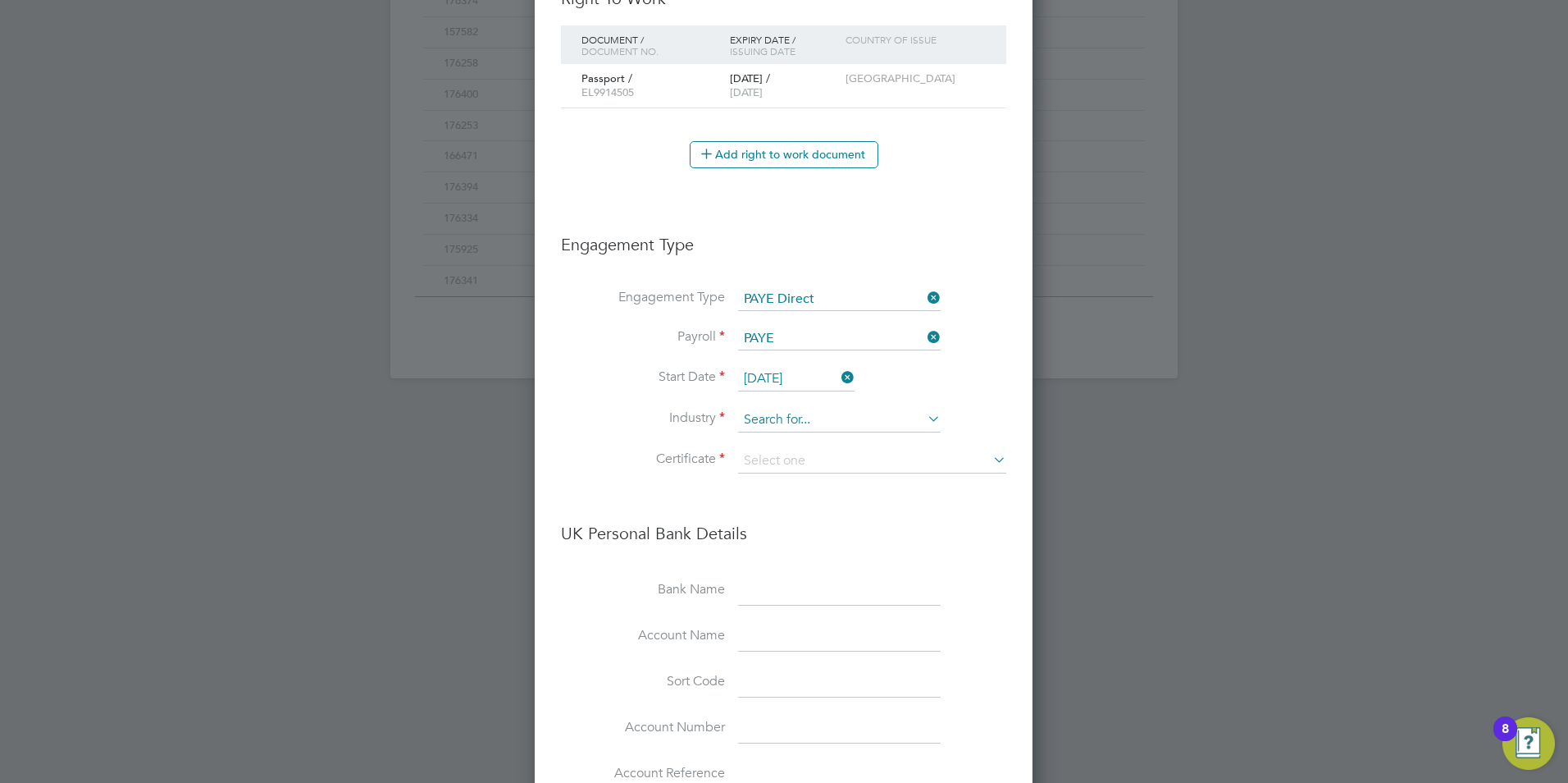
click at [780, 418] on input at bounding box center [839, 420] width 202 height 24
click at [791, 462] on li "Admin, Secretarial & PA" at bounding box center [839, 465] width 204 height 22
type input "Admin, Secretarial & PA"
click at [791, 462] on input at bounding box center [872, 461] width 268 height 24
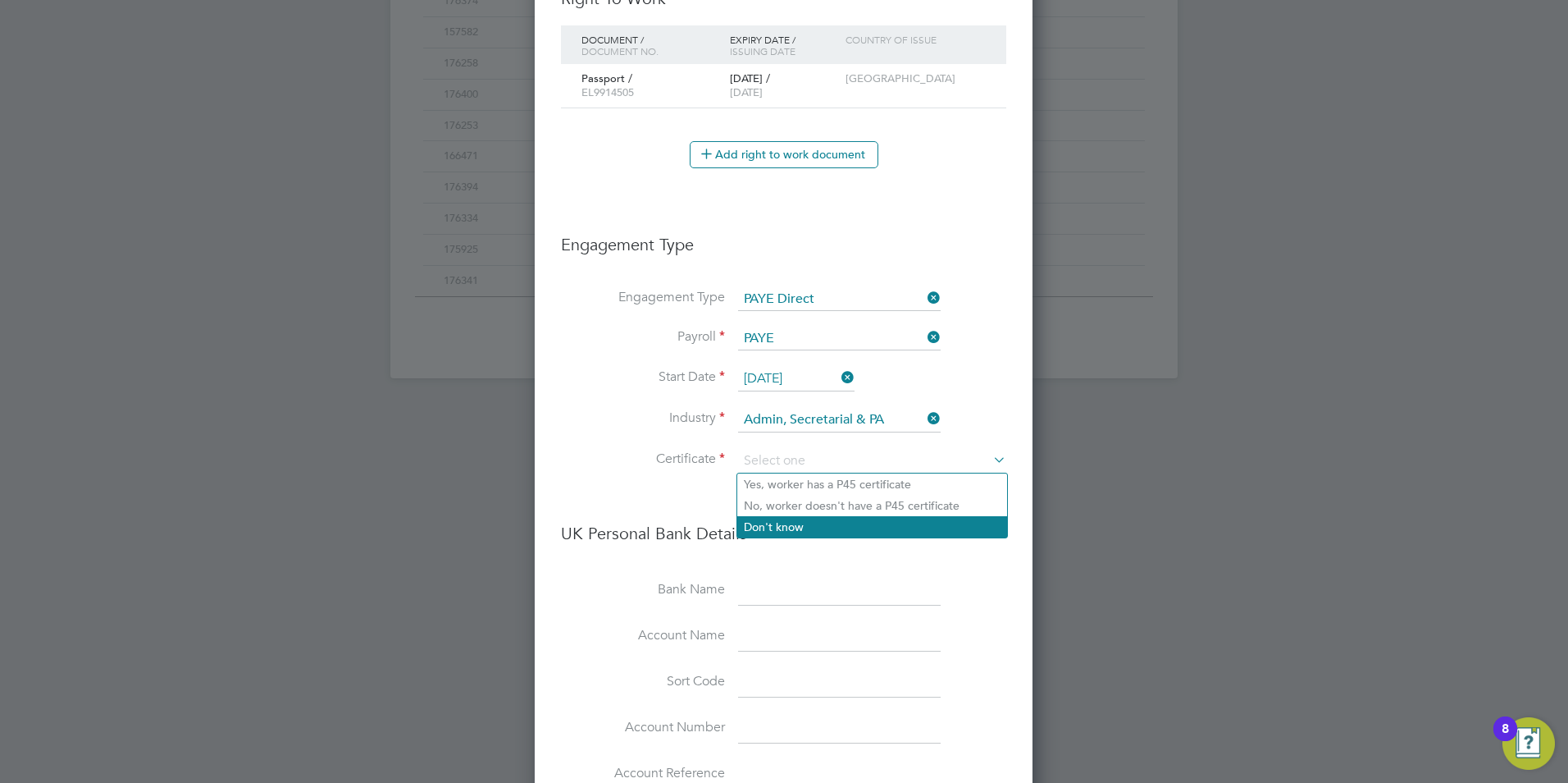
click at [797, 522] on li "Don't know" at bounding box center [872, 527] width 270 height 22
type input "Don't know"
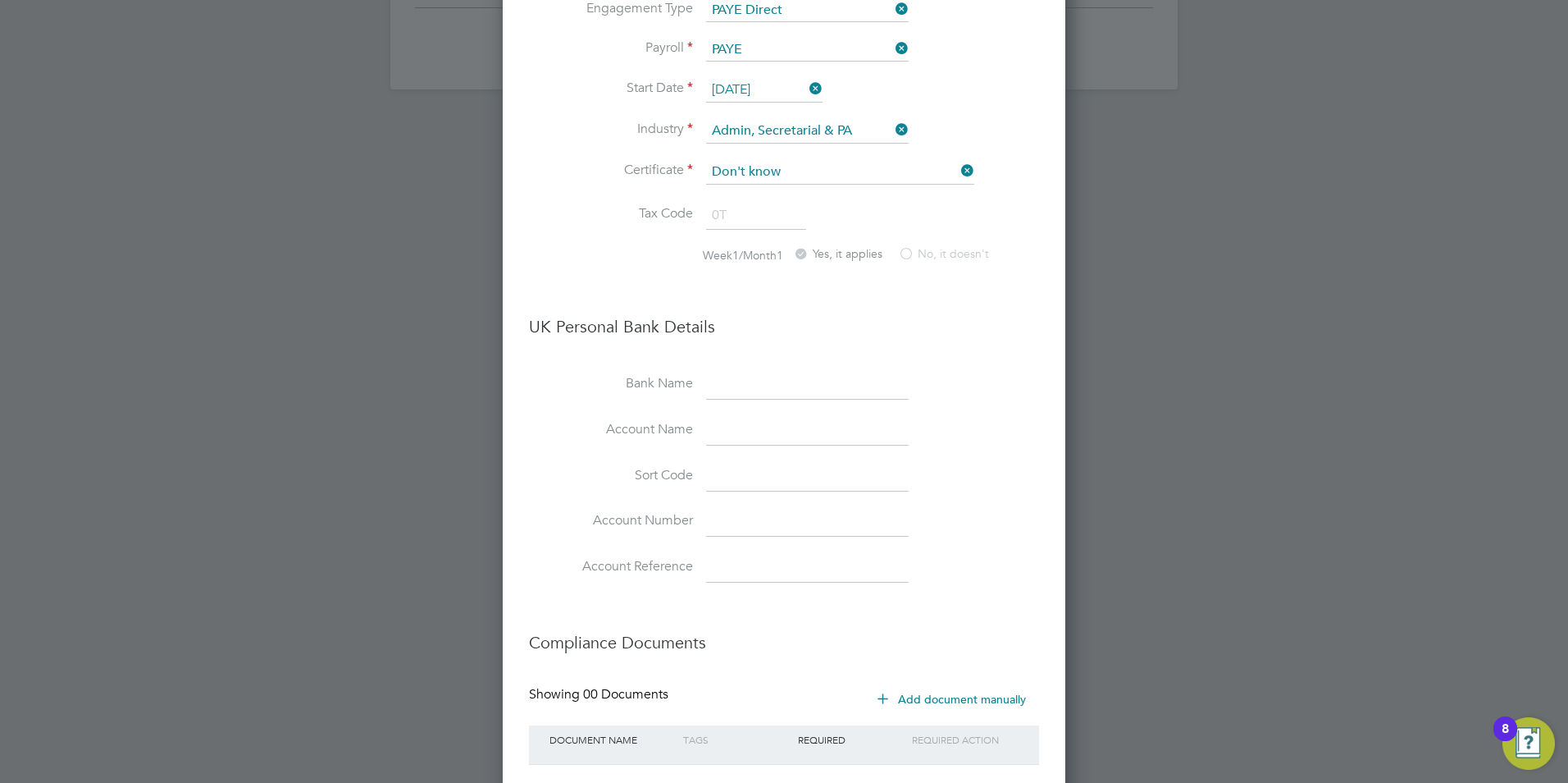
scroll to position [1390, 0]
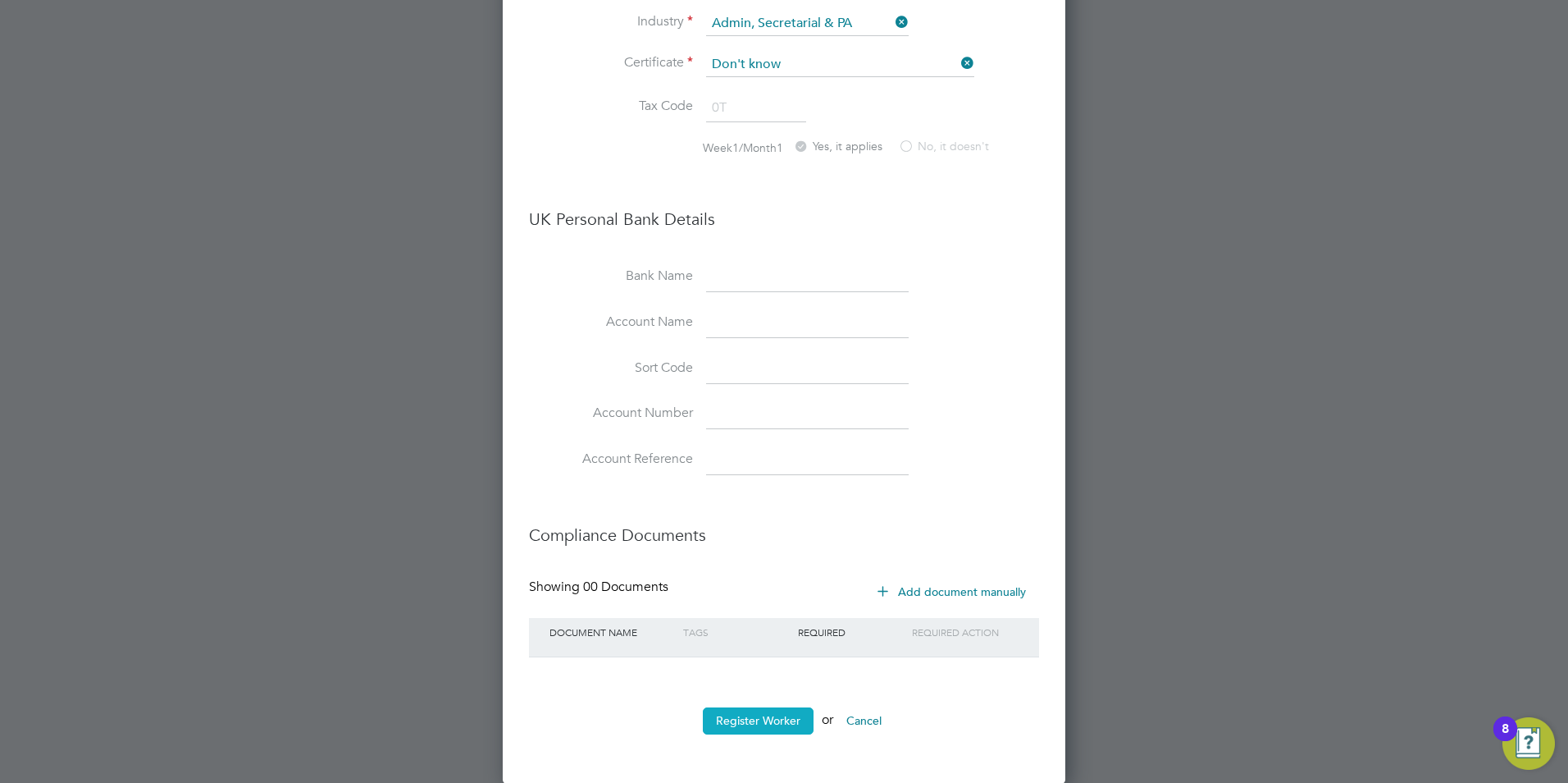
click at [747, 720] on button "Register Worker" at bounding box center [758, 720] width 110 height 26
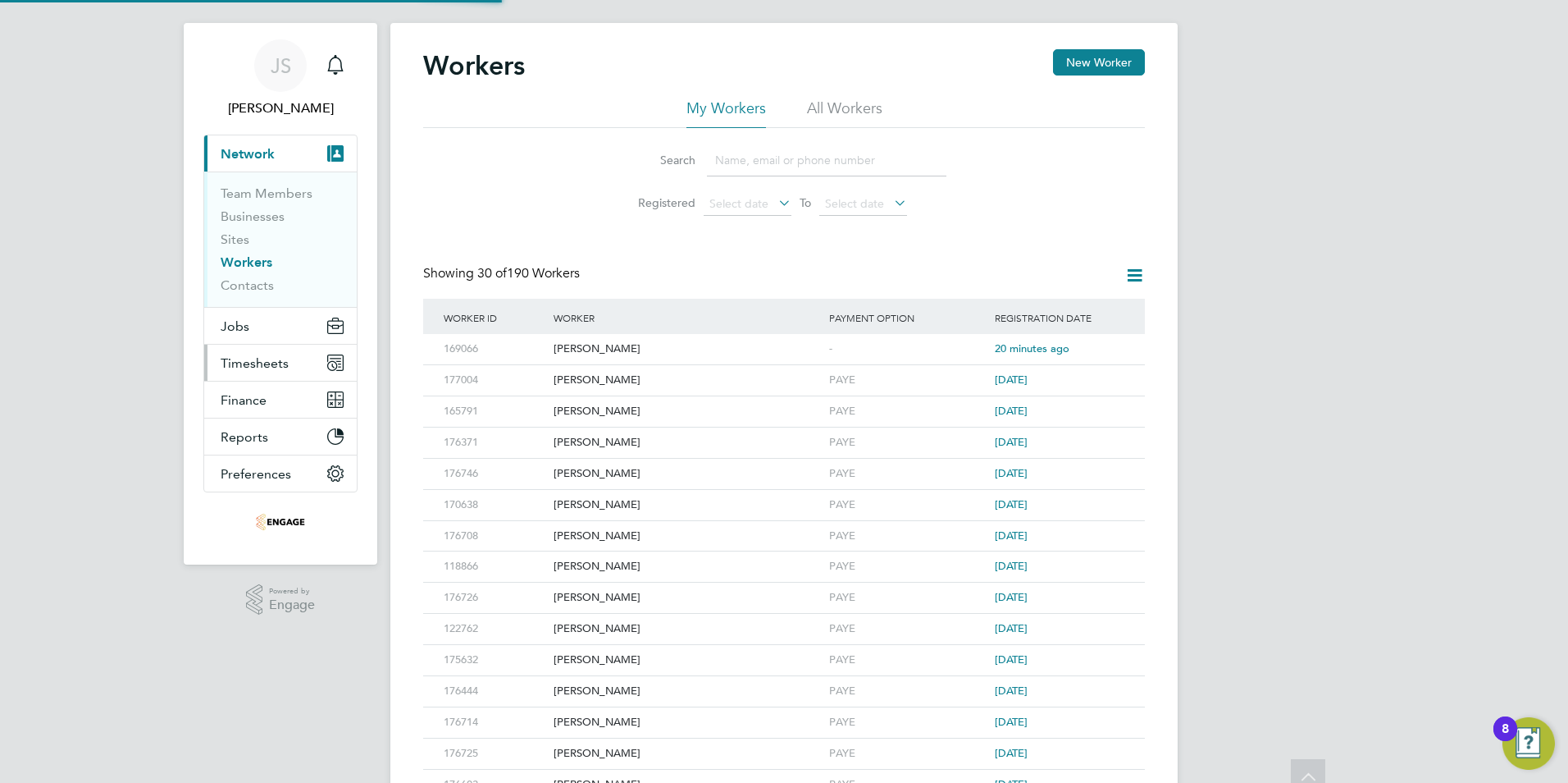
scroll to position [0, 0]
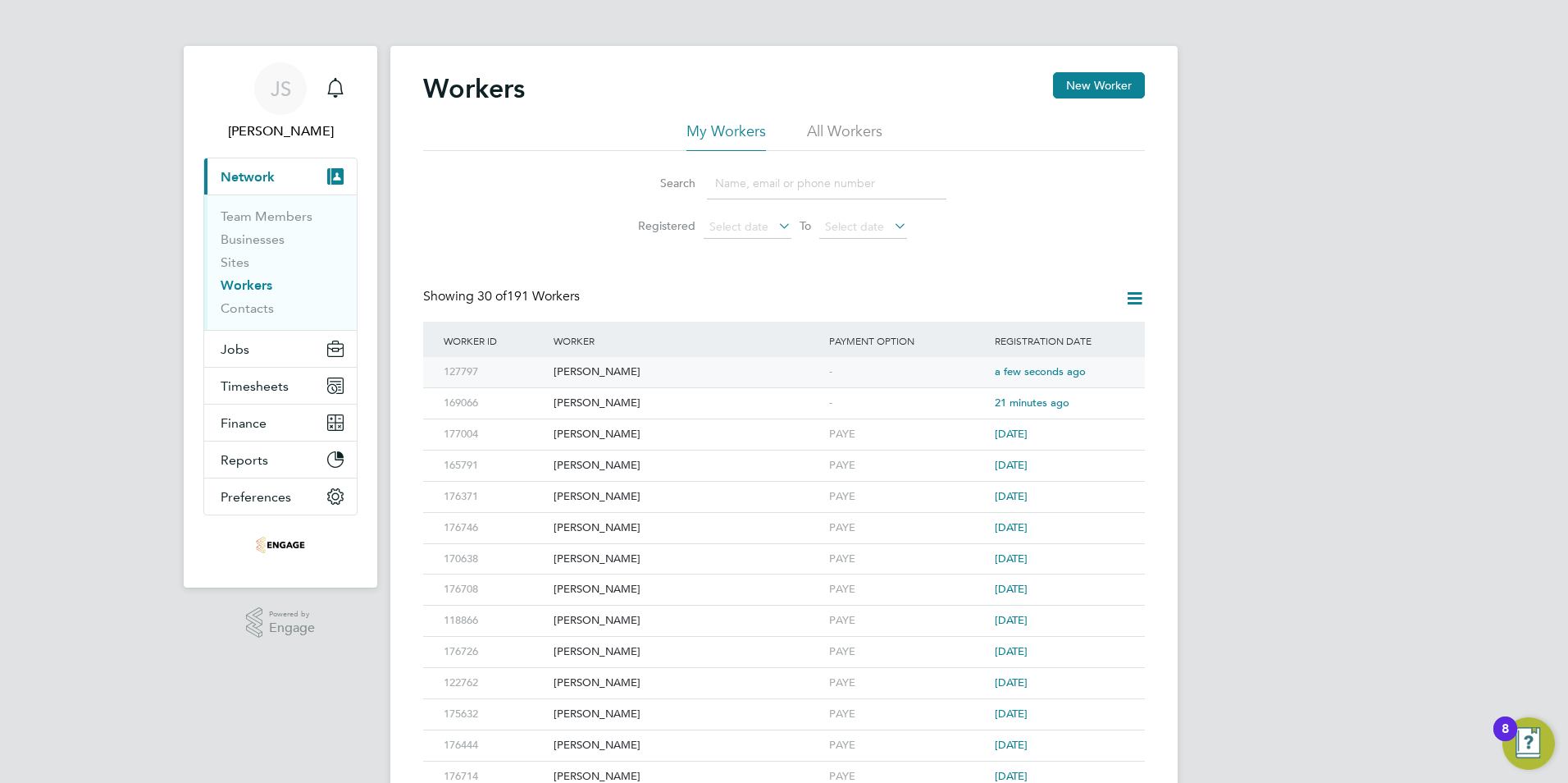
click at [600, 373] on div "Magdalena Zawistowska" at bounding box center [687, 372] width 275 height 30
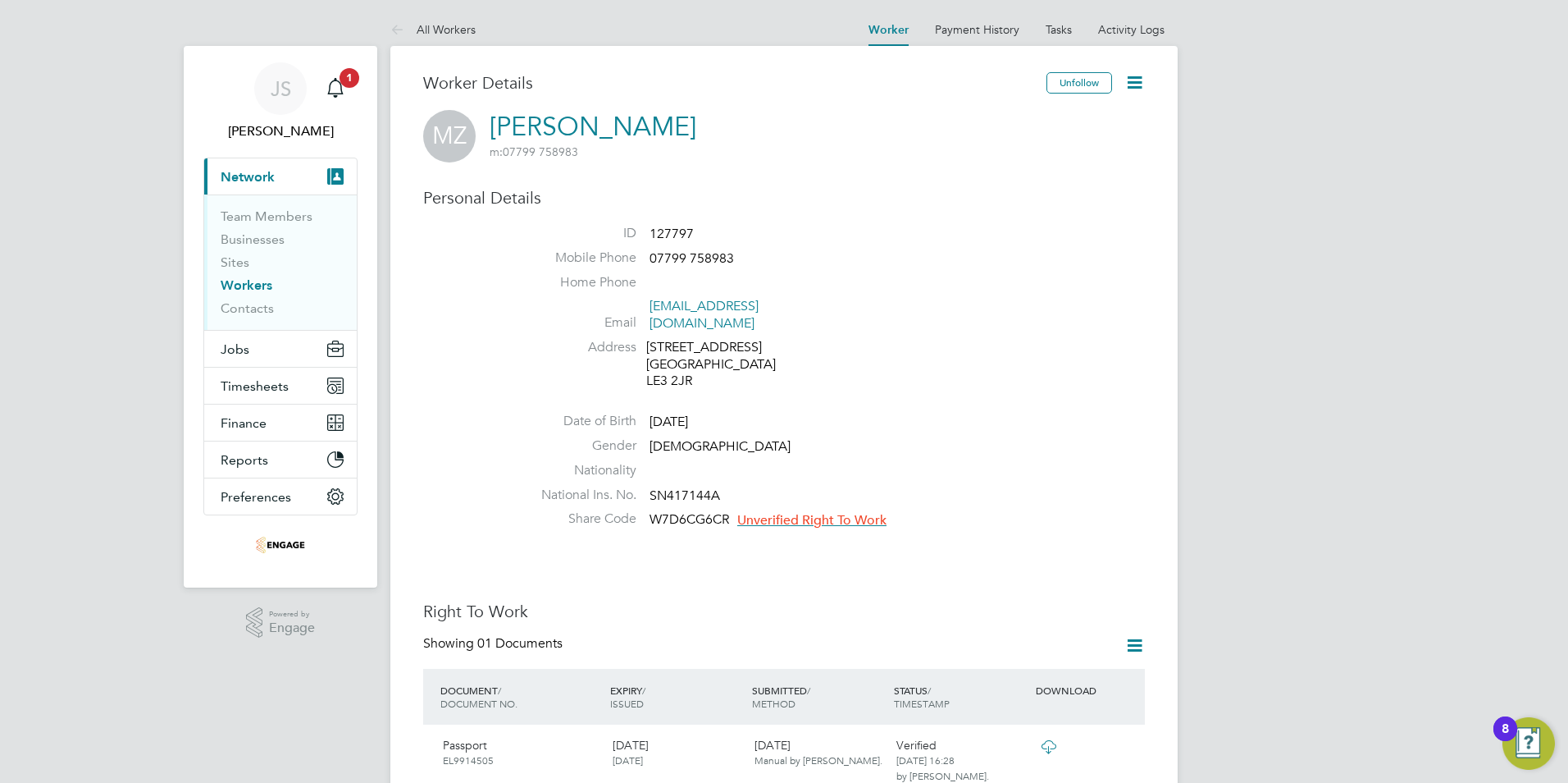
click at [835, 512] on span "Unverified Right To Work" at bounding box center [812, 520] width 149 height 17
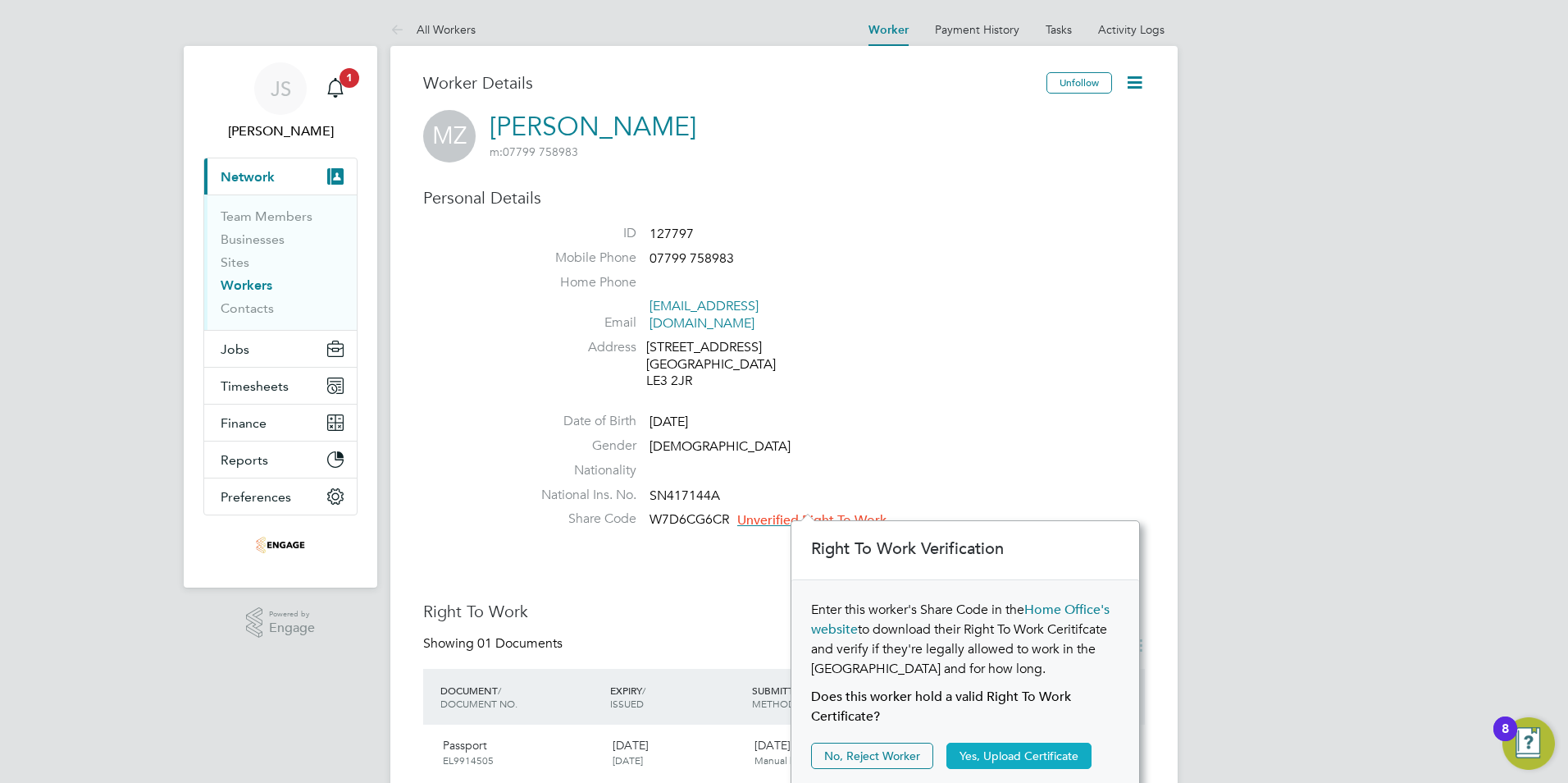
click at [997, 747] on button "Yes, Upload Certificate" at bounding box center [1019, 755] width 145 height 26
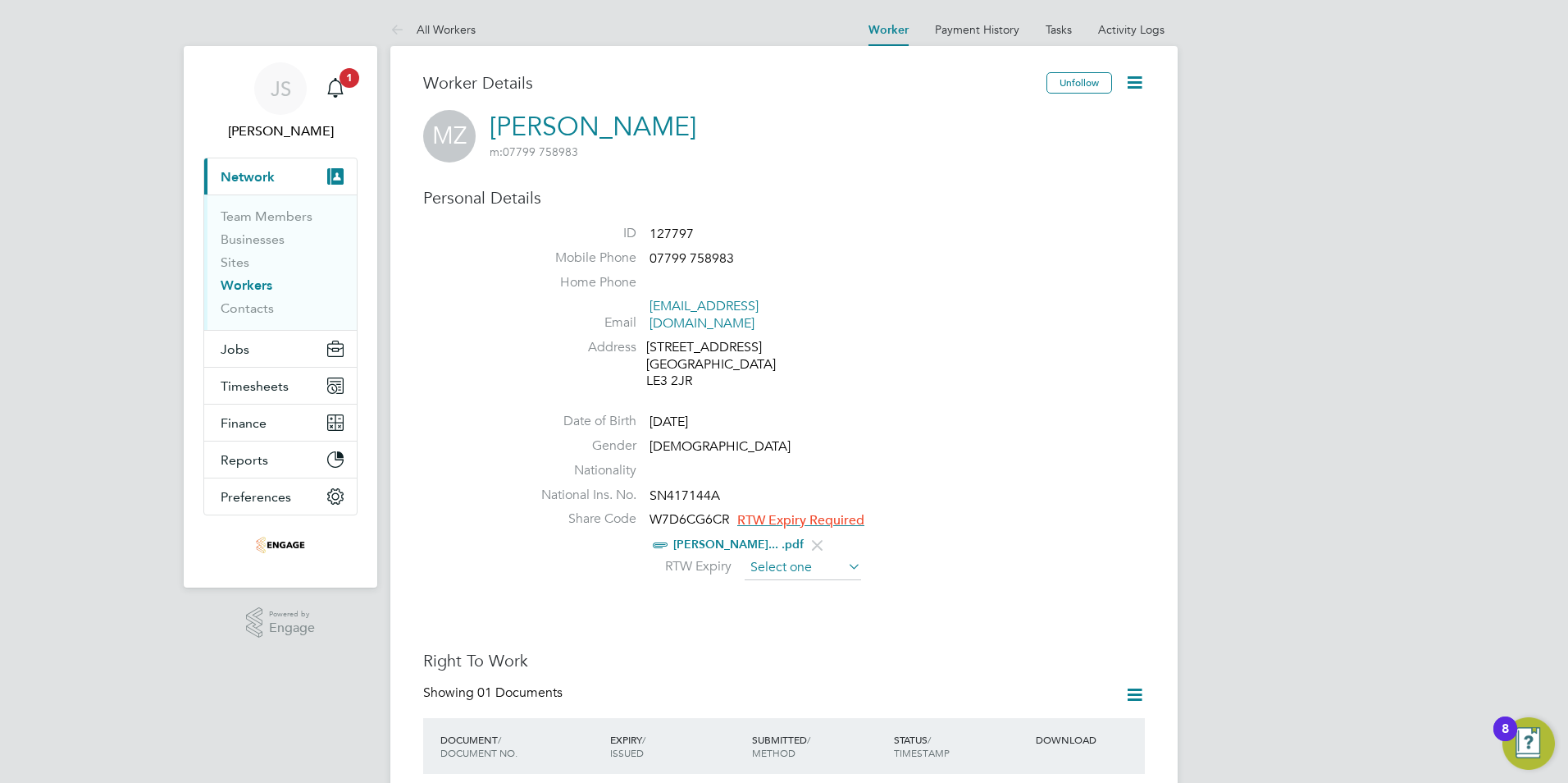
click at [763, 555] on input at bounding box center [803, 567] width 116 height 24
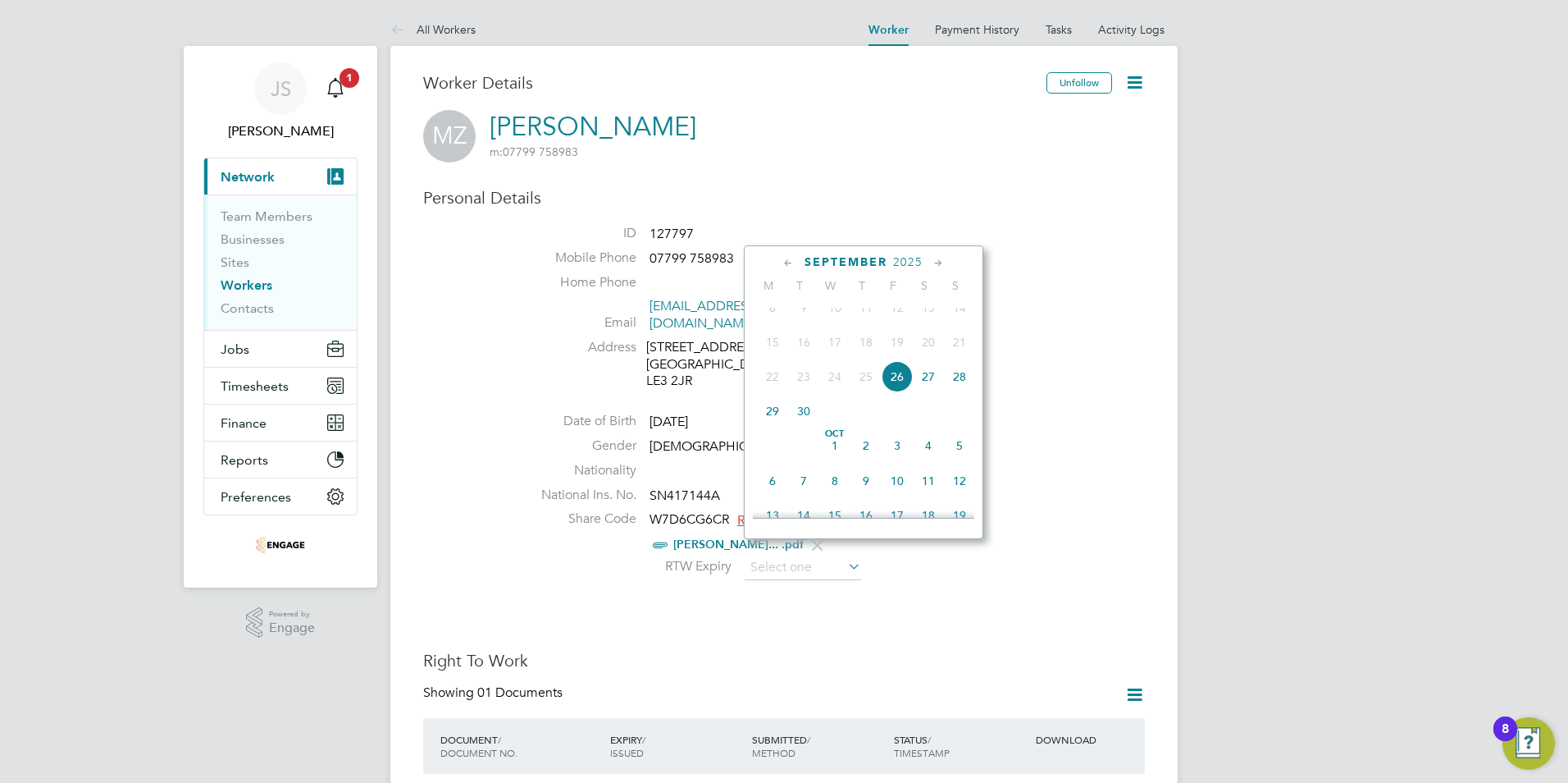
click at [923, 259] on div "September 2025" at bounding box center [863, 262] width 222 height 16
click at [907, 263] on span "2025" at bounding box center [908, 262] width 30 height 14
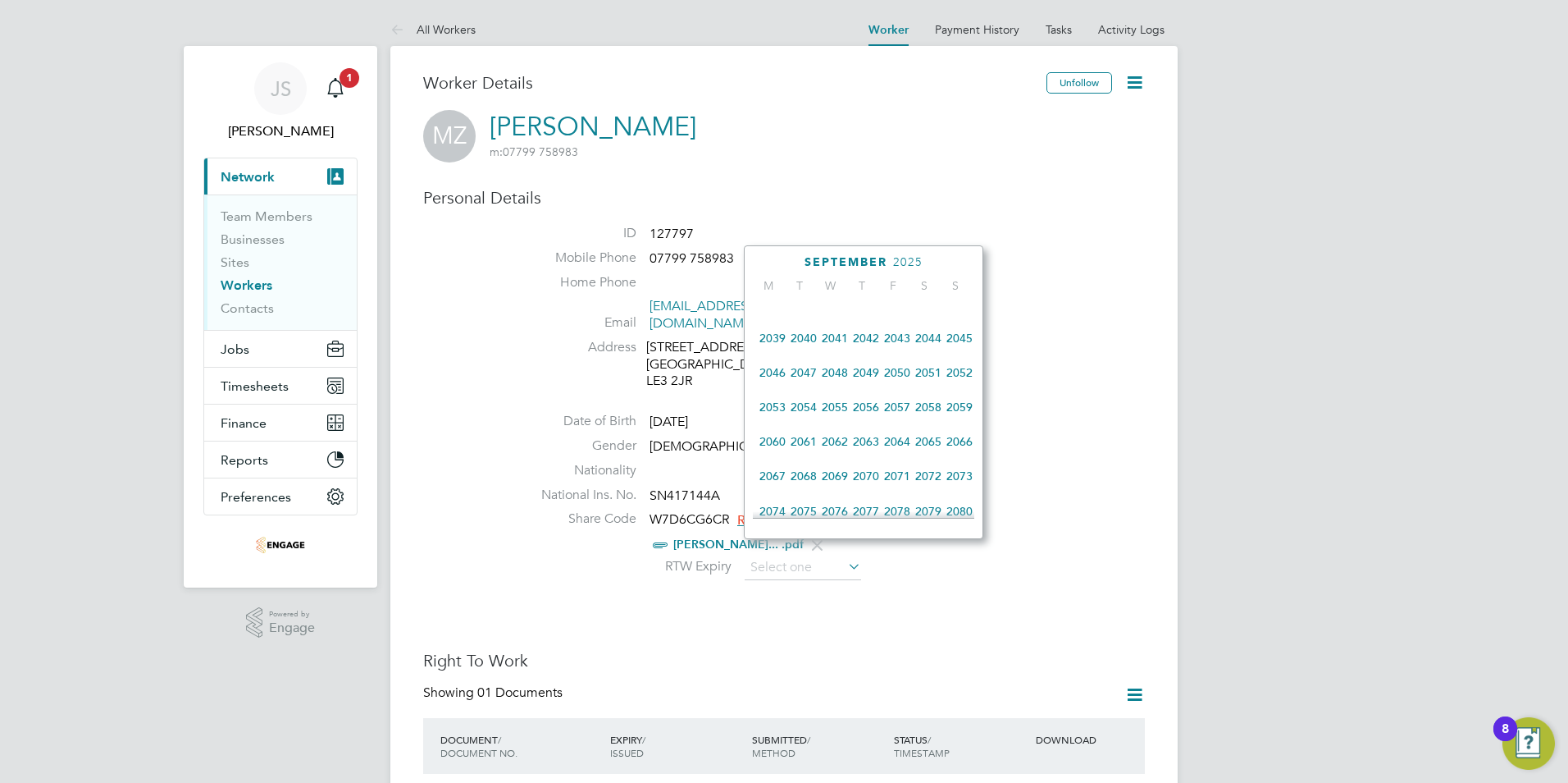
scroll to position [599, 0]
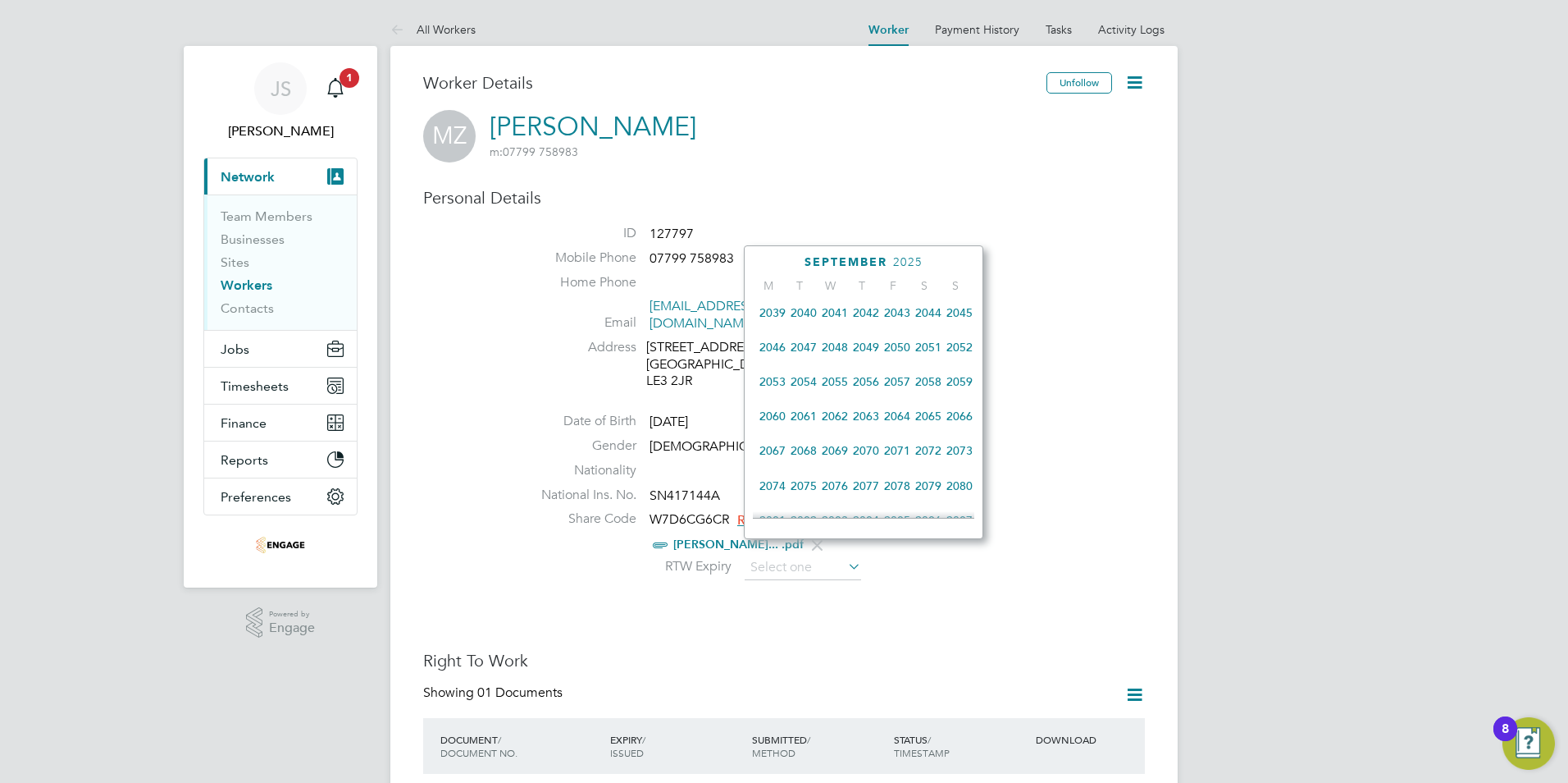
click at [894, 432] on span "2064" at bounding box center [897, 416] width 31 height 31
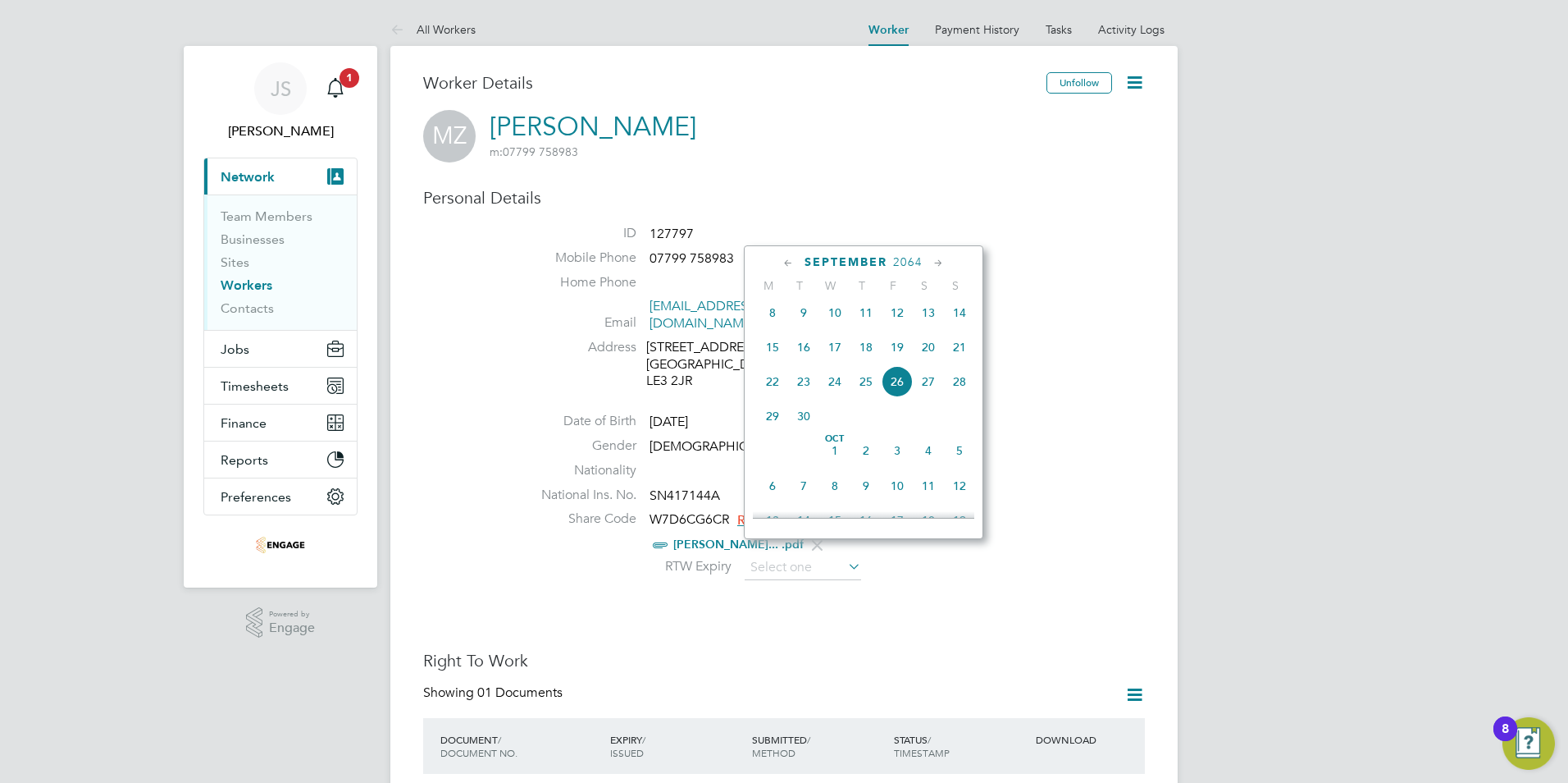
click at [906, 395] on span "26" at bounding box center [897, 382] width 31 height 31
type input "26 Sep 2064"
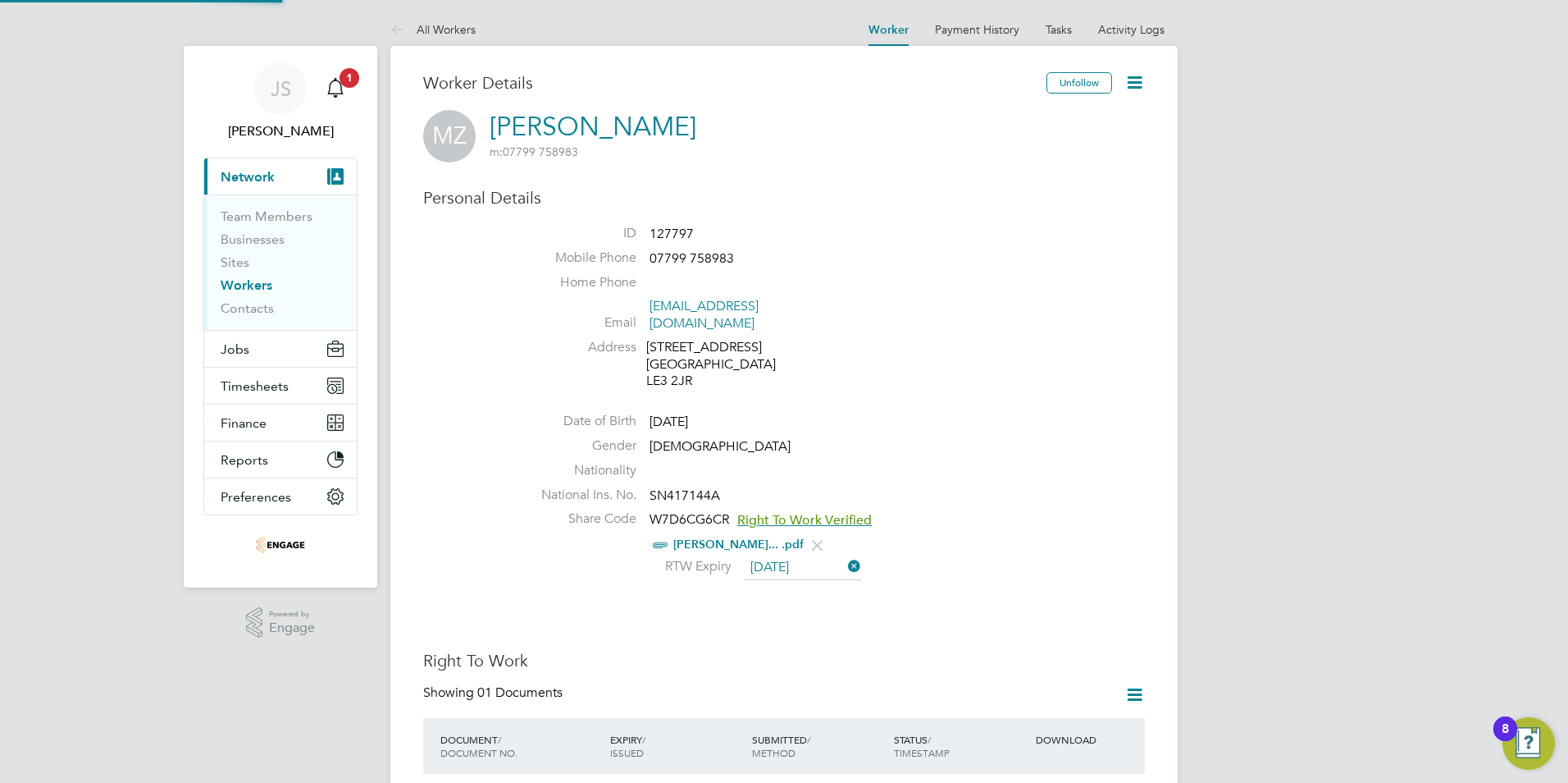
scroll to position [17, 134]
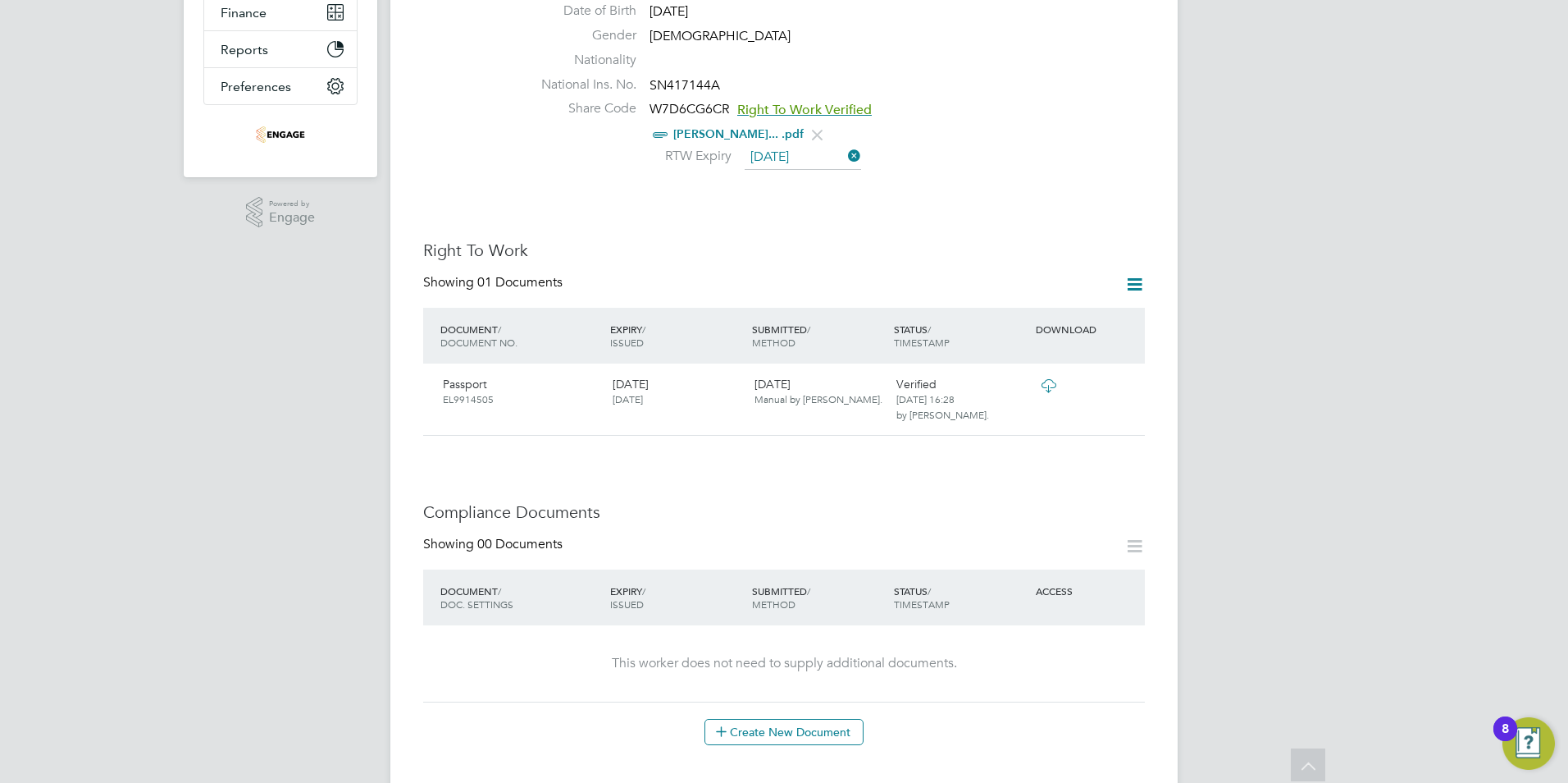
scroll to position [0, 0]
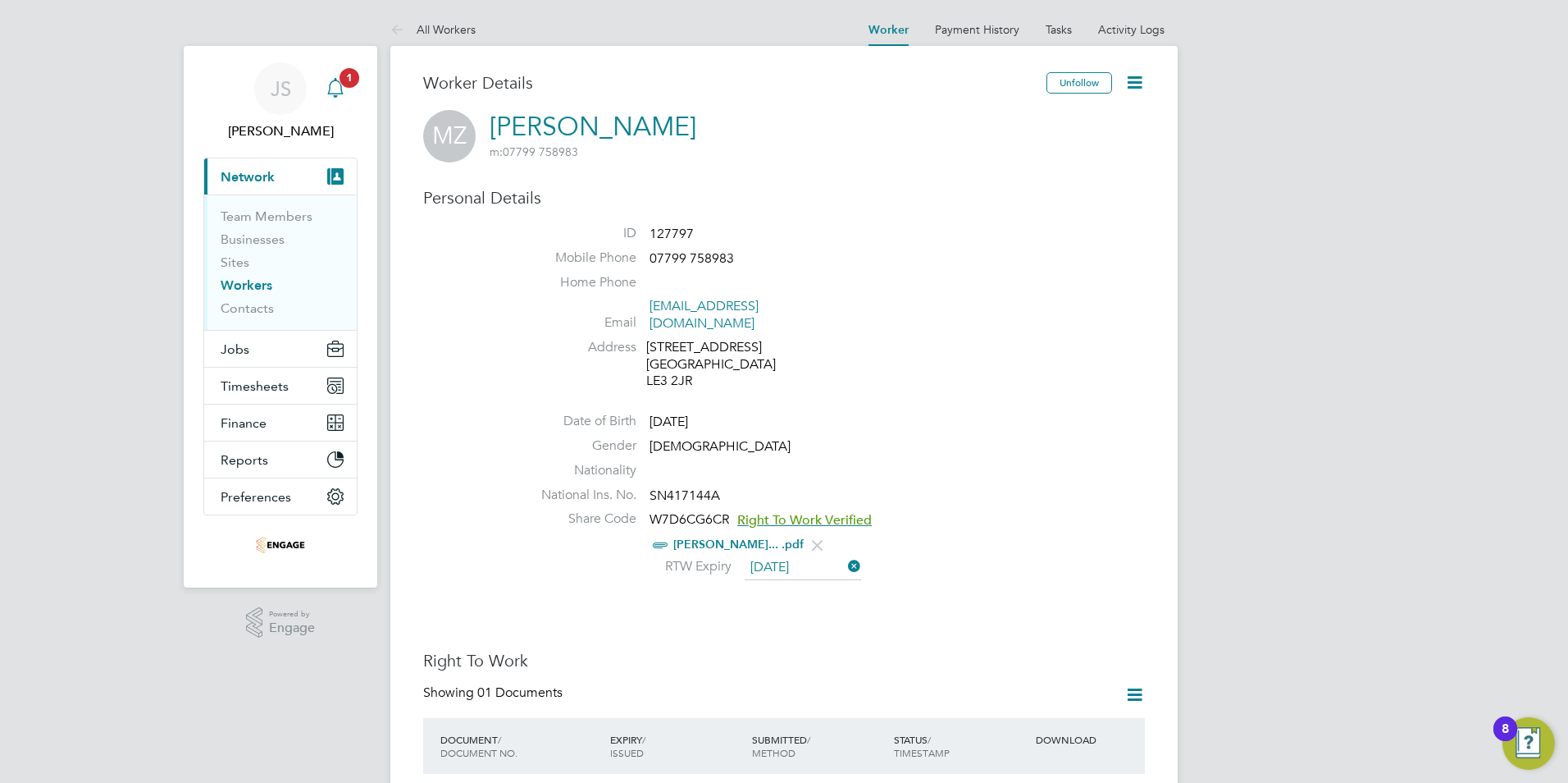
click at [327, 96] on icon "Main navigation" at bounding box center [335, 88] width 20 height 20
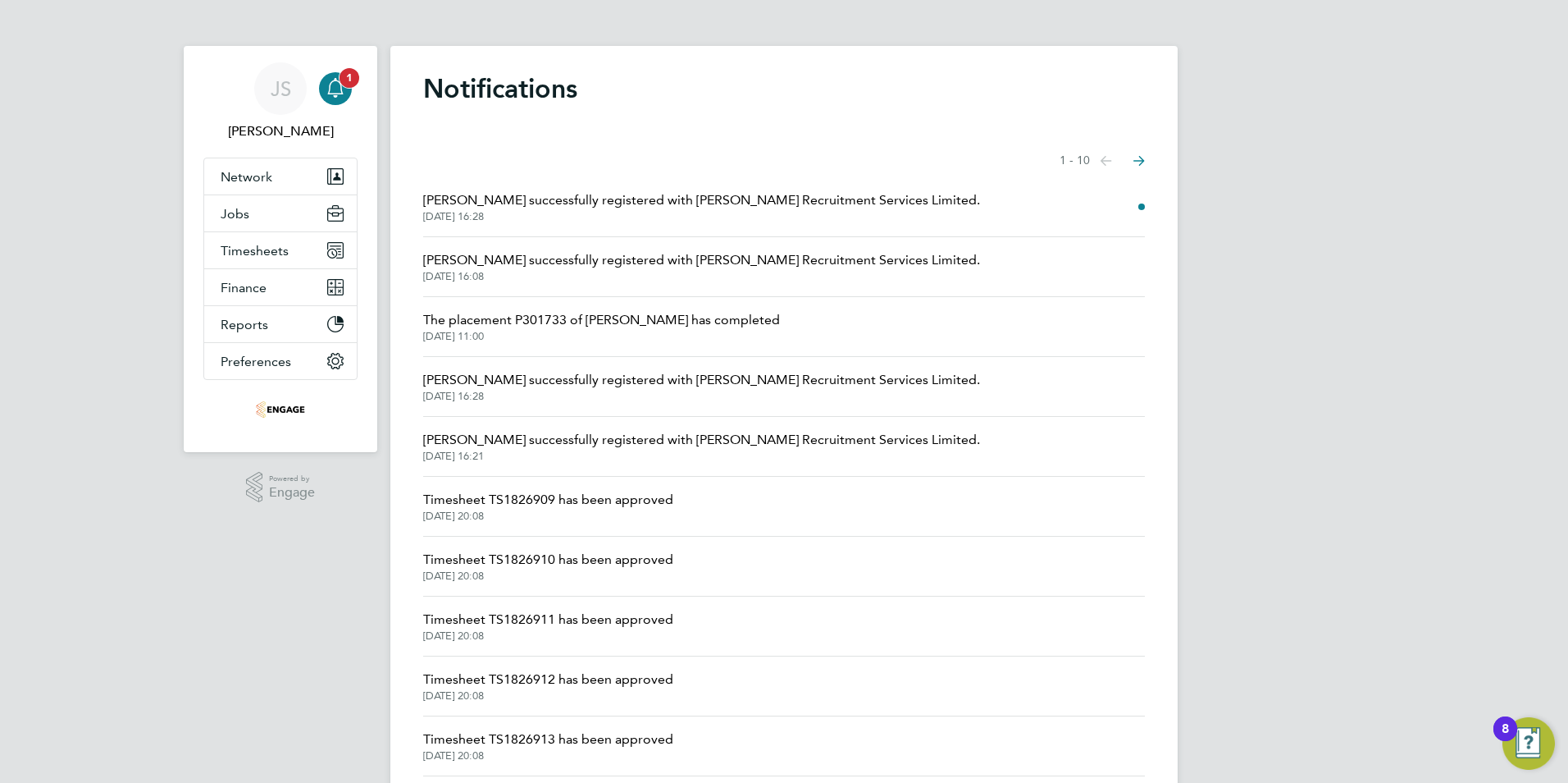
click at [334, 85] on icon "Main navigation" at bounding box center [335, 88] width 20 height 20
